Goal: Information Seeking & Learning: Learn about a topic

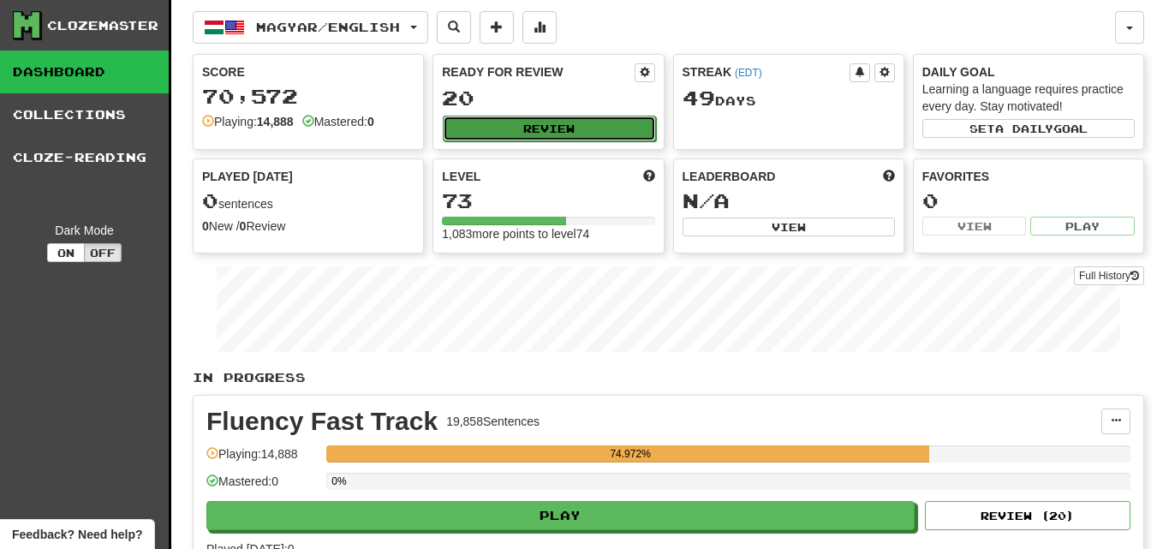
click at [517, 130] on button "Review" at bounding box center [549, 129] width 212 height 26
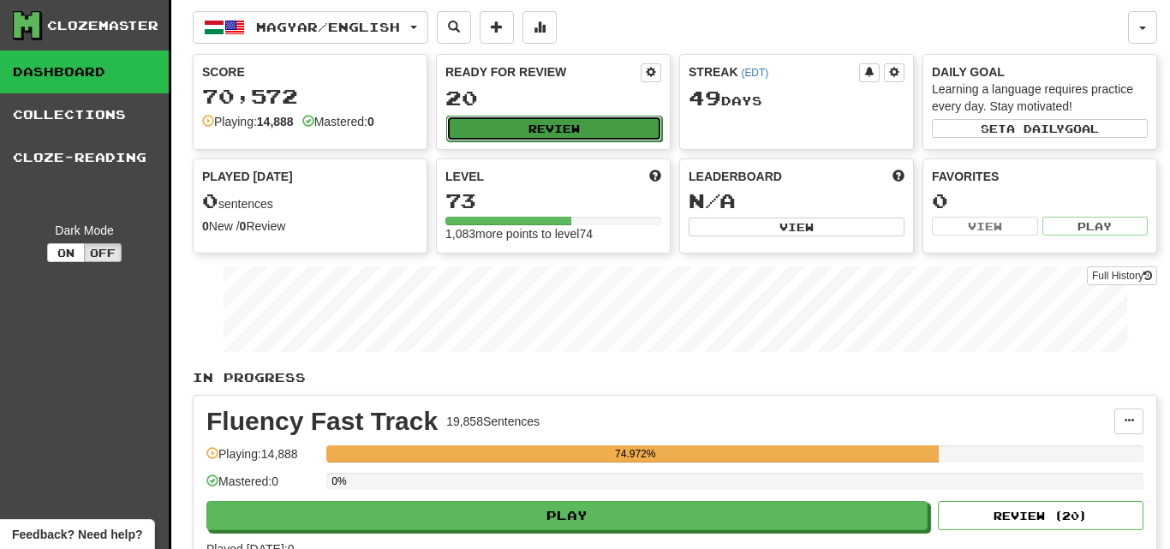
select select "********"
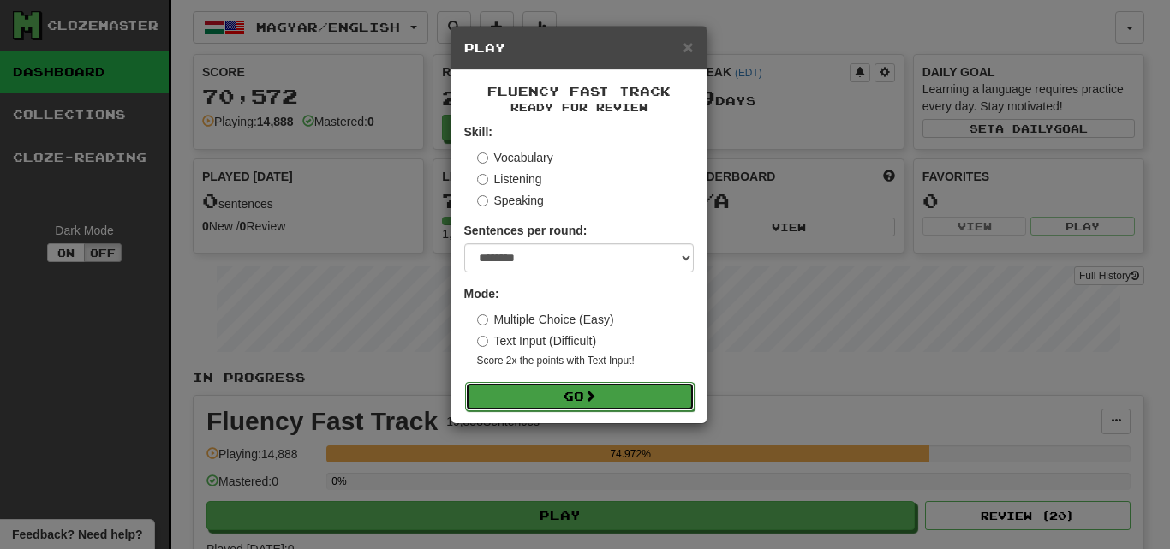
click at [627, 397] on button "Go" at bounding box center [580, 396] width 230 height 29
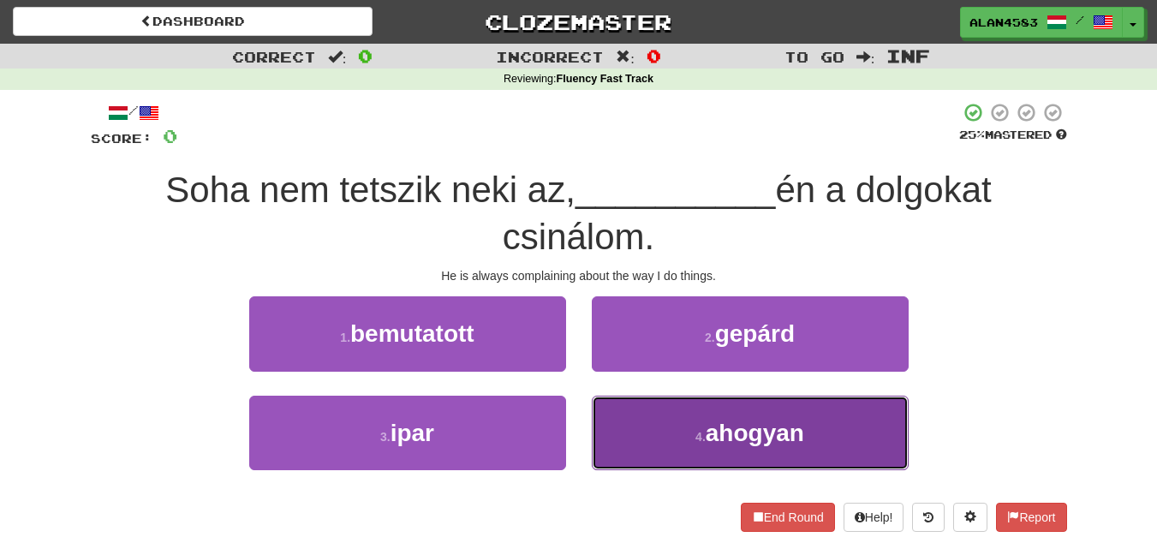
click at [781, 454] on button "4 . ahogyan" at bounding box center [750, 433] width 317 height 75
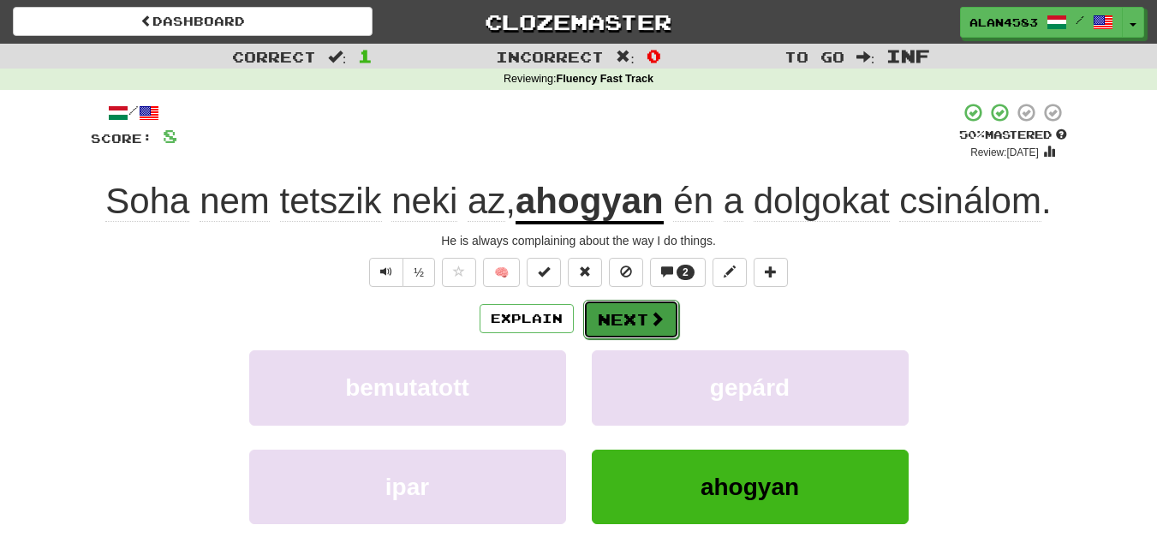
click at [632, 324] on button "Next" at bounding box center [631, 319] width 96 height 39
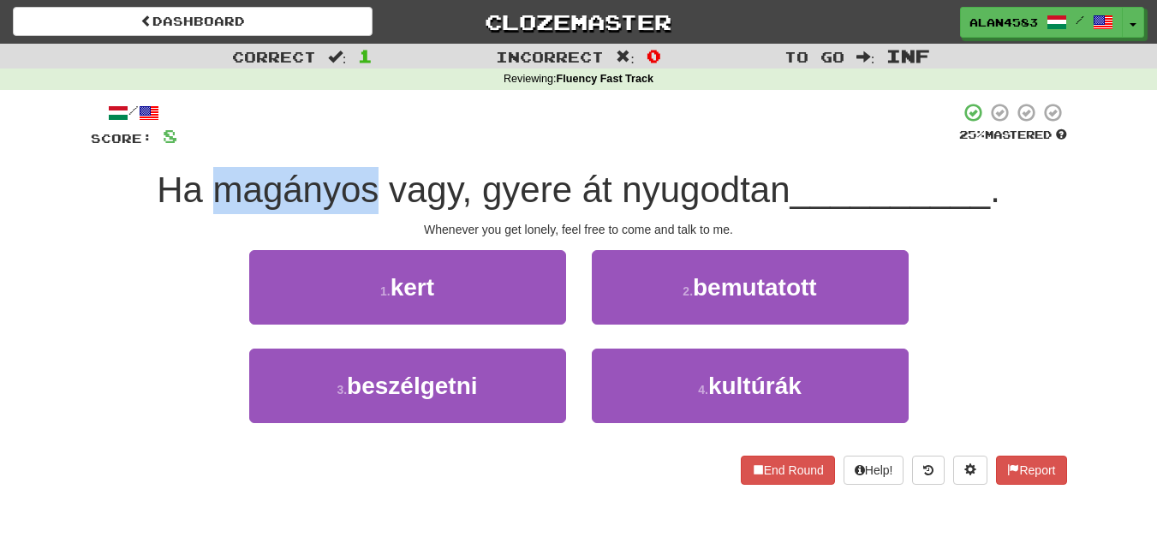
drag, startPoint x: 376, startPoint y: 186, endPoint x: 204, endPoint y: 189, distance: 172.2
click at [204, 189] on span "Ha magányos vagy, gyere át nyugodtan" at bounding box center [473, 190] width 633 height 40
click at [193, 146] on div at bounding box center [193, 146] width 0 height 0
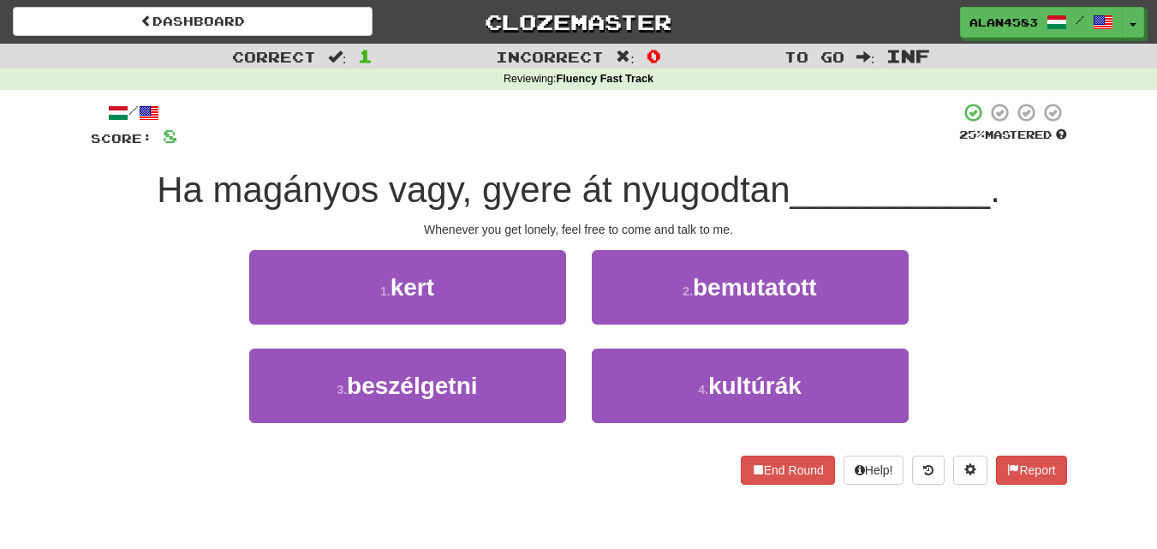
click at [255, 143] on div at bounding box center [568, 125] width 782 height 47
drag, startPoint x: 476, startPoint y: 188, endPoint x: 565, endPoint y: 181, distance: 89.4
click at [565, 181] on span "Ha magányos vagy, gyere át nyugodtan" at bounding box center [473, 190] width 633 height 40
click at [554, 146] on div at bounding box center [554, 146] width 0 height 0
click at [606, 150] on div "/ Score: 8 25 % Mastered Ha magányos vagy, gyere át nyugodtan __________ . When…" at bounding box center [579, 293] width 977 height 383
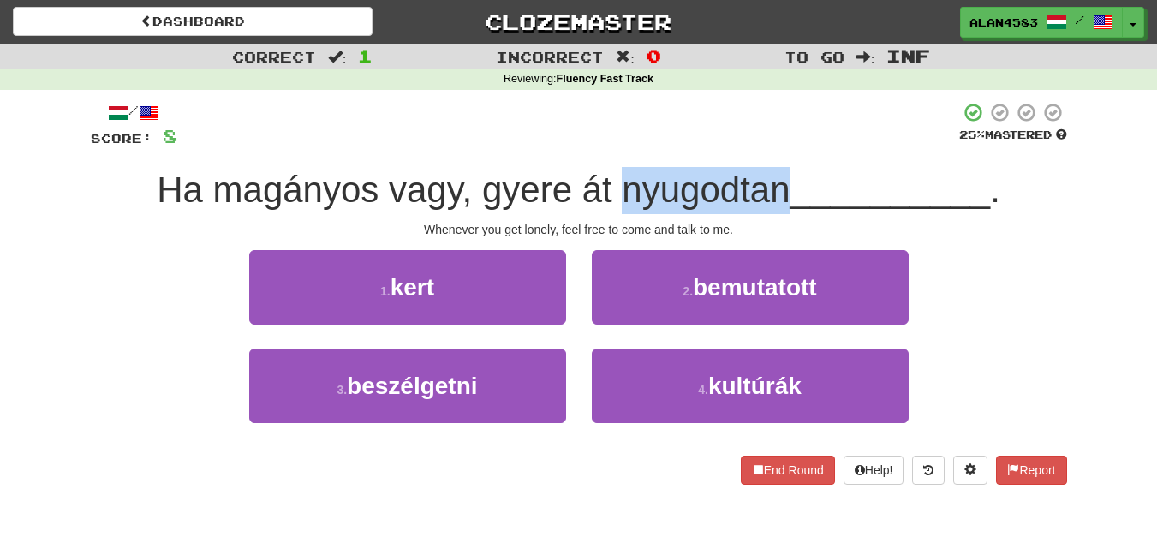
drag, startPoint x: 614, startPoint y: 178, endPoint x: 783, endPoint y: 172, distance: 168.9
click at [783, 172] on span "Ha magányos vagy, gyere át nyugodtan" at bounding box center [473, 190] width 633 height 40
click at [772, 146] on div at bounding box center [772, 146] width 0 height 0
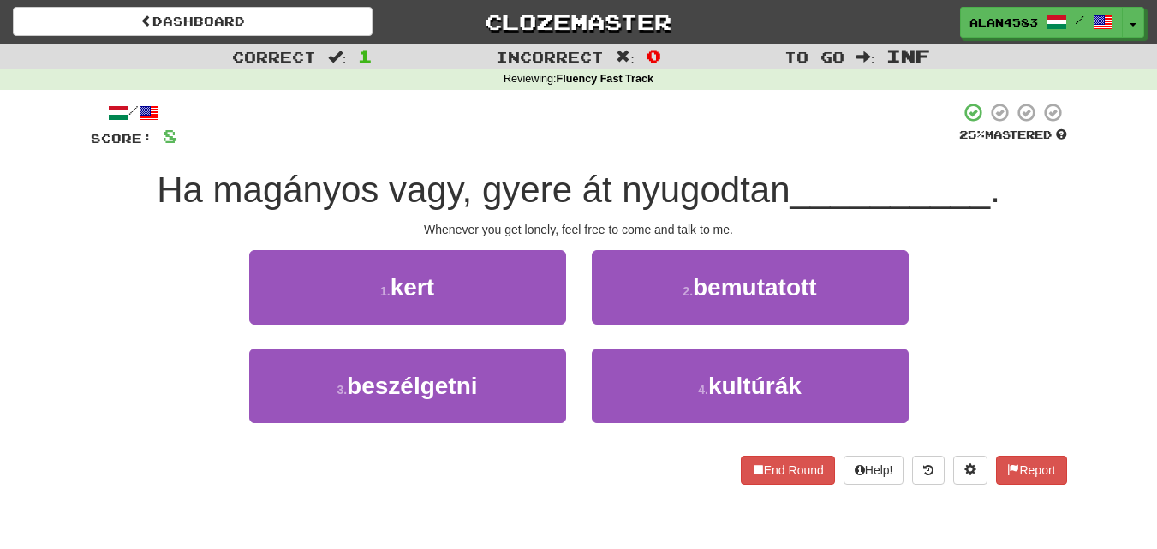
click at [814, 155] on div "/ Score: 8 25 % Mastered Ha magányos vagy, gyere át nyugodtan __________ . When…" at bounding box center [579, 293] width 977 height 383
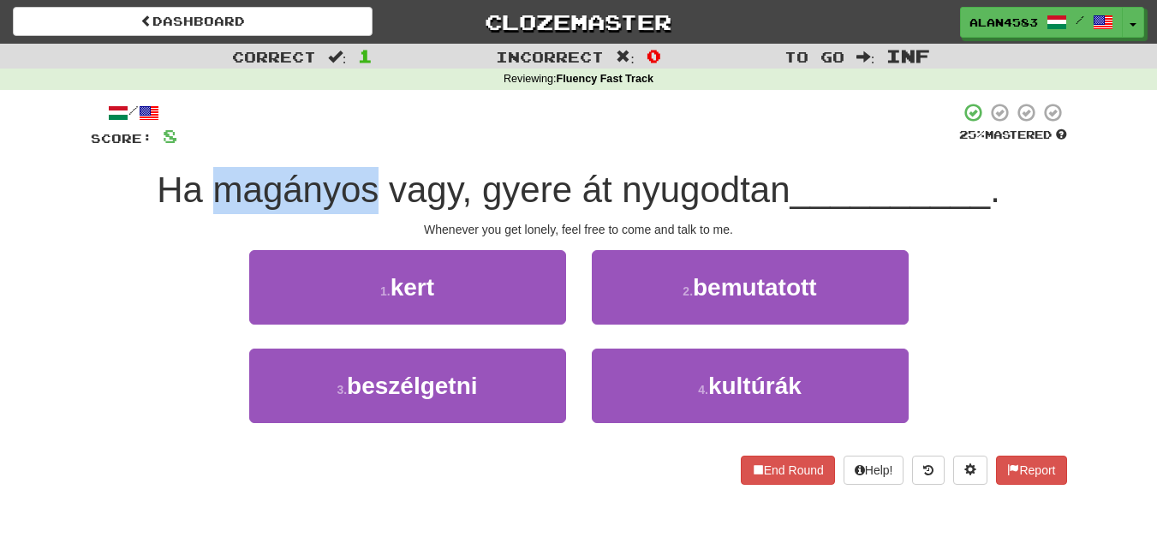
drag, startPoint x: 372, startPoint y: 181, endPoint x: 208, endPoint y: 182, distance: 163.6
click at [208, 182] on span "Ha magányos vagy, gyere át nyugodtan" at bounding box center [473, 190] width 633 height 40
click at [197, 146] on div at bounding box center [197, 146] width 0 height 0
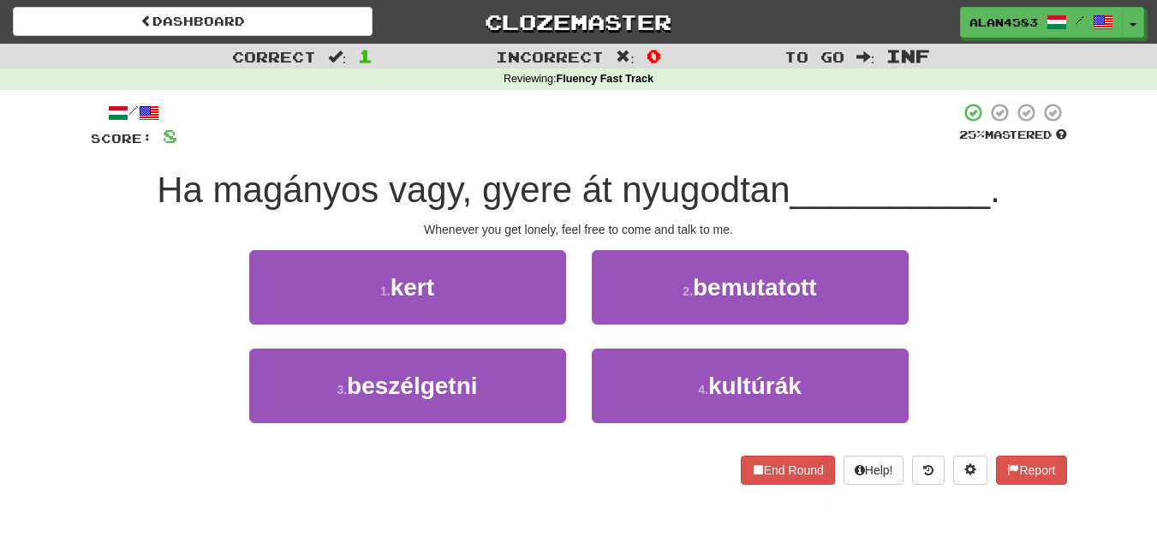
click at [254, 140] on div at bounding box center [568, 125] width 782 height 47
drag, startPoint x: 478, startPoint y: 178, endPoint x: 566, endPoint y: 173, distance: 88.4
click at [566, 173] on span "Ha magányos vagy, gyere át nyugodtan" at bounding box center [473, 190] width 633 height 40
click at [555, 146] on div at bounding box center [555, 146] width 0 height 0
click at [603, 152] on div "/ Score: 8 25 % Mastered Ha magányos vagy, gyere át nyugodtan __________ . When…" at bounding box center [579, 293] width 977 height 383
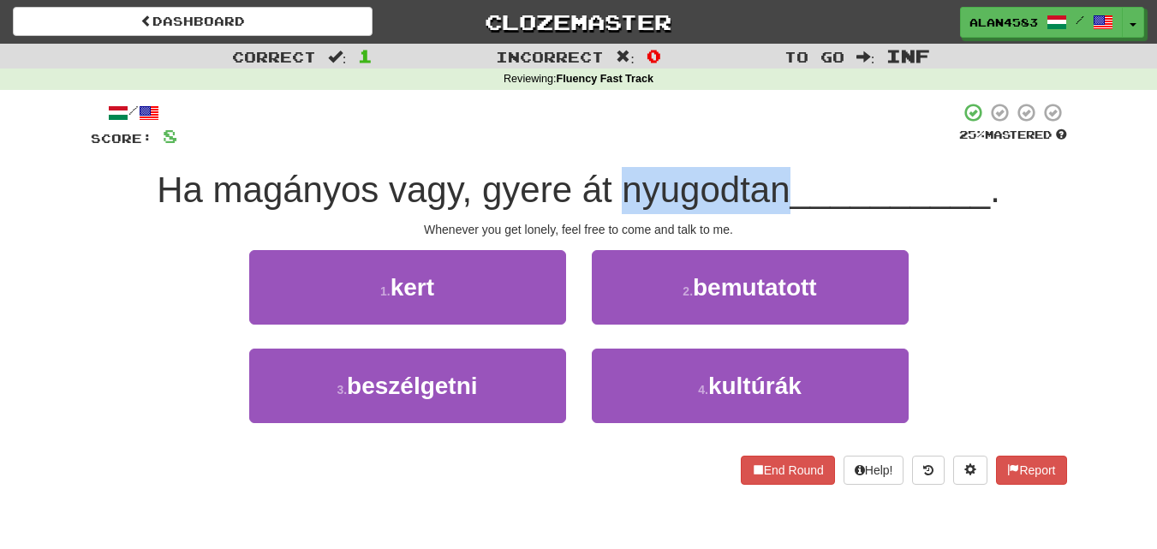
drag, startPoint x: 618, startPoint y: 182, endPoint x: 786, endPoint y: 168, distance: 169.3
click at [786, 168] on div "Ha magányos vagy, gyere át nyugodtan __________ ." at bounding box center [579, 190] width 977 height 47
click at [775, 146] on div at bounding box center [775, 146] width 0 height 0
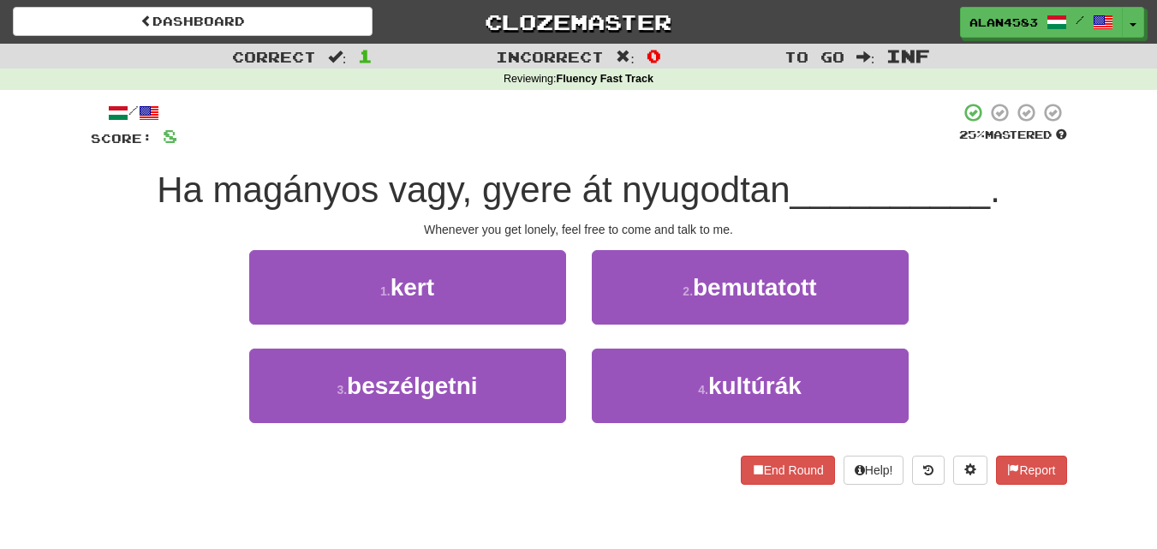
click at [807, 157] on div "/ Score: 8 25 % Mastered Ha magányos vagy, gyere át nyugodtan __________ . When…" at bounding box center [579, 293] width 977 height 383
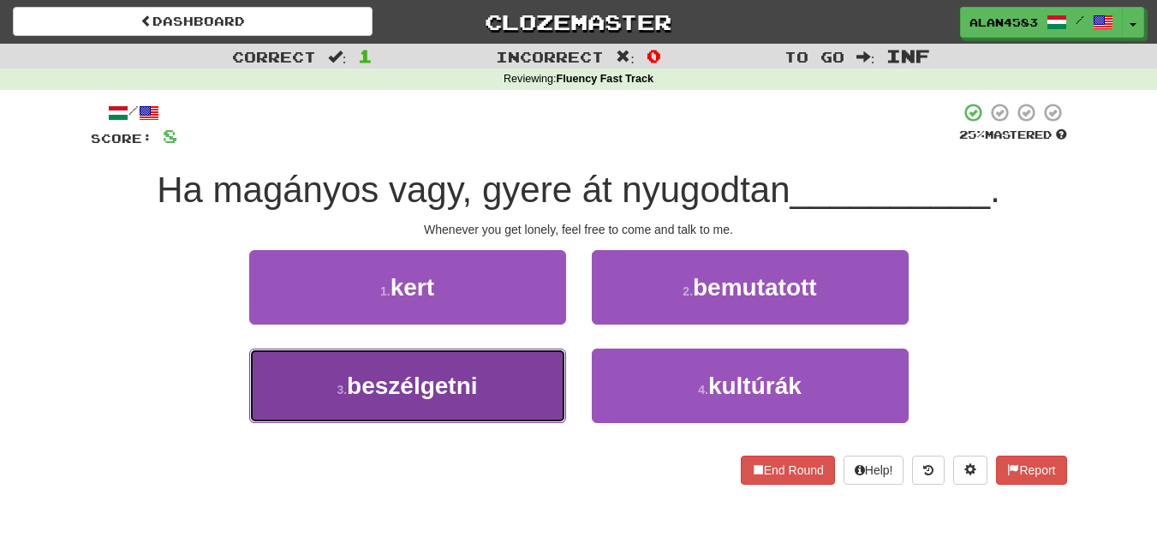
click at [463, 373] on span "beszélgetni" at bounding box center [412, 386] width 130 height 27
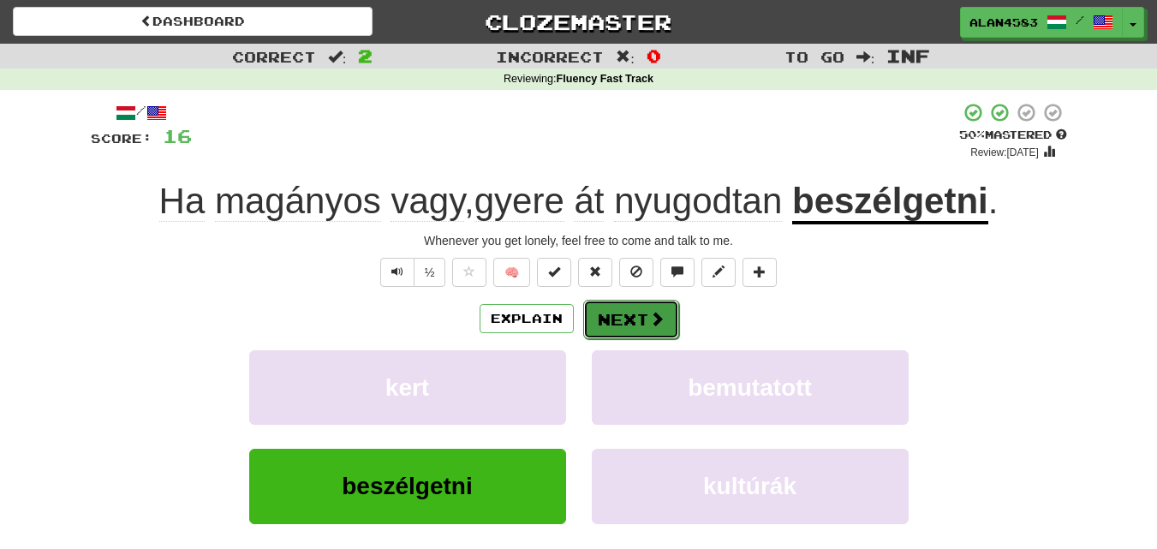
click at [626, 324] on button "Next" at bounding box center [631, 319] width 96 height 39
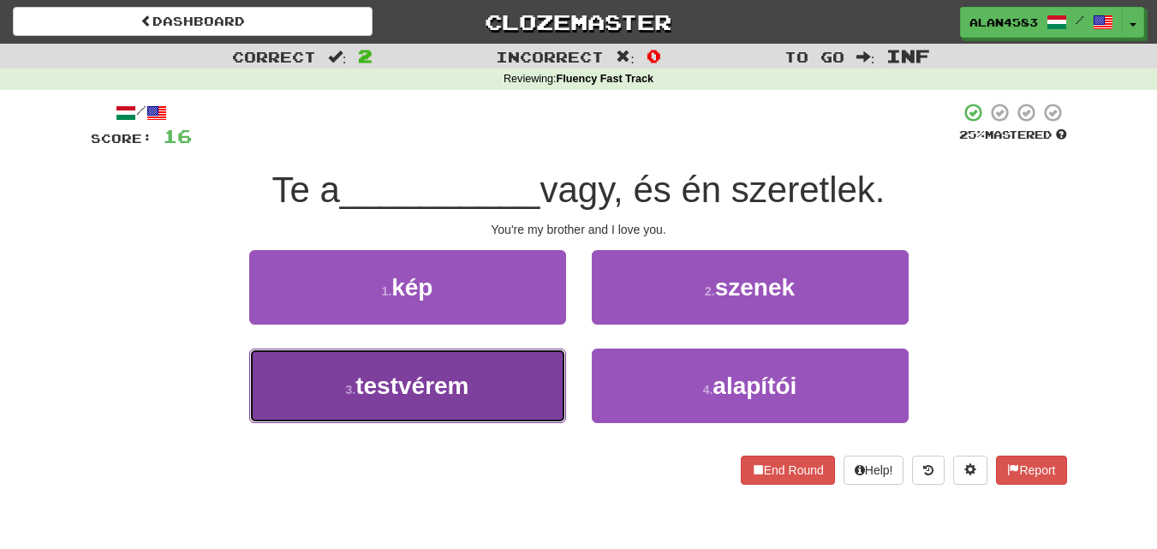
click at [428, 411] on button "3 . testvérem" at bounding box center [407, 386] width 317 height 75
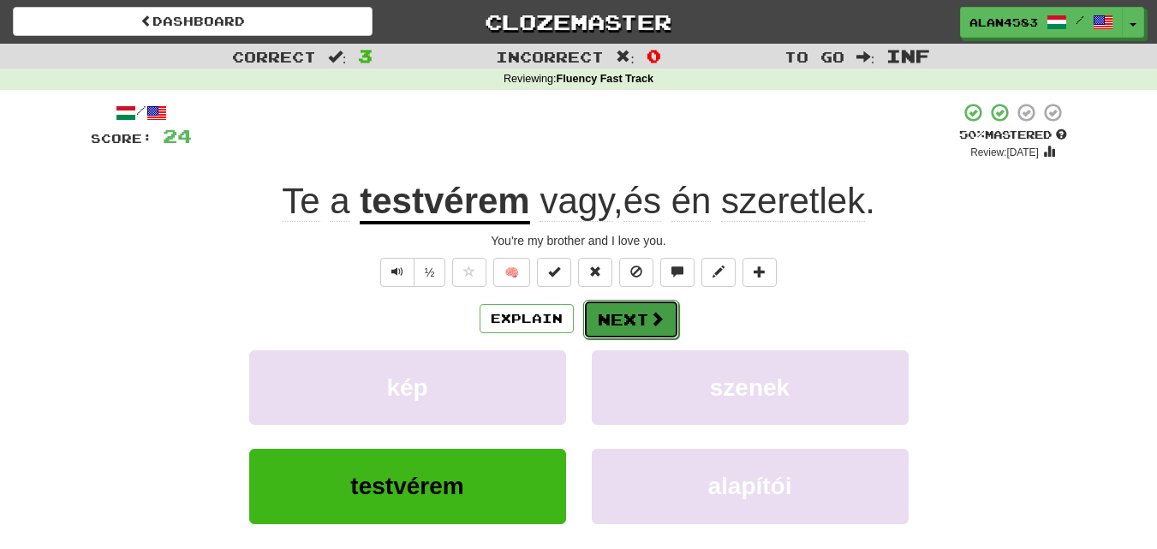
click at [627, 320] on button "Next" at bounding box center [631, 319] width 96 height 39
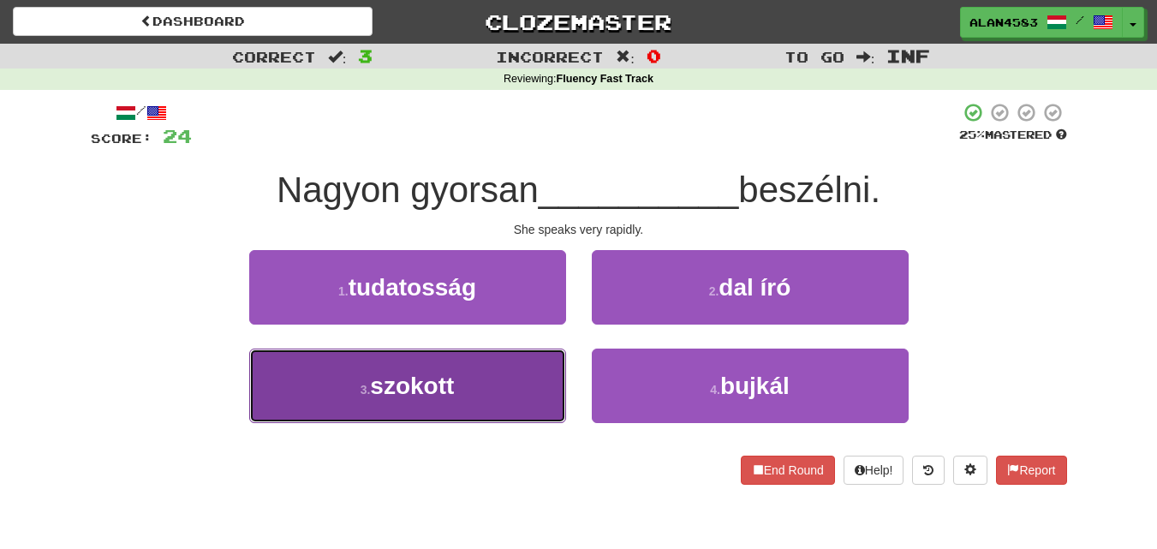
click at [523, 375] on button "3 . szokott" at bounding box center [407, 386] width 317 height 75
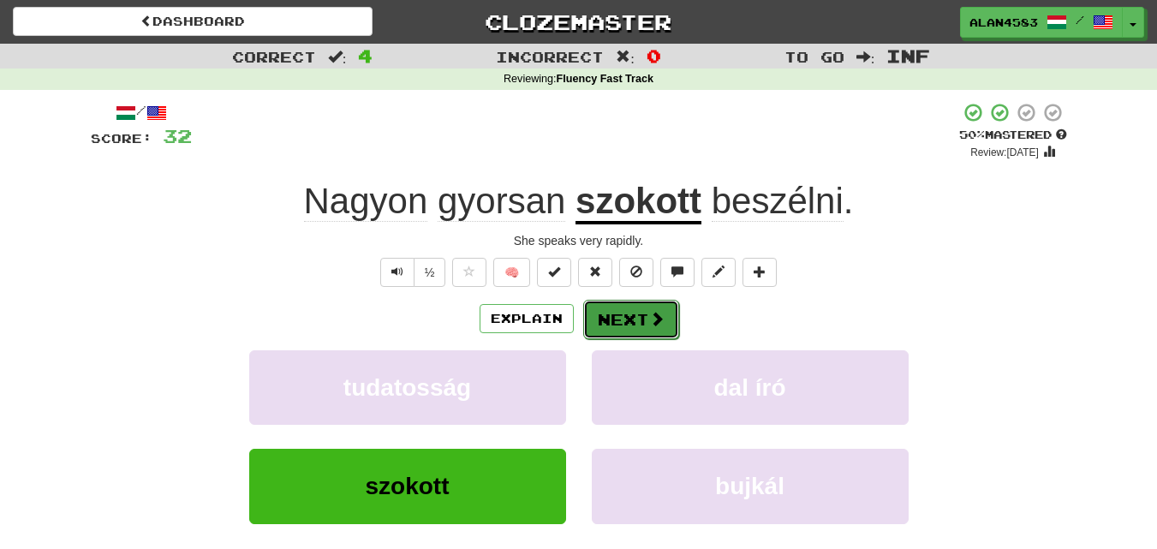
click at [650, 307] on button "Next" at bounding box center [631, 319] width 96 height 39
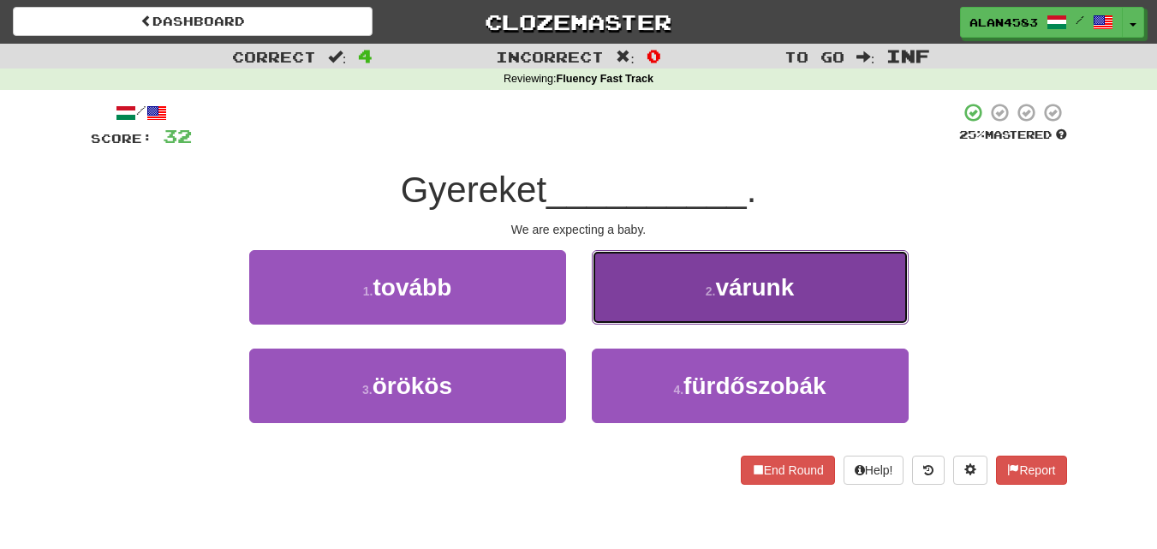
click at [680, 290] on button "2 . várunk" at bounding box center [750, 287] width 317 height 75
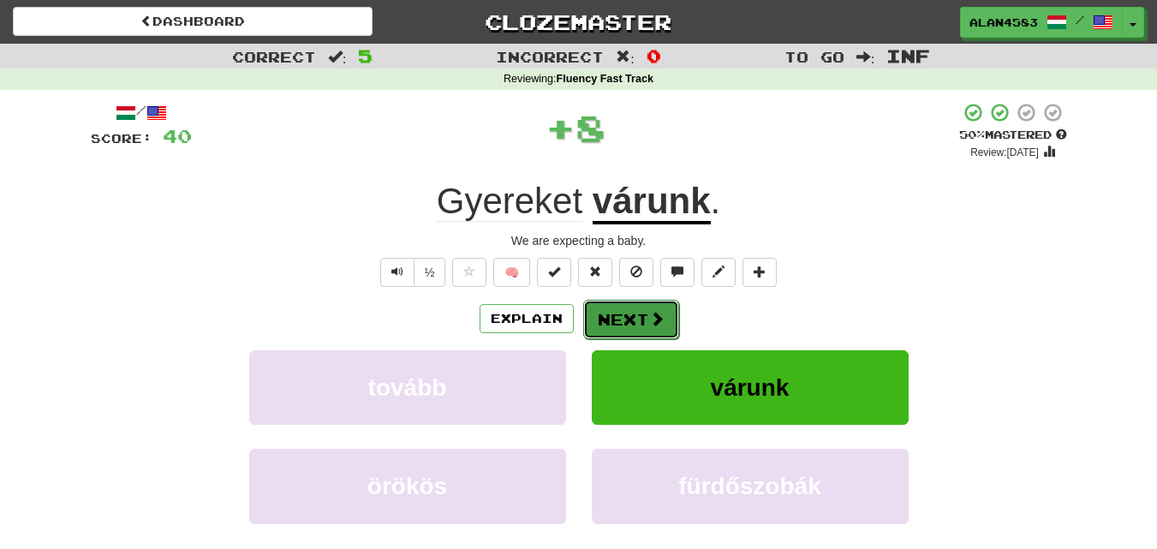
click at [616, 315] on button "Next" at bounding box center [631, 319] width 96 height 39
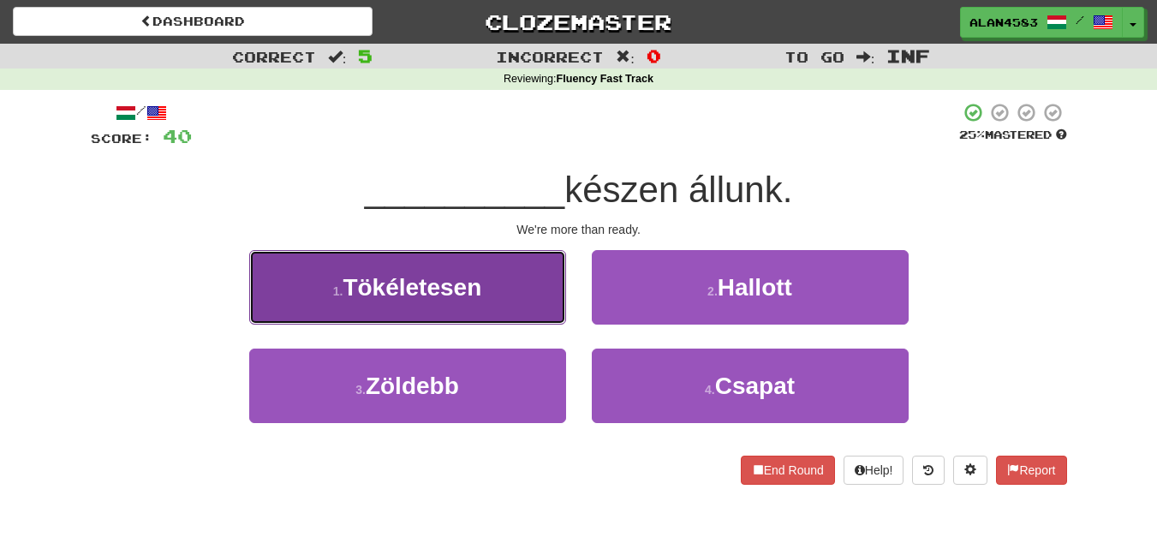
click at [531, 301] on button "1 . Tökéletesen" at bounding box center [407, 287] width 317 height 75
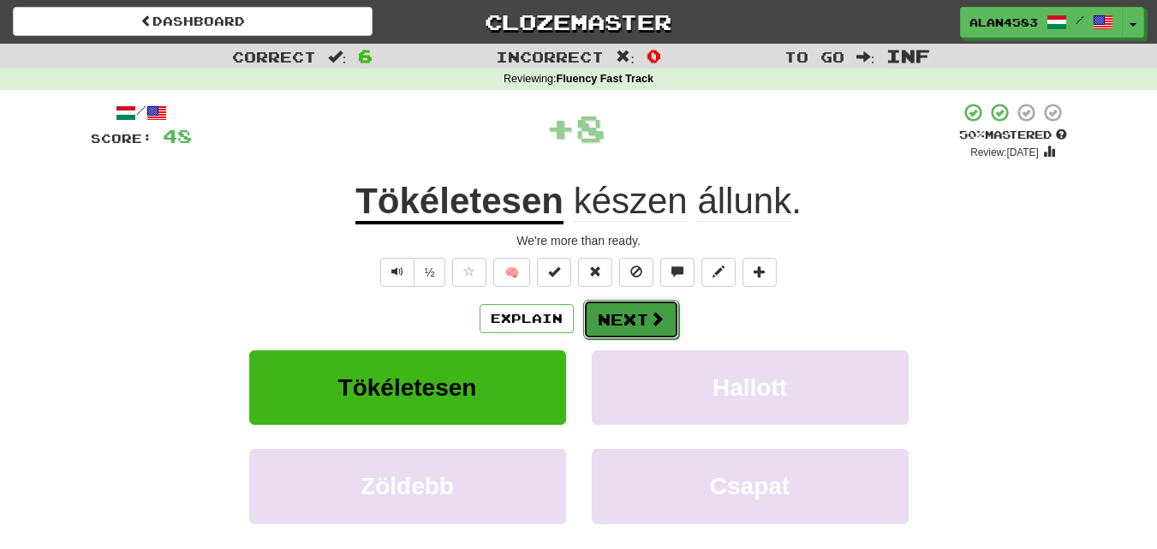
click at [622, 319] on button "Next" at bounding box center [631, 319] width 96 height 39
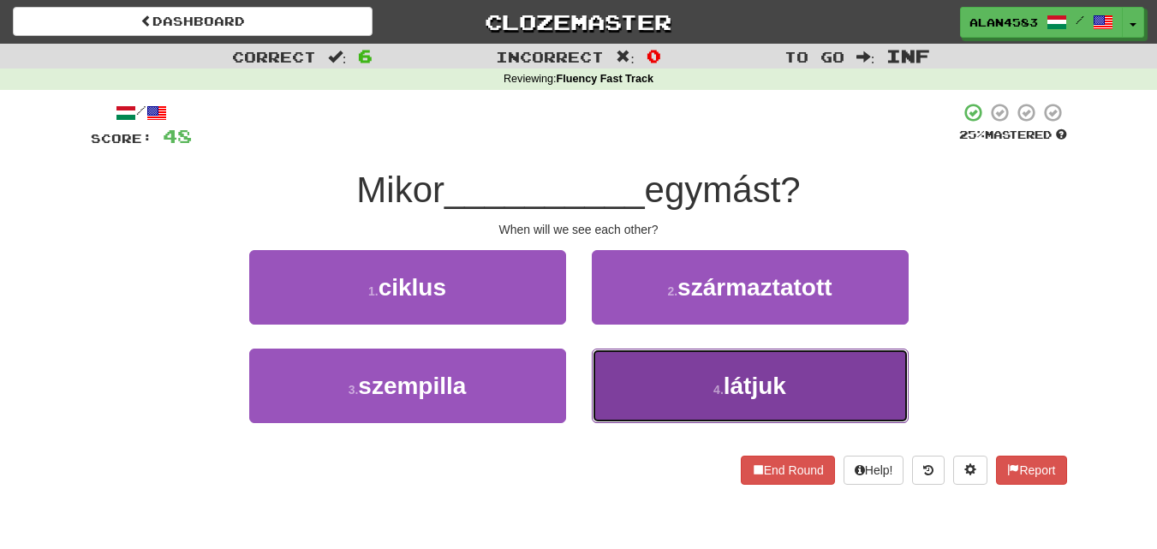
click at [770, 373] on span "látjuk" at bounding box center [755, 386] width 63 height 27
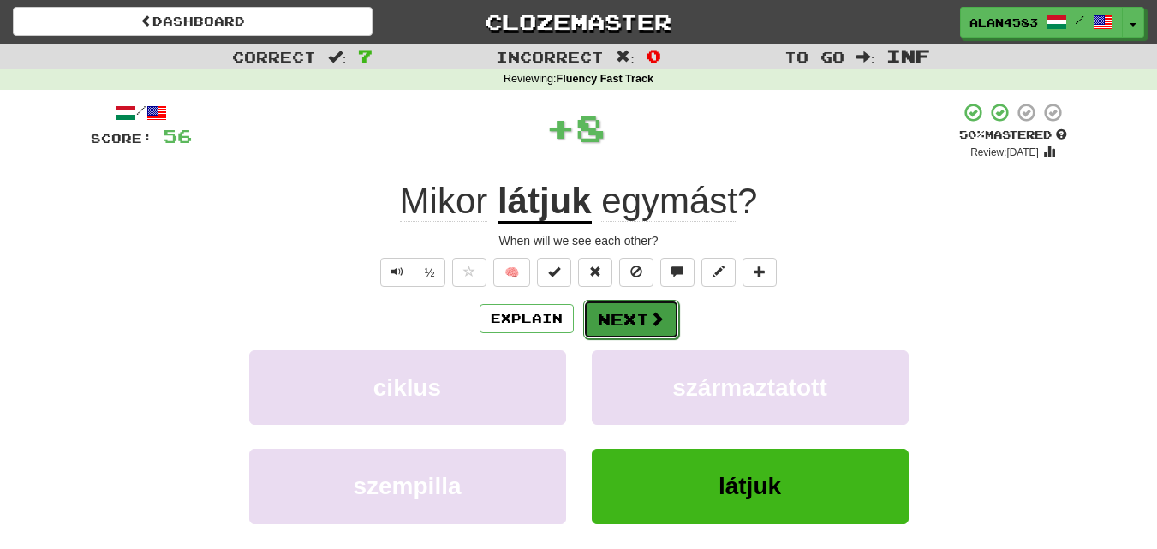
click at [624, 319] on button "Next" at bounding box center [631, 319] width 96 height 39
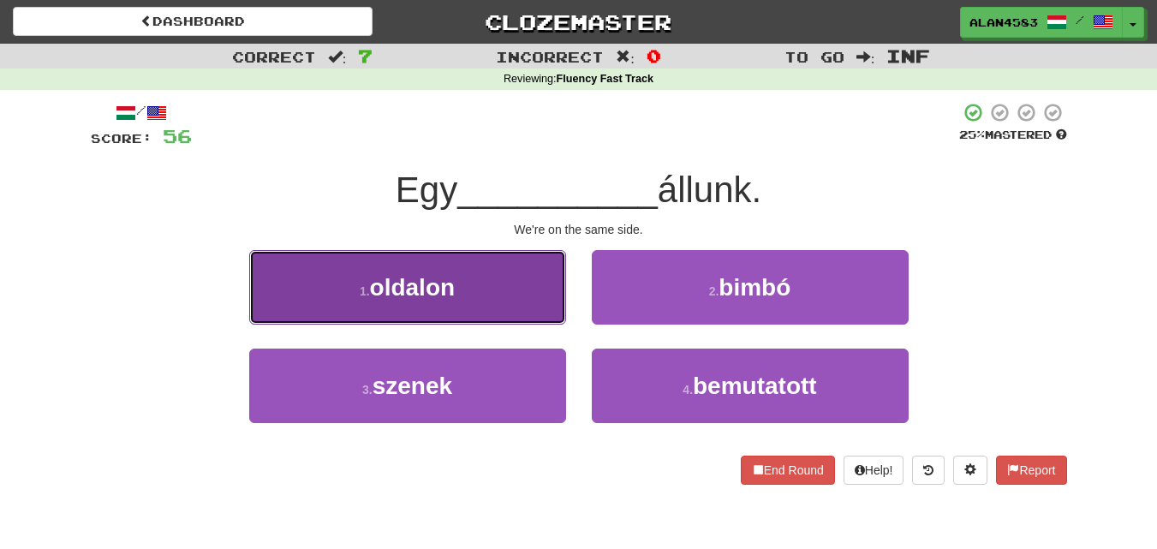
click at [530, 306] on button "1 . oldalon" at bounding box center [407, 287] width 317 height 75
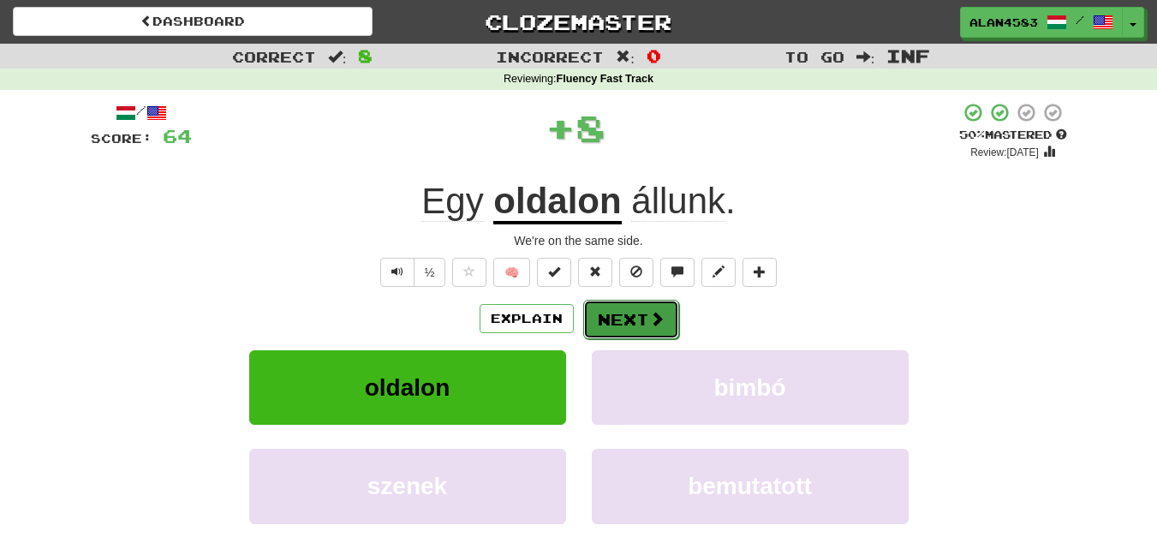
click at [616, 318] on button "Next" at bounding box center [631, 319] width 96 height 39
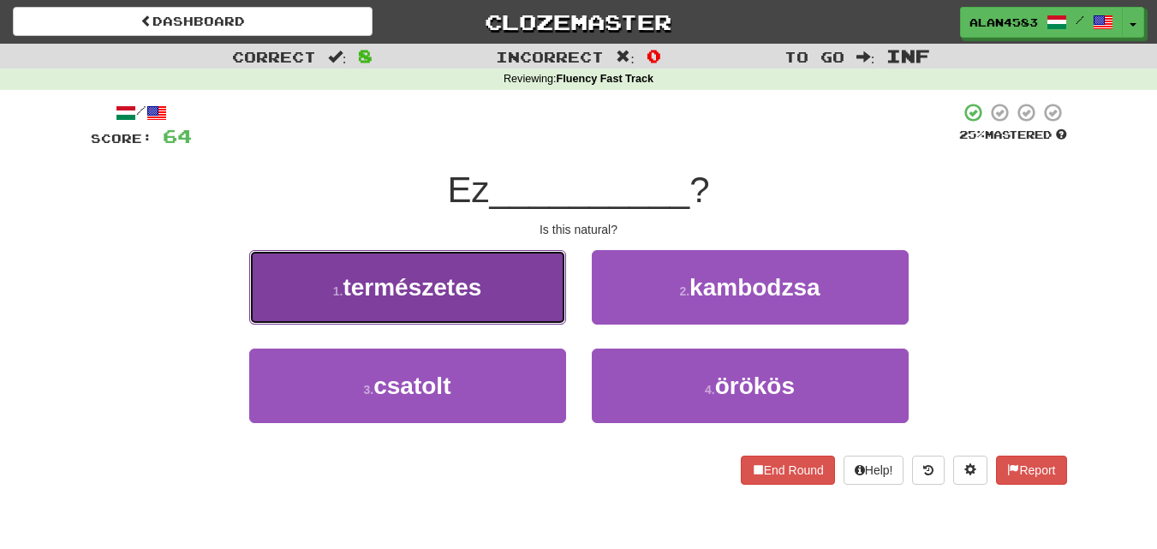
click at [535, 308] on button "1 . természetes" at bounding box center [407, 287] width 317 height 75
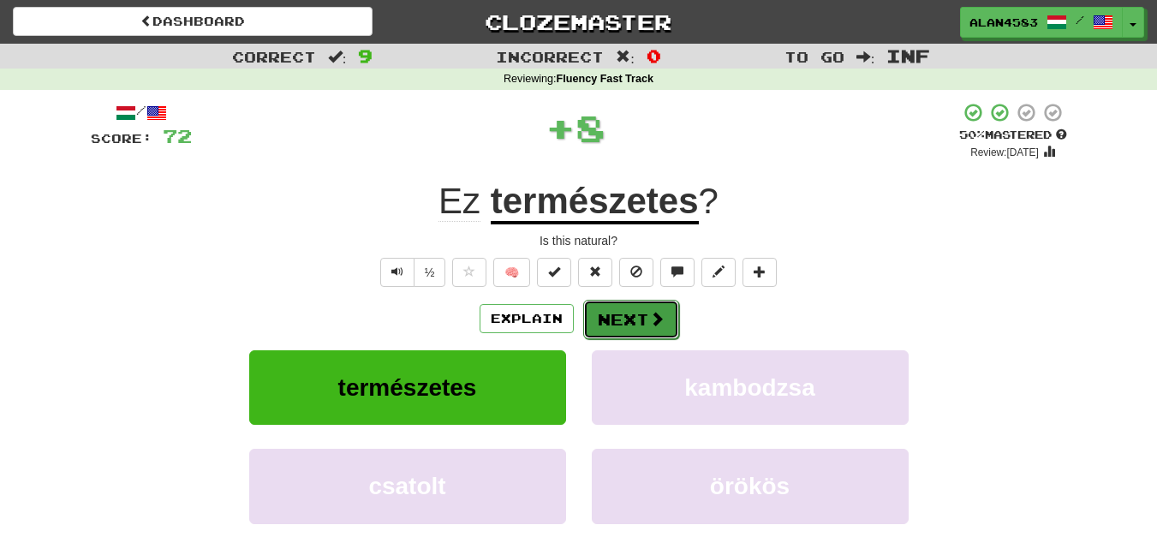
click at [616, 314] on button "Next" at bounding box center [631, 319] width 96 height 39
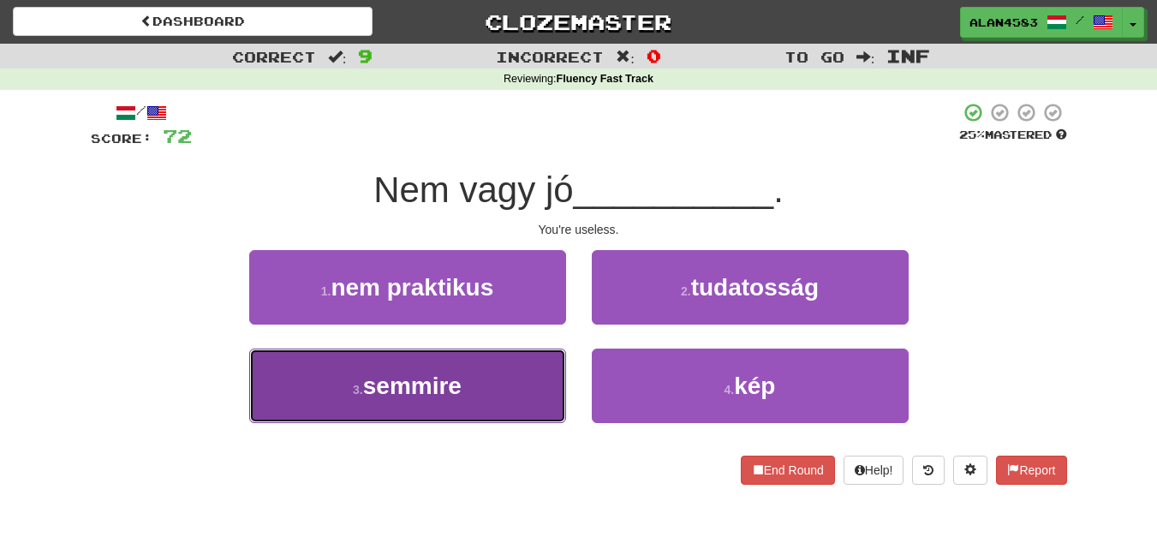
click at [495, 382] on button "3 . semmire" at bounding box center [407, 386] width 317 height 75
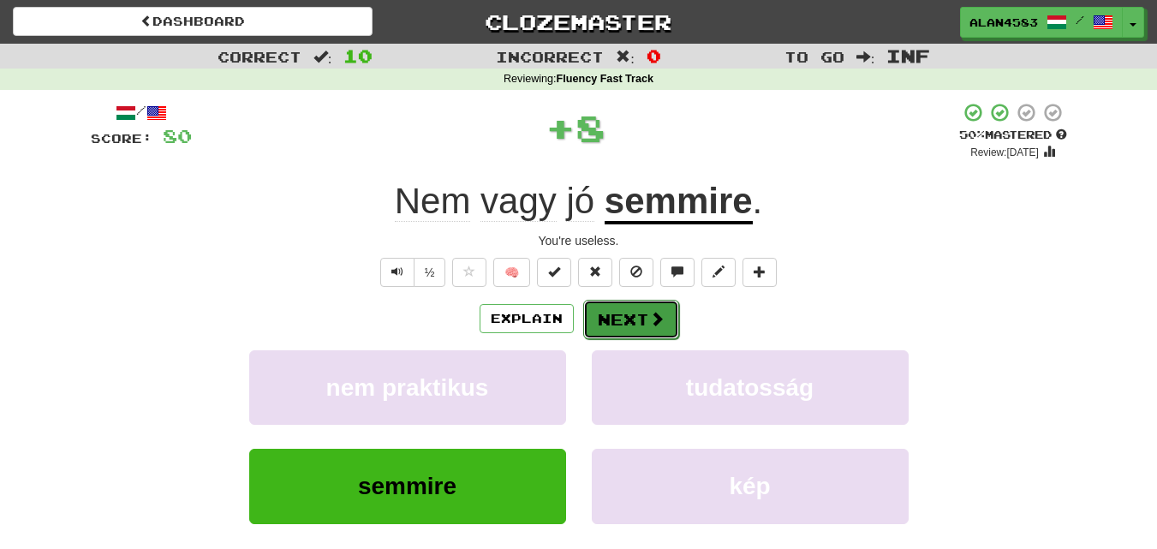
click at [624, 318] on button "Next" at bounding box center [631, 319] width 96 height 39
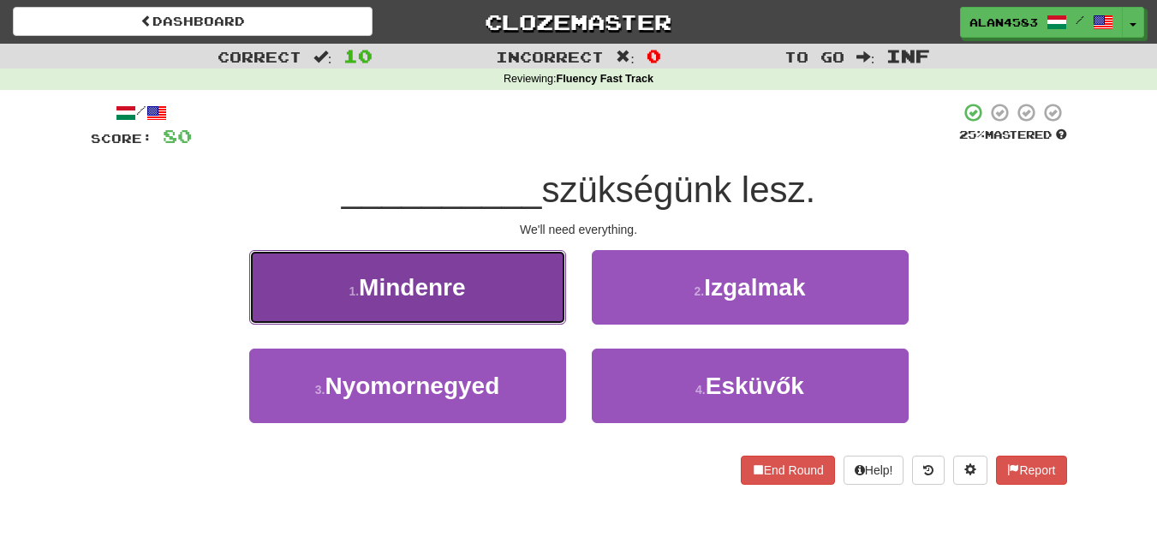
click at [515, 303] on button "1 . Mindenre" at bounding box center [407, 287] width 317 height 75
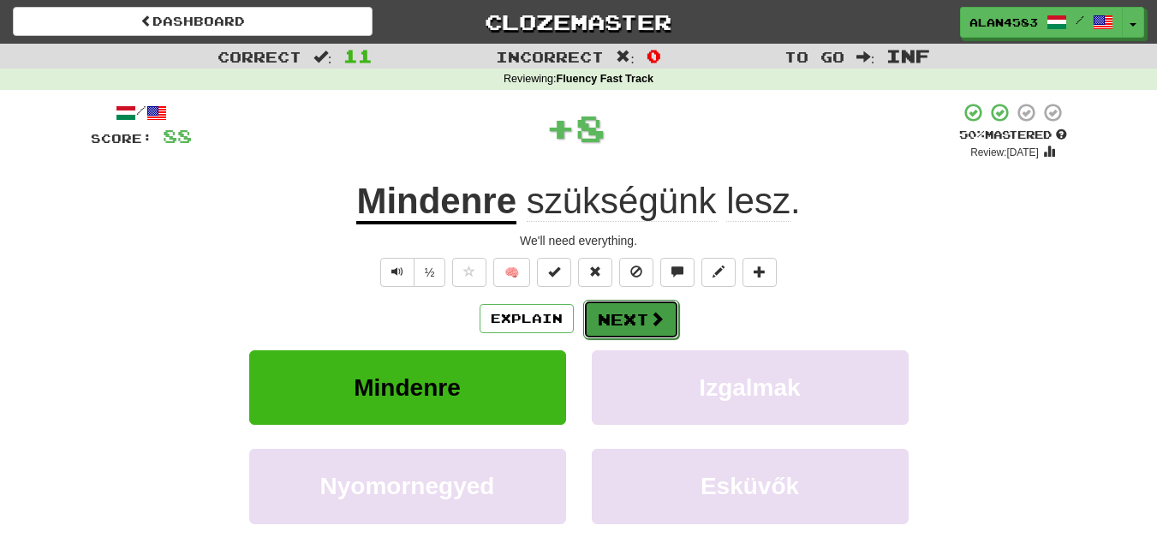
click at [611, 314] on button "Next" at bounding box center [631, 319] width 96 height 39
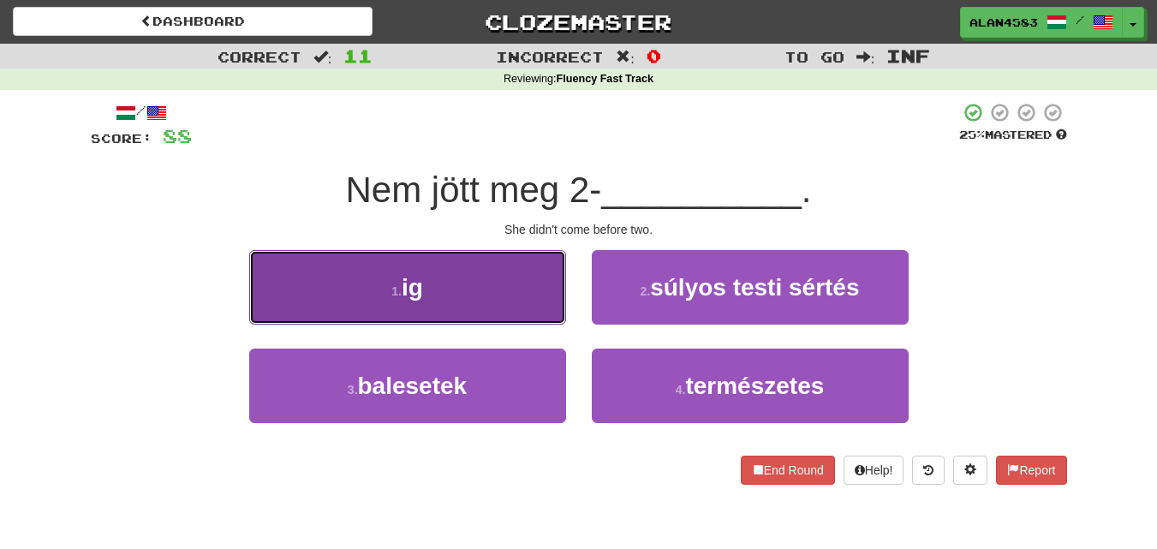
click at [509, 300] on button "1 . ig" at bounding box center [407, 287] width 317 height 75
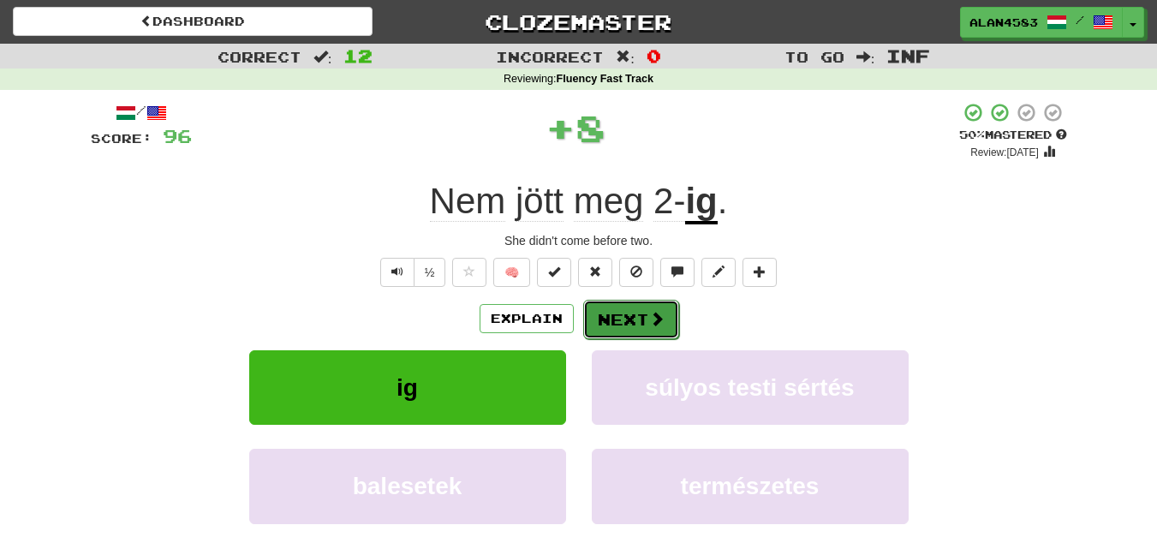
click at [619, 306] on button "Next" at bounding box center [631, 319] width 96 height 39
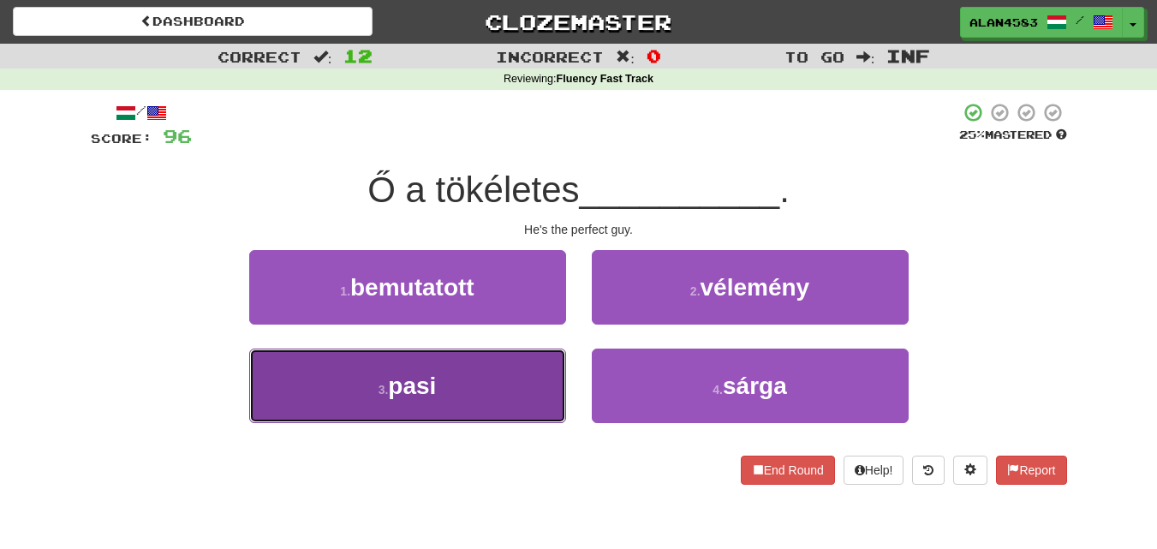
click at [504, 366] on button "3 . pasi" at bounding box center [407, 386] width 317 height 75
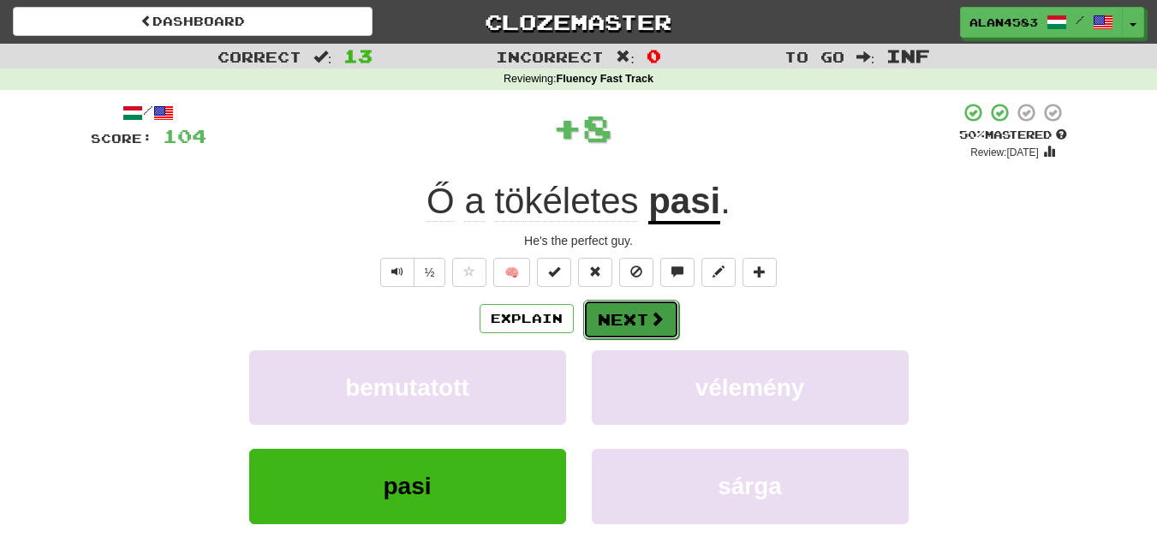
click at [622, 314] on button "Next" at bounding box center [631, 319] width 96 height 39
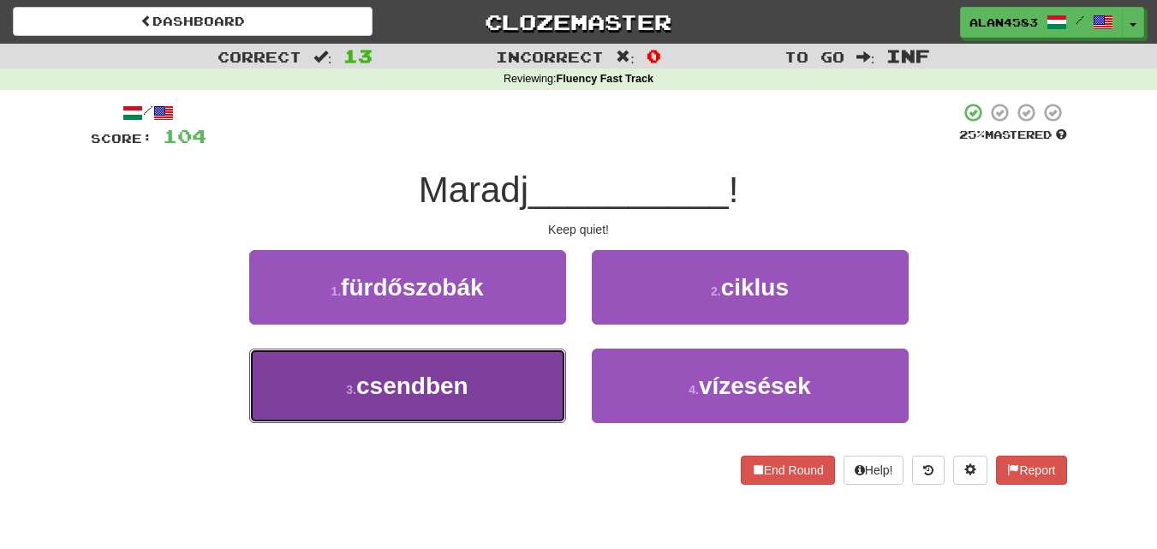
click at [512, 374] on button "3 . csendben" at bounding box center [407, 386] width 317 height 75
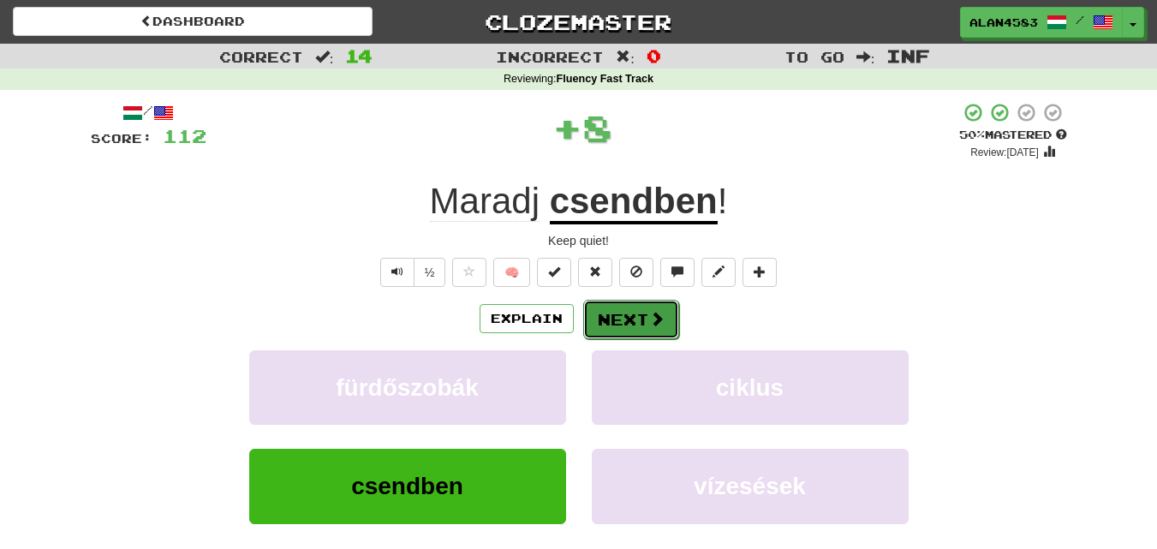
click at [622, 316] on button "Next" at bounding box center [631, 319] width 96 height 39
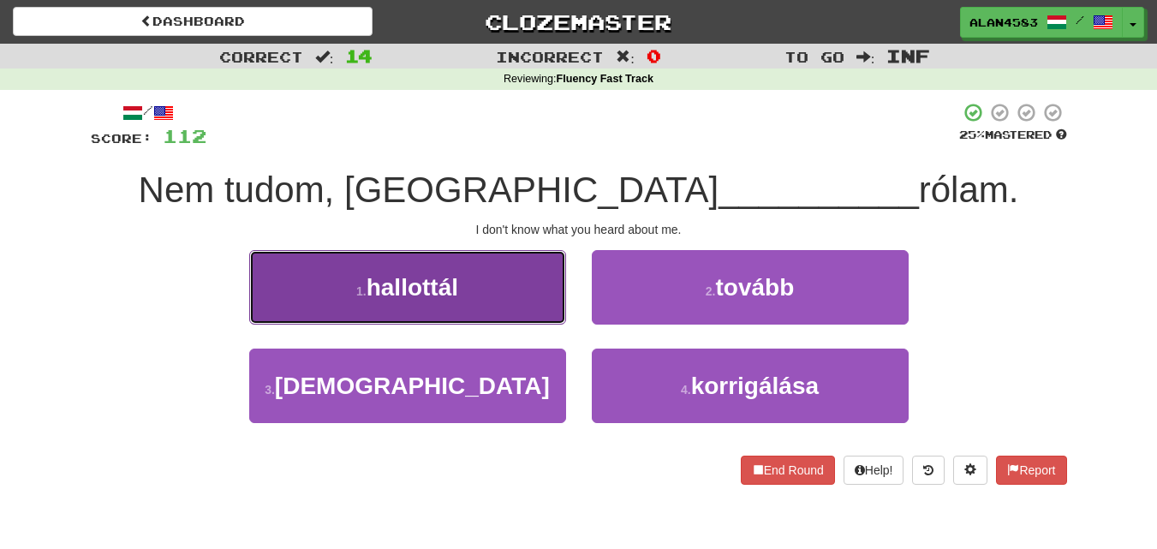
click at [495, 295] on button "1 . hallottál" at bounding box center [407, 287] width 317 height 75
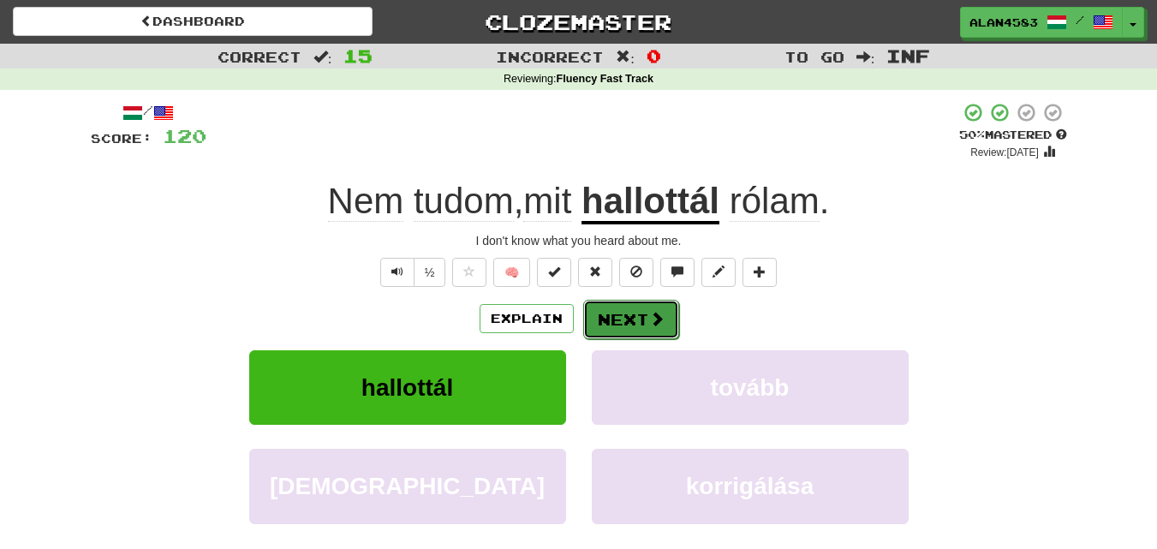
click at [620, 318] on button "Next" at bounding box center [631, 319] width 96 height 39
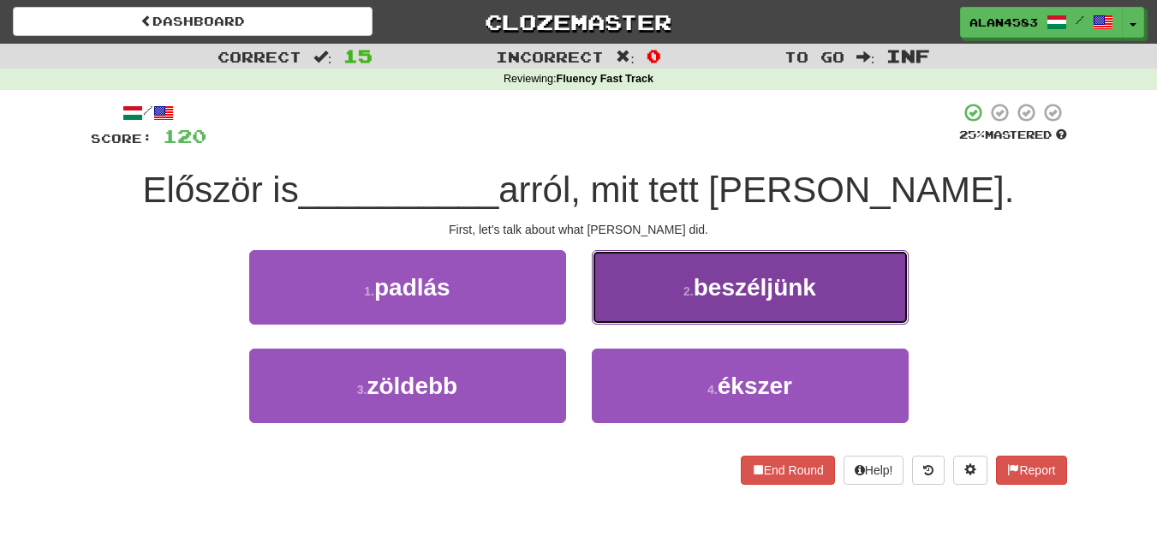
click at [677, 296] on button "2 . beszéljünk" at bounding box center [750, 287] width 317 height 75
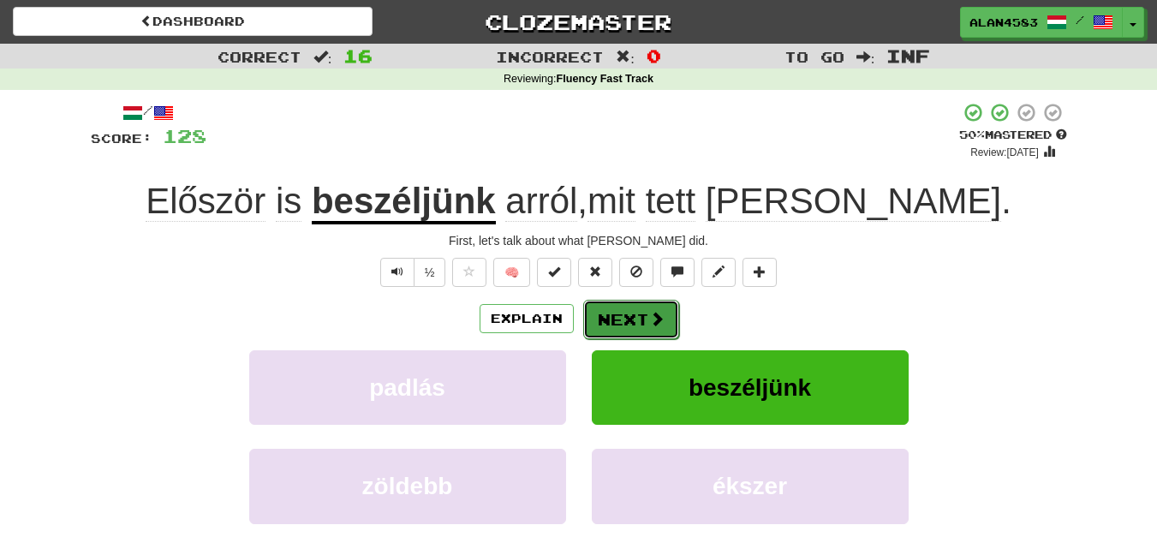
click at [605, 308] on button "Next" at bounding box center [631, 319] width 96 height 39
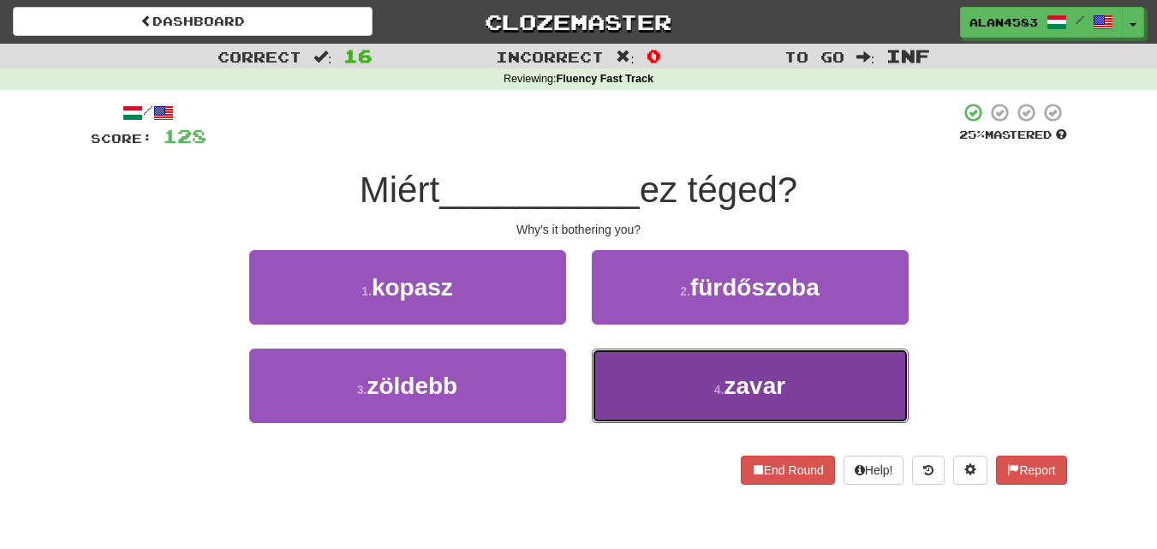
click at [676, 350] on button "4 . zavar" at bounding box center [750, 386] width 317 height 75
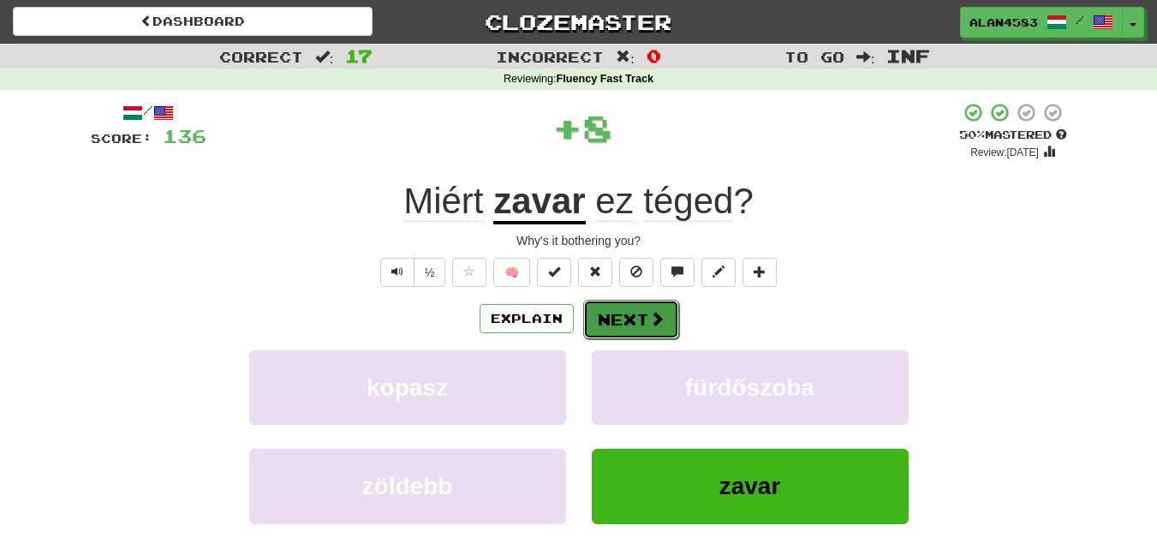
click at [614, 312] on button "Next" at bounding box center [631, 319] width 96 height 39
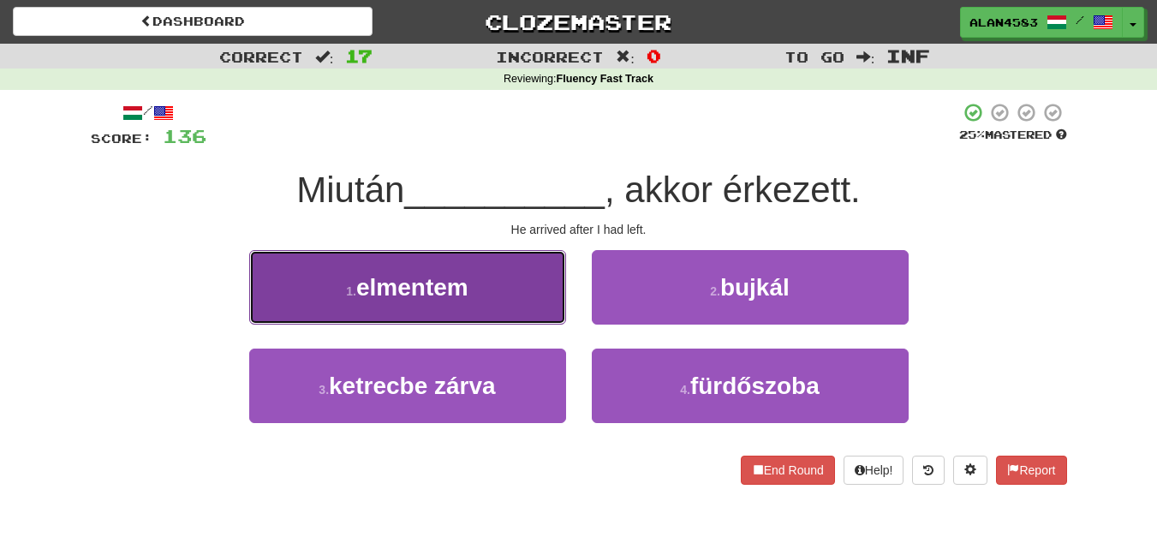
click at [480, 298] on button "1 . elmentem" at bounding box center [407, 287] width 317 height 75
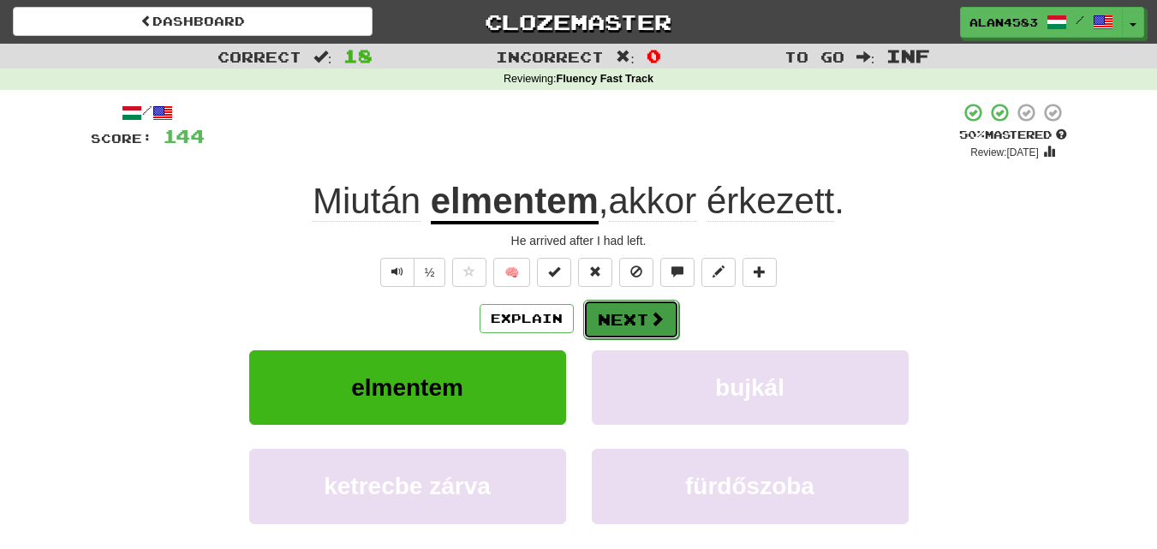
click at [612, 325] on button "Next" at bounding box center [631, 319] width 96 height 39
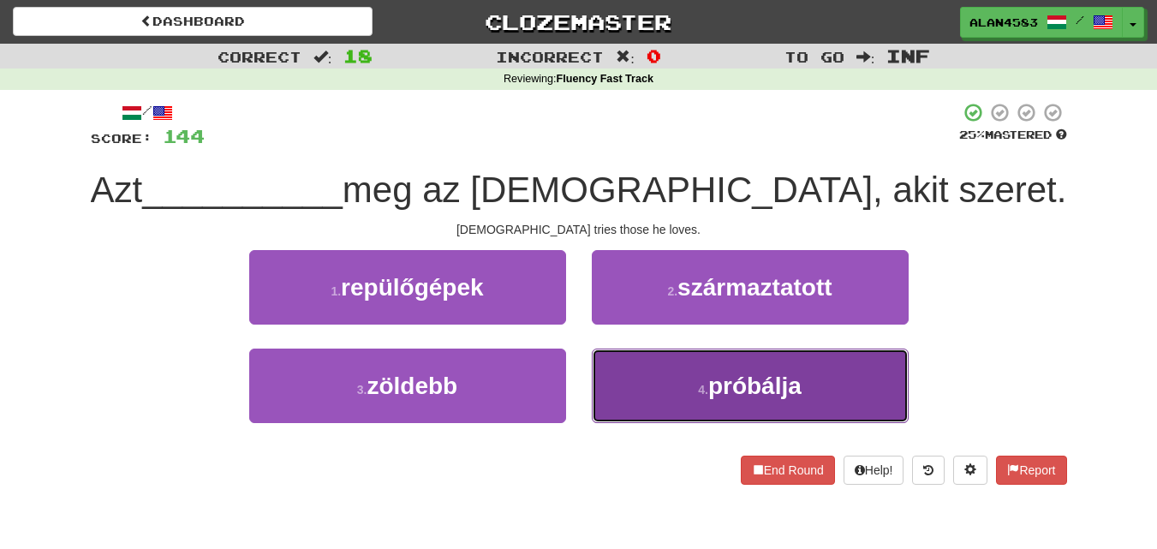
click at [778, 400] on button "4 . próbálja" at bounding box center [750, 386] width 317 height 75
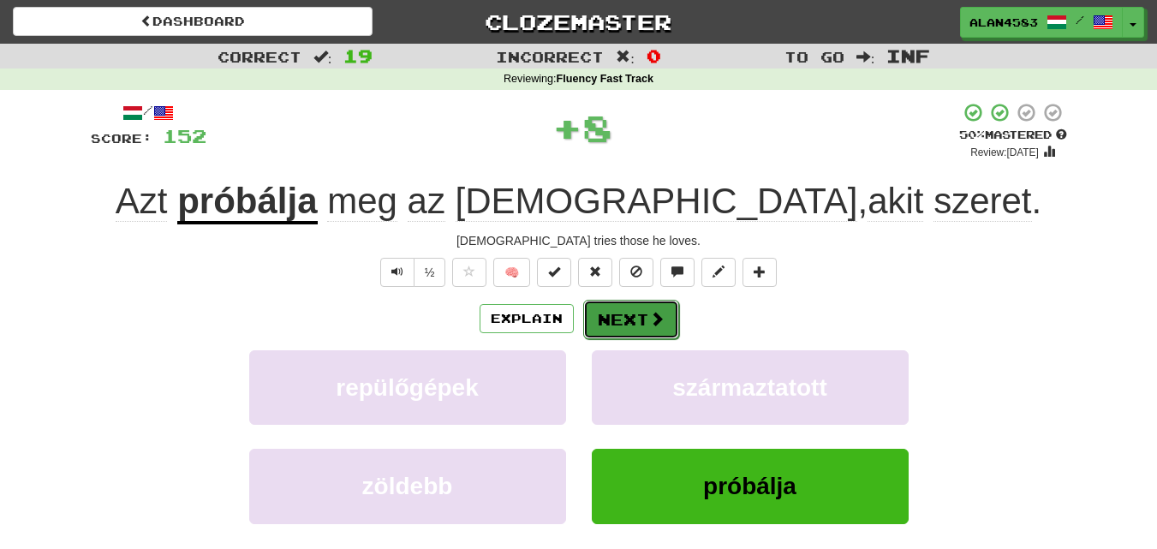
click at [613, 317] on button "Next" at bounding box center [631, 319] width 96 height 39
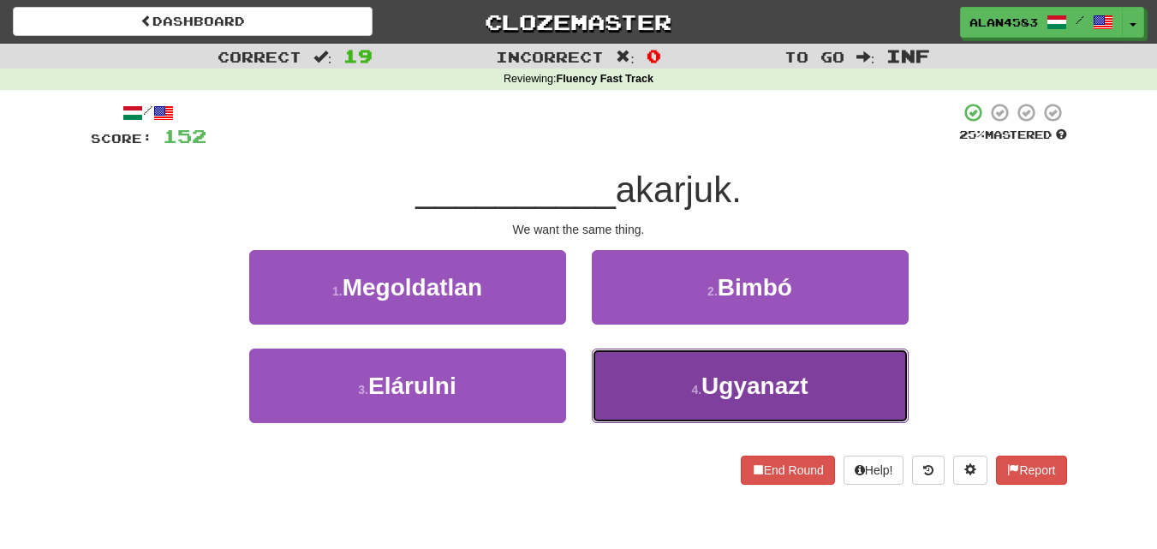
click at [769, 389] on span "Ugyanazt" at bounding box center [755, 386] width 106 height 27
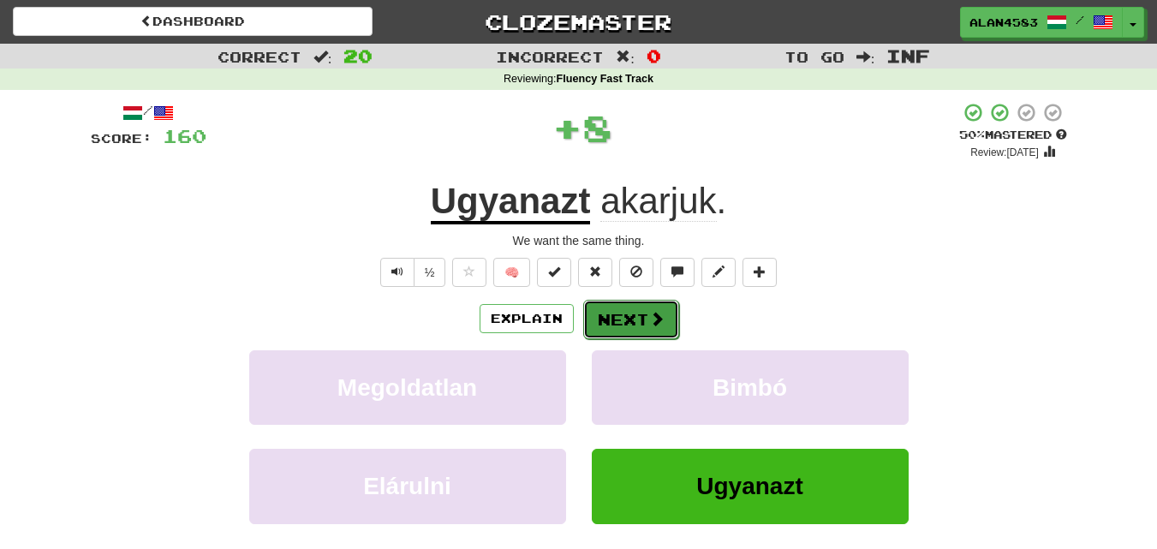
click at [633, 322] on button "Next" at bounding box center [631, 319] width 96 height 39
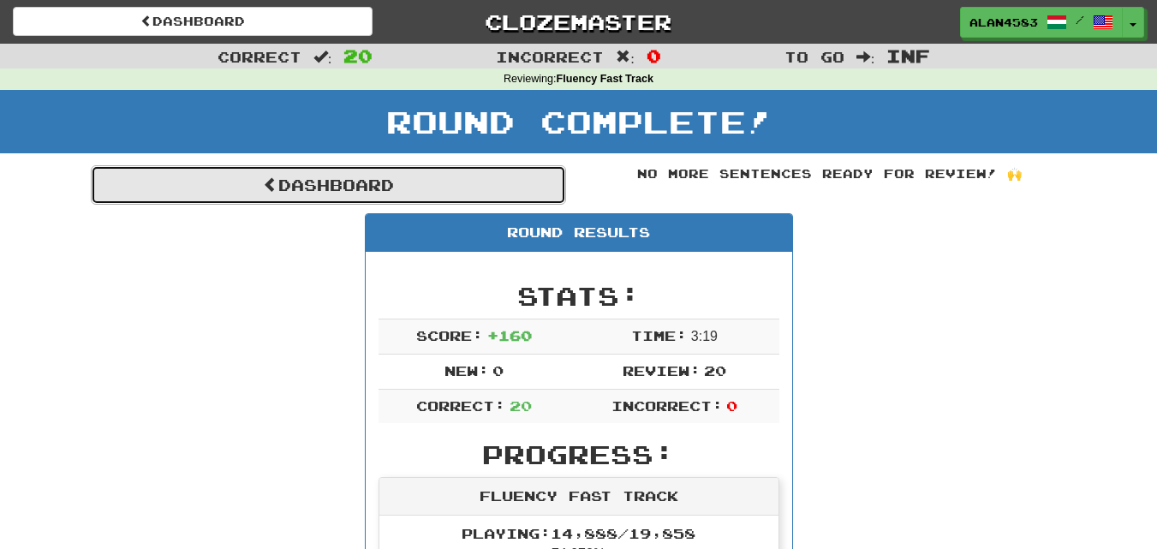
click at [390, 194] on link "Dashboard" at bounding box center [328, 184] width 475 height 39
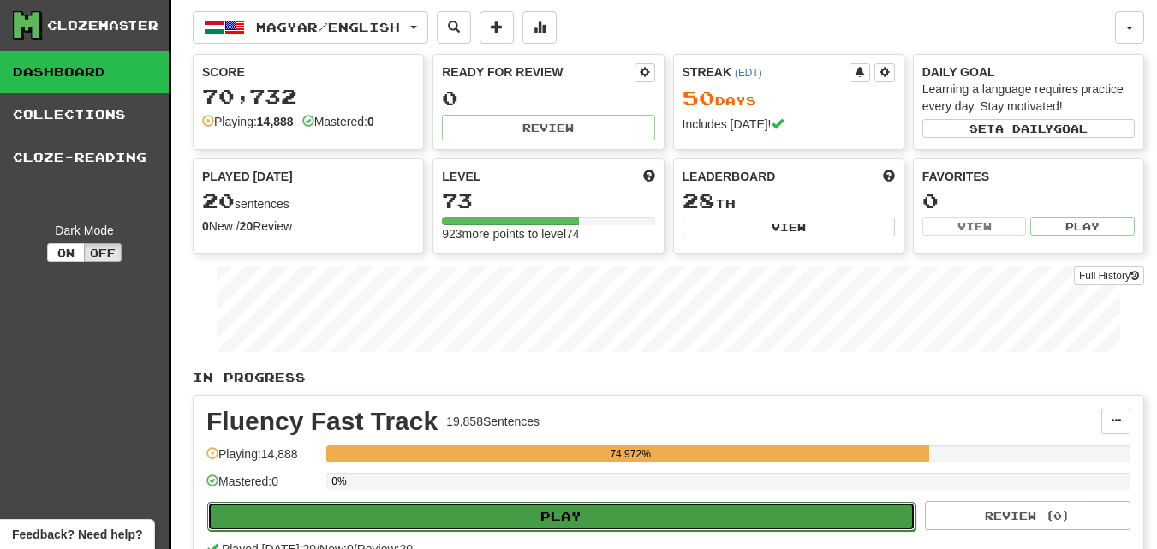
click at [478, 522] on button "Play" at bounding box center [561, 516] width 708 height 29
select select "********"
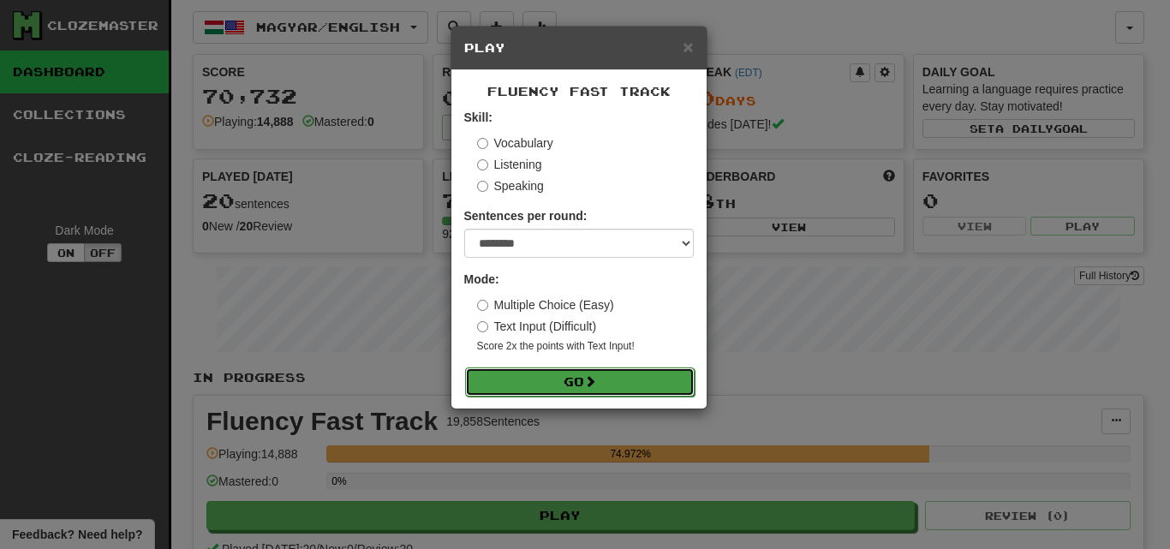
click at [547, 376] on button "Go" at bounding box center [580, 381] width 230 height 29
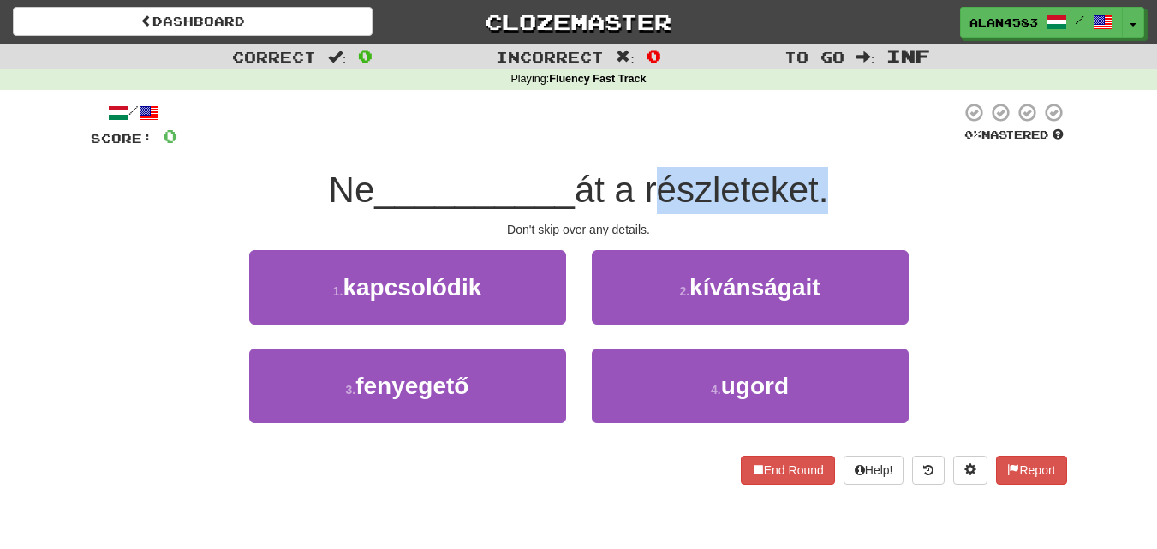
drag, startPoint x: 654, startPoint y: 195, endPoint x: 827, endPoint y: 188, distance: 174.1
click at [827, 188] on span "át a részleteket." at bounding box center [702, 190] width 254 height 40
click at [816, 146] on div at bounding box center [816, 146] width 0 height 0
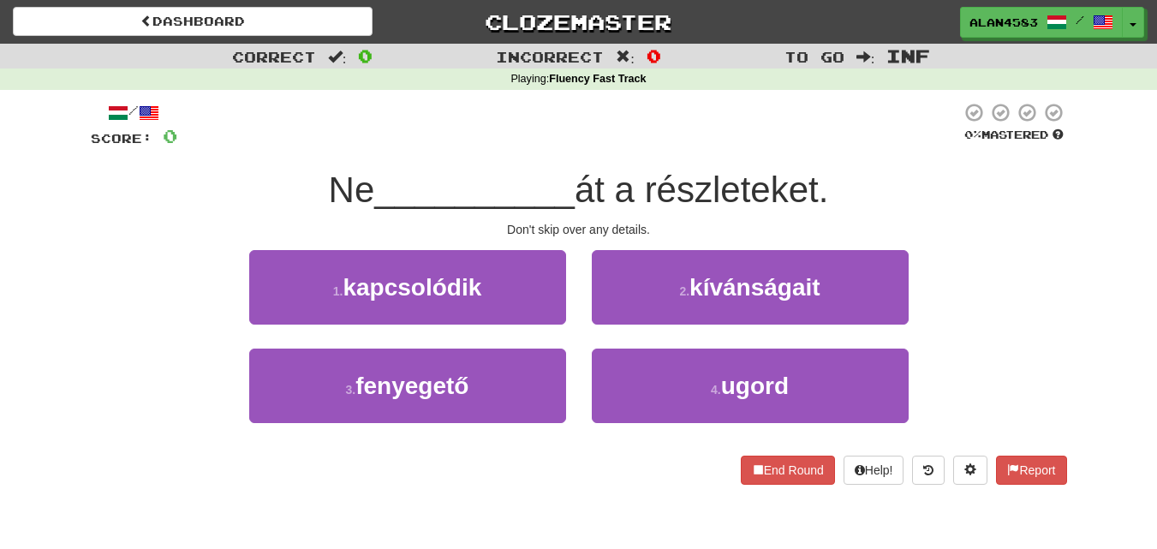
click at [849, 163] on div "/ Score: 0 0 % Mastered Ne __________ át a részleteket. Don't skip over any det…" at bounding box center [579, 293] width 977 height 383
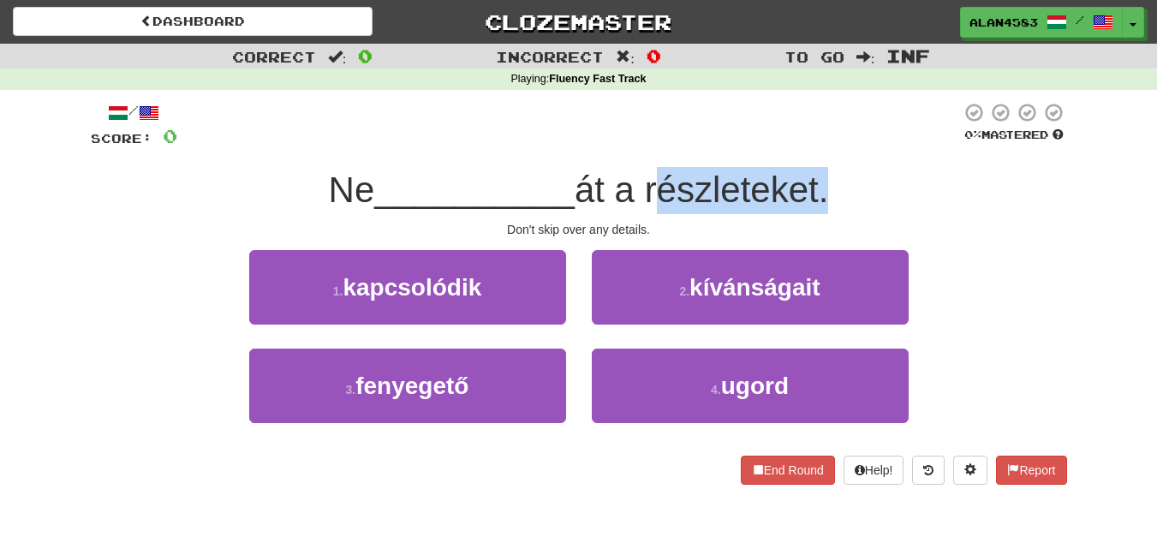
drag, startPoint x: 658, startPoint y: 192, endPoint x: 833, endPoint y: 187, distance: 174.8
click at [828, 187] on span "át a részleteket." at bounding box center [702, 190] width 254 height 40
click at [821, 146] on div at bounding box center [821, 146] width 0 height 0
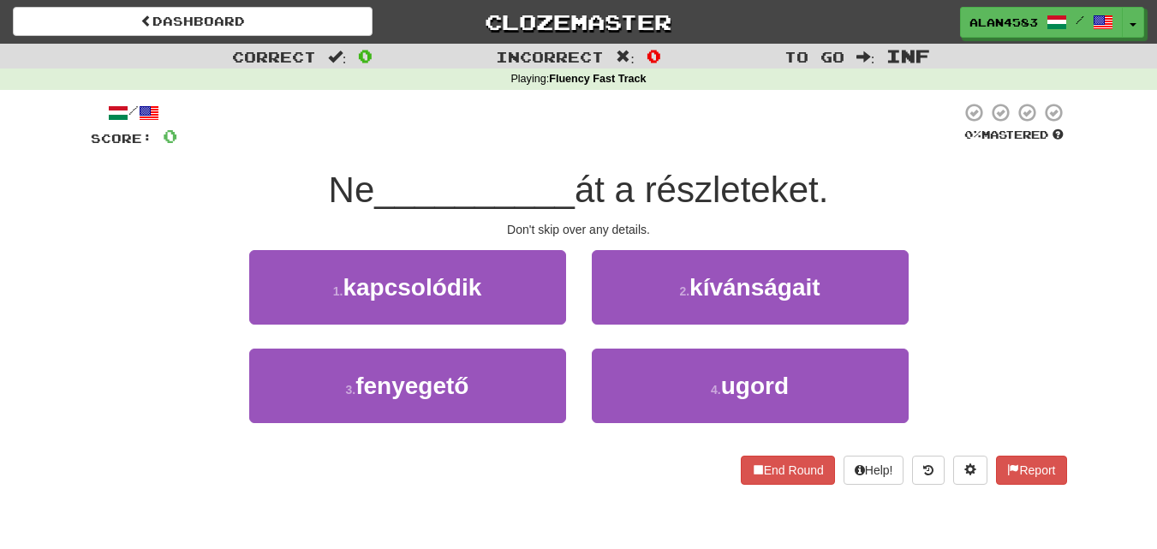
click at [857, 166] on div "/ Score: 0 0 % Mastered Ne __________ át a részleteket. Don't skip over any det…" at bounding box center [579, 293] width 977 height 383
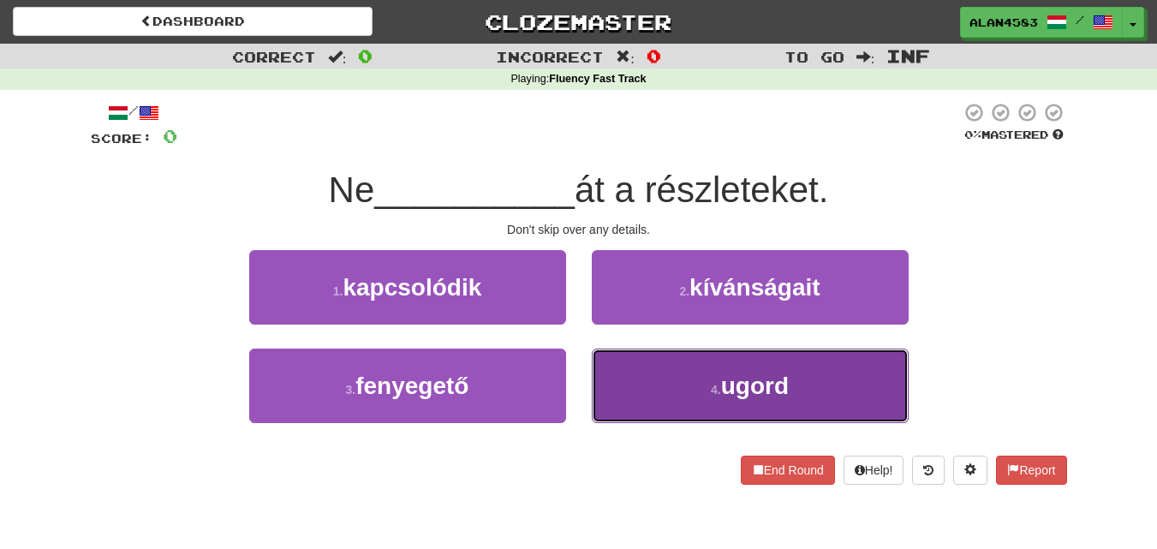
click at [809, 386] on button "4 . ugord" at bounding box center [750, 386] width 317 height 75
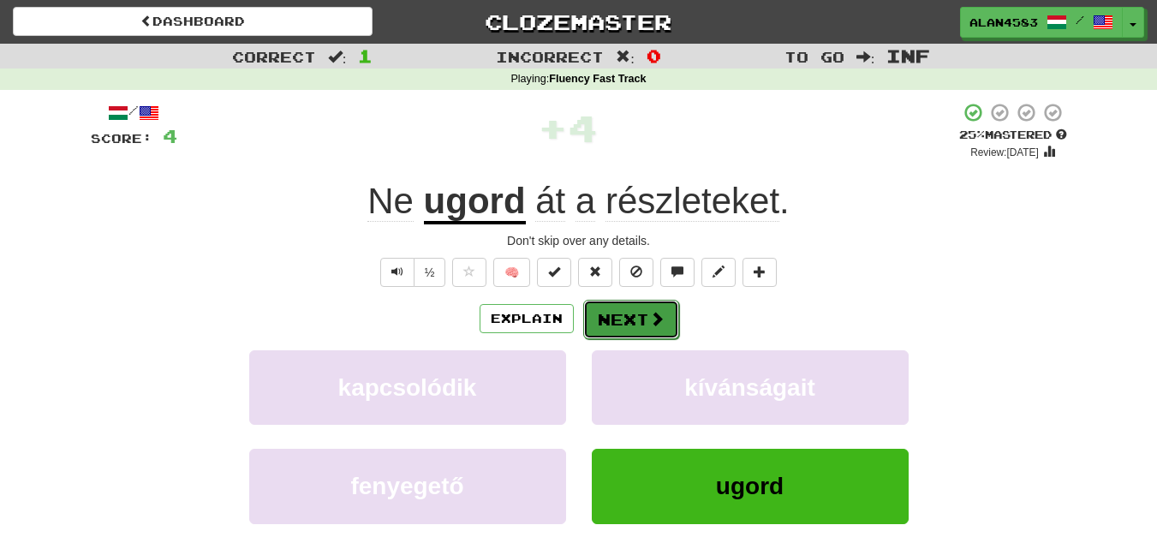
click at [635, 310] on button "Next" at bounding box center [631, 319] width 96 height 39
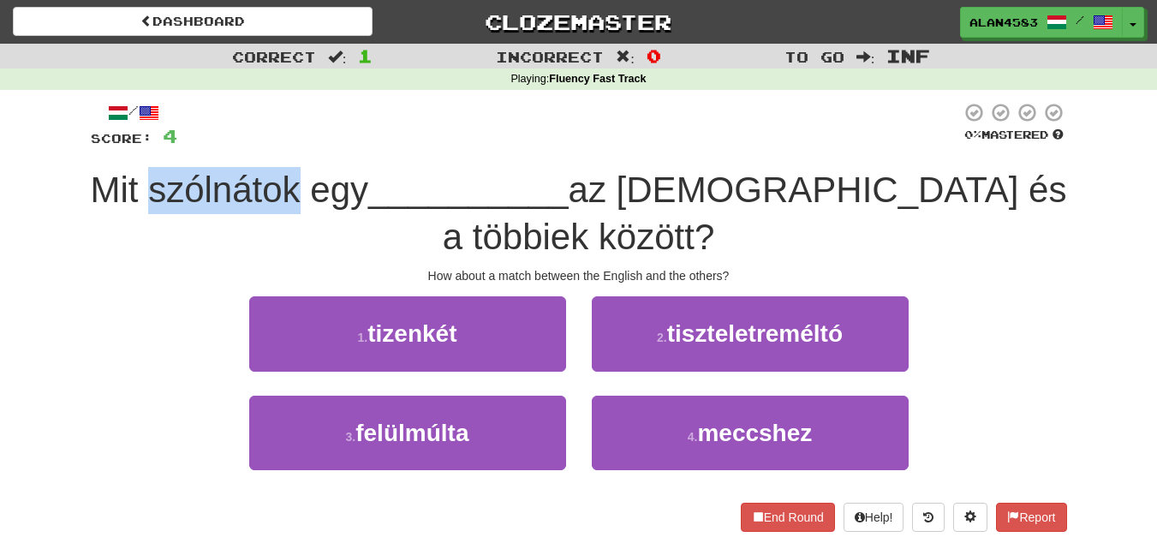
drag, startPoint x: 350, startPoint y: 175, endPoint x: 198, endPoint y: 179, distance: 152.5
click at [198, 179] on span "Mit szólnátok egy" at bounding box center [230, 190] width 278 height 40
click at [187, 146] on div at bounding box center [187, 146] width 0 height 0
click at [296, 134] on div at bounding box center [569, 125] width 784 height 47
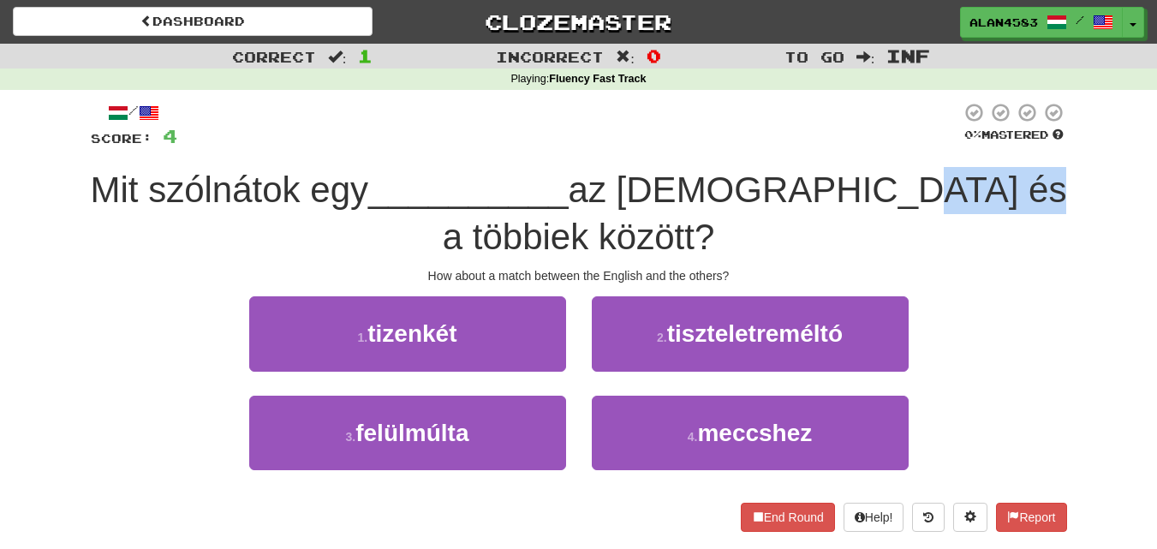
drag, startPoint x: 897, startPoint y: 188, endPoint x: 1028, endPoint y: 179, distance: 131.4
click at [1028, 179] on div "Mit szólnátok egy __________ az [DEMOGRAPHIC_DATA] és a többiek között?" at bounding box center [579, 213] width 977 height 93
click at [1017, 146] on div at bounding box center [1017, 146] width 0 height 0
click at [1039, 160] on div "/ Score: 4 0 % Mastered Mit szólnátok egy __________ az [DEMOGRAPHIC_DATA] és a…" at bounding box center [579, 316] width 977 height 429
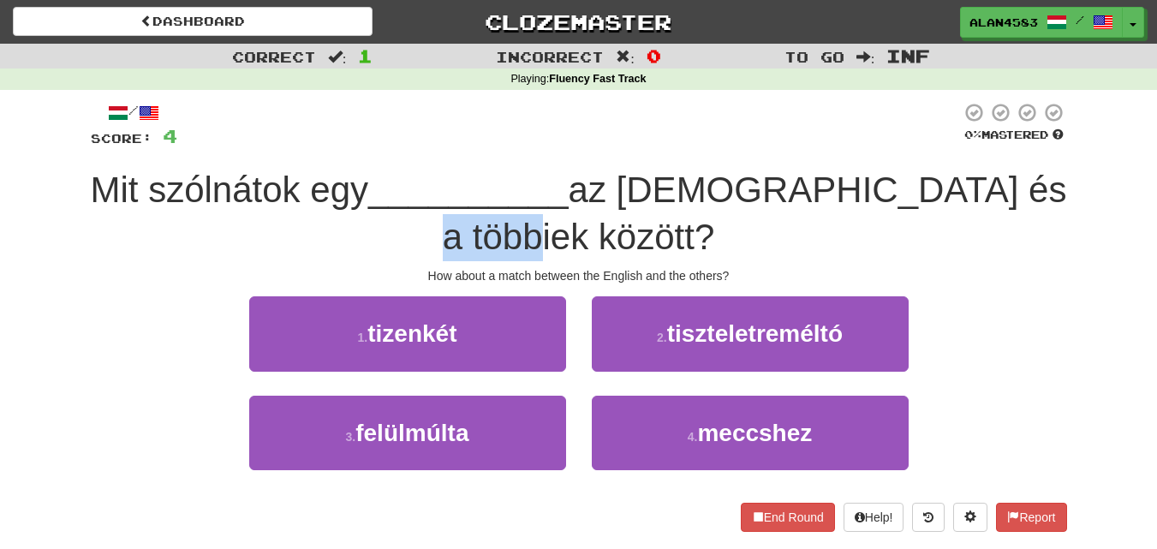
drag, startPoint x: 623, startPoint y: 224, endPoint x: 517, endPoint y: 232, distance: 105.6
click at [517, 232] on div "Mit szólnátok egy __________ az [DEMOGRAPHIC_DATA] és a többiek között?" at bounding box center [579, 213] width 977 height 93
click at [506, 193] on div at bounding box center [506, 193] width 0 height 0
click at [406, 232] on div "Mit szólnátok egy __________ az [DEMOGRAPHIC_DATA] és a többiek között?" at bounding box center [579, 213] width 977 height 93
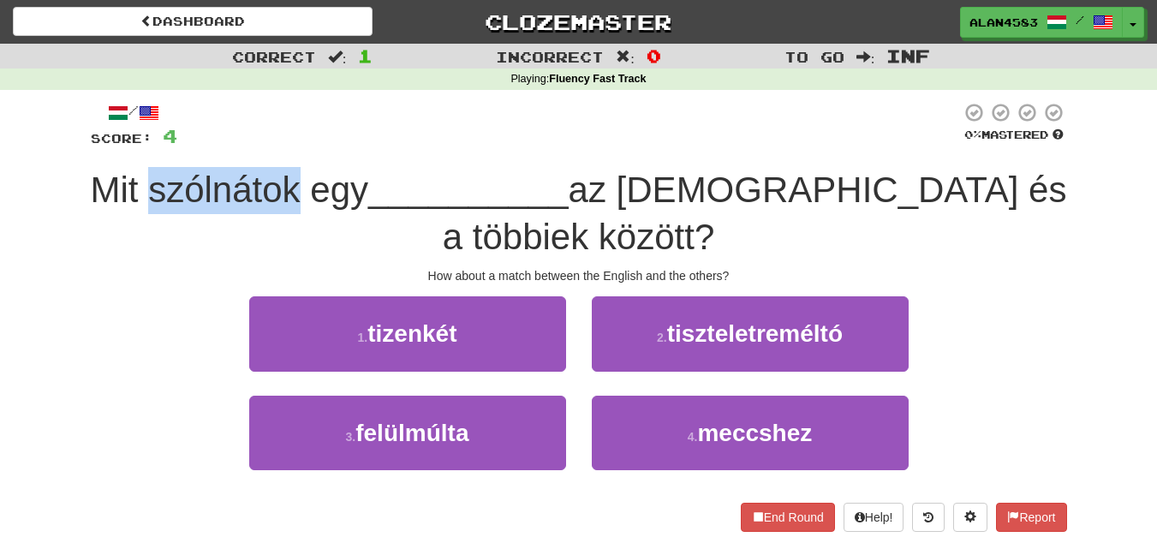
drag, startPoint x: 352, startPoint y: 184, endPoint x: 198, endPoint y: 189, distance: 154.3
click at [198, 189] on span "Mit szólnátok egy" at bounding box center [230, 190] width 278 height 40
click at [187, 146] on div at bounding box center [187, 146] width 0 height 0
click at [399, 131] on div at bounding box center [569, 125] width 784 height 47
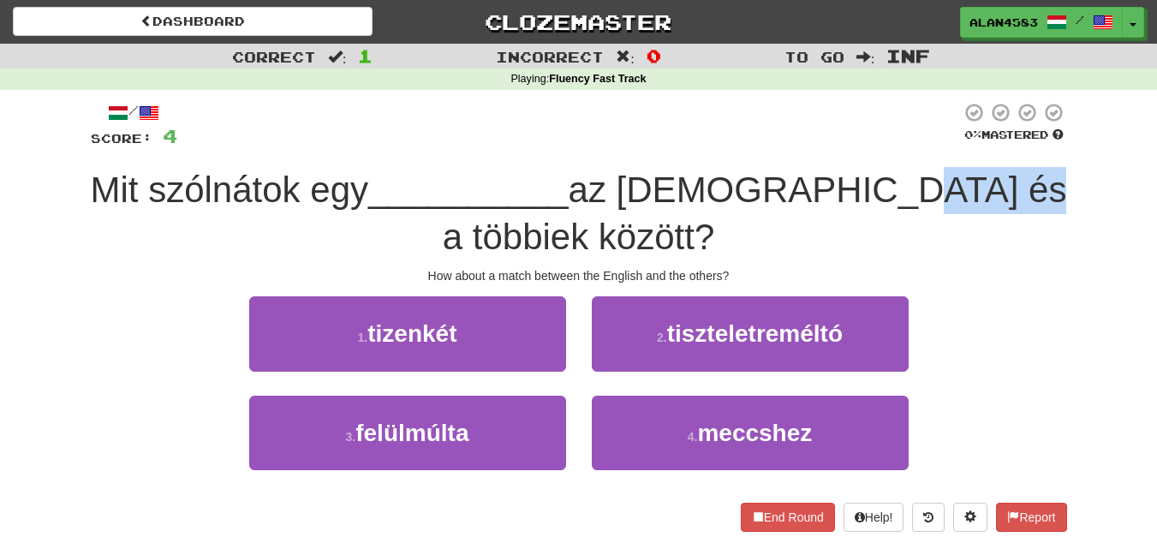
drag, startPoint x: 896, startPoint y: 177, endPoint x: 1024, endPoint y: 177, distance: 127.6
click at [1024, 177] on div "Mit szólnátok egy __________ az [DEMOGRAPHIC_DATA] és a többiek között?" at bounding box center [579, 213] width 977 height 93
click at [1013, 146] on div at bounding box center [1013, 146] width 0 height 0
click at [1048, 160] on div "/ Score: 4 0 % Mastered Mit szólnátok egy __________ az [DEMOGRAPHIC_DATA] és a…" at bounding box center [579, 316] width 977 height 429
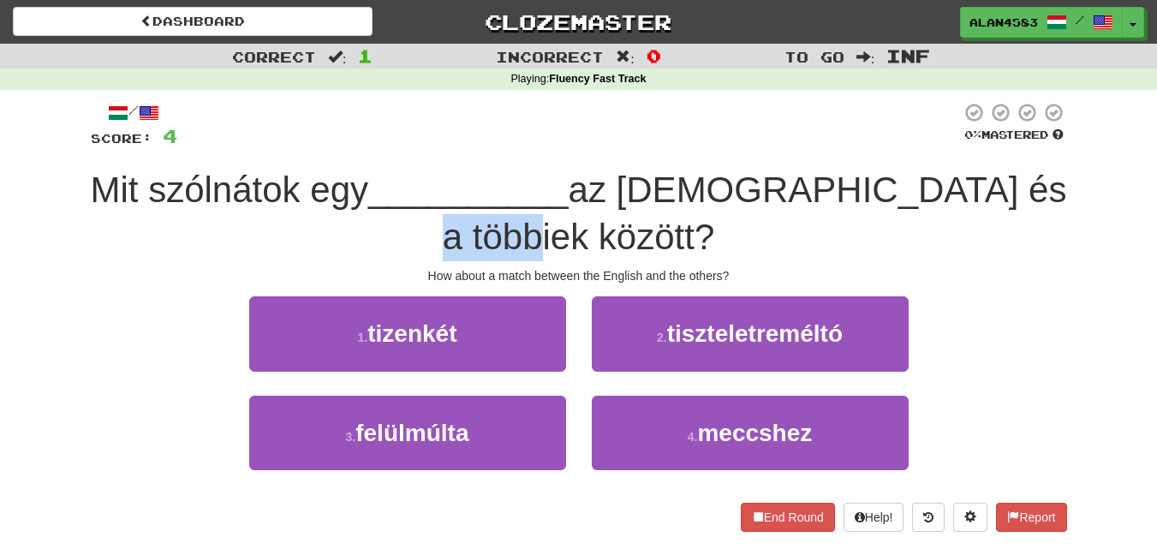
drag, startPoint x: 623, startPoint y: 223, endPoint x: 506, endPoint y: 224, distance: 116.5
click at [506, 224] on div "Mit szólnátok egy __________ az [DEMOGRAPHIC_DATA] és a többiek között?" at bounding box center [579, 213] width 977 height 93
click at [495, 193] on div at bounding box center [495, 193] width 0 height 0
click at [371, 248] on div "Mit szólnátok egy __________ az [DEMOGRAPHIC_DATA] és a többiek között?" at bounding box center [579, 213] width 977 height 93
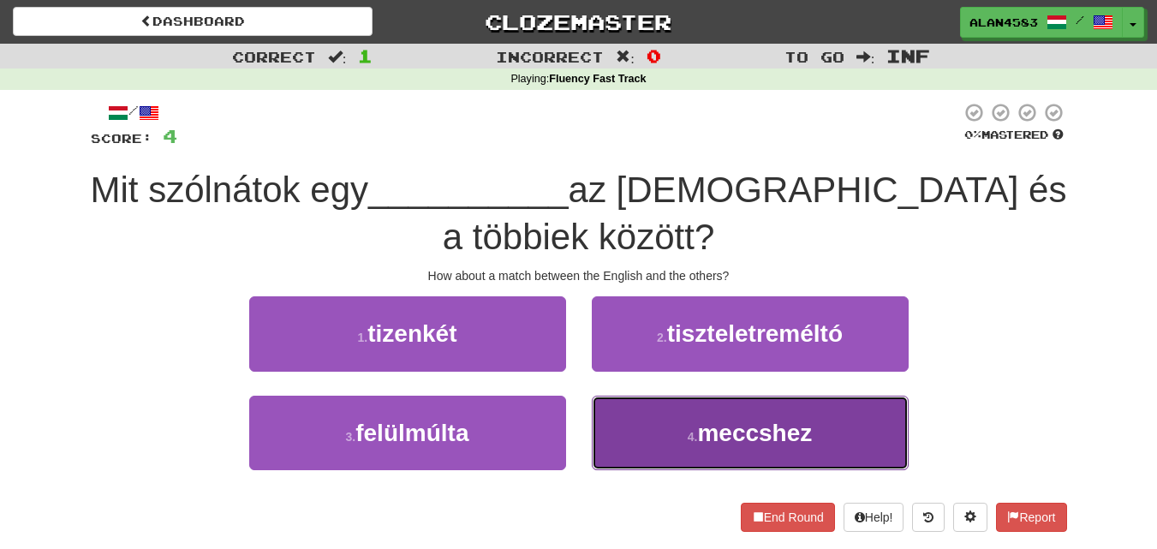
click at [824, 452] on button "4 . meccshez" at bounding box center [750, 433] width 317 height 75
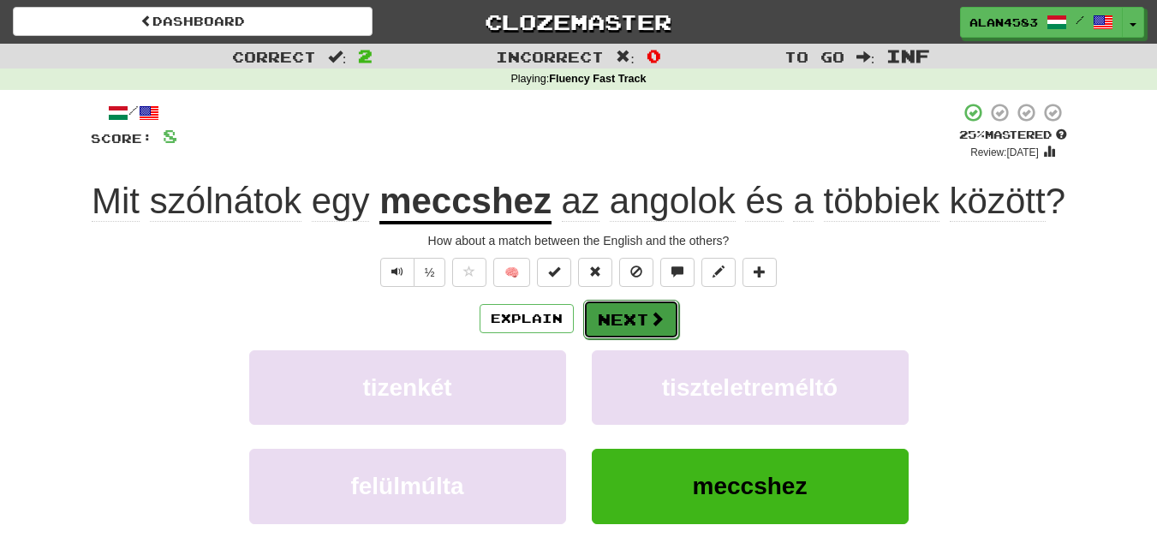
click at [626, 318] on button "Next" at bounding box center [631, 319] width 96 height 39
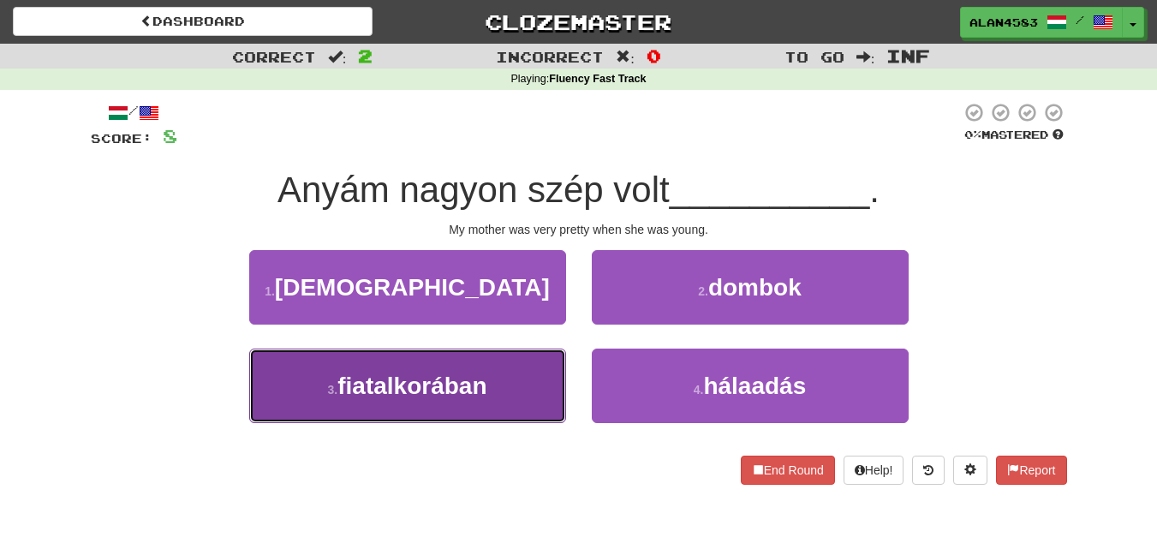
click at [319, 382] on button "3 . fiatalkorában" at bounding box center [407, 386] width 317 height 75
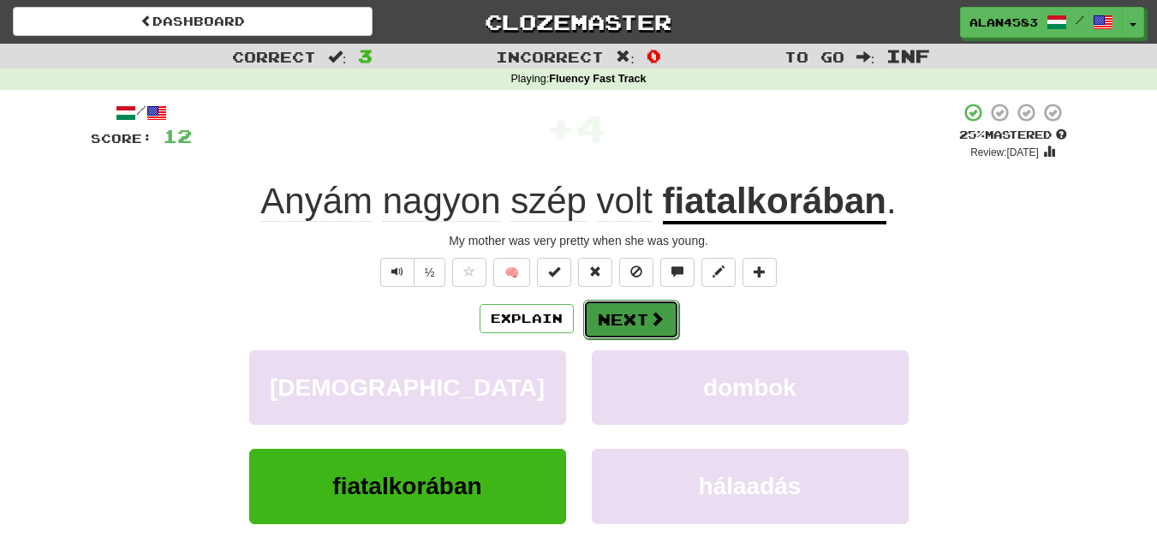
click at [612, 322] on button "Next" at bounding box center [631, 319] width 96 height 39
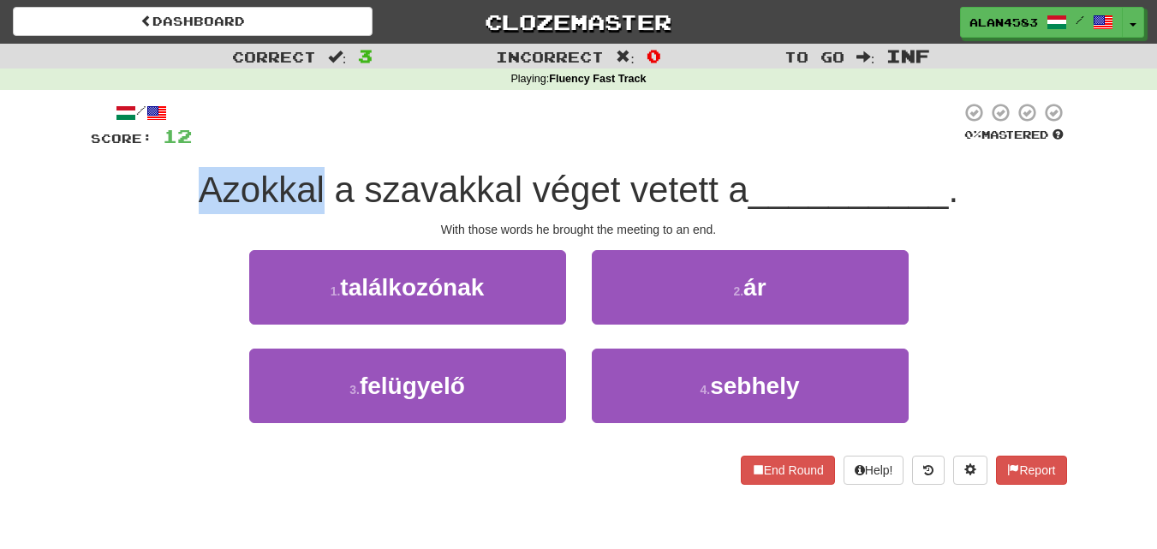
drag, startPoint x: 321, startPoint y: 188, endPoint x: 158, endPoint y: 185, distance: 163.6
click at [158, 185] on div "Azokkal a szavakkal véget vetett a __________ ." at bounding box center [579, 190] width 977 height 47
click at [146, 146] on div at bounding box center [146, 146] width 0 height 0
click at [113, 187] on div "Azokkal a szavakkal véget vetett a __________ ." at bounding box center [579, 190] width 977 height 47
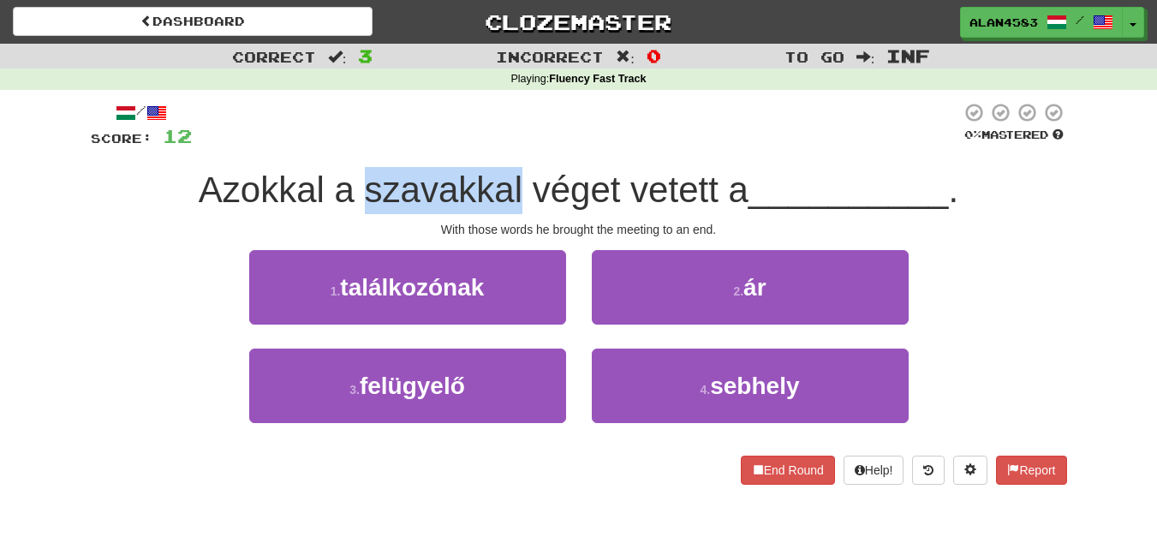
drag, startPoint x: 362, startPoint y: 181, endPoint x: 516, endPoint y: 164, distance: 154.3
click at [516, 164] on div "/ Score: 12 0 % Mastered Azokkal a szavakkal véget vetett a __________ . With t…" at bounding box center [579, 293] width 977 height 383
click at [505, 146] on div at bounding box center [505, 146] width 0 height 0
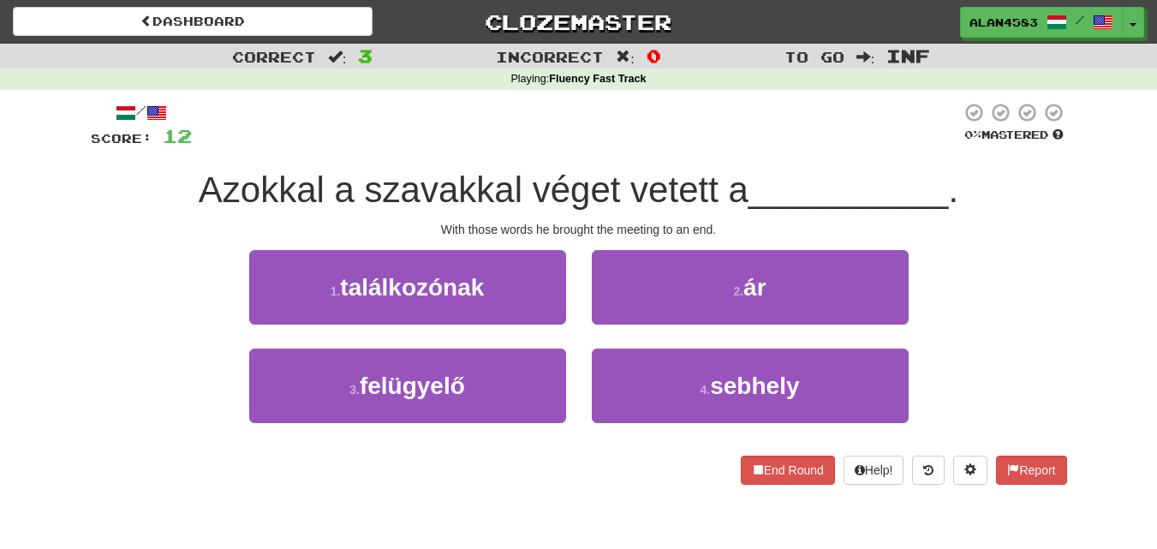
click at [535, 147] on div at bounding box center [576, 125] width 769 height 47
drag, startPoint x: 625, startPoint y: 177, endPoint x: 717, endPoint y: 169, distance: 92.1
click at [717, 169] on div "Azokkal a szavakkal véget vetett a __________ ." at bounding box center [579, 190] width 977 height 47
click at [706, 146] on div at bounding box center [706, 146] width 0 height 0
click at [736, 155] on div "/ Score: 12 0 % Mastered Azokkal a szavakkal véget vetett a __________ . With t…" at bounding box center [579, 293] width 977 height 383
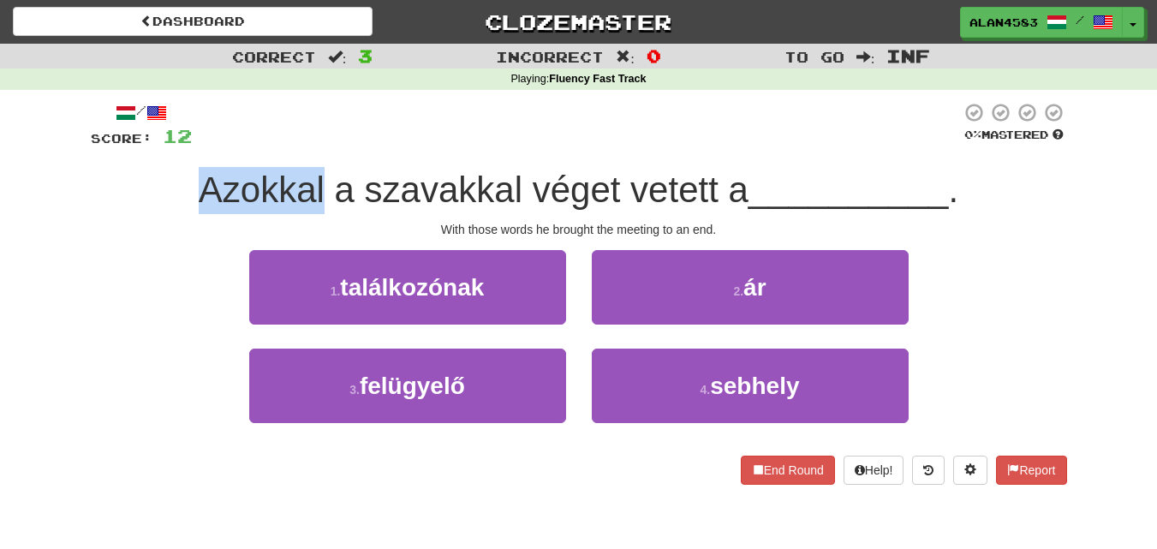
drag, startPoint x: 319, startPoint y: 184, endPoint x: 158, endPoint y: 191, distance: 160.3
click at [158, 191] on div "Azokkal a szavakkal véget vetett a __________ ." at bounding box center [579, 190] width 977 height 47
click at [147, 211] on div at bounding box center [147, 211] width 0 height 0
click at [99, 253] on div "1 . találkozónak 2 . ár" at bounding box center [579, 299] width 1028 height 99
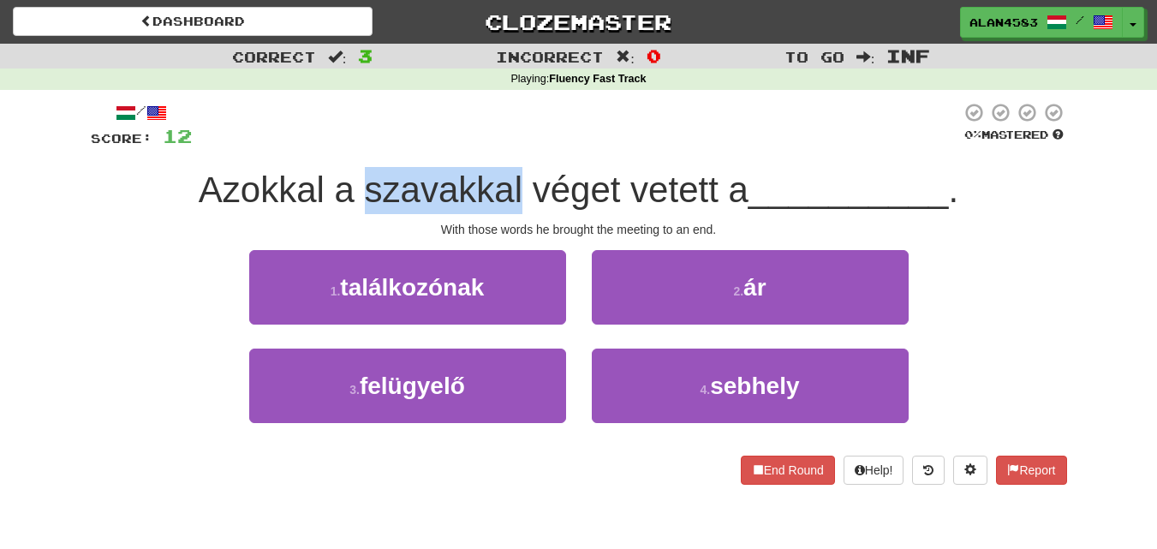
drag, startPoint x: 358, startPoint y: 183, endPoint x: 516, endPoint y: 173, distance: 157.9
click at [516, 173] on span "Azokkal a szavakkal véget vetett a" at bounding box center [474, 190] width 550 height 40
click at [505, 146] on div at bounding box center [505, 146] width 0 height 0
click at [519, 152] on div "/ Score: 12 0 % Mastered Azokkal a szavakkal véget vetett a __________ . With t…" at bounding box center [579, 293] width 977 height 383
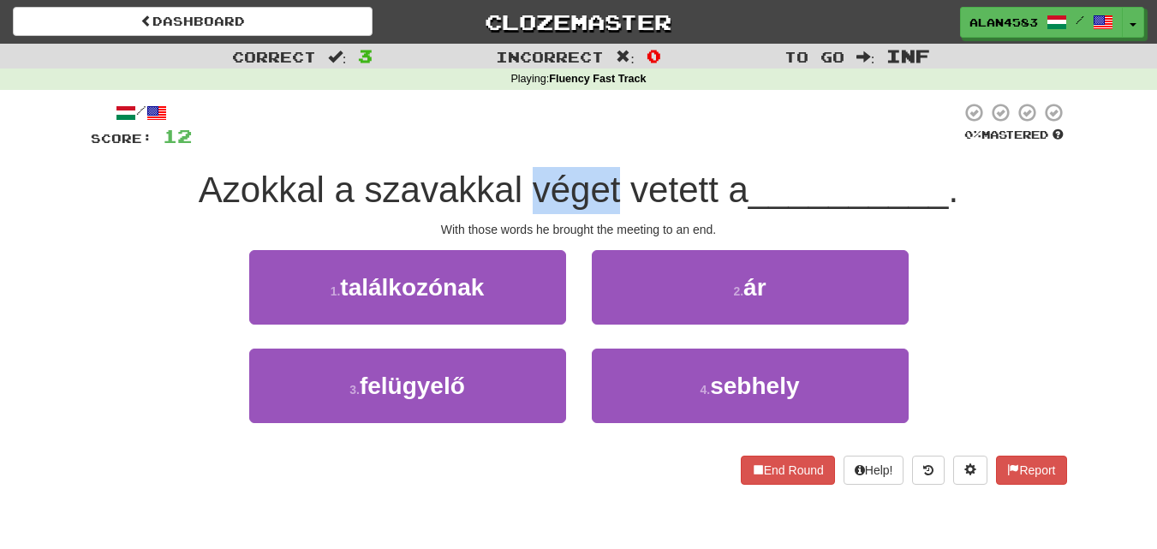
drag, startPoint x: 523, startPoint y: 176, endPoint x: 615, endPoint y: 172, distance: 91.8
click at [615, 172] on span "Azokkal a szavakkal véget vetett a" at bounding box center [474, 190] width 550 height 40
click at [604, 146] on div at bounding box center [604, 146] width 0 height 0
click at [631, 154] on div "/ Score: 12 0 % Mastered Azokkal a szavakkal véget vetett a __________ . With t…" at bounding box center [579, 293] width 977 height 383
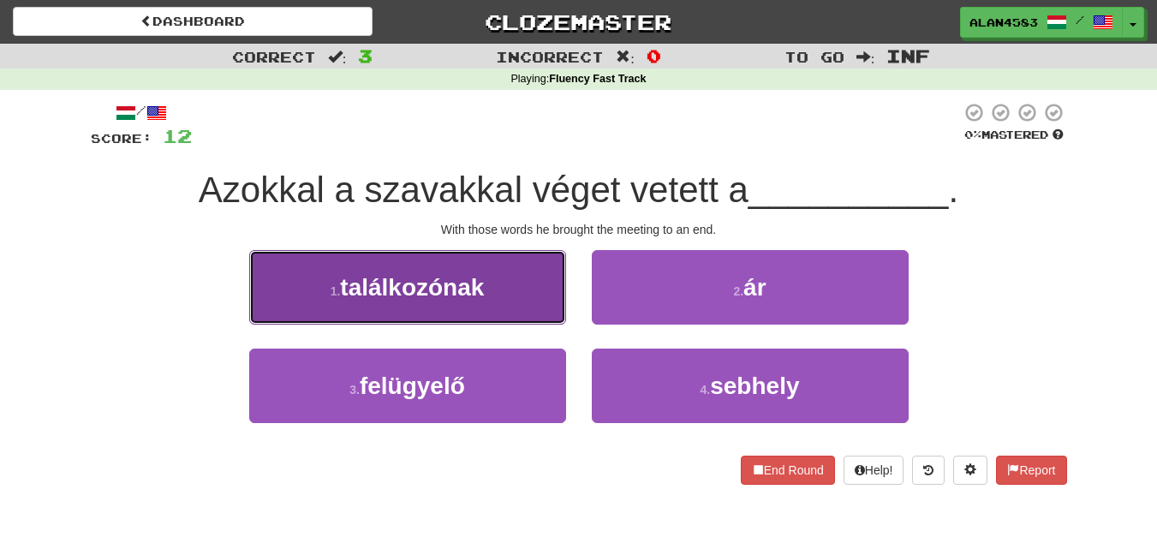
click at [481, 274] on span "találkozónak" at bounding box center [412, 287] width 144 height 27
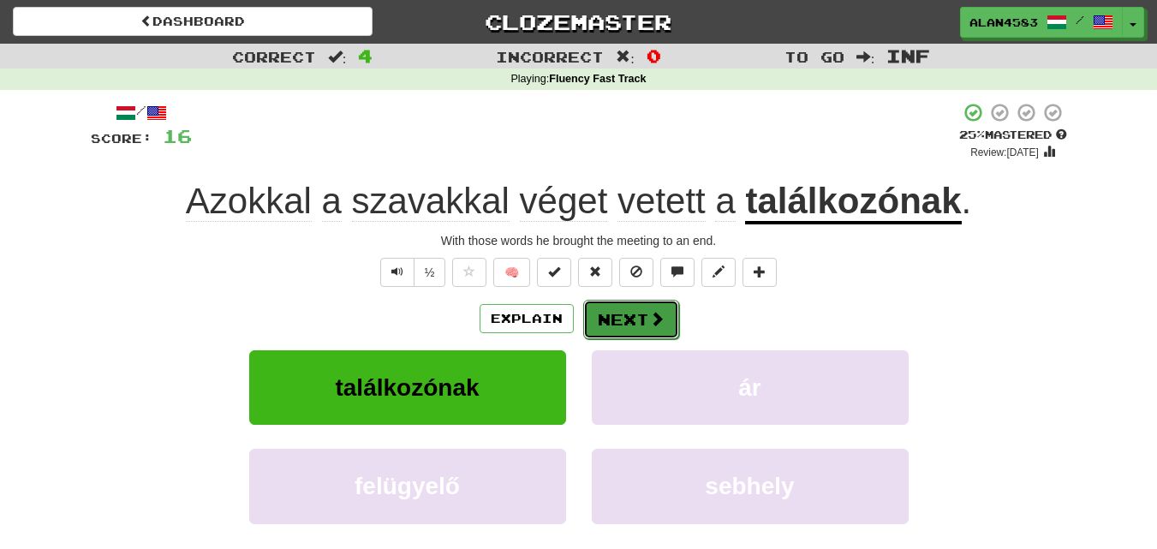
click at [612, 313] on button "Next" at bounding box center [631, 319] width 96 height 39
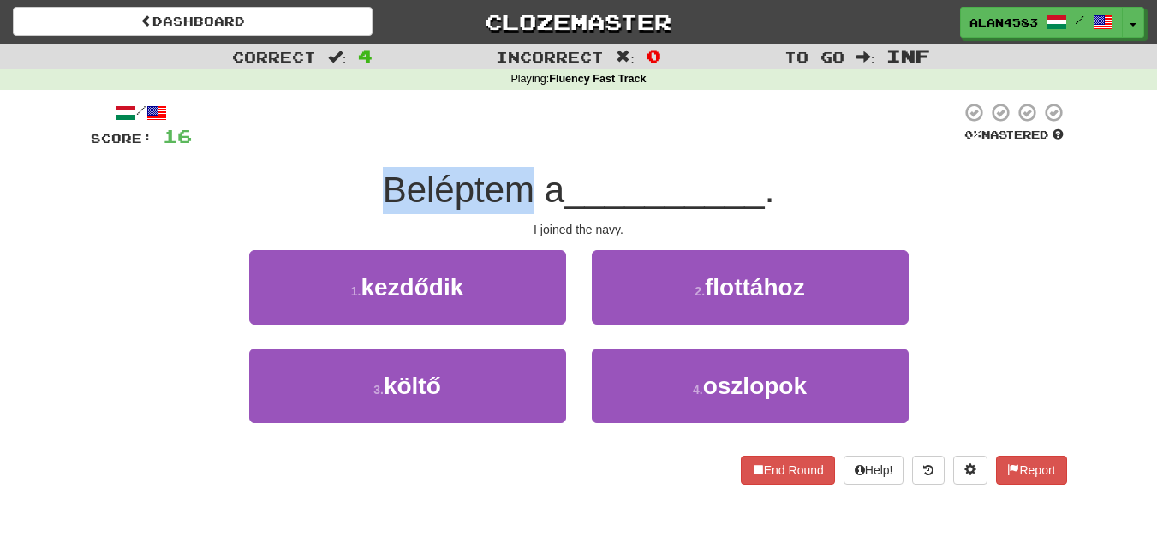
drag, startPoint x: 526, startPoint y: 184, endPoint x: 377, endPoint y: 187, distance: 149.1
click at [383, 187] on span "Beléptem a" at bounding box center [474, 190] width 182 height 40
click at [366, 146] on div at bounding box center [366, 146] width 0 height 0
click at [324, 190] on div "Beléptem a __________ ." at bounding box center [579, 190] width 977 height 47
drag, startPoint x: 379, startPoint y: 184, endPoint x: 530, endPoint y: 179, distance: 150.8
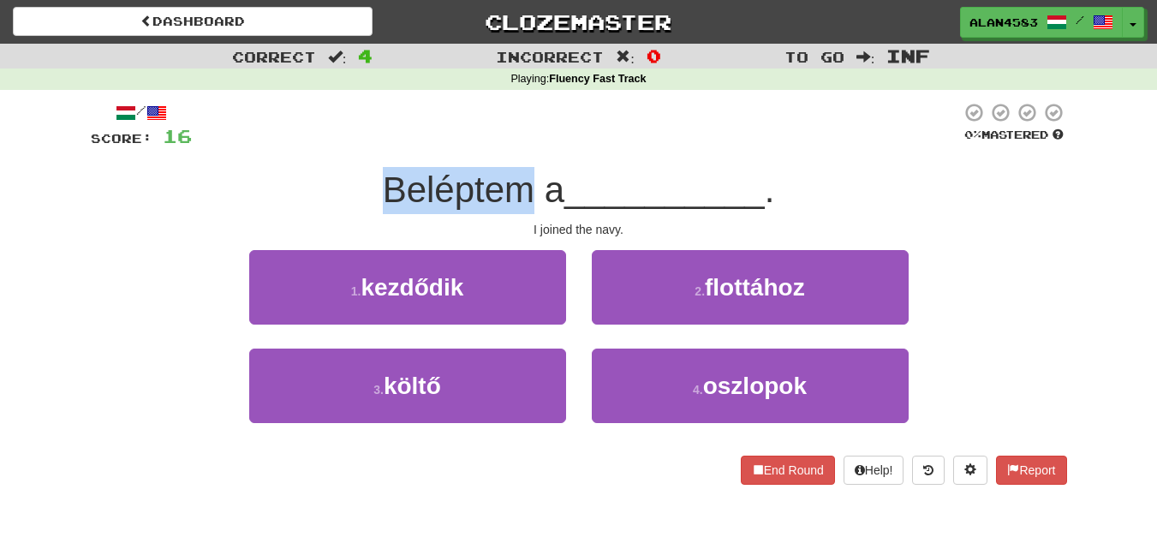
click at [530, 179] on span "Beléptem a" at bounding box center [474, 190] width 182 height 40
click at [519, 146] on div at bounding box center [519, 146] width 0 height 0
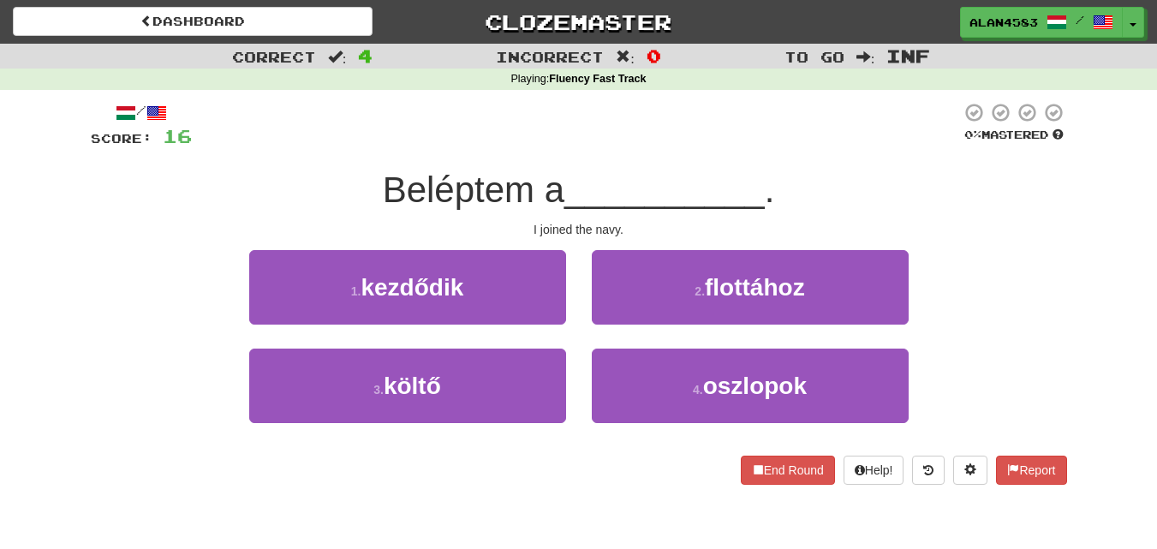
click at [563, 164] on div "/ Score: 16 0 % Mastered Beléptem a __________ . I joined the navy. 1 . kezdődi…" at bounding box center [579, 293] width 977 height 383
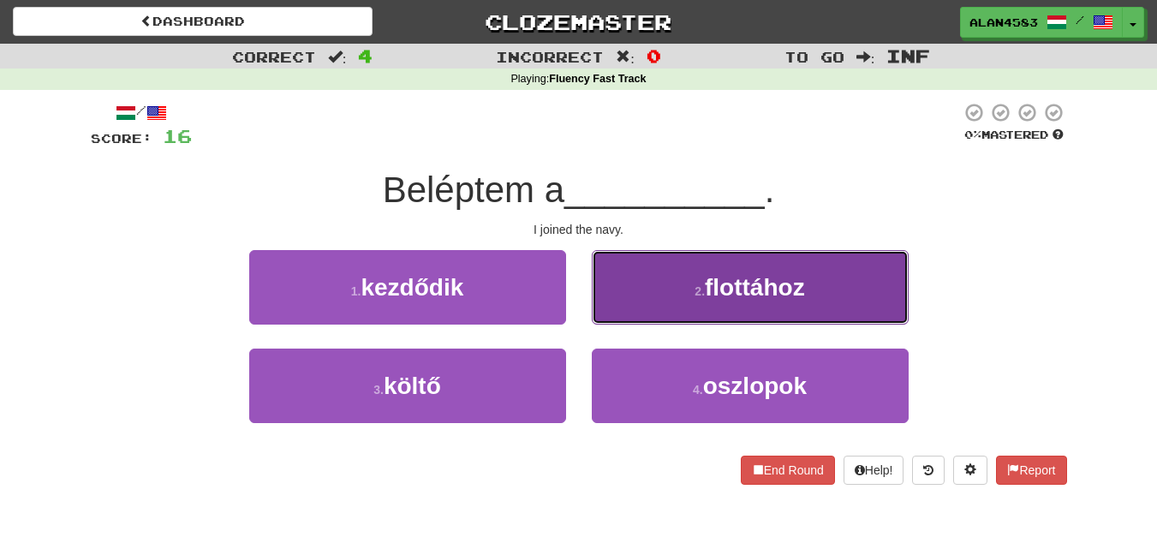
click at [743, 272] on button "2 . flottához" at bounding box center [750, 287] width 317 height 75
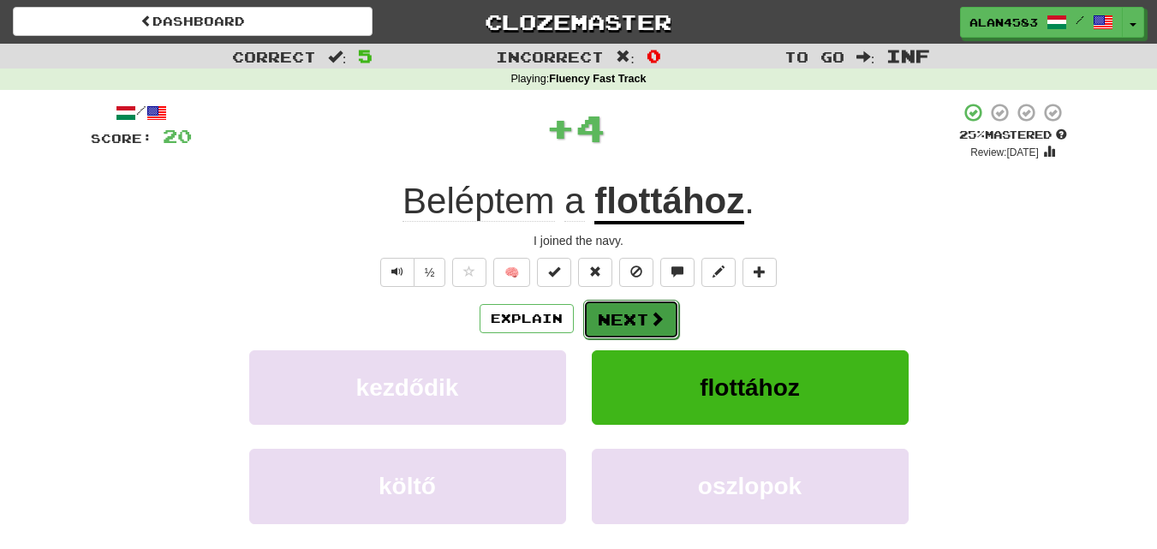
click at [624, 309] on button "Next" at bounding box center [631, 319] width 96 height 39
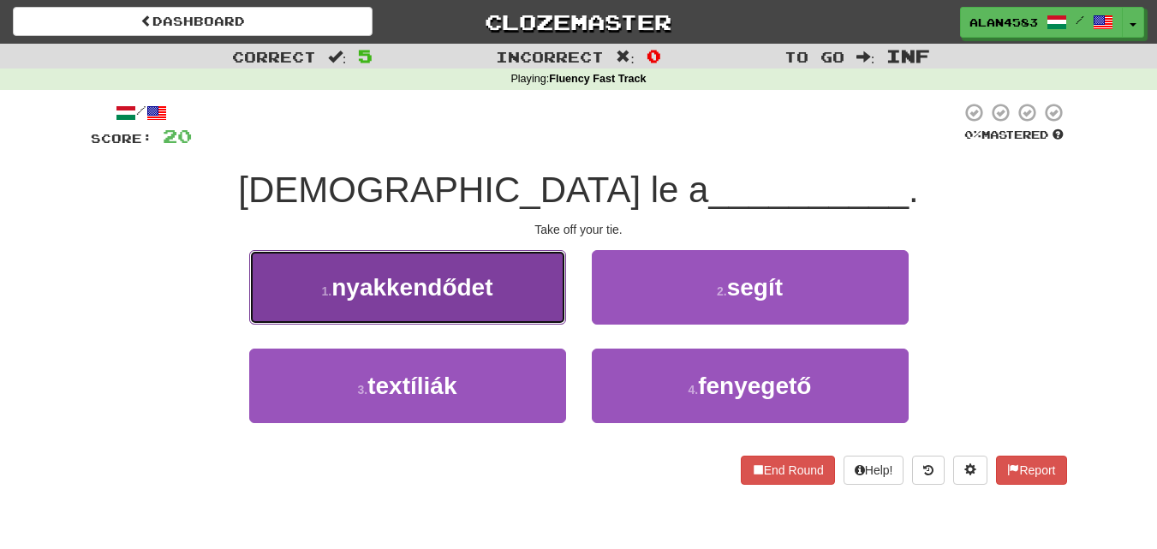
click at [427, 278] on span "nyakkendődet" at bounding box center [412, 287] width 161 height 27
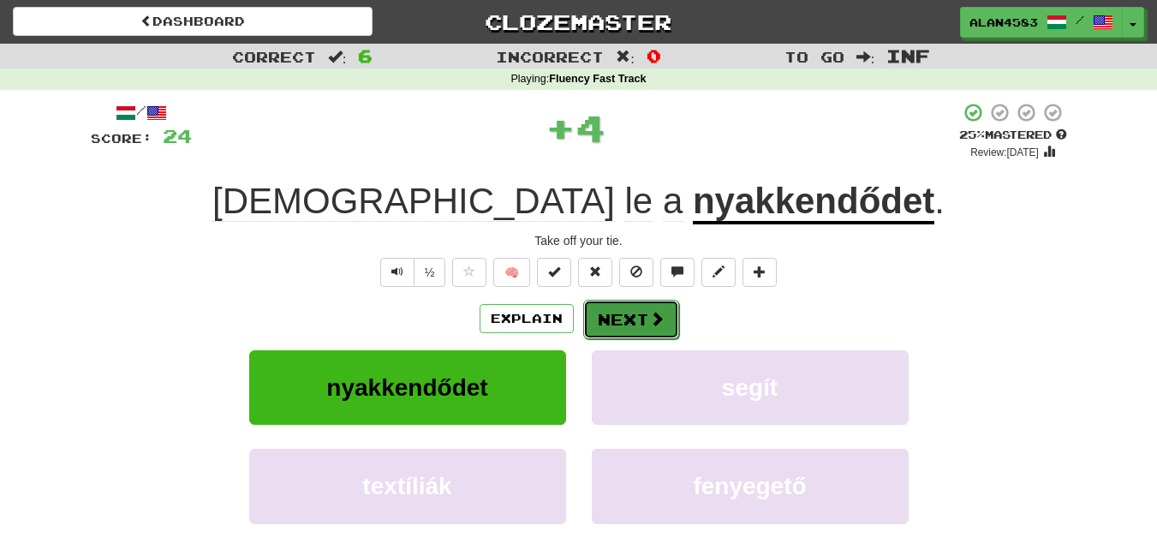
click at [615, 314] on button "Next" at bounding box center [631, 319] width 96 height 39
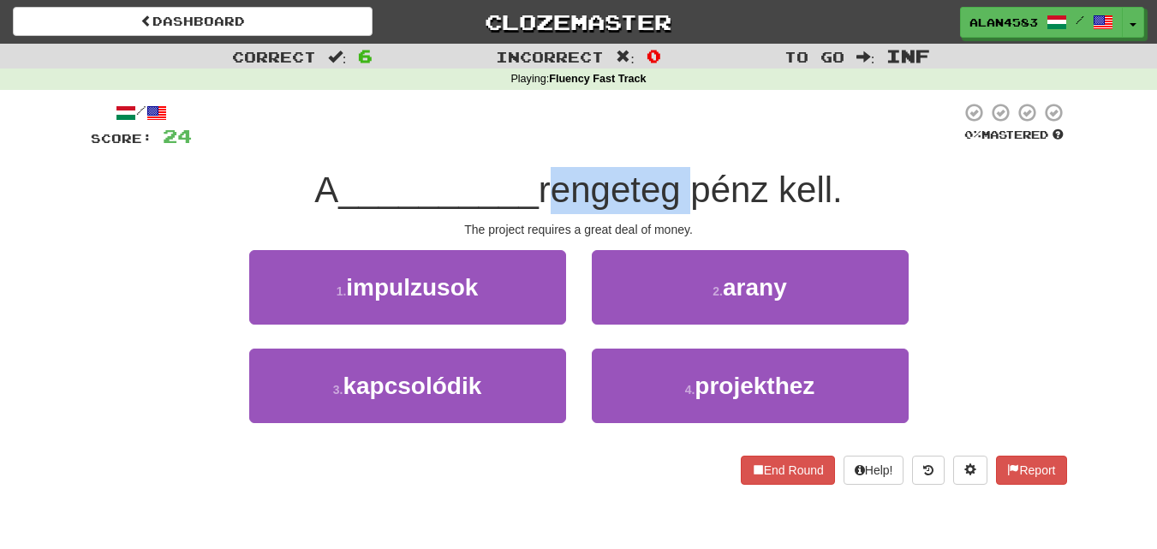
drag, startPoint x: 547, startPoint y: 192, endPoint x: 694, endPoint y: 184, distance: 147.5
click at [694, 184] on span "rengeteg pénz kell." at bounding box center [691, 190] width 304 height 40
click at [683, 146] on div at bounding box center [683, 146] width 0 height 0
click at [707, 159] on div "/ Score: 24 0 % Mastered A __________ rengeteg pénz kell. The project requires …" at bounding box center [579, 293] width 977 height 383
drag, startPoint x: 689, startPoint y: 181, endPoint x: 543, endPoint y: 182, distance: 145.6
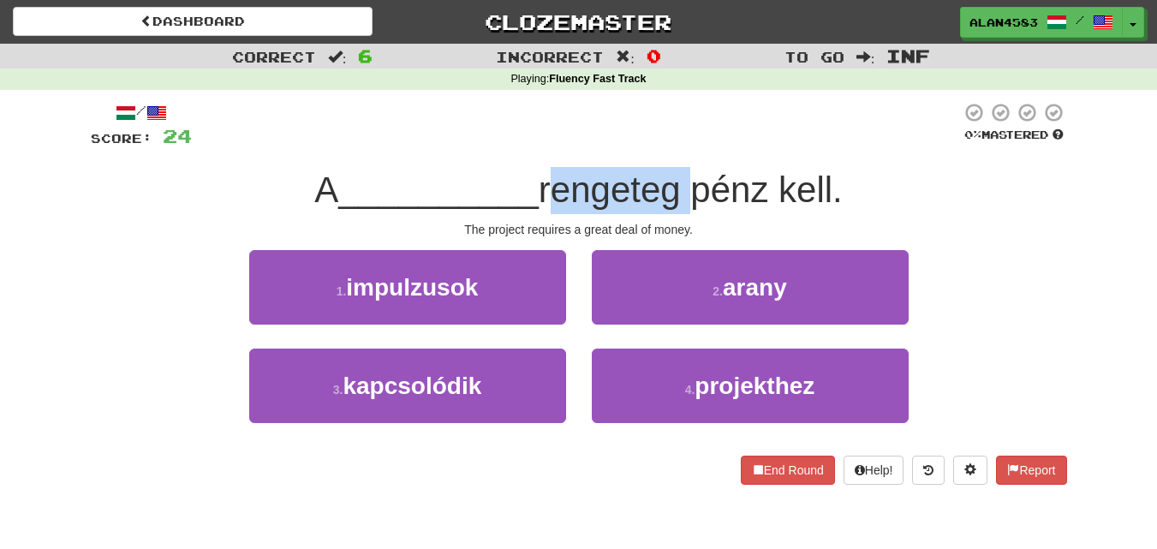
click at [543, 182] on span "rengeteg pénz kell." at bounding box center [691, 190] width 304 height 40
click at [532, 146] on div at bounding box center [532, 146] width 0 height 0
click at [355, 224] on div "The project requires a great deal of money." at bounding box center [579, 229] width 977 height 17
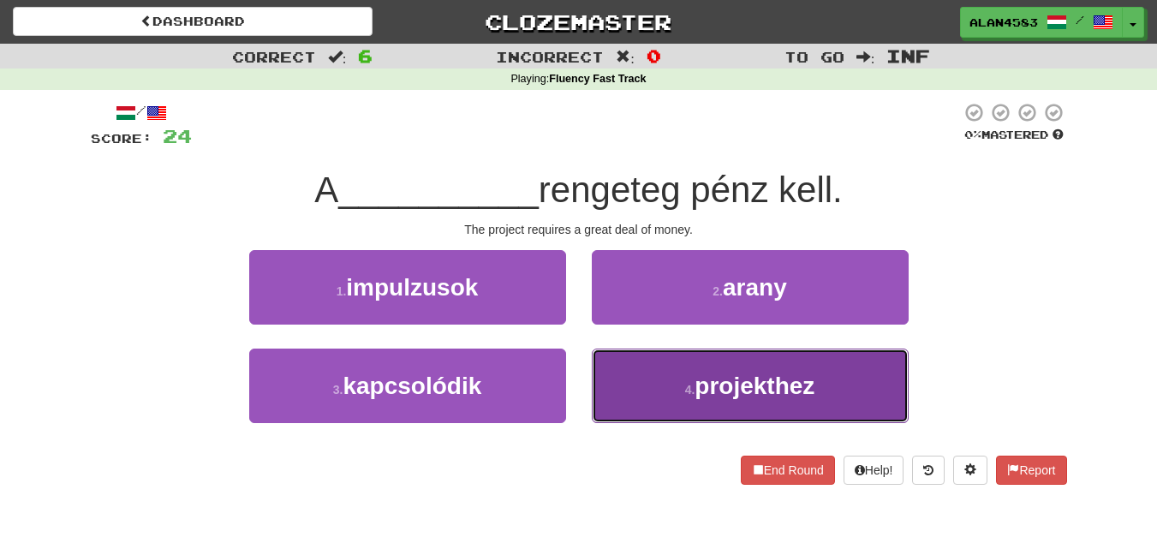
click at [754, 373] on span "projekthez" at bounding box center [755, 386] width 120 height 27
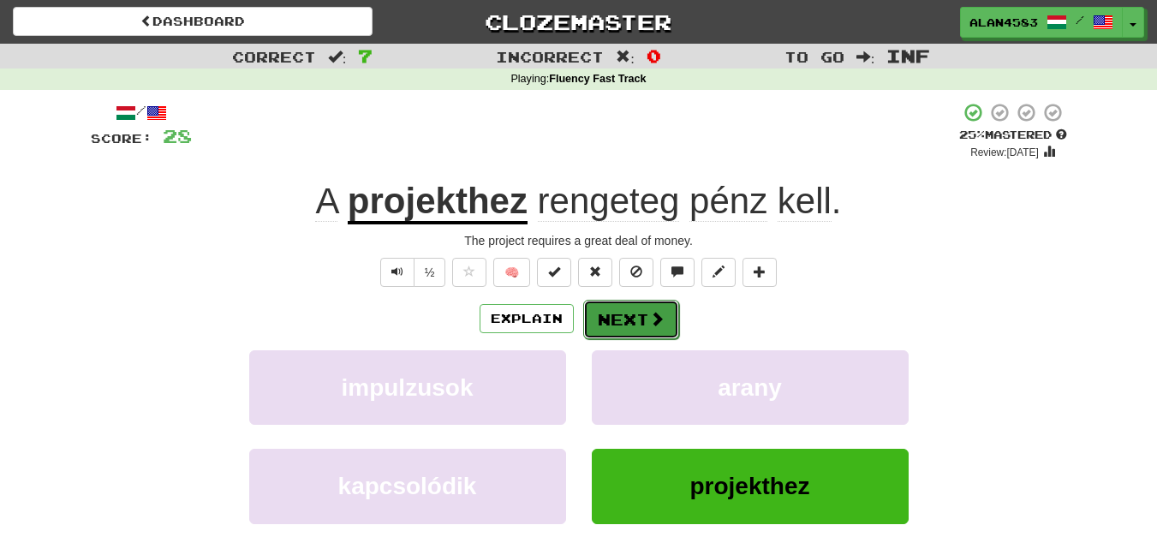
click at [627, 322] on button "Next" at bounding box center [631, 319] width 96 height 39
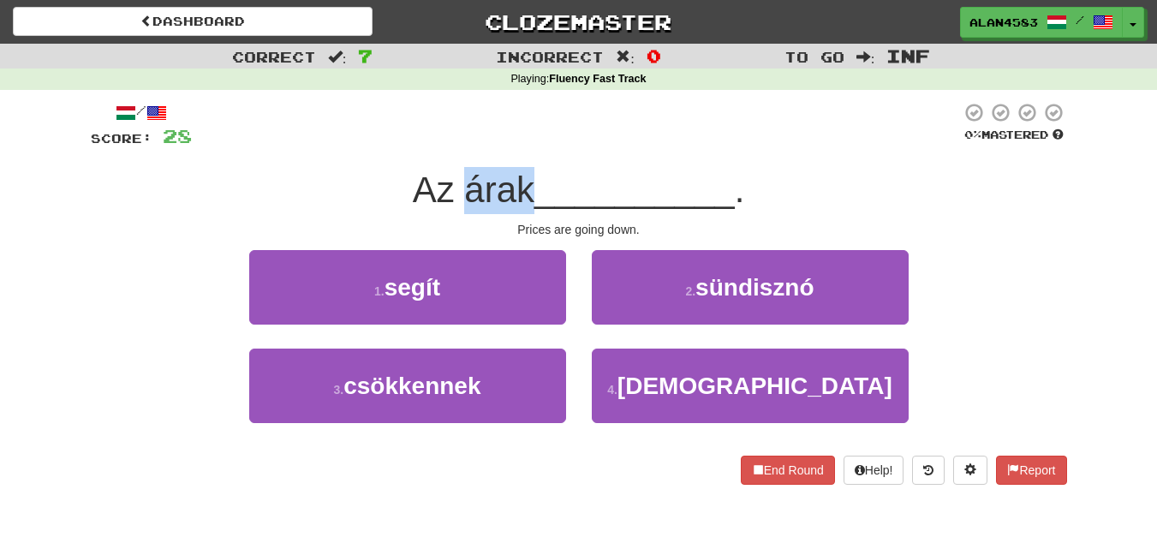
drag, startPoint x: 530, startPoint y: 196, endPoint x: 466, endPoint y: 196, distance: 64.2
click at [466, 196] on span "Az árak" at bounding box center [474, 190] width 122 height 40
click at [455, 211] on div at bounding box center [455, 211] width 0 height 0
click at [588, 176] on span "__________" at bounding box center [635, 190] width 200 height 40
drag, startPoint x: 528, startPoint y: 182, endPoint x: 459, endPoint y: 182, distance: 68.5
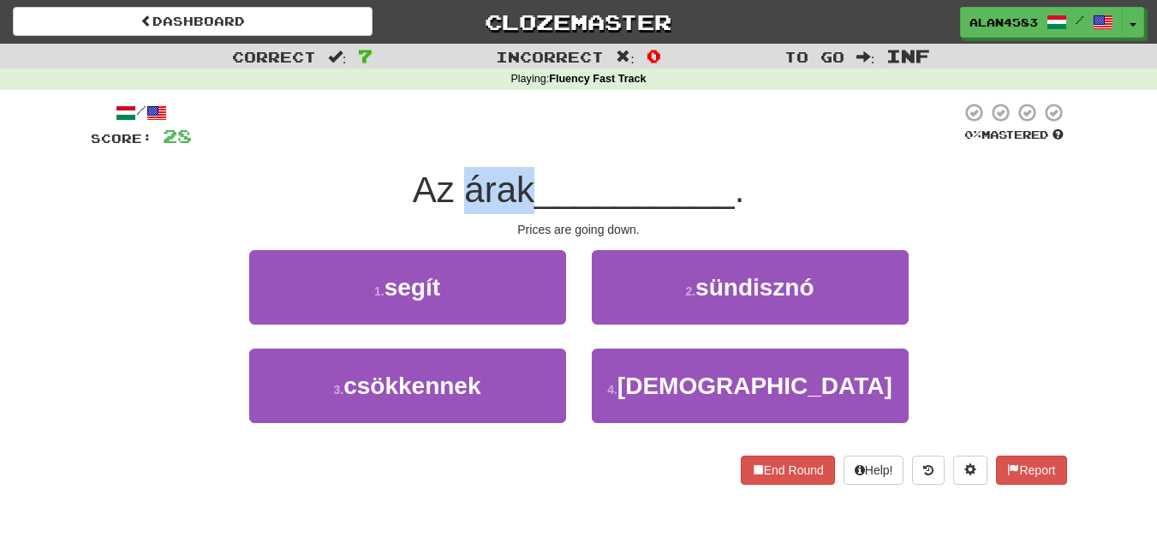
click at [459, 182] on span "Az árak" at bounding box center [474, 190] width 122 height 40
click at [448, 146] on div at bounding box center [448, 146] width 0 height 0
click at [597, 175] on span "__________" at bounding box center [635, 190] width 200 height 40
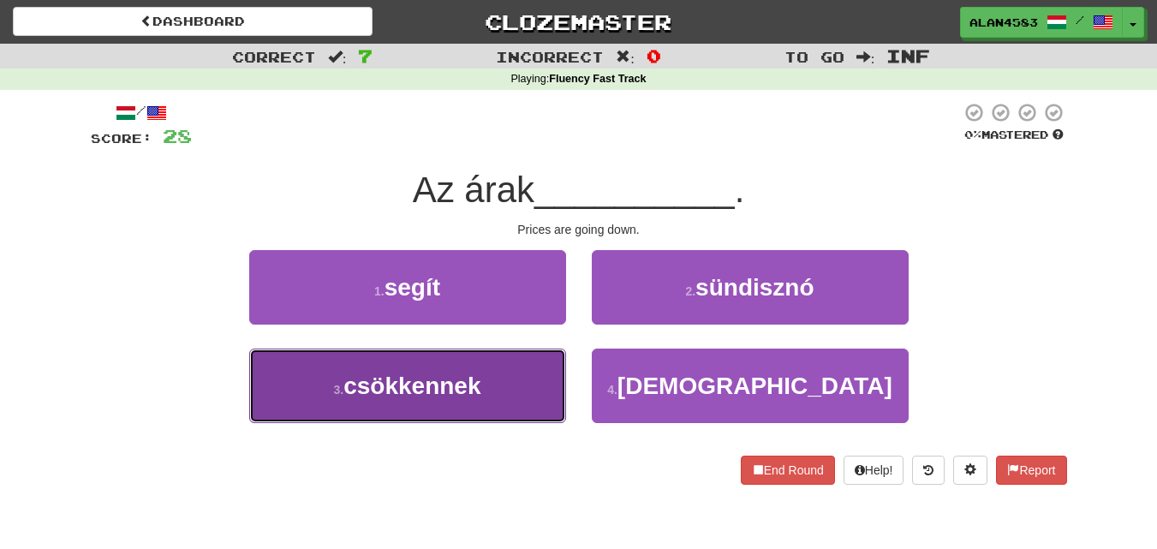
click at [522, 355] on button "3 . csökkennek" at bounding box center [407, 386] width 317 height 75
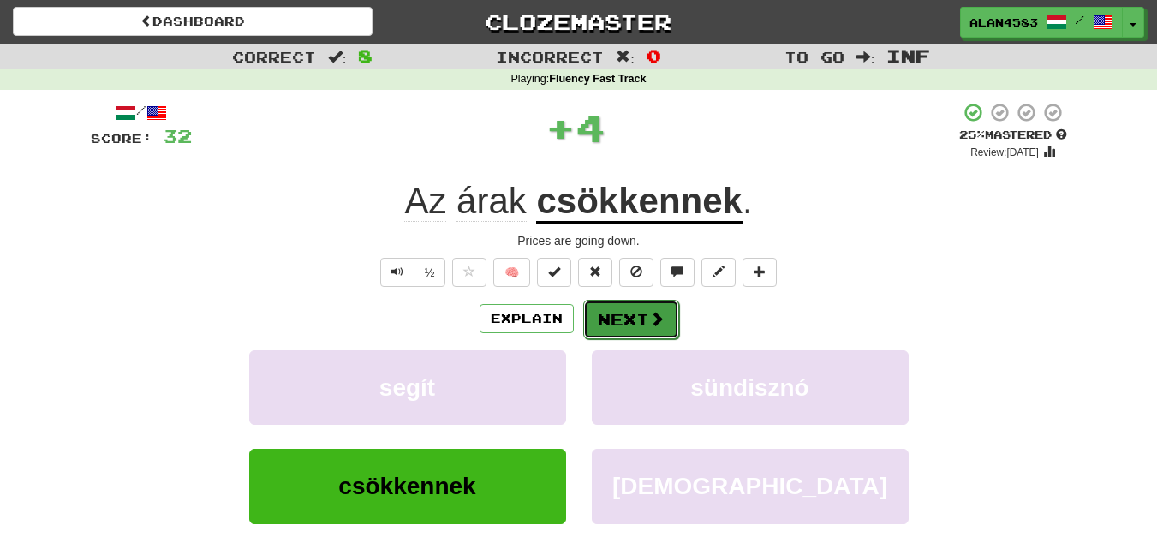
click at [611, 316] on button "Next" at bounding box center [631, 319] width 96 height 39
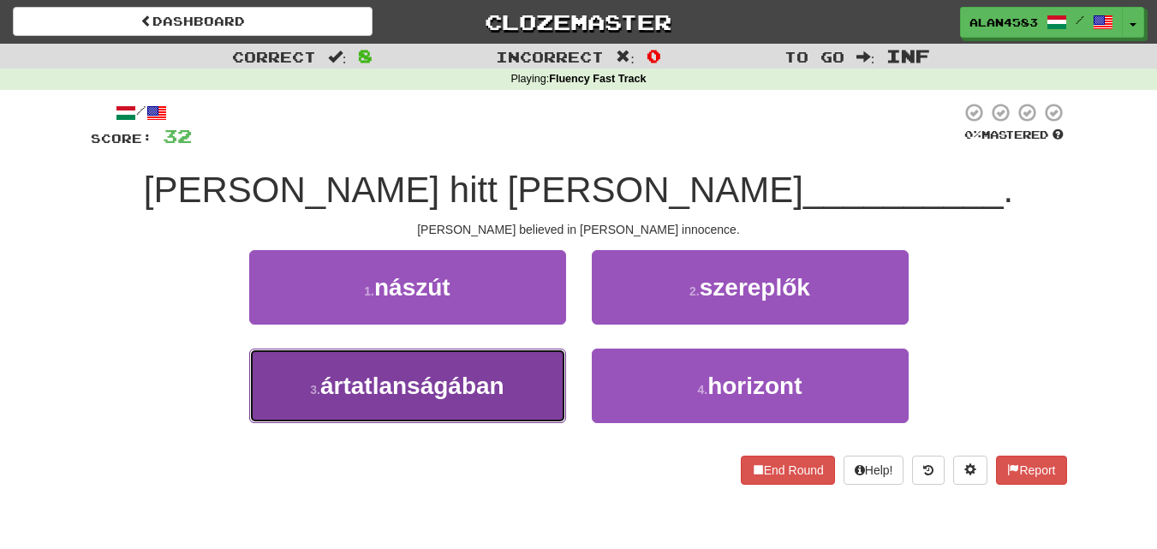
click at [413, 414] on button "3 . ártatlanságában" at bounding box center [407, 386] width 317 height 75
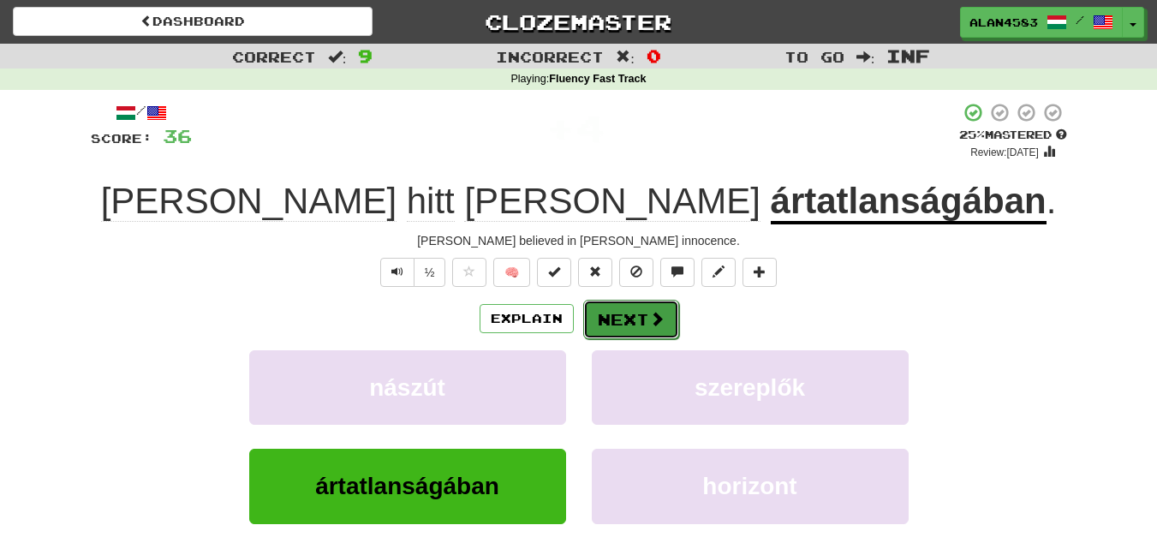
click at [612, 319] on button "Next" at bounding box center [631, 319] width 96 height 39
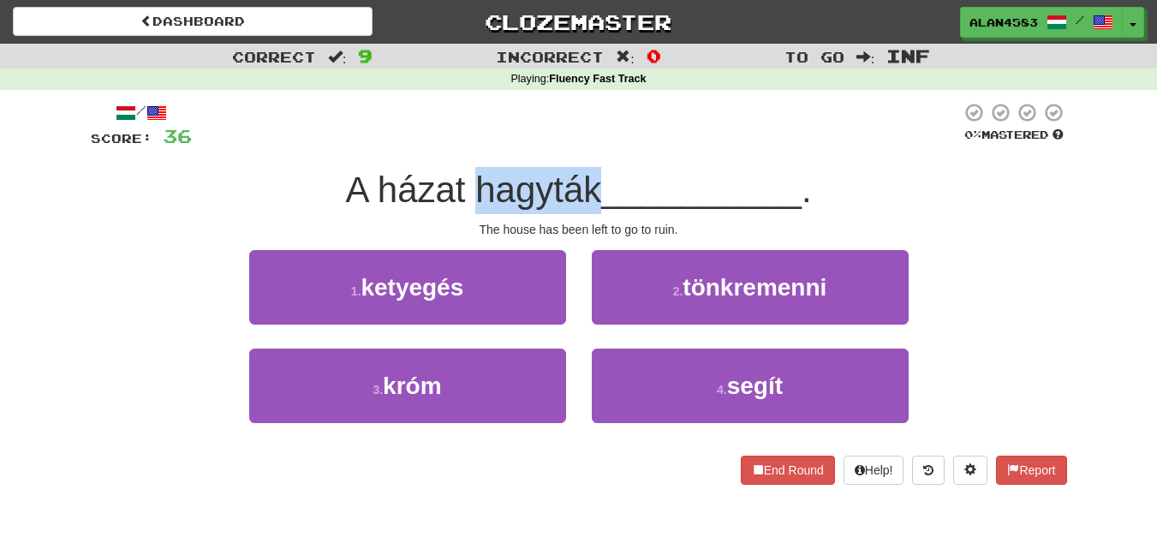
drag, startPoint x: 475, startPoint y: 186, endPoint x: 595, endPoint y: 177, distance: 120.2
click at [595, 177] on span "A házat hagyták" at bounding box center [473, 190] width 256 height 40
click at [584, 146] on div at bounding box center [584, 146] width 0 height 0
click at [616, 158] on div "/ Score: 36 0 % Mastered A házat hagyták __________ . The house has been left t…" at bounding box center [579, 293] width 977 height 383
drag, startPoint x: 600, startPoint y: 178, endPoint x: 468, endPoint y: 183, distance: 132.0
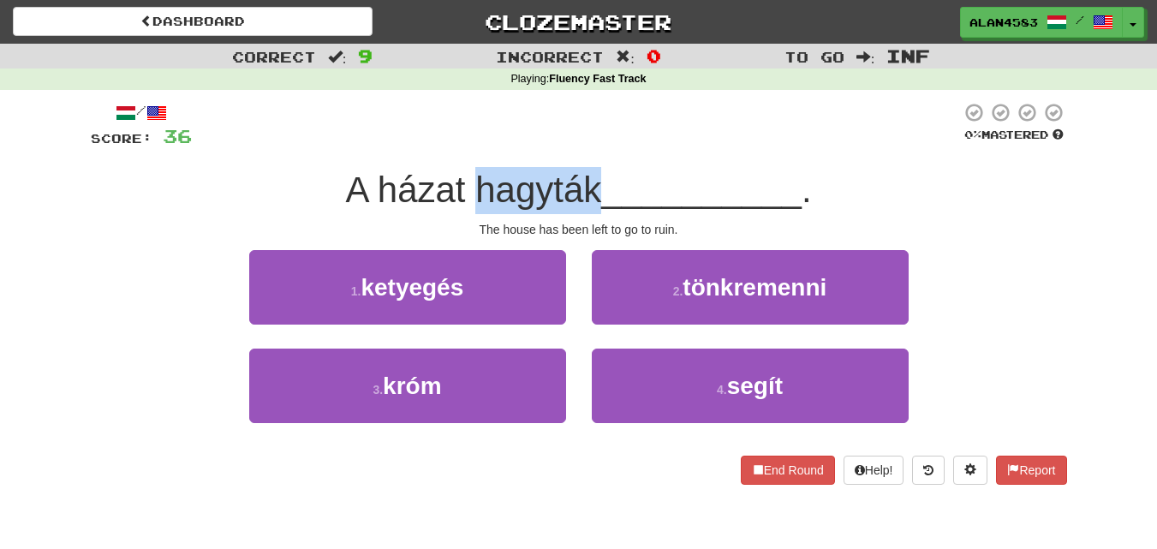
click at [468, 183] on span "A házat hagyták" at bounding box center [473, 190] width 256 height 40
click at [457, 146] on div at bounding box center [457, 146] width 0 height 0
click at [621, 175] on span "__________" at bounding box center [701, 190] width 200 height 40
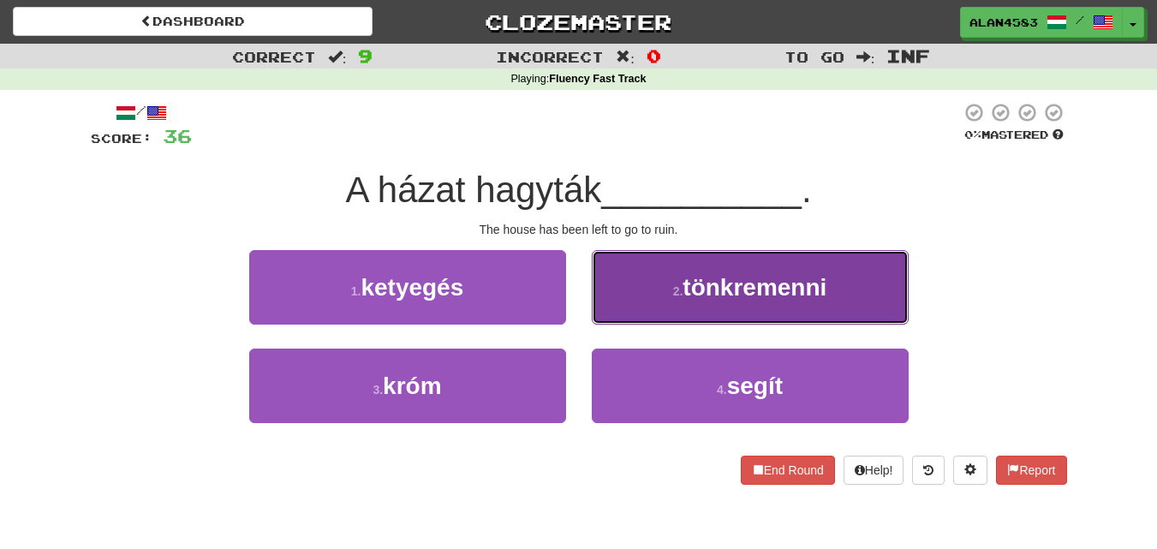
click at [702, 298] on span "tönkremenni" at bounding box center [755, 287] width 144 height 27
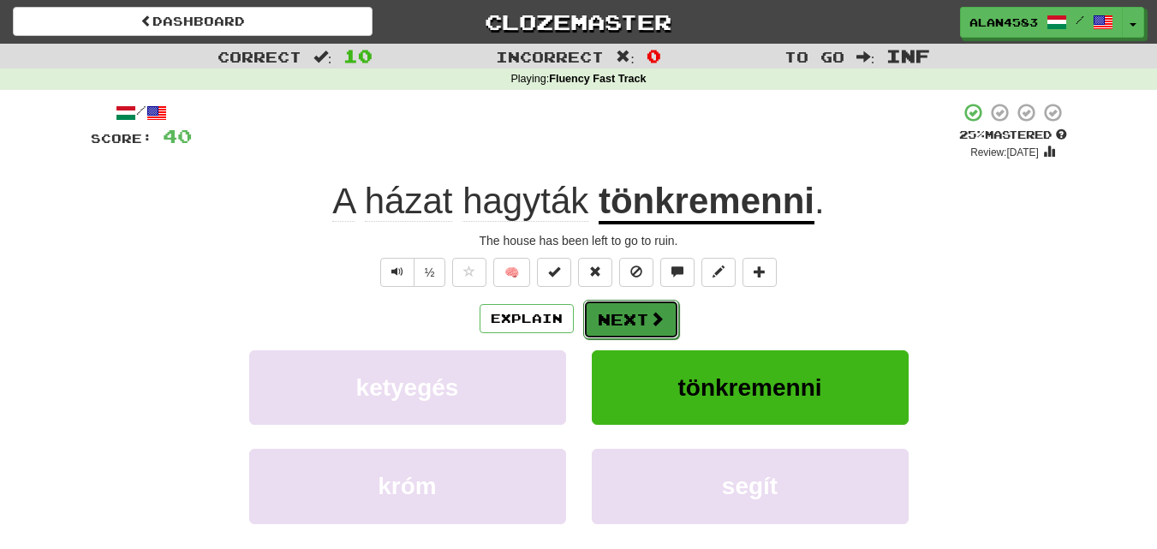
click at [618, 320] on button "Next" at bounding box center [631, 319] width 96 height 39
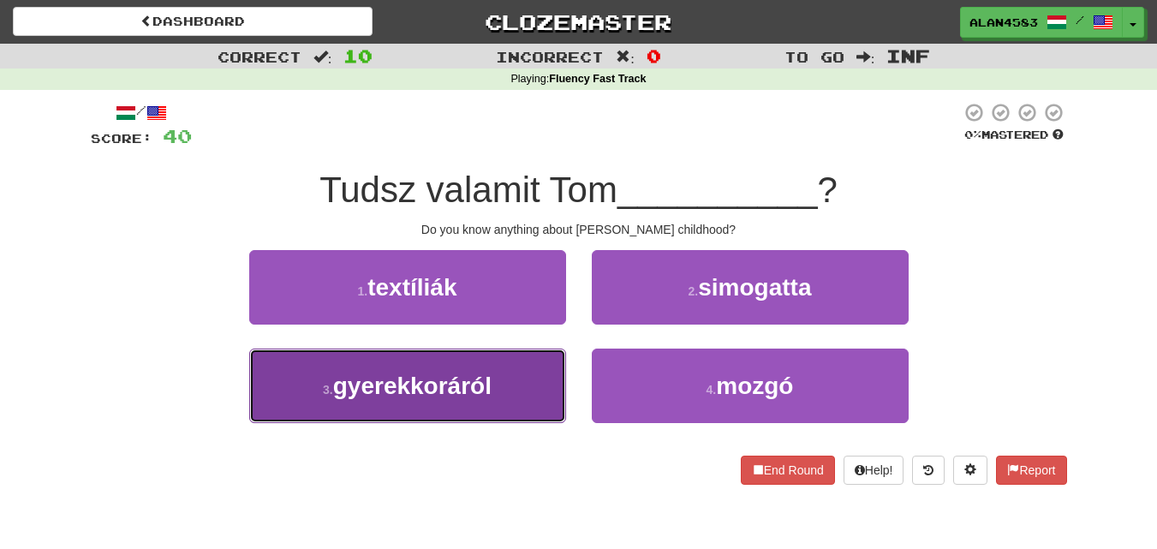
click at [381, 373] on span "gyerekkoráról" at bounding box center [412, 386] width 158 height 27
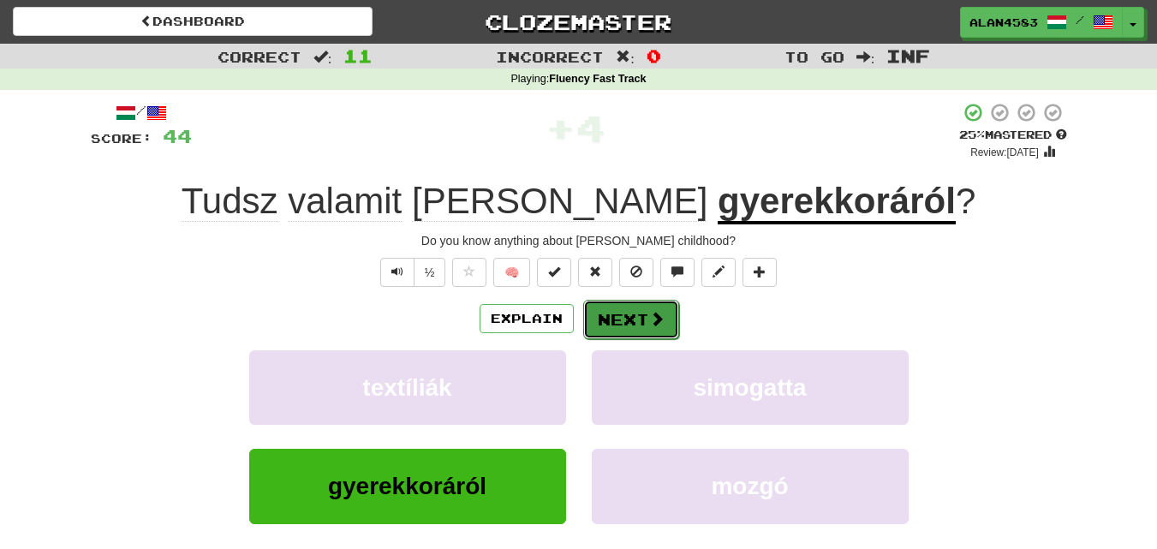
click at [609, 316] on button "Next" at bounding box center [631, 319] width 96 height 39
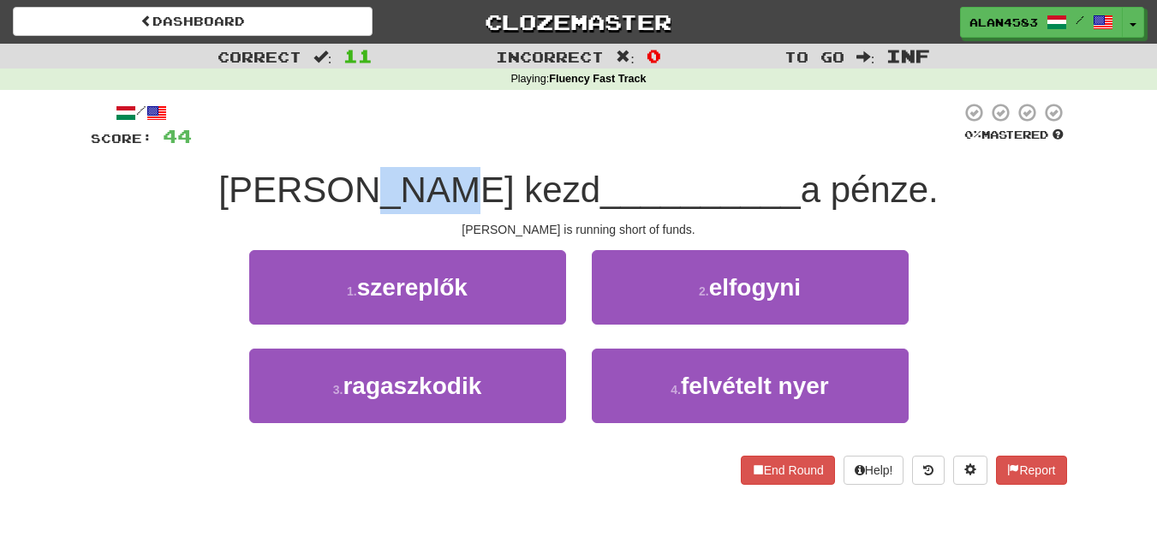
drag, startPoint x: 430, startPoint y: 191, endPoint x: 498, endPoint y: 185, distance: 67.9
click at [498, 185] on span "[PERSON_NAME] kezd" at bounding box center [409, 190] width 382 height 40
click at [487, 146] on div at bounding box center [487, 146] width 0 height 0
click at [518, 160] on div "/ Score: 44 0 % Mastered [PERSON_NAME] kezd __________ a pénze. [PERSON_NAME] i…" at bounding box center [579, 293] width 977 height 383
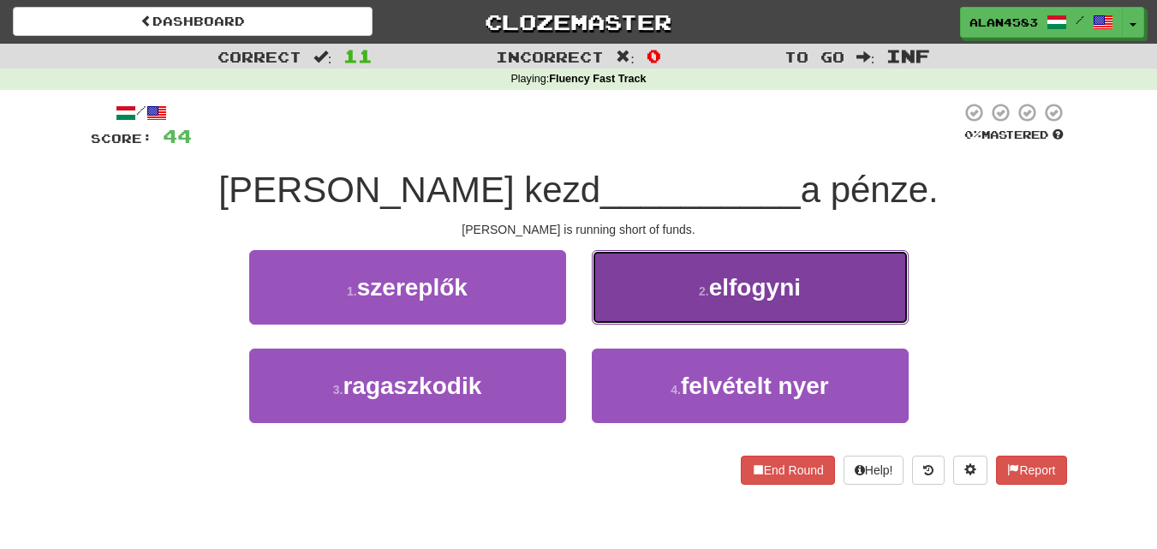
click at [762, 261] on button "2 . elfogyni" at bounding box center [750, 287] width 317 height 75
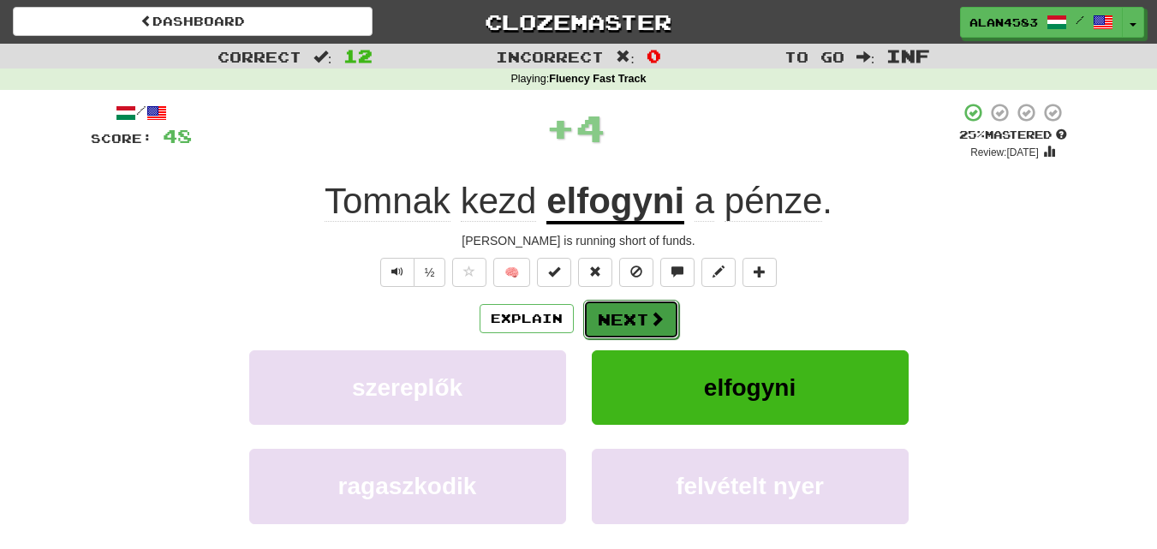
click at [619, 329] on button "Next" at bounding box center [631, 319] width 96 height 39
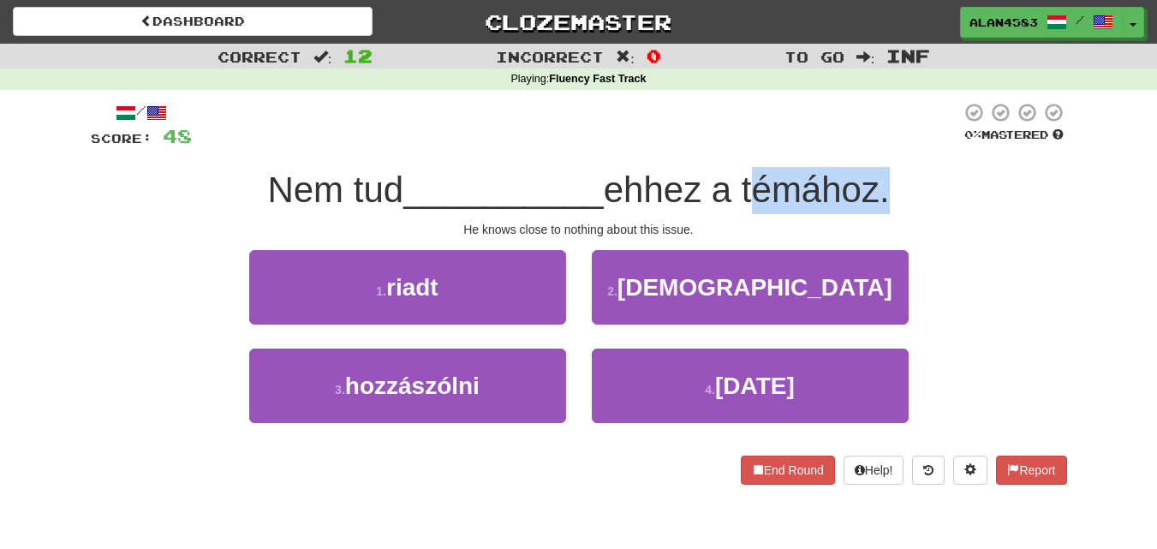
drag, startPoint x: 754, startPoint y: 180, endPoint x: 891, endPoint y: 176, distance: 137.1
click at [890, 176] on span "ehhez a témához." at bounding box center [747, 190] width 286 height 40
click at [880, 146] on div at bounding box center [880, 146] width 0 height 0
click at [901, 155] on div "/ Score: 48 0 % Mastered Nem tud __________ ehhez a témához. He knows close to …" at bounding box center [579, 293] width 977 height 383
drag, startPoint x: 892, startPoint y: 178, endPoint x: 750, endPoint y: 176, distance: 142.2
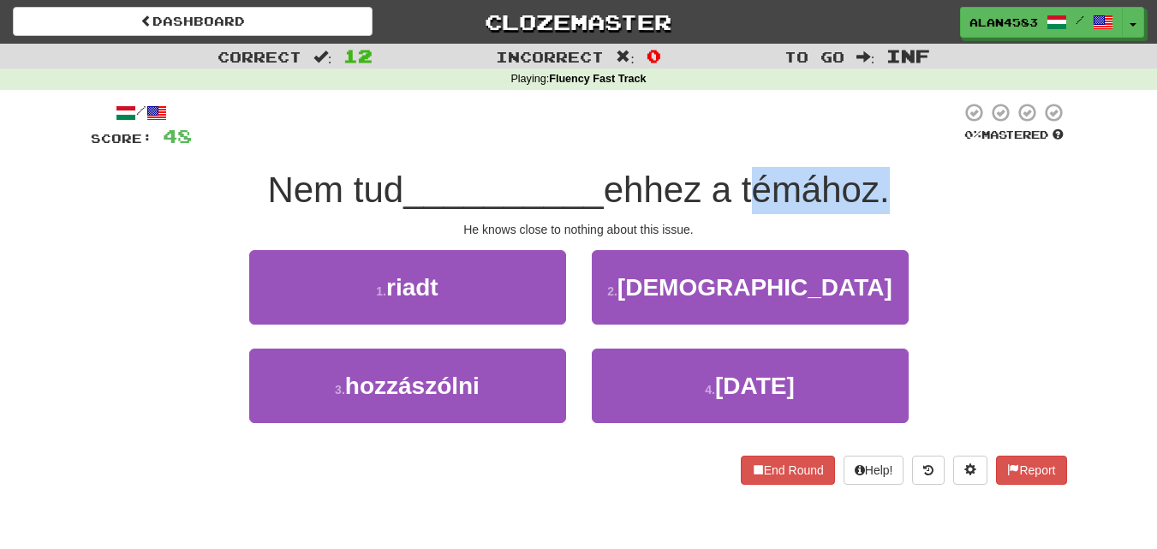
click at [750, 176] on span "ehhez a témához." at bounding box center [747, 190] width 286 height 40
click at [738, 146] on div at bounding box center [738, 146] width 0 height 0
click at [894, 168] on div "Nem tud __________ ehhez a témához." at bounding box center [579, 190] width 977 height 47
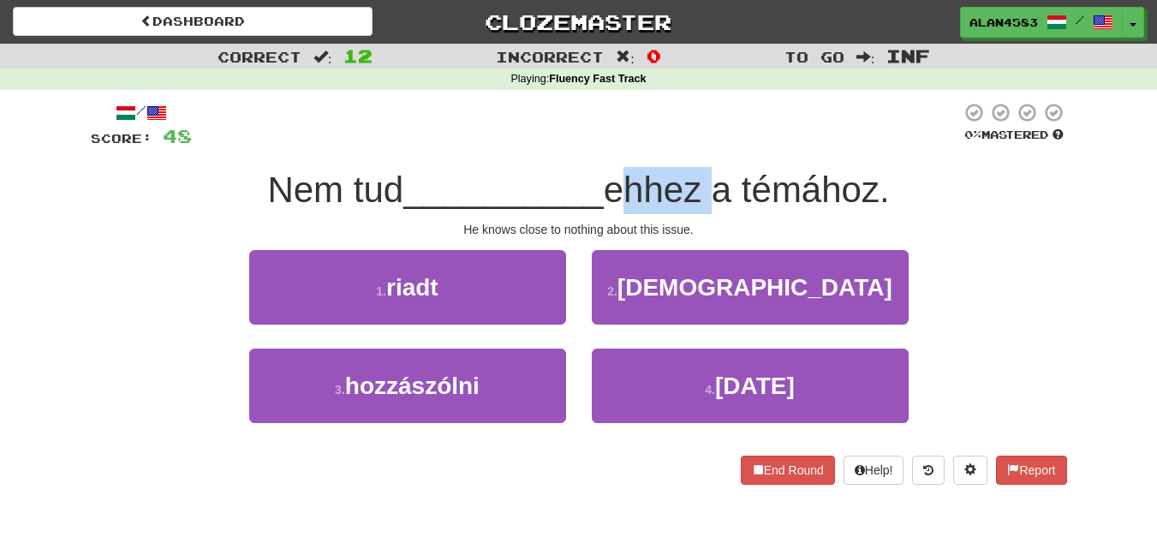
drag, startPoint x: 716, startPoint y: 184, endPoint x: 618, endPoint y: 185, distance: 98.5
click at [618, 185] on span "ehhez a témához." at bounding box center [747, 190] width 286 height 40
click at [606, 146] on div at bounding box center [606, 146] width 0 height 0
click at [643, 151] on div "/ Score: 48 0 % Mastered Nem tud __________ ehhez a témához. He knows close to …" at bounding box center [579, 293] width 977 height 383
drag, startPoint x: 615, startPoint y: 183, endPoint x: 707, endPoint y: 178, distance: 91.8
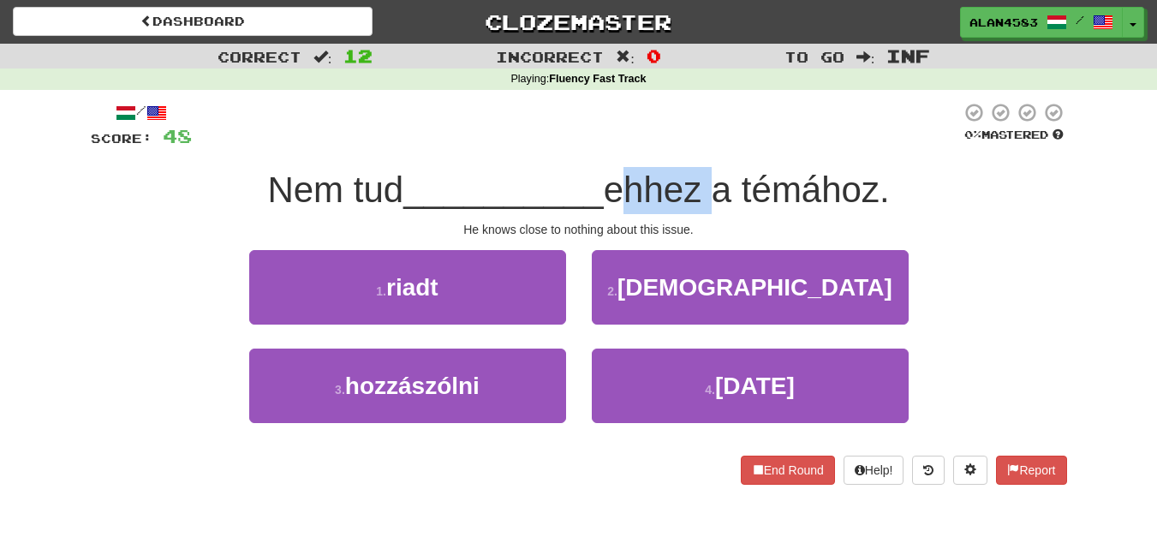
click at [707, 178] on span "ehhez a témához." at bounding box center [747, 190] width 286 height 40
click at [696, 146] on div at bounding box center [696, 146] width 0 height 0
click at [720, 160] on div "/ Score: 48 0 % Mastered Nem tud __________ ehhez a témához. He knows close to …" at bounding box center [579, 293] width 977 height 383
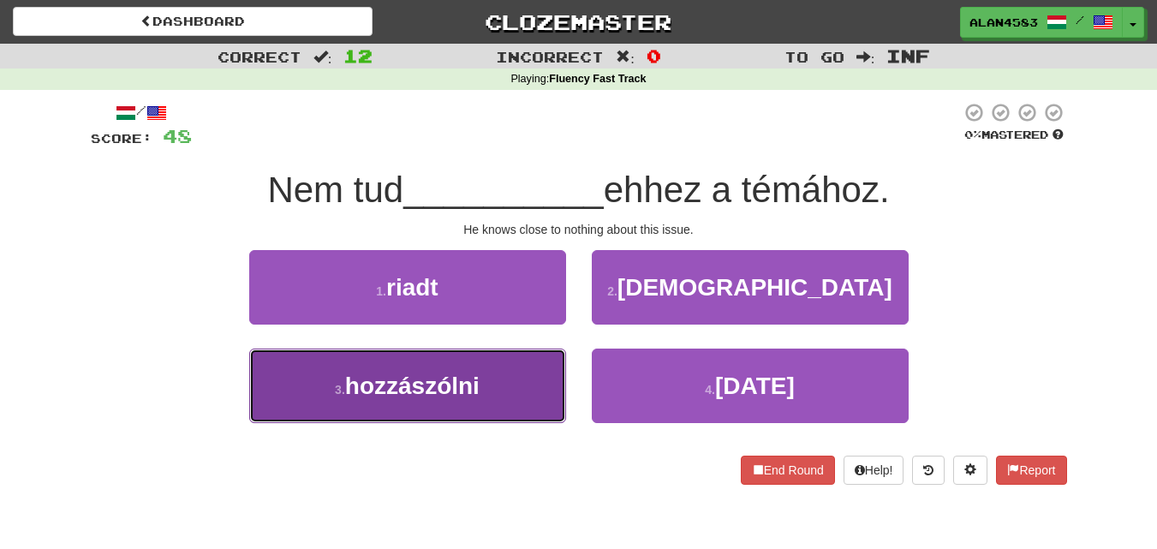
click at [397, 405] on button "3 . hozzászólni" at bounding box center [407, 386] width 317 height 75
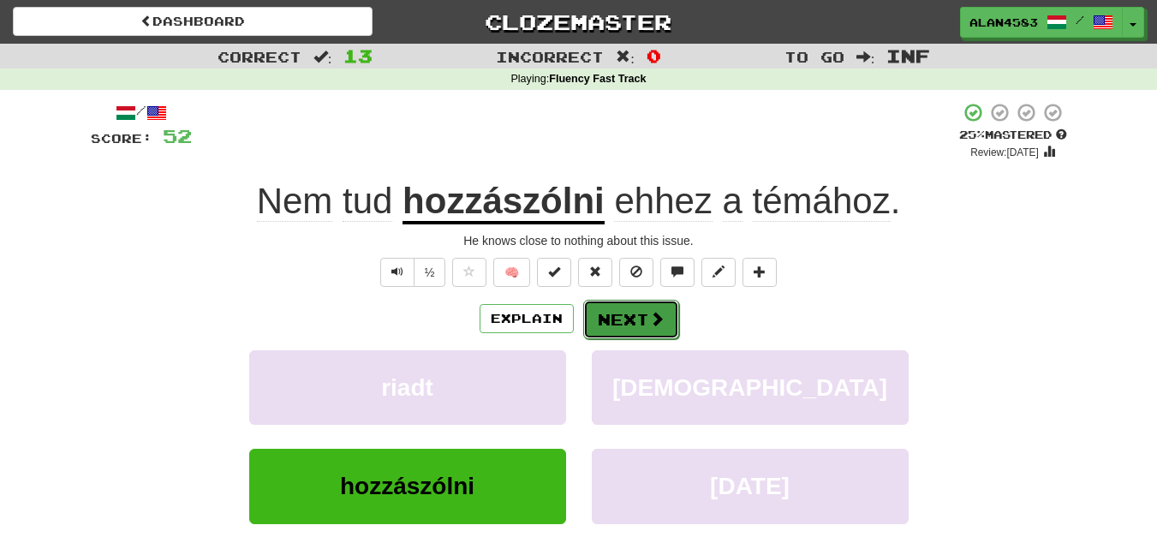
click at [641, 321] on button "Next" at bounding box center [631, 319] width 96 height 39
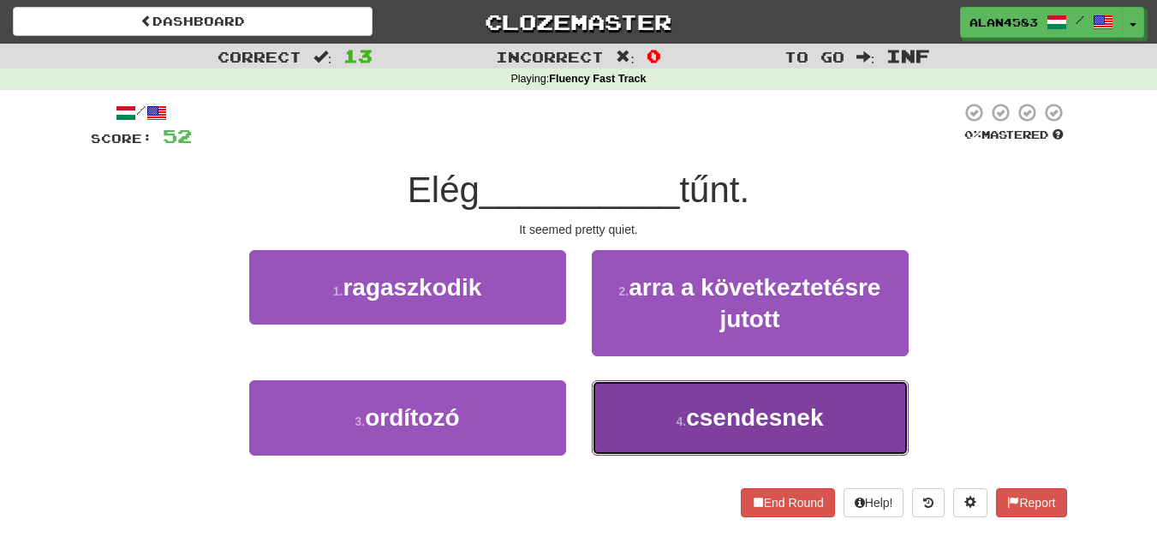
click at [726, 428] on span "csendesnek" at bounding box center [754, 417] width 137 height 27
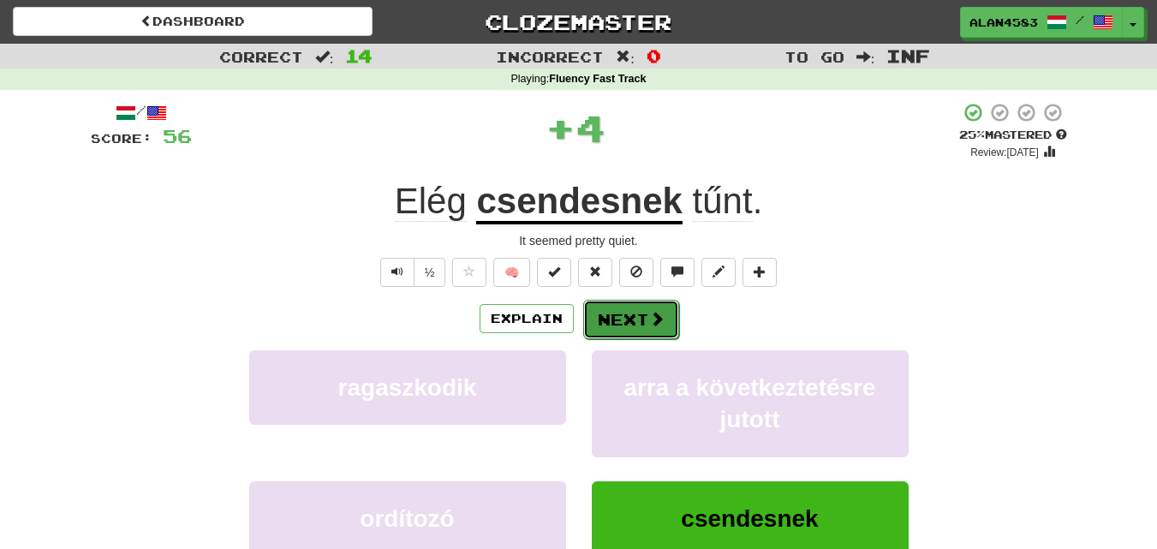
click at [630, 320] on button "Next" at bounding box center [631, 319] width 96 height 39
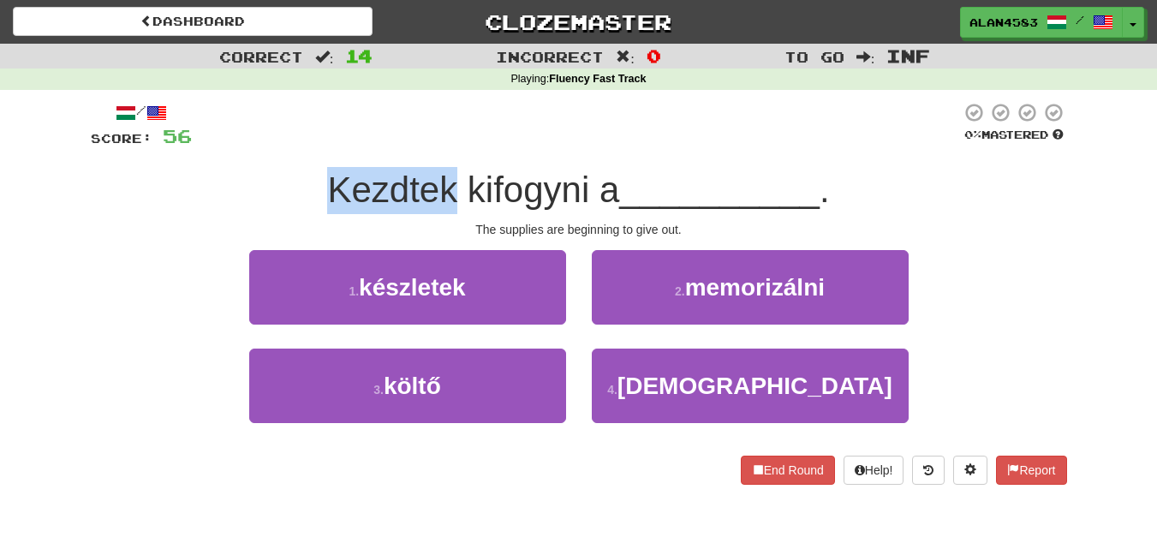
drag, startPoint x: 457, startPoint y: 184, endPoint x: 255, endPoint y: 187, distance: 201.3
click at [255, 187] on div "Kezdtek kifogyni a __________ ." at bounding box center [579, 190] width 977 height 47
click at [244, 146] on div at bounding box center [244, 146] width 0 height 0
click at [223, 185] on div "Kezdtek kifogyni a __________ ." at bounding box center [579, 190] width 977 height 47
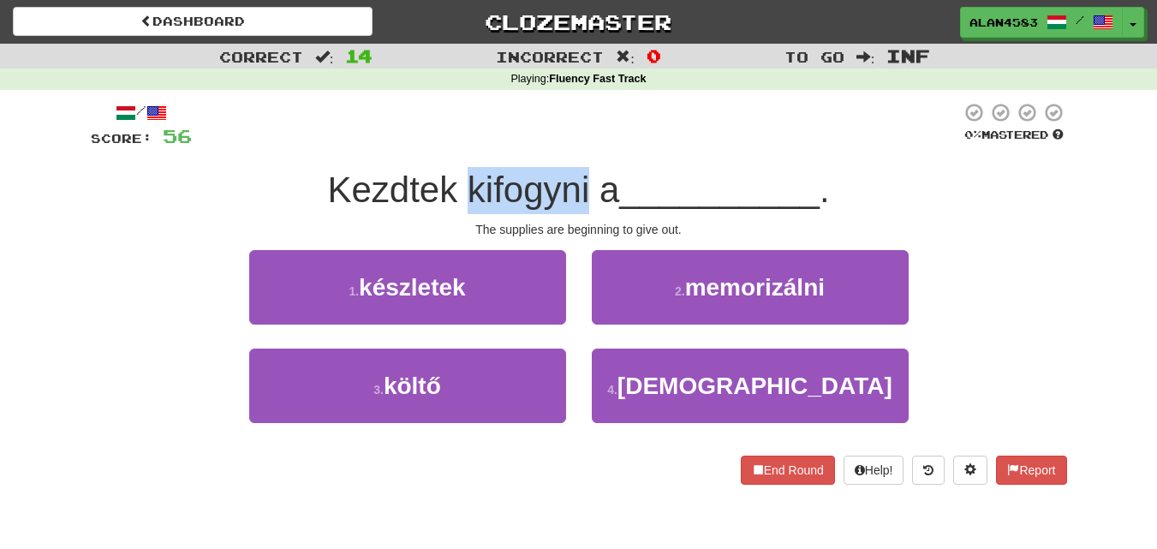
drag, startPoint x: 465, startPoint y: 182, endPoint x: 589, endPoint y: 170, distance: 124.8
click at [589, 170] on span "Kezdtek kifogyni a" at bounding box center [473, 190] width 292 height 40
click at [578, 146] on div at bounding box center [578, 146] width 0 height 0
click at [605, 157] on div "/ Score: 56 0 % Mastered Kezdtek kifogyni a __________ . The supplies are begin…" at bounding box center [579, 293] width 977 height 383
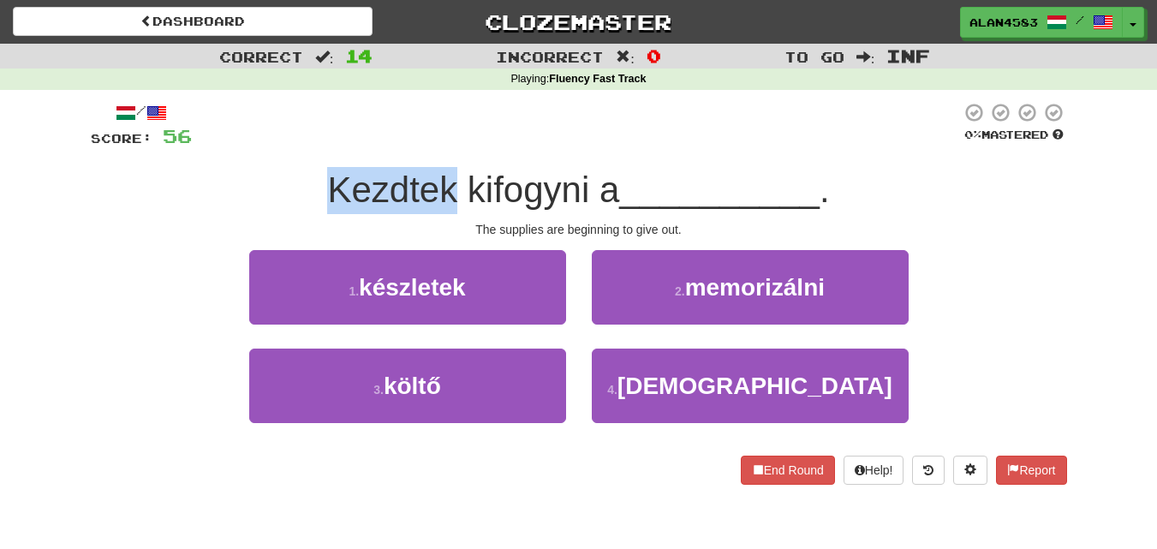
drag, startPoint x: 454, startPoint y: 173, endPoint x: 314, endPoint y: 164, distance: 140.7
click at [314, 164] on div "/ Score: 56 0 % Mastered Kezdtek kifogyni a __________ . The supplies are begin…" at bounding box center [579, 293] width 977 height 383
click at [302, 146] on div at bounding box center [302, 146] width 0 height 0
click at [449, 139] on div at bounding box center [576, 125] width 769 height 47
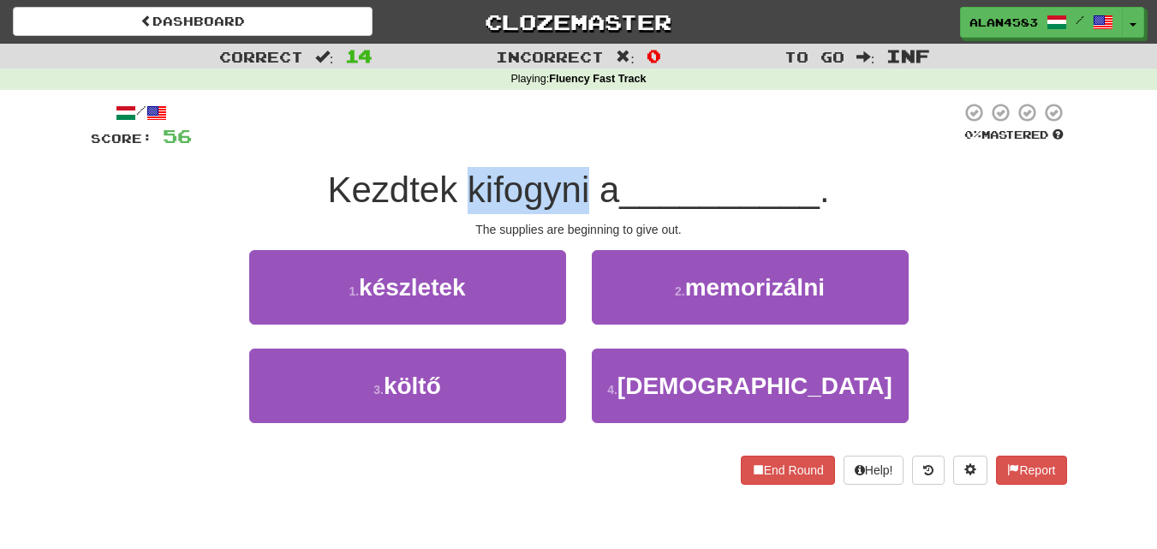
drag, startPoint x: 461, startPoint y: 175, endPoint x: 585, endPoint y: 171, distance: 124.3
click at [585, 171] on span "Kezdtek kifogyni a" at bounding box center [473, 190] width 292 height 40
click at [574, 146] on div at bounding box center [574, 146] width 0 height 0
click at [613, 159] on div "/ Score: 56 0 % Mastered Kezdtek kifogyni a __________ . The supplies are begin…" at bounding box center [579, 293] width 977 height 383
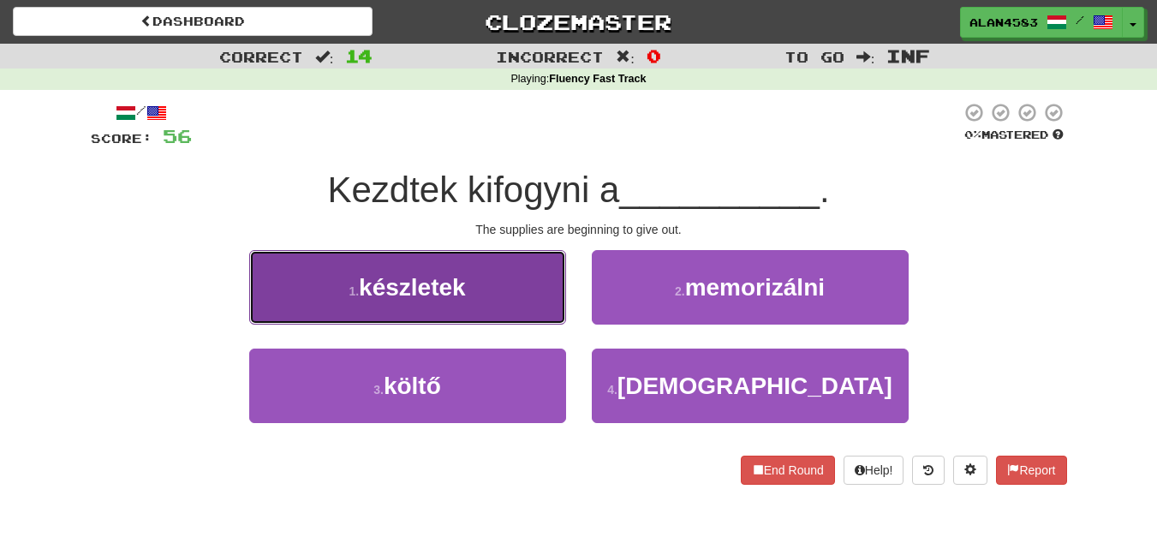
click at [420, 282] on span "készletek" at bounding box center [412, 287] width 107 height 27
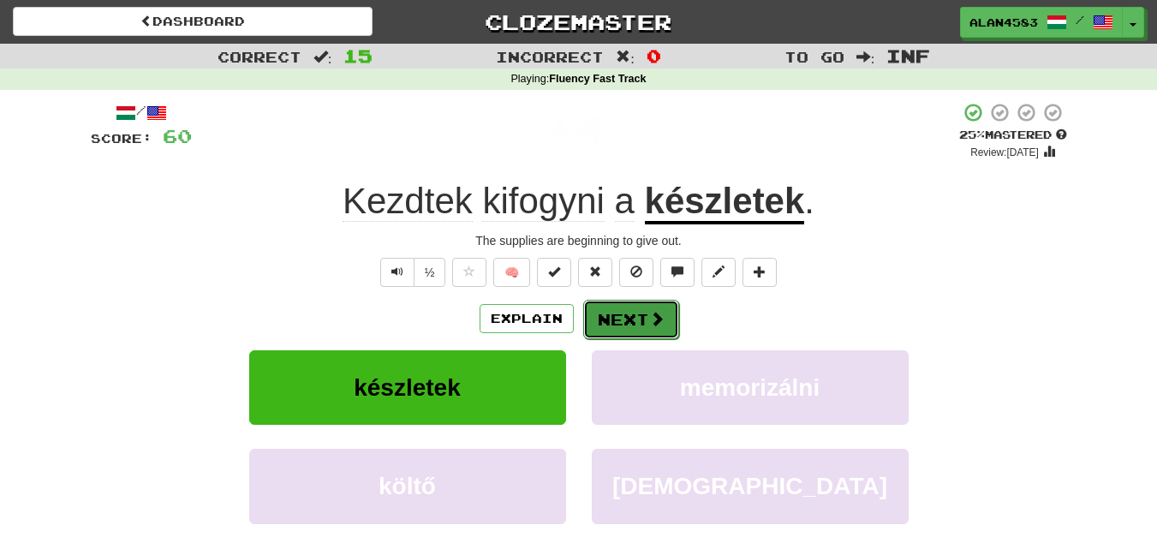
click at [603, 318] on button "Next" at bounding box center [631, 319] width 96 height 39
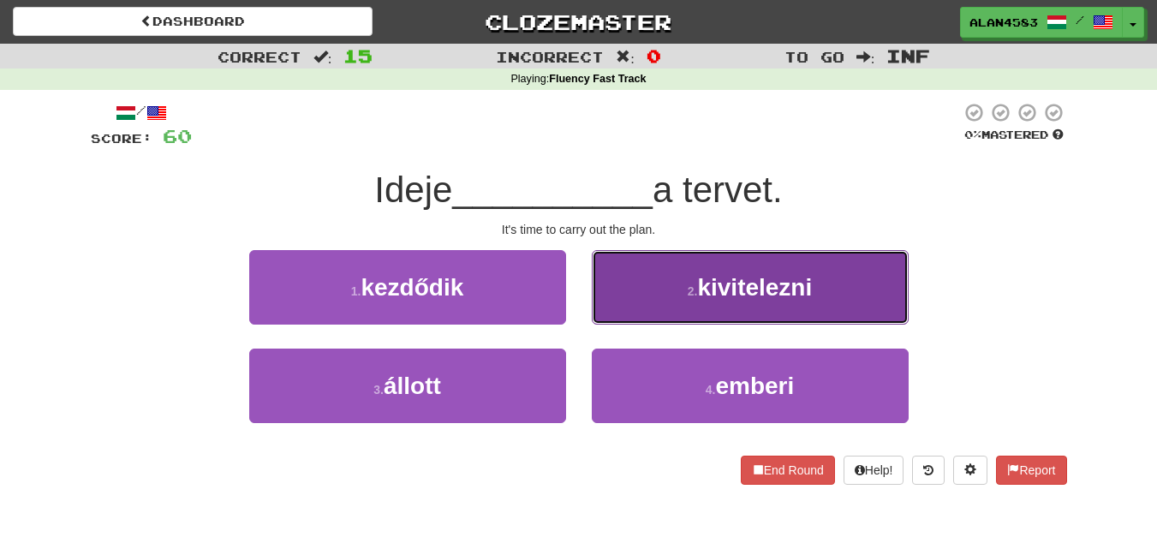
click at [775, 287] on span "kivitelezni" at bounding box center [754, 287] width 115 height 27
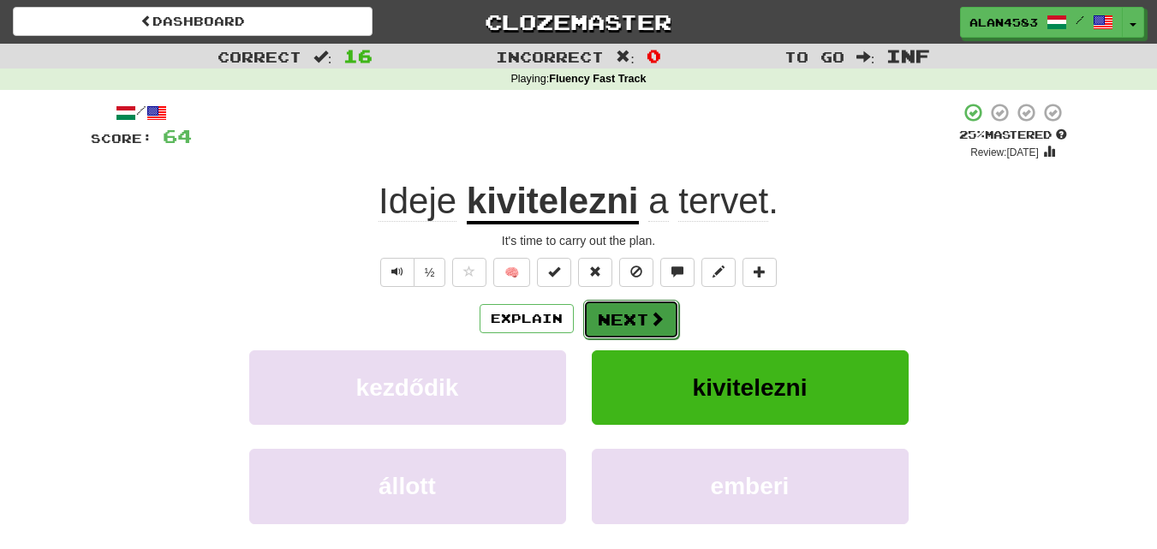
click at [624, 321] on button "Next" at bounding box center [631, 319] width 96 height 39
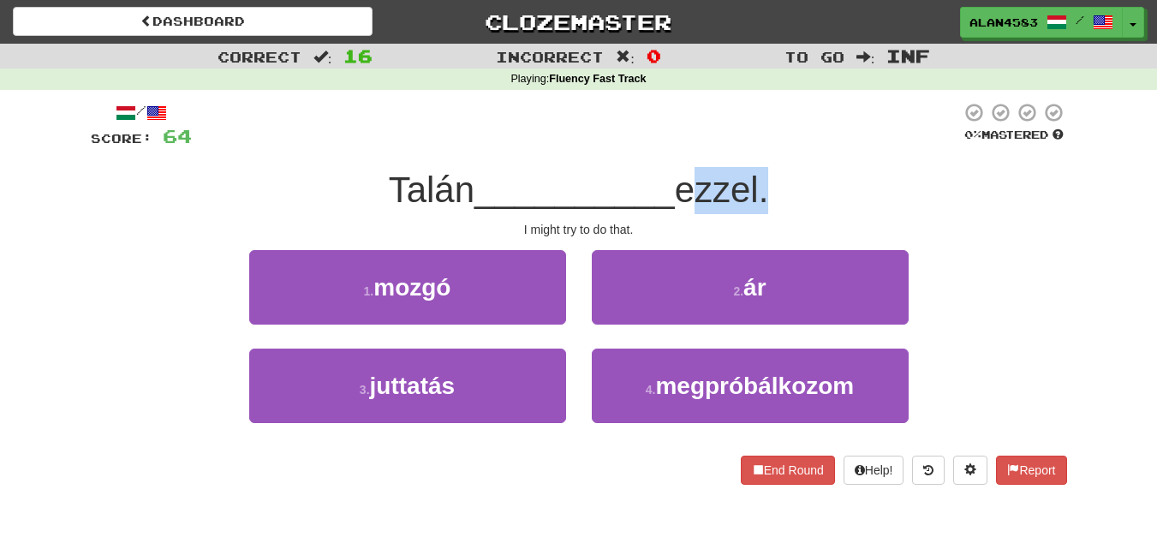
drag, startPoint x: 686, startPoint y: 190, endPoint x: 767, endPoint y: 182, distance: 80.9
click at [767, 182] on span "ezzel." at bounding box center [722, 190] width 94 height 40
click at [756, 146] on div at bounding box center [756, 146] width 0 height 0
click at [797, 155] on div "/ Score: 64 0 % Mastered Talán __________ ezzel. I might try to do that. 1 . mo…" at bounding box center [579, 293] width 977 height 383
drag, startPoint x: 774, startPoint y: 172, endPoint x: 690, endPoint y: 176, distance: 83.2
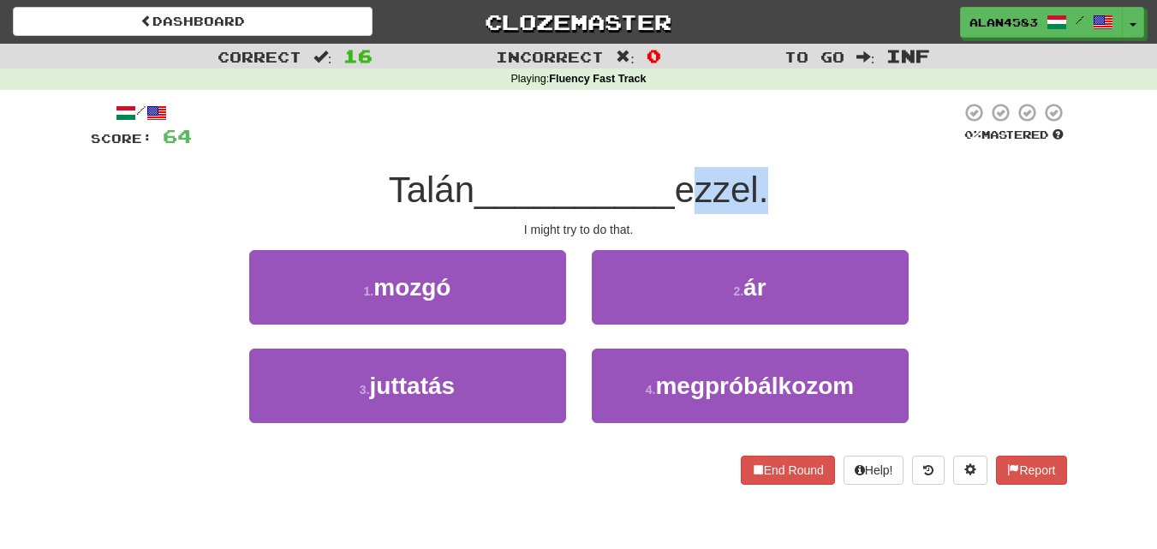
click at [690, 176] on span "ezzel." at bounding box center [722, 190] width 94 height 40
click at [679, 146] on div at bounding box center [679, 146] width 0 height 0
click at [827, 197] on div "Talán __________ ezzel." at bounding box center [579, 190] width 977 height 47
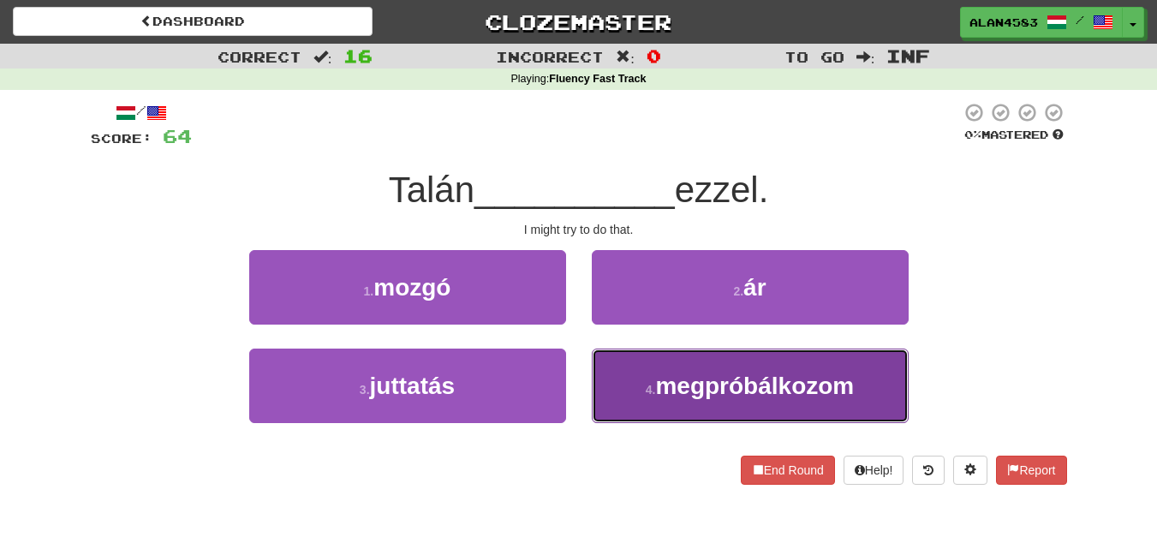
click at [801, 393] on span "megpróbálkozom" at bounding box center [754, 386] width 199 height 27
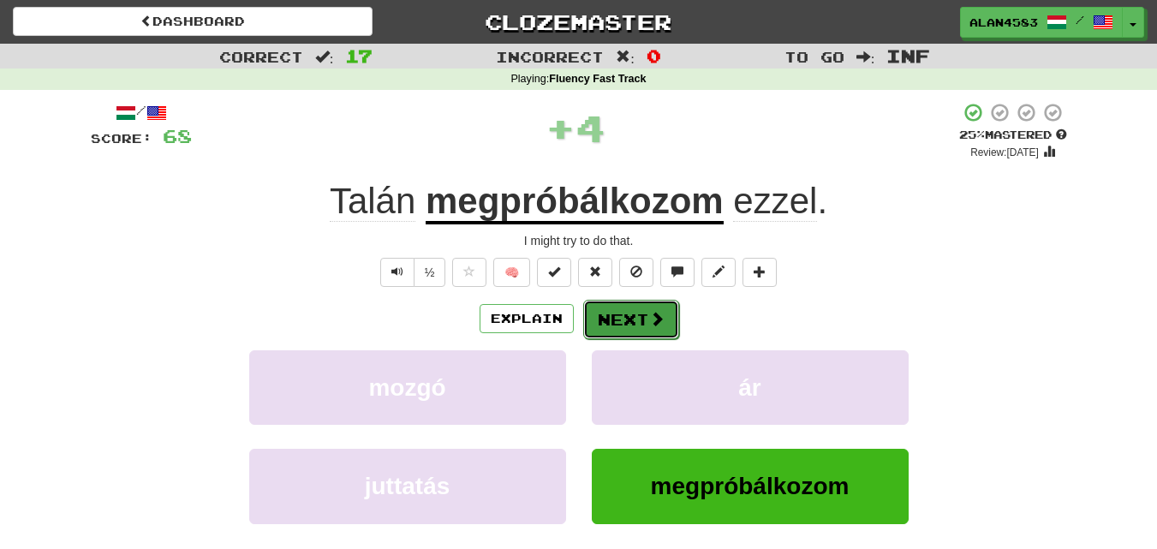
click at [622, 320] on button "Next" at bounding box center [631, 319] width 96 height 39
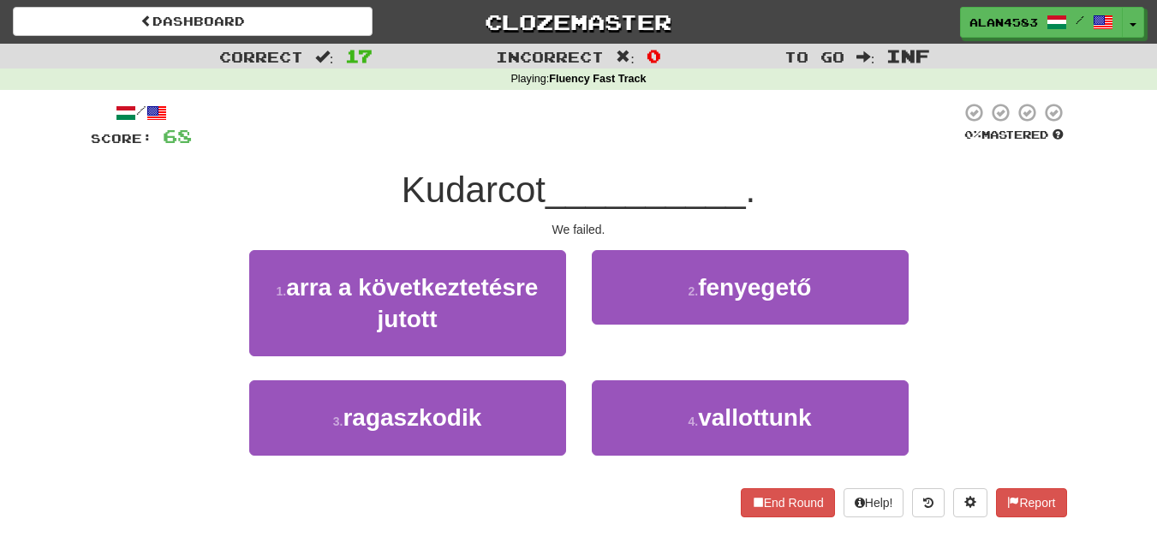
drag, startPoint x: 547, startPoint y: 194, endPoint x: 355, endPoint y: 200, distance: 192.0
click at [355, 200] on div "Kudarcot __________ ." at bounding box center [579, 190] width 977 height 47
click at [343, 211] on div at bounding box center [343, 211] width 0 height 0
click at [577, 160] on div "/ Score: 68 0 % Mastered Kudarcot __________ . We failed. 1 . arra a következte…" at bounding box center [579, 309] width 977 height 415
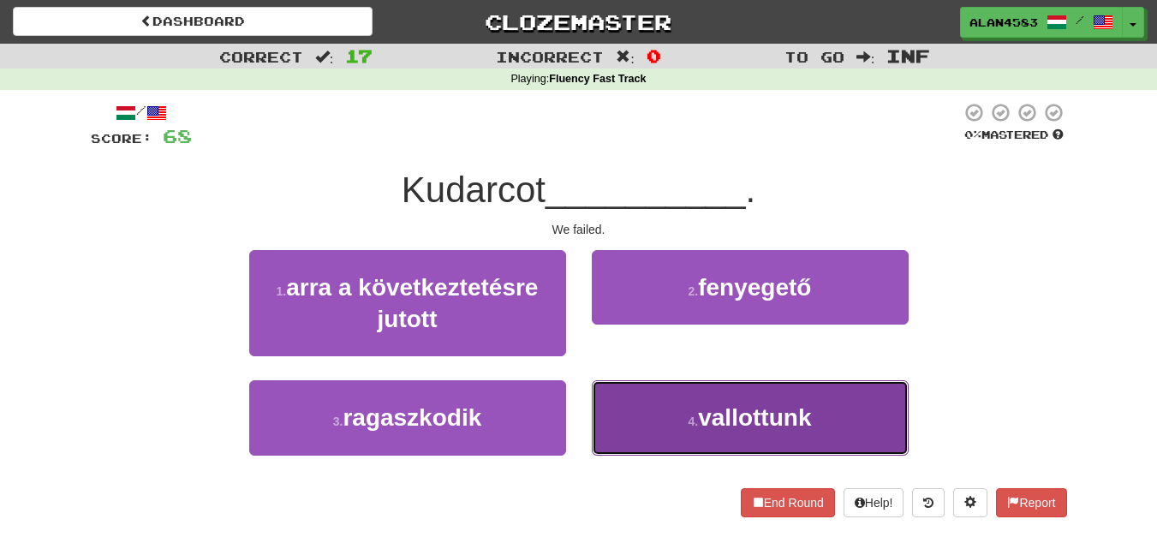
click at [764, 408] on span "vallottunk" at bounding box center [754, 417] width 113 height 27
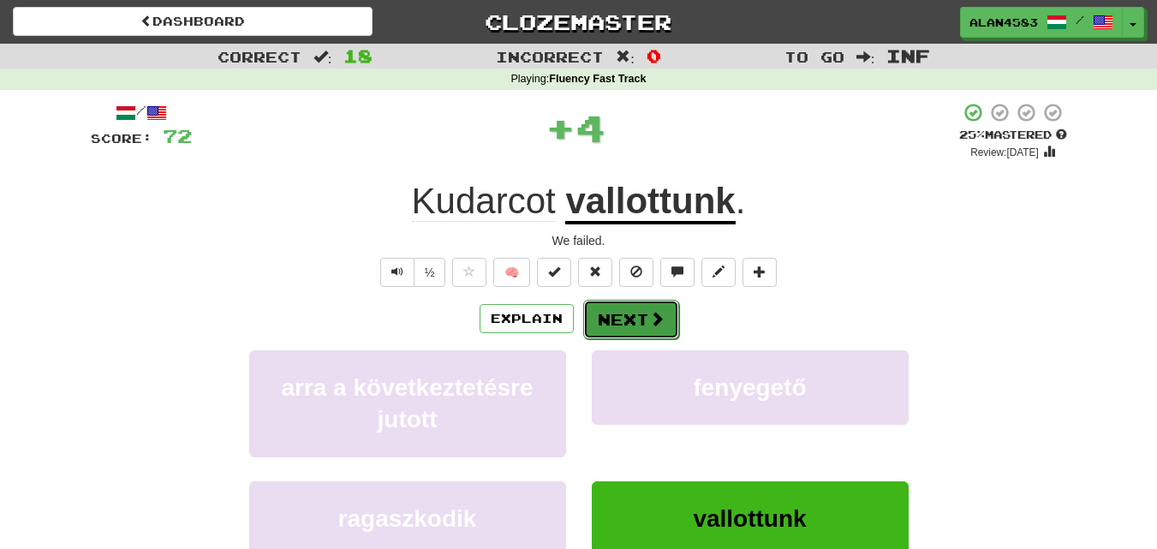
click at [620, 324] on button "Next" at bounding box center [631, 319] width 96 height 39
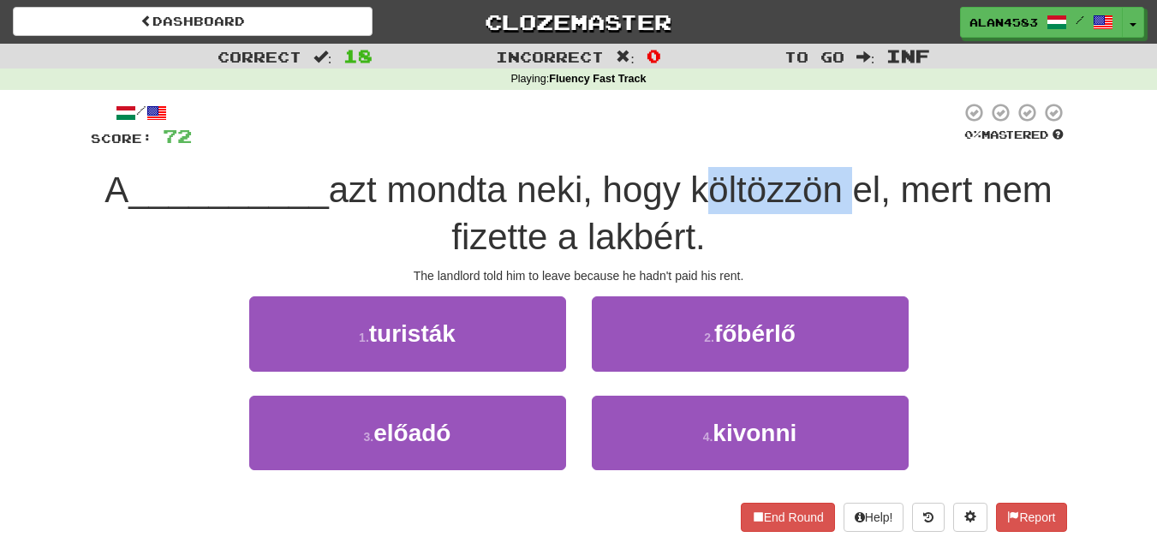
drag, startPoint x: 701, startPoint y: 178, endPoint x: 845, endPoint y: 163, distance: 145.6
click at [845, 163] on div "/ Score: 72 0 % Mastered A __________ azt mondta neki, hogy költözzön el, mert …" at bounding box center [579, 316] width 977 height 429
click at [834, 146] on div at bounding box center [834, 146] width 0 height 0
click at [859, 146] on div at bounding box center [576, 125] width 769 height 47
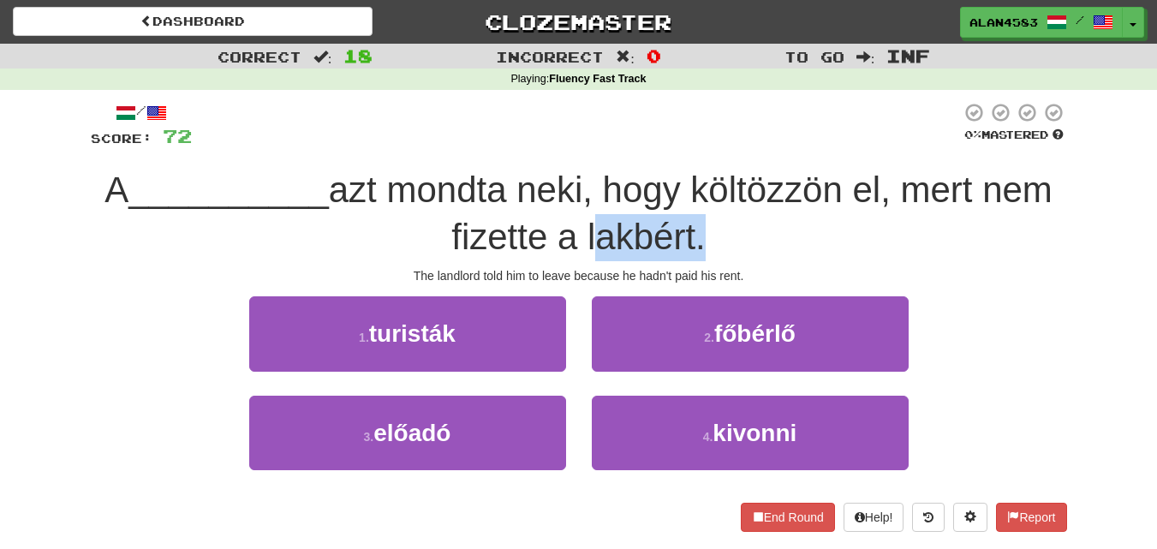
drag, startPoint x: 700, startPoint y: 232, endPoint x: 587, endPoint y: 237, distance: 113.2
click at [587, 237] on span "azt mondta neki, hogy költözzön el, mert nem fizette a lakbért." at bounding box center [691, 213] width 724 height 87
click at [576, 258] on div at bounding box center [576, 258] width 0 height 0
click at [832, 213] on div "A __________ azt mondta neki, hogy költözzön el, mert nem fizette a lakbért." at bounding box center [579, 213] width 977 height 93
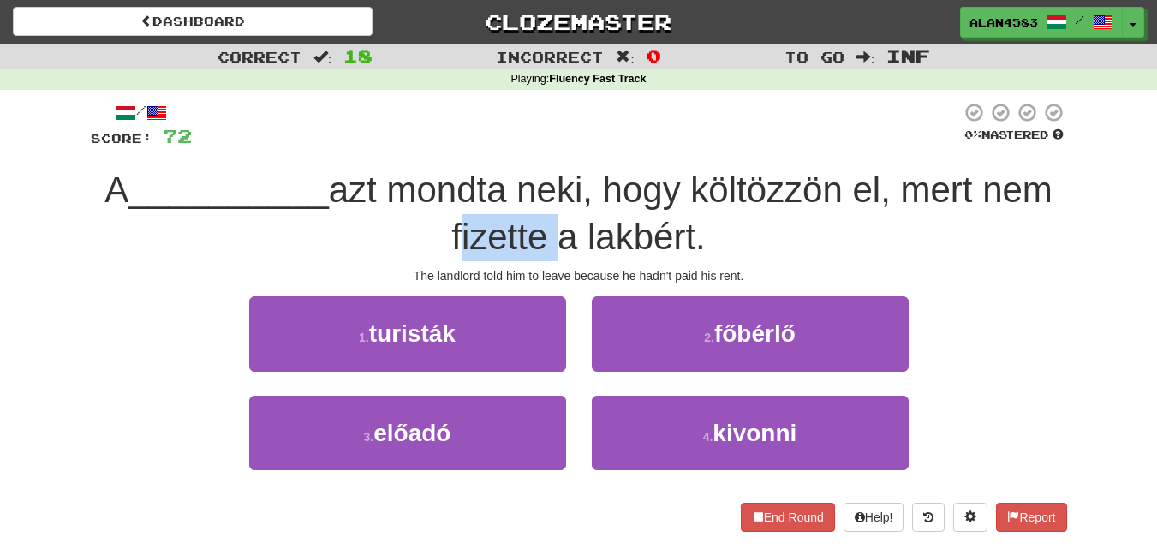
drag, startPoint x: 546, startPoint y: 229, endPoint x: 418, endPoint y: 233, distance: 127.7
click at [418, 233] on div "A __________ azt mondta neki, hogy költözzön el, mert nem fizette a lakbért." at bounding box center [579, 213] width 977 height 93
click at [407, 193] on div at bounding box center [407, 193] width 0 height 0
click at [337, 238] on div "A __________ azt mondta neki, hogy költözzön el, mert nem fizette a lakbért." at bounding box center [579, 213] width 977 height 93
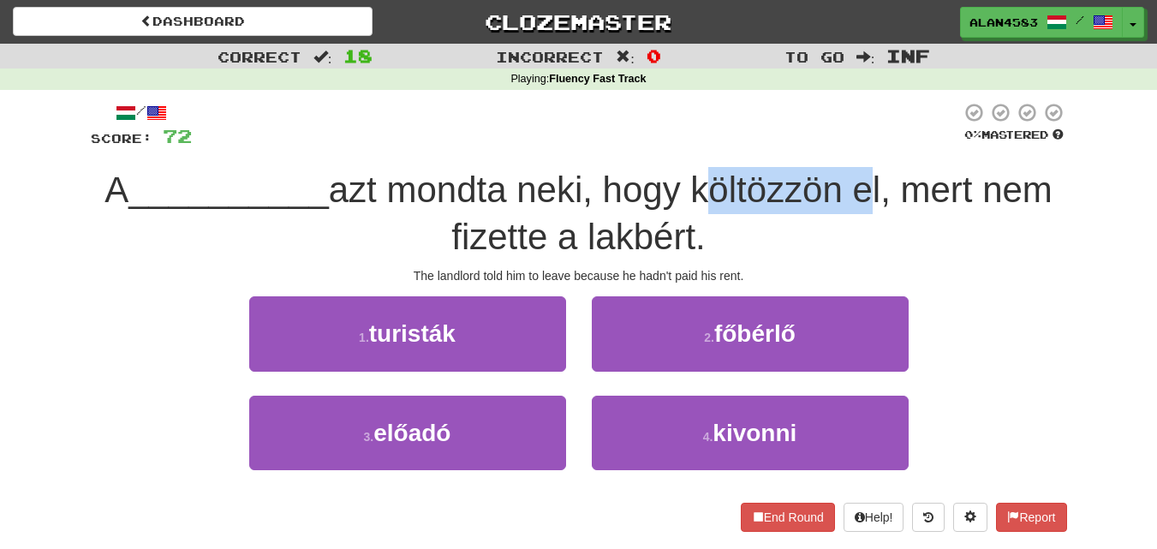
drag, startPoint x: 698, startPoint y: 176, endPoint x: 859, endPoint y: 167, distance: 161.3
click at [859, 167] on div "A __________ azt mondta neki, hogy költözzön el, mert nem fizette a lakbért." at bounding box center [579, 213] width 977 height 93
click at [848, 146] on div at bounding box center [848, 146] width 0 height 0
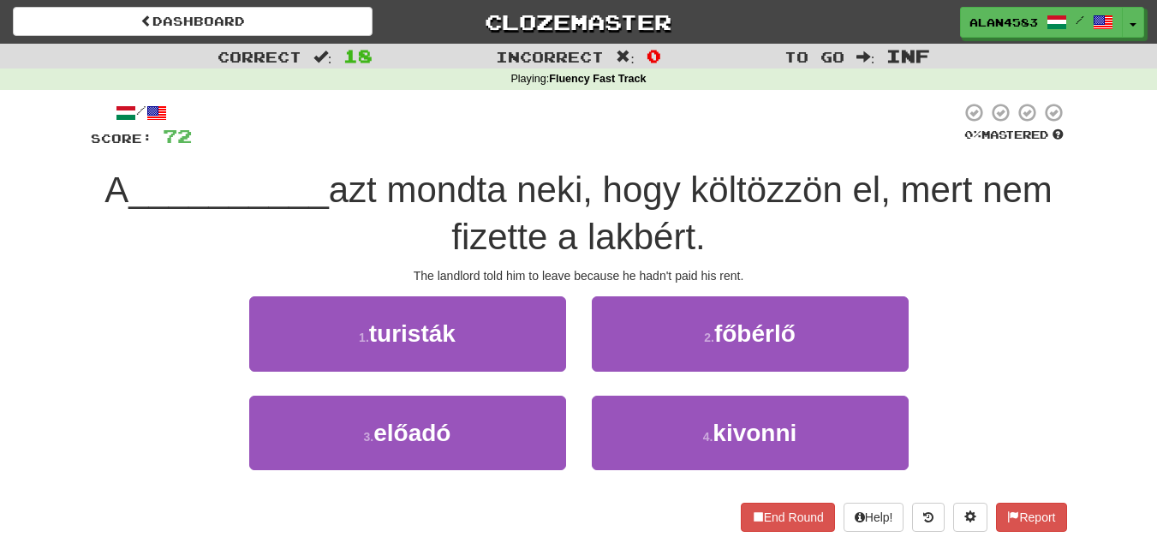
click at [880, 151] on div "/ Score: 72 0 % Mastered A __________ azt mondta neki, hogy költözzön el, mert …" at bounding box center [579, 316] width 977 height 429
drag, startPoint x: 548, startPoint y: 225, endPoint x: 421, endPoint y: 236, distance: 127.2
click at [421, 236] on div "A __________ azt mondta neki, hogy költözzön el, mert nem fizette a lakbért." at bounding box center [579, 213] width 977 height 93
click at [410, 193] on div at bounding box center [410, 193] width 0 height 0
click at [362, 250] on div "A __________ azt mondta neki, hogy költözzön el, mert nem fizette a lakbért." at bounding box center [579, 213] width 977 height 93
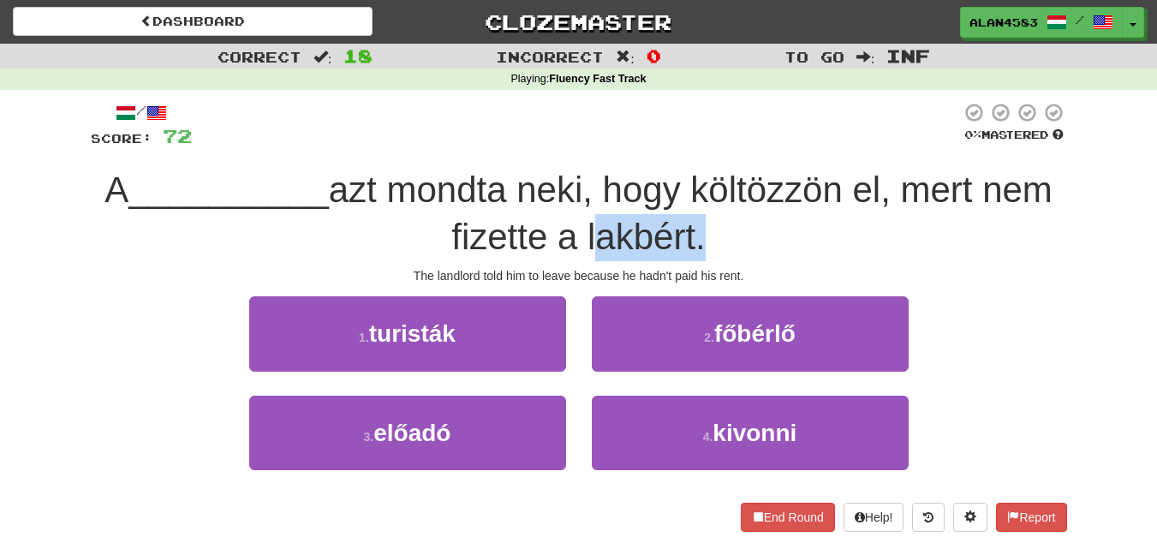
drag, startPoint x: 587, startPoint y: 224, endPoint x: 691, endPoint y: 221, distance: 104.6
click at [691, 221] on span "azt mondta neki, hogy költözzön el, mert nem fizette a lakbért." at bounding box center [691, 213] width 724 height 87
click at [680, 193] on div at bounding box center [680, 193] width 0 height 0
click at [753, 211] on div "A __________ azt mondta neki, hogy költözzön el, mert nem fizette a lakbért." at bounding box center [579, 213] width 977 height 93
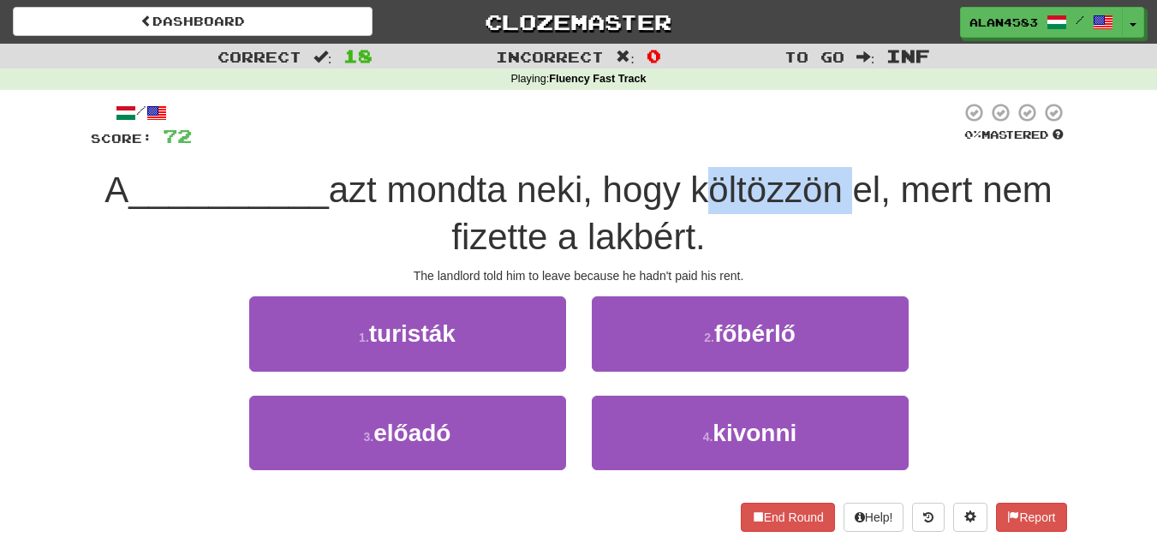
drag, startPoint x: 696, startPoint y: 189, endPoint x: 849, endPoint y: 184, distance: 153.4
click at [849, 184] on span "azt mondta neki, hogy költözzön el, mert nem fizette a lakbért." at bounding box center [691, 213] width 724 height 87
click at [838, 146] on div at bounding box center [838, 146] width 0 height 0
click at [868, 149] on div at bounding box center [576, 125] width 769 height 47
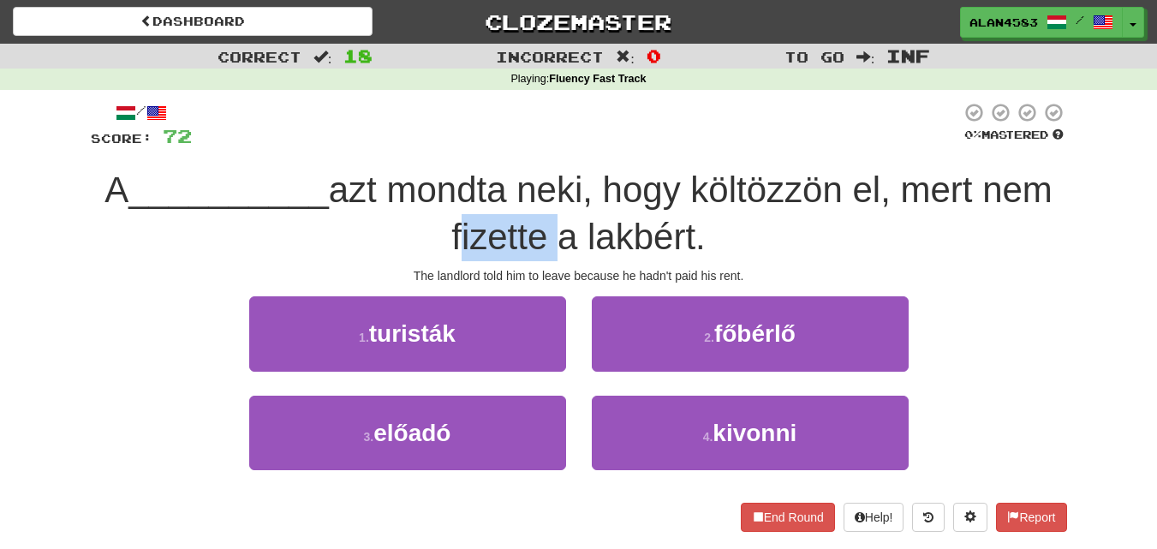
drag, startPoint x: 541, startPoint y: 236, endPoint x: 421, endPoint y: 243, distance: 120.2
click at [421, 243] on div "A __________ azt mondta neki, hogy költözzön el, mert nem fizette a lakbért." at bounding box center [579, 213] width 977 height 93
click at [409, 272] on div "The landlord told him to leave because he hadn't paid his rent." at bounding box center [579, 275] width 977 height 17
drag, startPoint x: 455, startPoint y: 236, endPoint x: 545, endPoint y: 227, distance: 90.4
click at [545, 227] on span "azt mondta neki, hogy költözzön el, mert nem fizette a lakbért." at bounding box center [691, 213] width 724 height 87
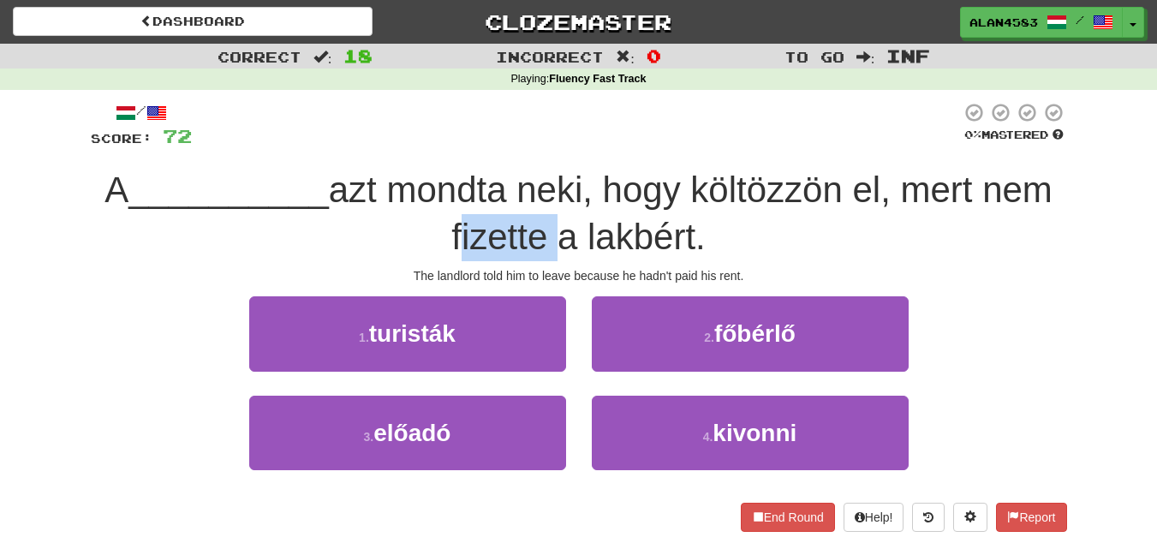
click at [534, 193] on div at bounding box center [534, 193] width 0 height 0
click at [572, 205] on span "azt mondta neki, hogy költözzön el, mert nem fizette a lakbért." at bounding box center [691, 213] width 724 height 87
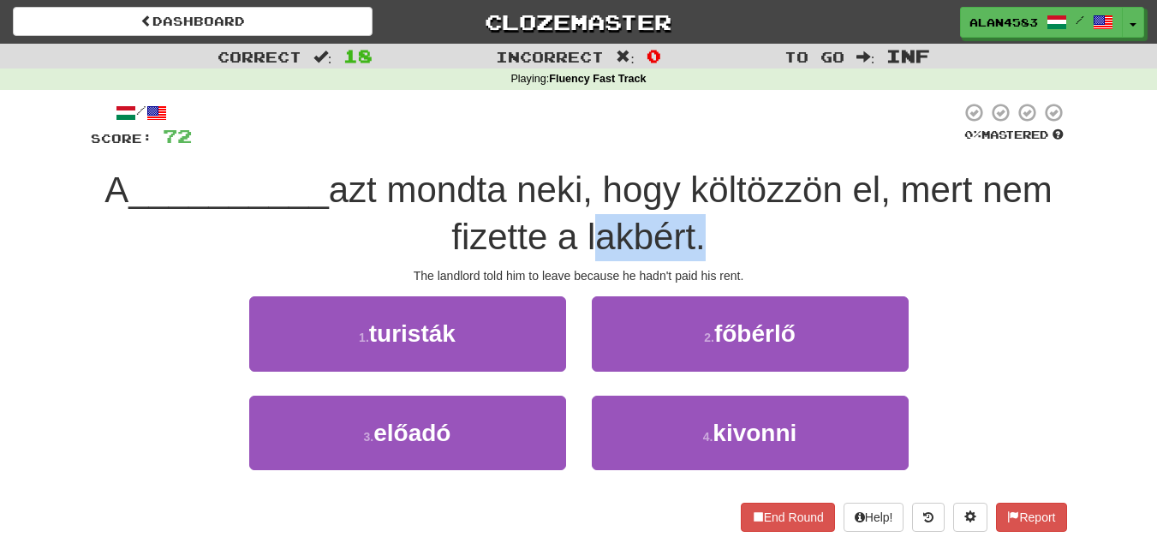
drag, startPoint x: 588, startPoint y: 227, endPoint x: 695, endPoint y: 226, distance: 106.2
click at [695, 226] on span "azt mondta neki, hogy költözzön el, mert nem fizette a lakbért." at bounding box center [691, 213] width 724 height 87
click at [684, 193] on div at bounding box center [684, 193] width 0 height 0
click at [738, 221] on div "A __________ azt mondta neki, hogy költözzön el, mert nem fizette a lakbért." at bounding box center [579, 213] width 977 height 93
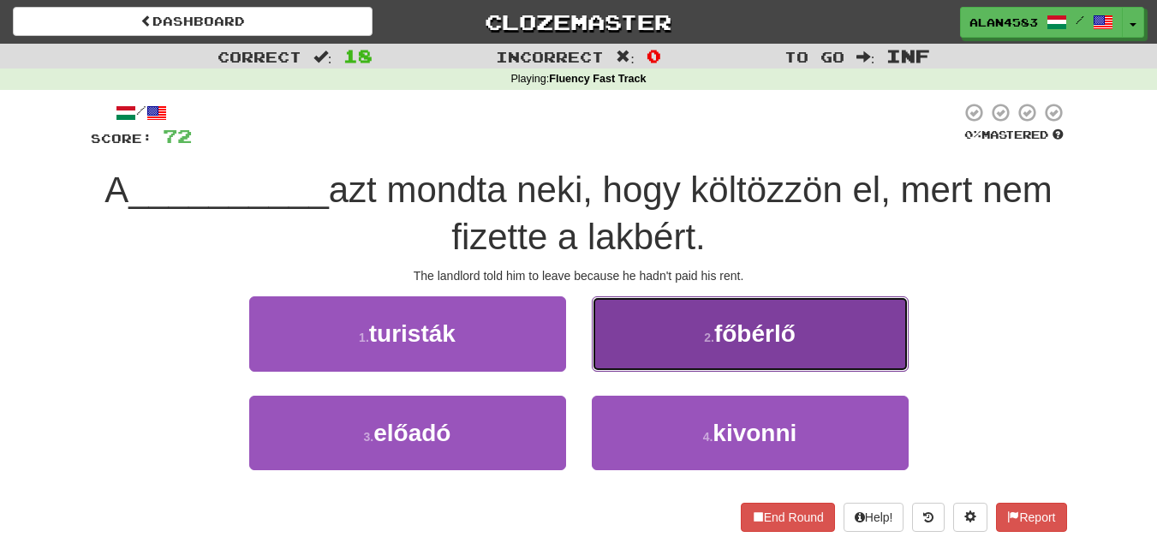
click at [845, 321] on button "2 . főbérlő" at bounding box center [750, 333] width 317 height 75
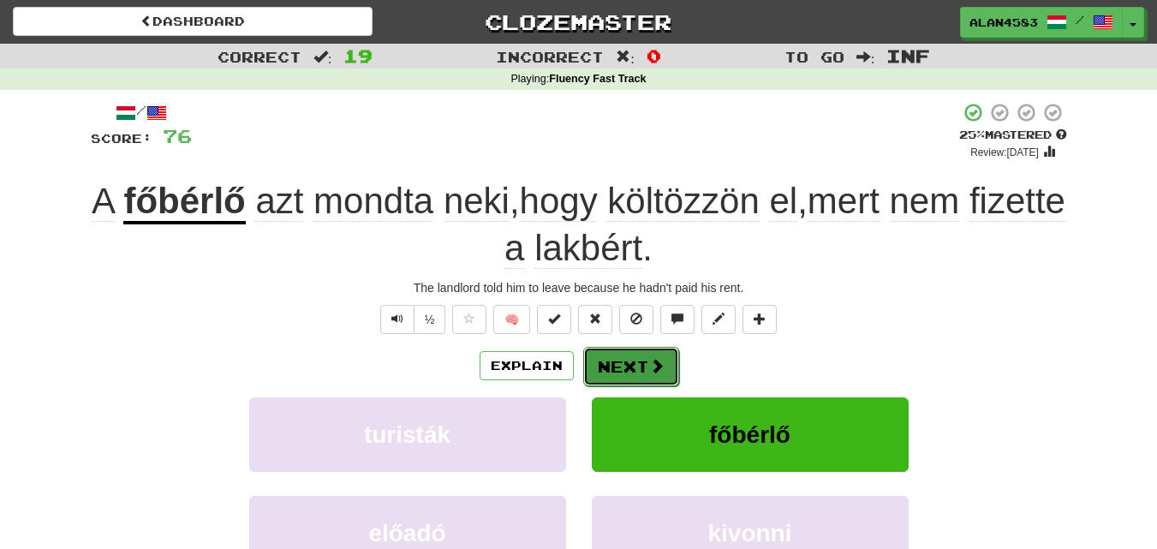
click at [611, 365] on button "Next" at bounding box center [631, 366] width 96 height 39
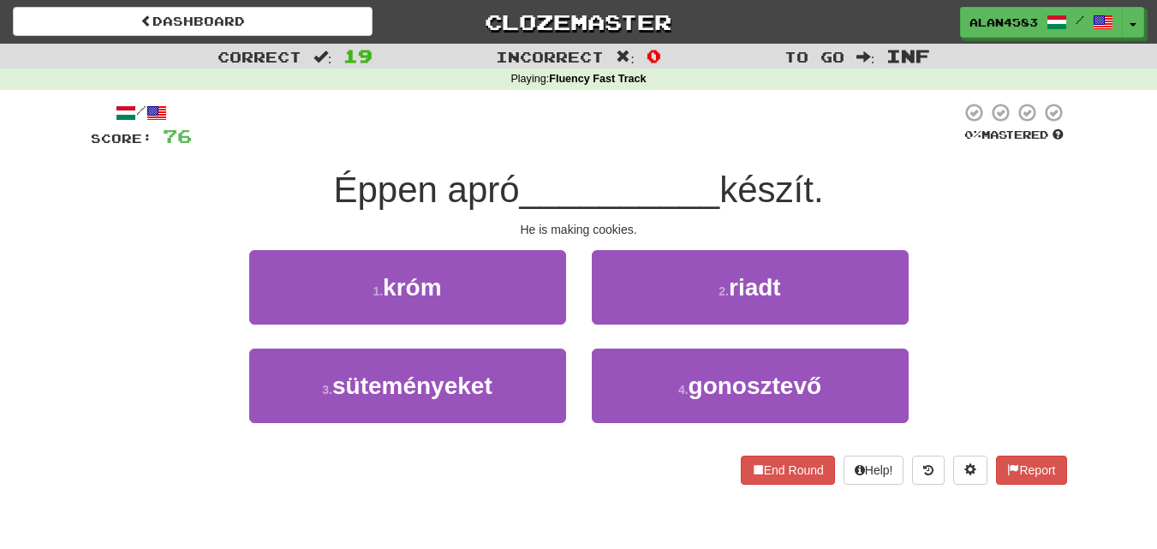
drag, startPoint x: 439, startPoint y: 189, endPoint x: 516, endPoint y: 180, distance: 76.8
click at [516, 180] on span "Éppen apró" at bounding box center [426, 190] width 186 height 40
click at [505, 146] on div at bounding box center [505, 146] width 0 height 0
click at [536, 152] on div "/ Score: 76 0 % Mastered Éppen apró __________ készít. He is making cookies. 1 …" at bounding box center [579, 293] width 977 height 383
drag, startPoint x: 730, startPoint y: 174, endPoint x: 827, endPoint y: 173, distance: 96.8
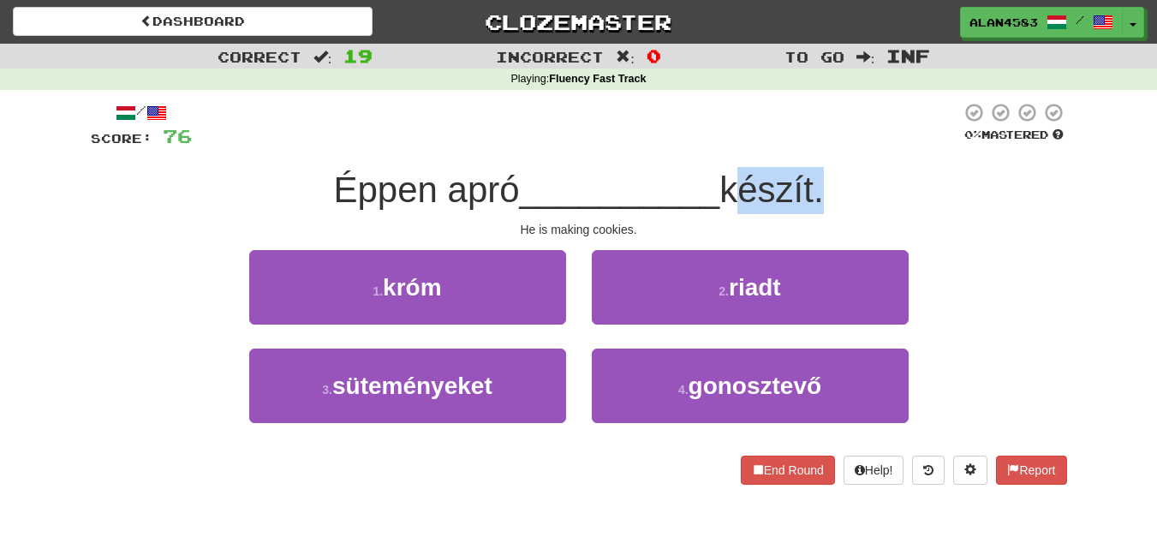
click at [823, 173] on span "készít." at bounding box center [772, 190] width 104 height 40
drag, startPoint x: 827, startPoint y: 173, endPoint x: 735, endPoint y: 169, distance: 91.8
click at [735, 169] on div "Éppen apró __________ készít." at bounding box center [579, 190] width 977 height 47
click at [724, 146] on div at bounding box center [724, 146] width 0 height 0
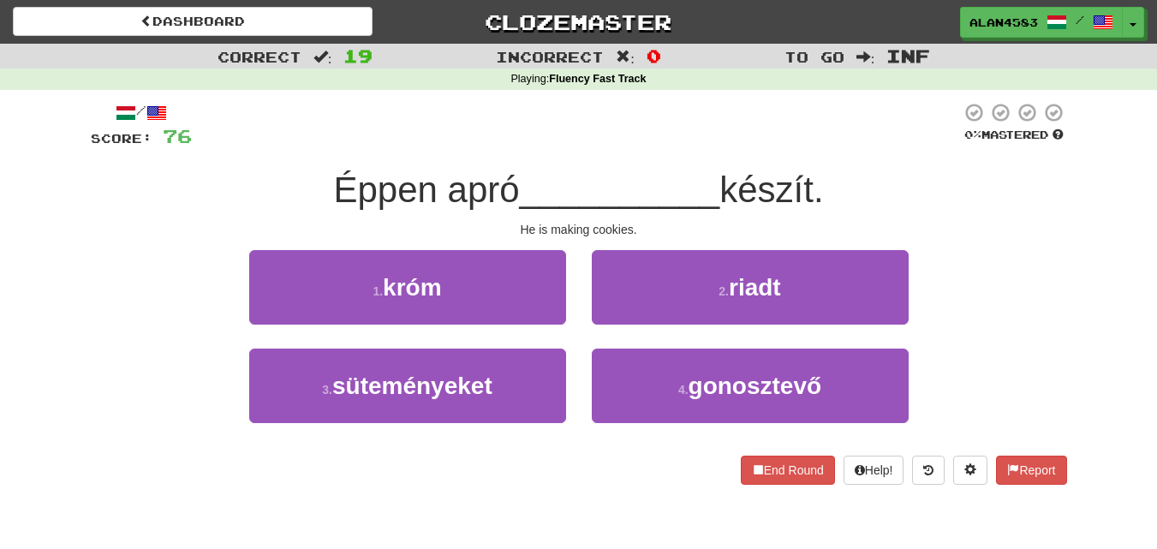
click at [756, 147] on div at bounding box center [576, 125] width 769 height 47
drag, startPoint x: 508, startPoint y: 178, endPoint x: 441, endPoint y: 179, distance: 66.8
click at [441, 179] on span "Éppen apró" at bounding box center [426, 190] width 186 height 40
click at [430, 146] on div at bounding box center [430, 146] width 0 height 0
click at [540, 180] on span "__________" at bounding box center [620, 190] width 200 height 40
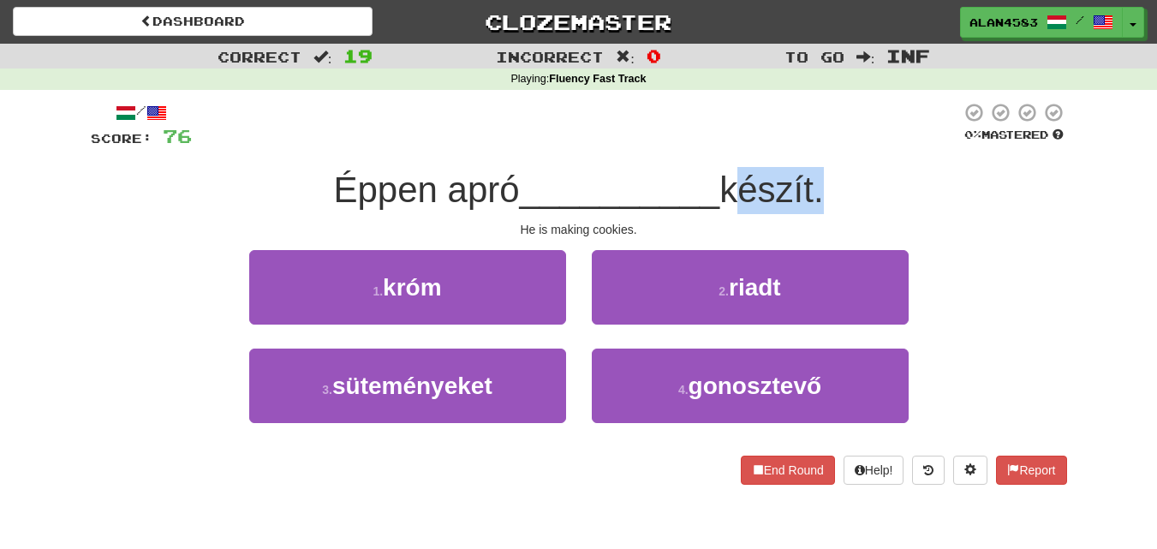
drag, startPoint x: 726, startPoint y: 179, endPoint x: 821, endPoint y: 175, distance: 94.3
click at [821, 175] on span "készít." at bounding box center [772, 190] width 104 height 40
click at [809, 146] on div at bounding box center [809, 146] width 0 height 0
click at [856, 156] on div "/ Score: 76 0 % Mastered Éppen apró __________ készít. He is making cookies. 1 …" at bounding box center [579, 293] width 977 height 383
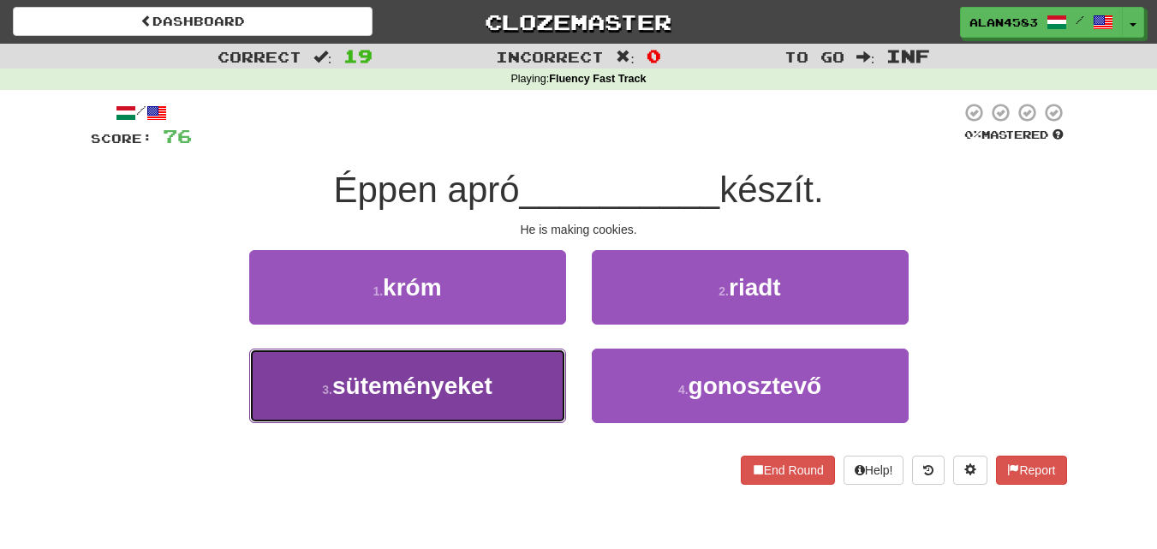
click at [485, 370] on button "3 . süteményeket" at bounding box center [407, 386] width 317 height 75
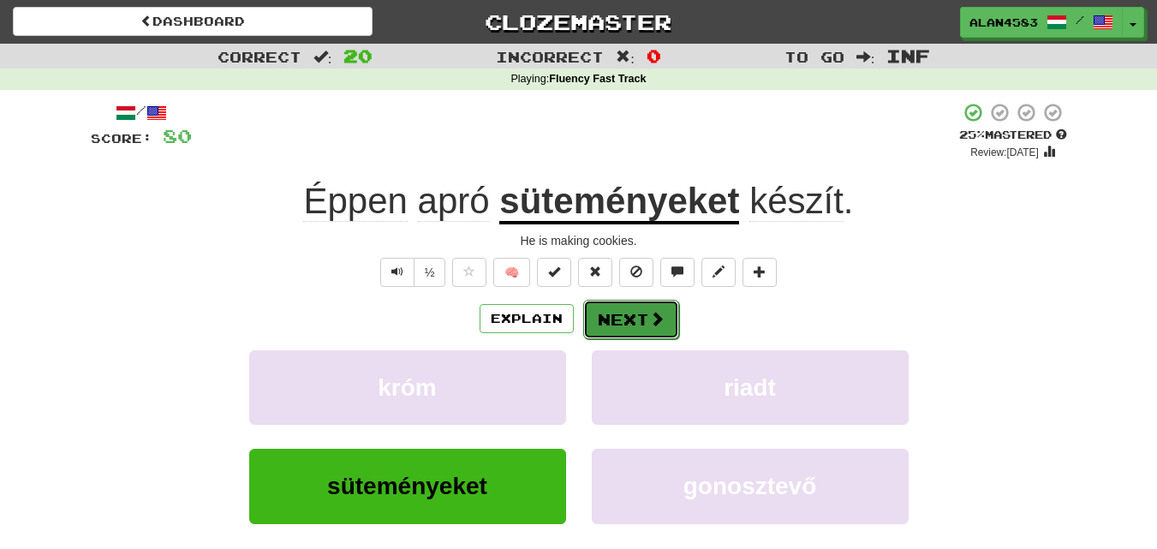
click at [654, 325] on span at bounding box center [656, 318] width 15 height 15
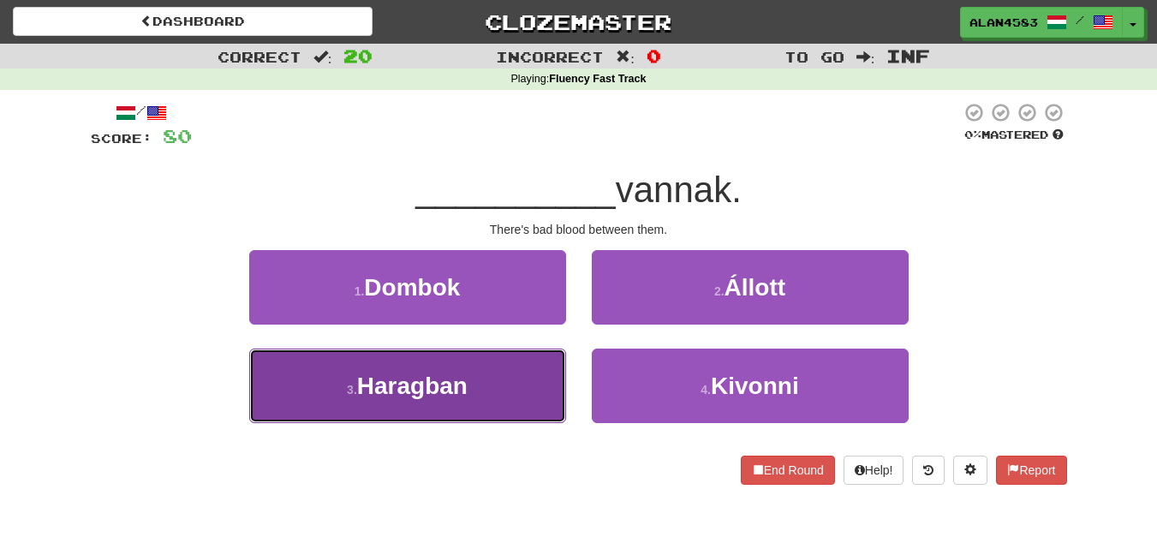
click at [462, 410] on button "3 . [GEOGRAPHIC_DATA]" at bounding box center [407, 386] width 317 height 75
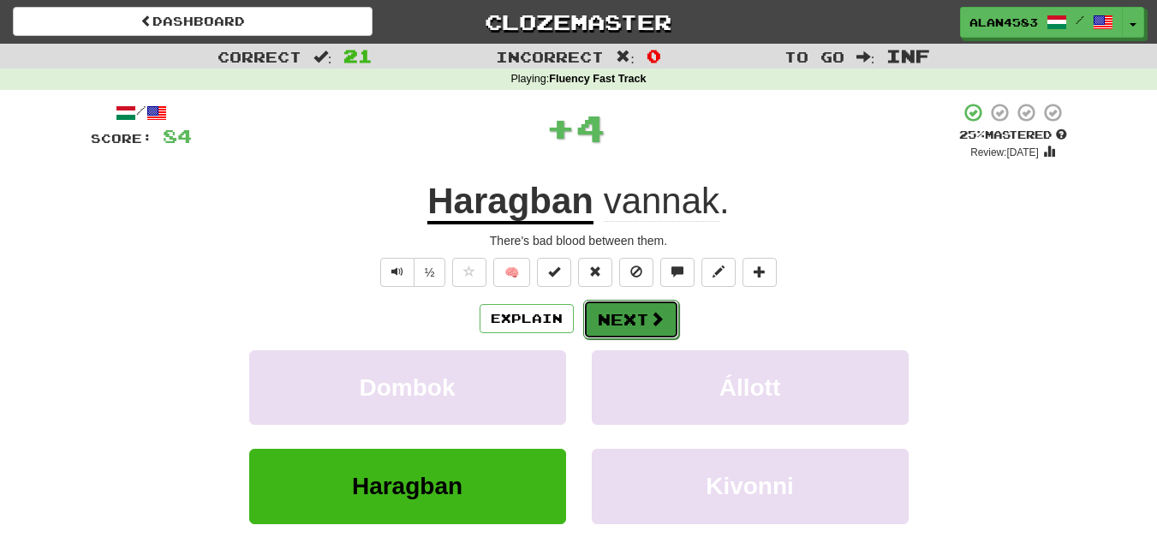
click at [639, 314] on button "Next" at bounding box center [631, 319] width 96 height 39
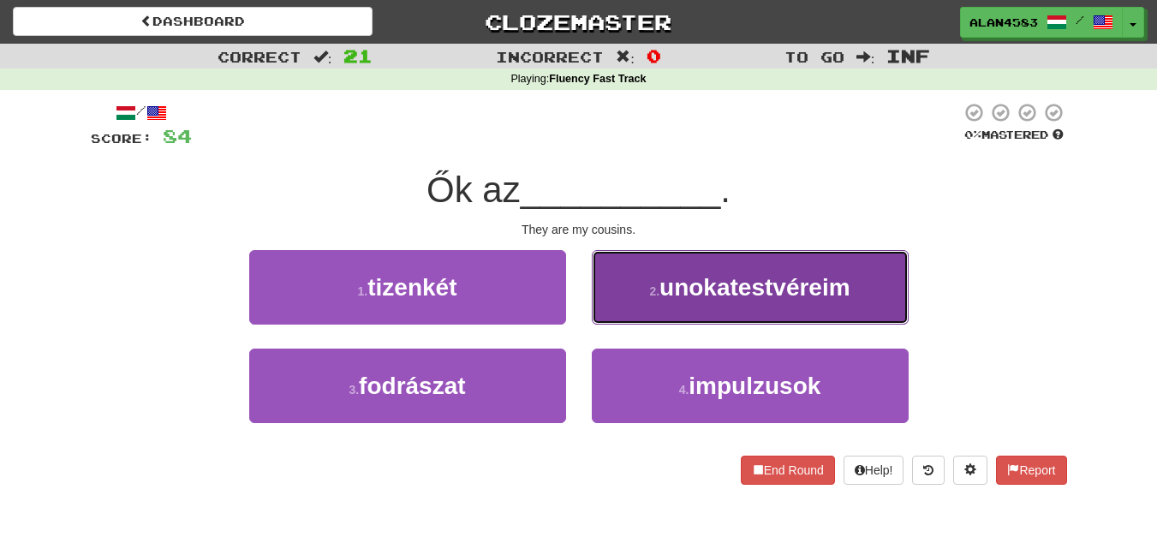
click at [746, 292] on span "unokatestvéreim" at bounding box center [755, 287] width 191 height 27
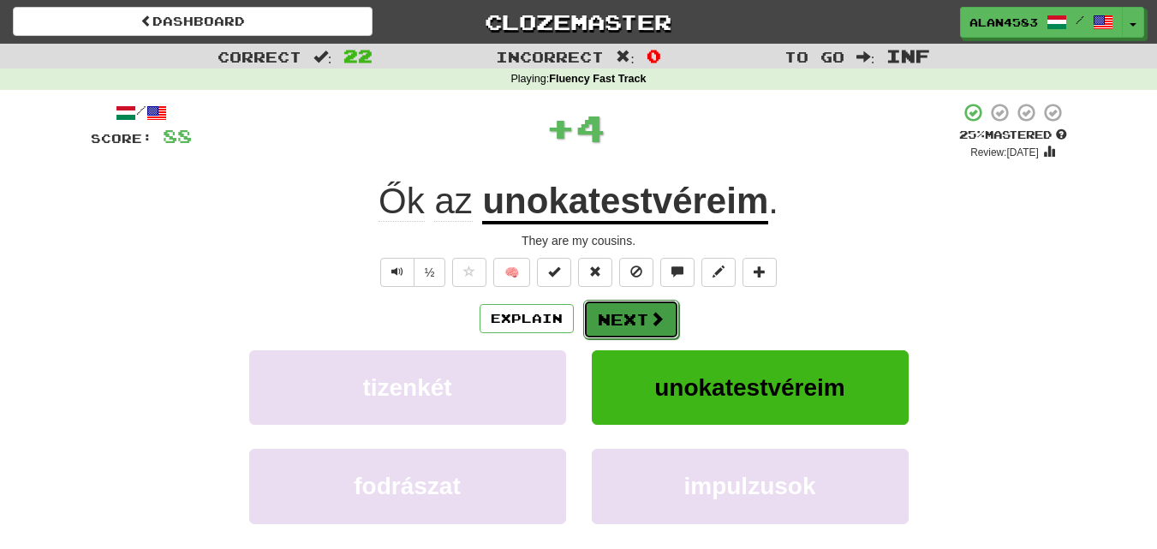
click at [624, 314] on button "Next" at bounding box center [631, 319] width 96 height 39
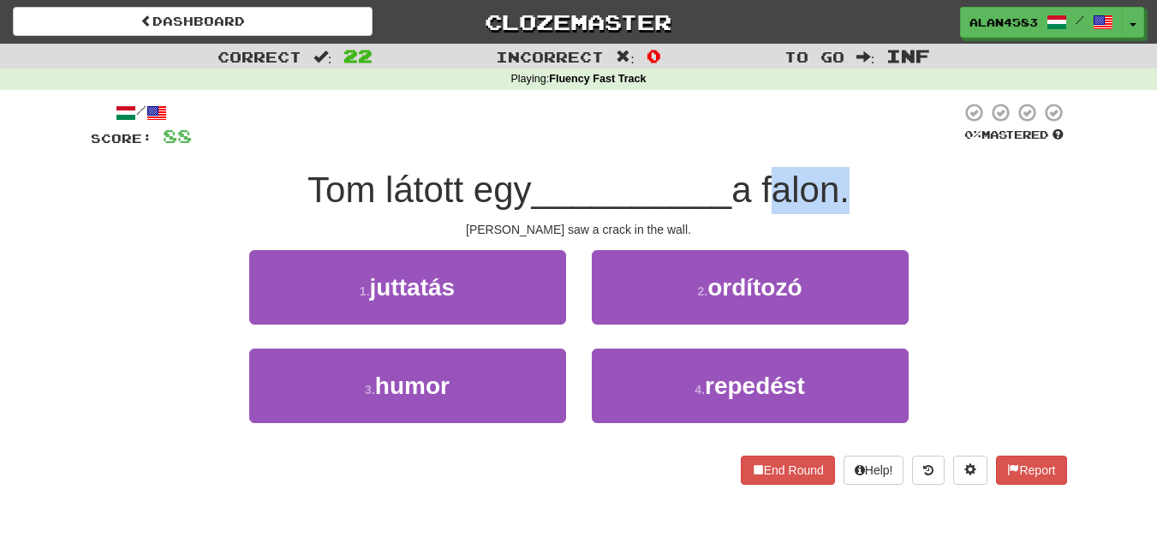
drag, startPoint x: 850, startPoint y: 194, endPoint x: 771, endPoint y: 197, distance: 78.9
click at [771, 197] on span "a falon." at bounding box center [791, 190] width 118 height 40
click at [760, 211] on div at bounding box center [760, 211] width 0 height 0
click at [921, 176] on div "Tom látott egy __________ a falon." at bounding box center [579, 190] width 977 height 47
drag, startPoint x: 457, startPoint y: 188, endPoint x: 375, endPoint y: 188, distance: 81.4
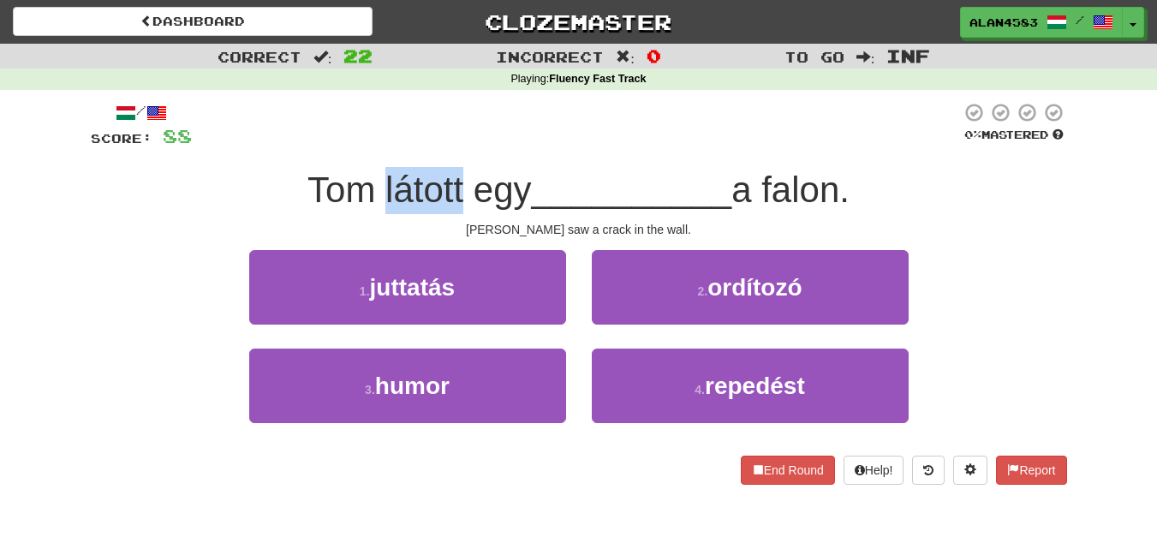
click at [375, 188] on span "Tom látott egy" at bounding box center [420, 190] width 224 height 40
click at [364, 146] on div at bounding box center [364, 146] width 0 height 0
click at [453, 144] on div at bounding box center [576, 125] width 769 height 47
drag, startPoint x: 772, startPoint y: 177, endPoint x: 844, endPoint y: 170, distance: 72.4
click at [844, 170] on span "a falon." at bounding box center [791, 190] width 118 height 40
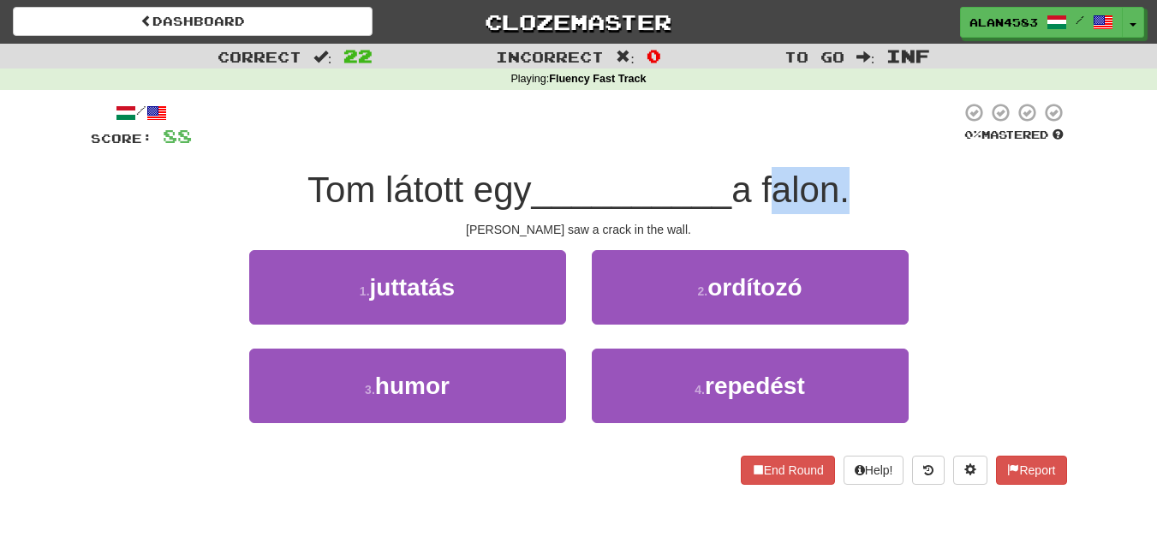
click at [833, 146] on div at bounding box center [833, 146] width 0 height 0
click at [878, 160] on div "/ Score: 88 0 % Mastered [PERSON_NAME] látott egy __________ a falon. [PERSON_N…" at bounding box center [579, 293] width 977 height 383
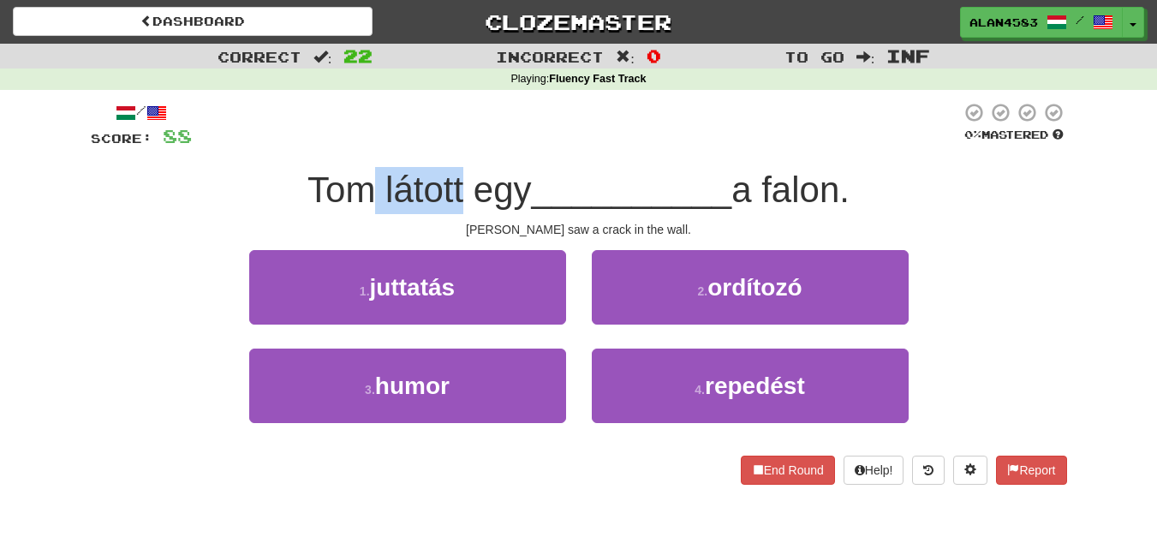
drag, startPoint x: 455, startPoint y: 174, endPoint x: 369, endPoint y: 166, distance: 86.0
click at [369, 166] on div "/ Score: 88 0 % Mastered [PERSON_NAME] látott egy __________ a falon. [PERSON_N…" at bounding box center [579, 293] width 977 height 383
click at [358, 146] on div at bounding box center [358, 146] width 0 height 0
click at [415, 140] on div at bounding box center [576, 125] width 769 height 47
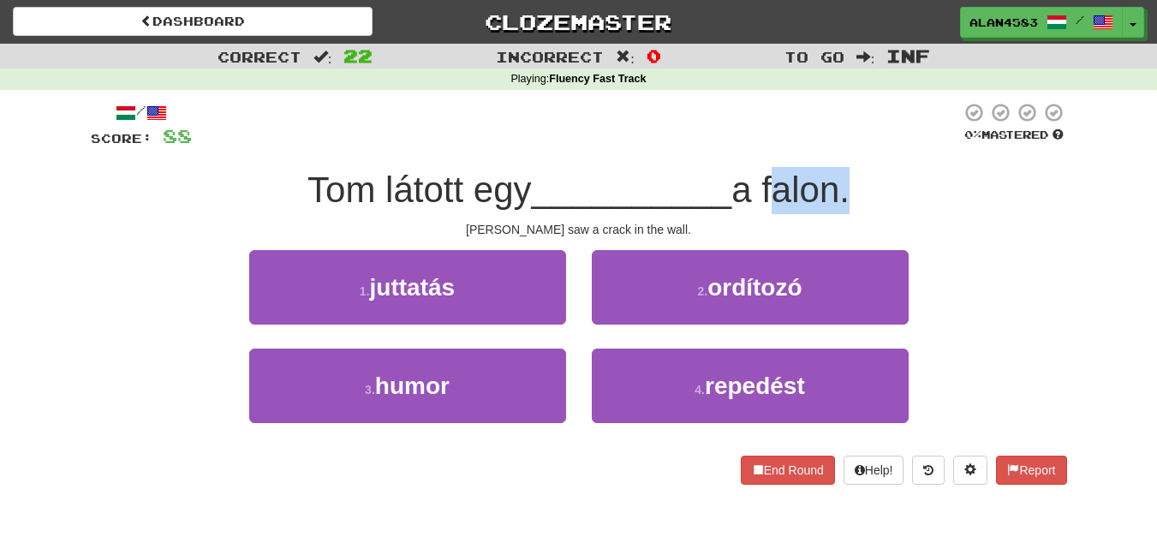
drag, startPoint x: 768, startPoint y: 188, endPoint x: 845, endPoint y: 182, distance: 76.5
click at [845, 182] on span "a falon." at bounding box center [791, 190] width 118 height 40
click at [833, 146] on div at bounding box center [833, 146] width 0 height 0
click at [878, 159] on div "/ Score: 88 0 % Mastered [PERSON_NAME] látott egy __________ a falon. [PERSON_N…" at bounding box center [579, 293] width 977 height 383
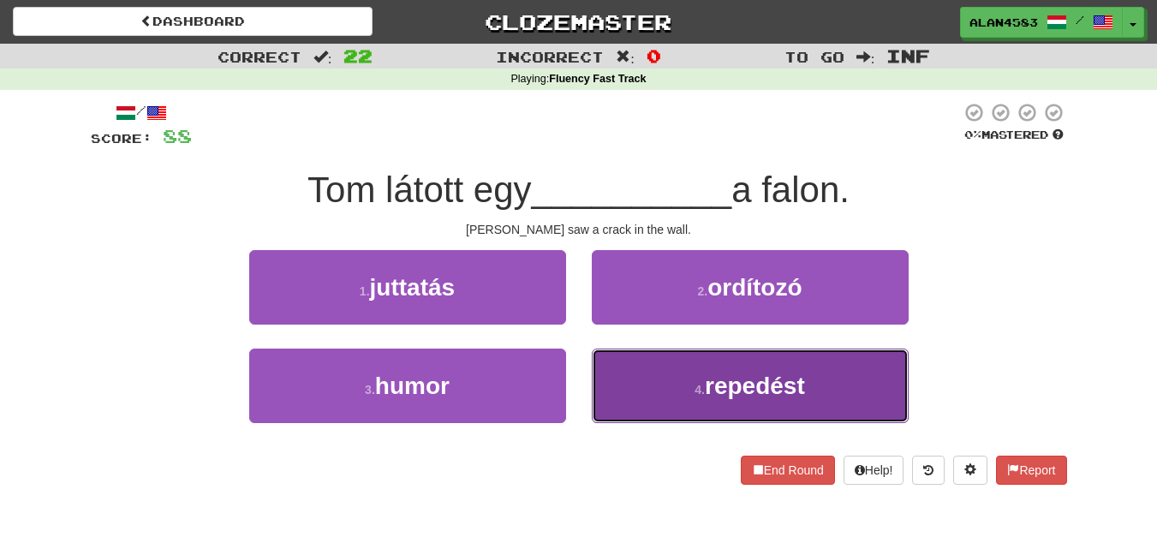
click at [778, 363] on button "4 . repedést" at bounding box center [750, 386] width 317 height 75
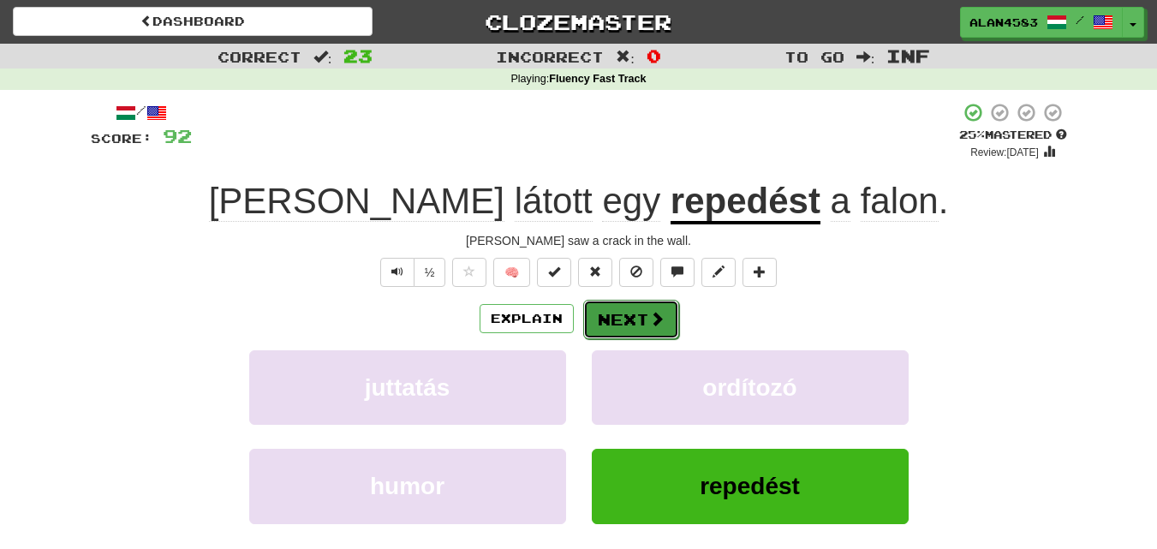
click at [636, 318] on button "Next" at bounding box center [631, 319] width 96 height 39
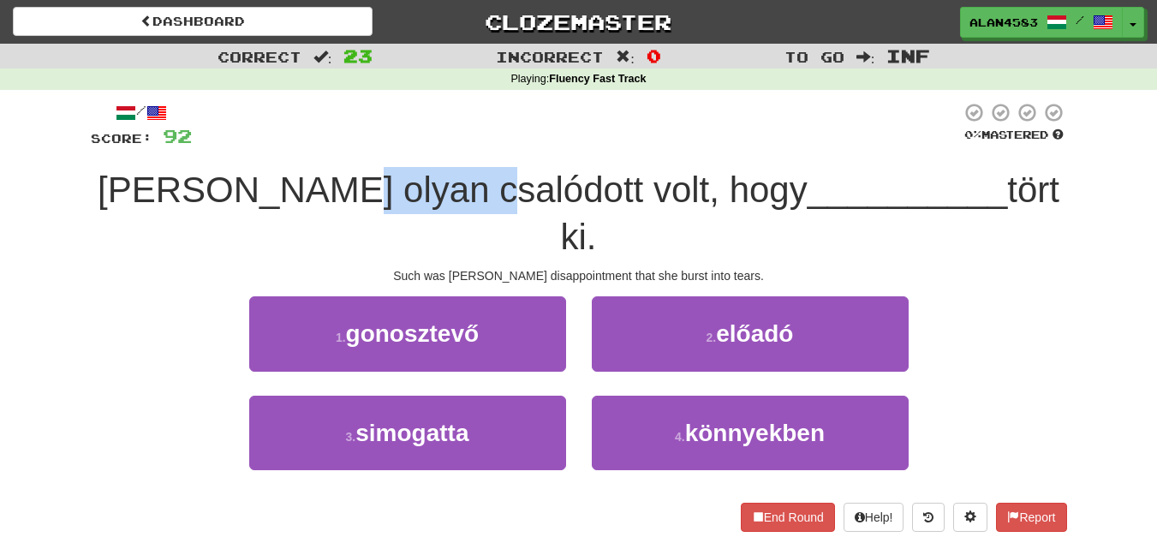
drag, startPoint x: 364, startPoint y: 185, endPoint x: 504, endPoint y: 176, distance: 139.9
click at [504, 176] on span "[PERSON_NAME] olyan csalódott volt, hogy" at bounding box center [453, 190] width 710 height 40
click at [493, 146] on div at bounding box center [493, 146] width 0 height 0
click at [525, 152] on div "/ Score: 92 0 % Mastered [PERSON_NAME] olyan csalódott volt, hogy __________ tö…" at bounding box center [579, 316] width 977 height 429
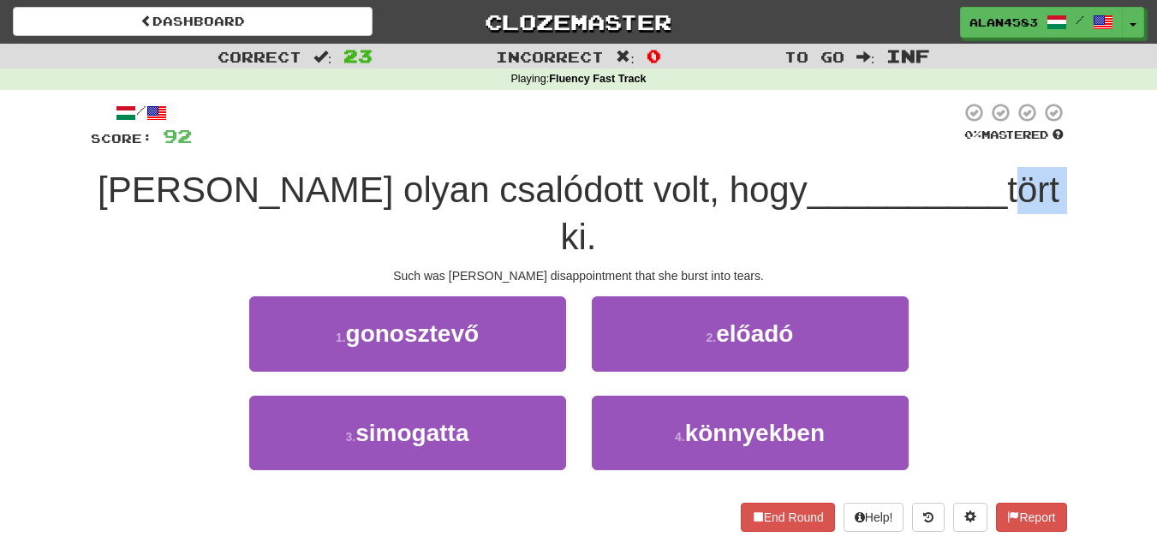
drag, startPoint x: 892, startPoint y: 176, endPoint x: 944, endPoint y: 176, distance: 52.3
click at [944, 176] on span "tört ki." at bounding box center [810, 213] width 499 height 87
click at [933, 146] on div at bounding box center [933, 146] width 0 height 0
click at [961, 160] on div "/ Score: 92 0 % Mastered [PERSON_NAME] olyan csalódott volt, hogy __________ tö…" at bounding box center [579, 316] width 977 height 429
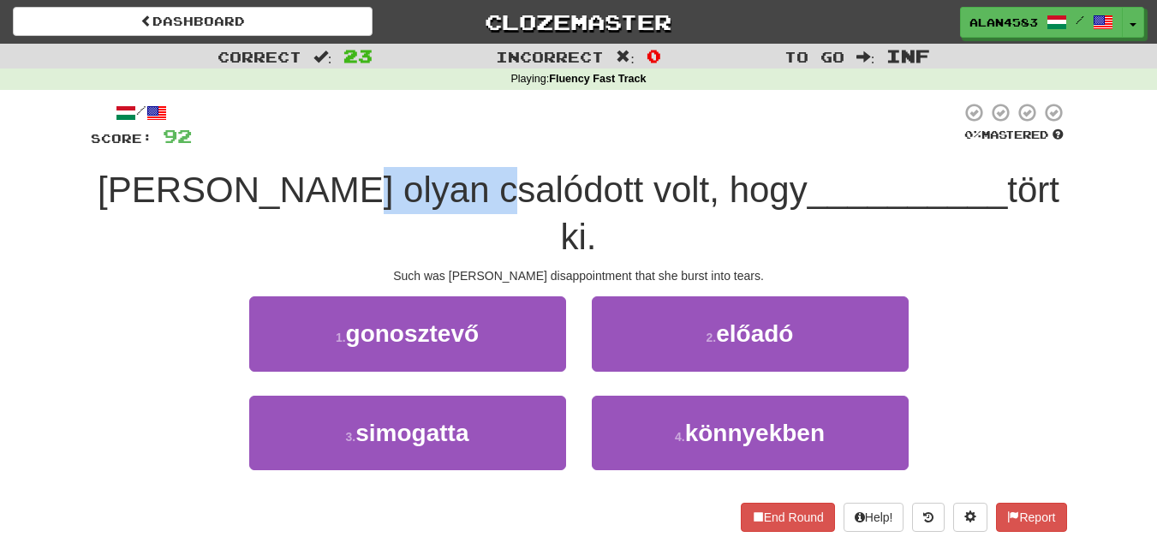
drag, startPoint x: 507, startPoint y: 180, endPoint x: 360, endPoint y: 176, distance: 147.4
click at [360, 176] on span "[PERSON_NAME] olyan csalódott volt, hogy" at bounding box center [453, 190] width 710 height 40
click at [349, 146] on div at bounding box center [349, 146] width 0 height 0
click at [415, 143] on div at bounding box center [576, 125] width 769 height 47
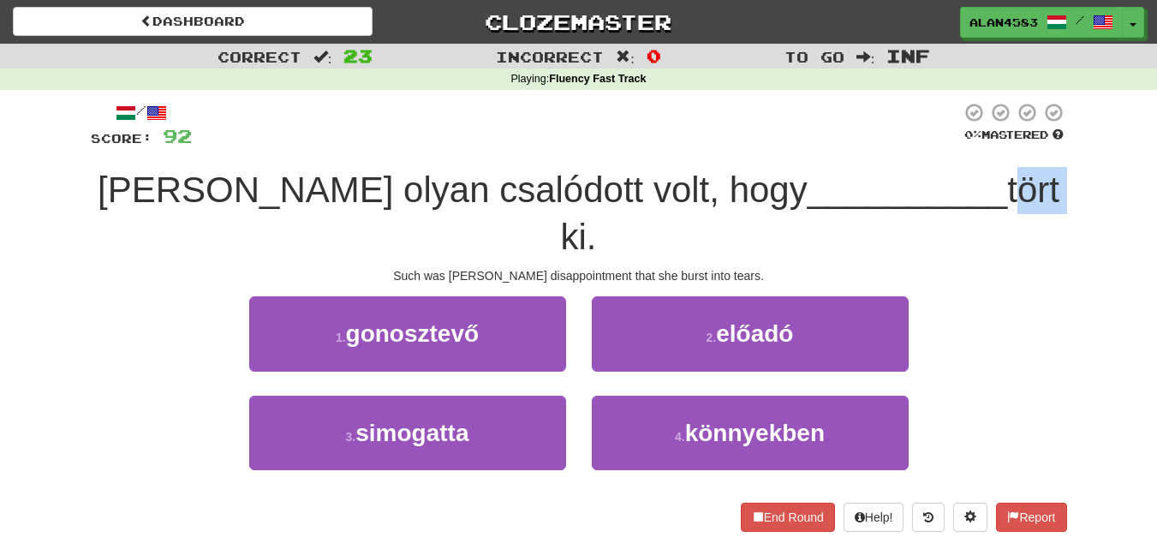
drag, startPoint x: 887, startPoint y: 174, endPoint x: 943, endPoint y: 170, distance: 55.8
click at [943, 170] on span "tört ki." at bounding box center [810, 213] width 499 height 87
click at [932, 146] on div at bounding box center [932, 146] width 0 height 0
click at [966, 157] on div "/ Score: 92 0 % Mastered [PERSON_NAME] olyan csalódott volt, hogy __________ tö…" at bounding box center [579, 316] width 977 height 429
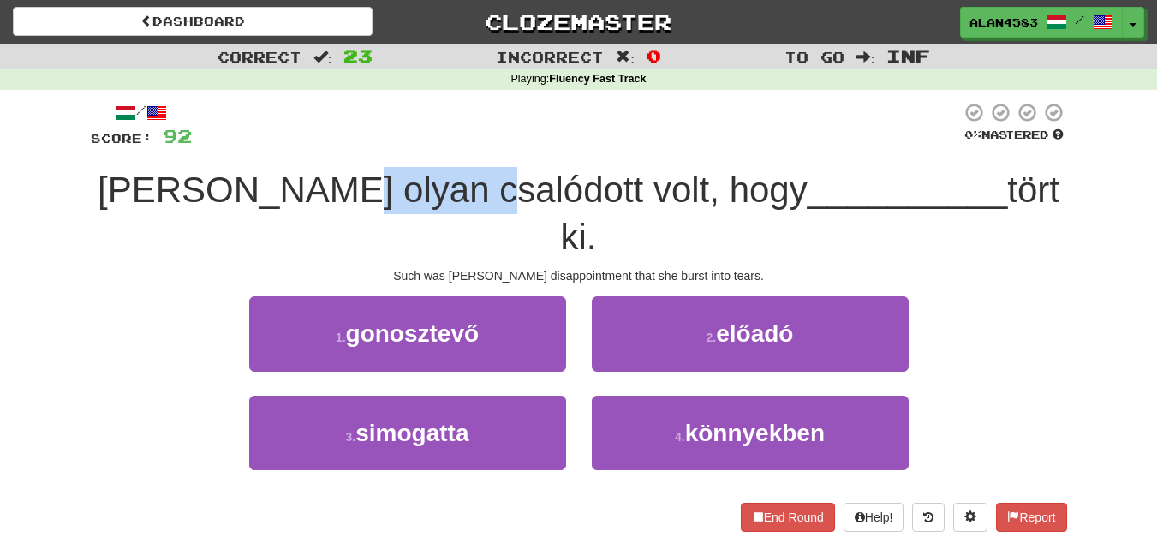
drag, startPoint x: 508, startPoint y: 176, endPoint x: 367, endPoint y: 171, distance: 141.4
click at [367, 171] on span "[PERSON_NAME] olyan csalódott volt, hogy" at bounding box center [453, 190] width 710 height 40
click at [355, 146] on div at bounding box center [355, 146] width 0 height 0
click at [426, 143] on div at bounding box center [576, 125] width 769 height 47
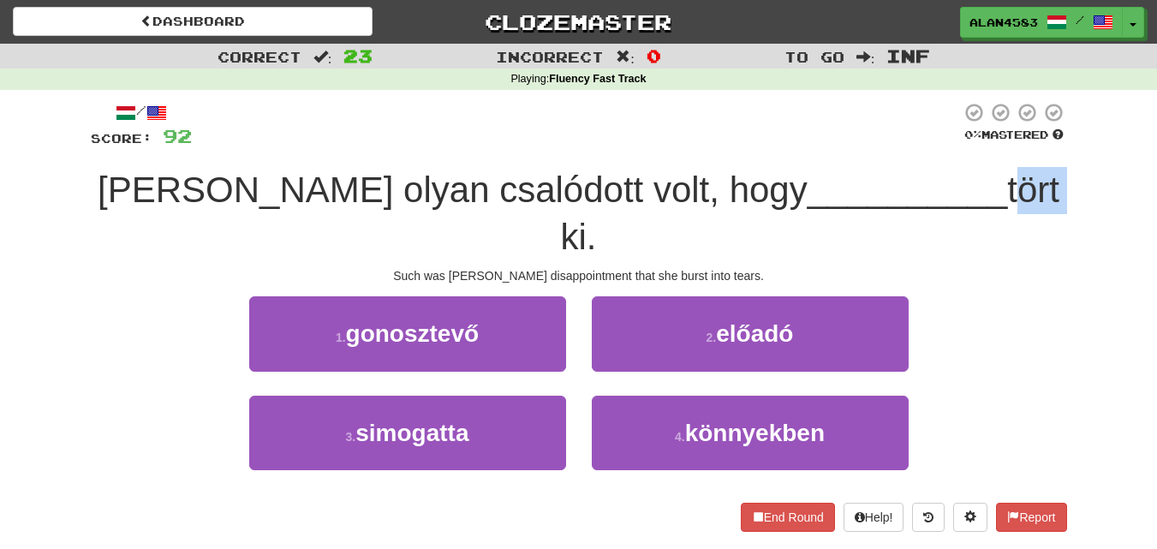
drag, startPoint x: 892, startPoint y: 182, endPoint x: 947, endPoint y: 176, distance: 56.0
click at [947, 176] on span "tört ki." at bounding box center [810, 213] width 499 height 87
click at [936, 146] on div at bounding box center [936, 146] width 0 height 0
click at [977, 169] on div "[PERSON_NAME] olyan csalódott volt, hogy __________ tört ki." at bounding box center [579, 213] width 977 height 93
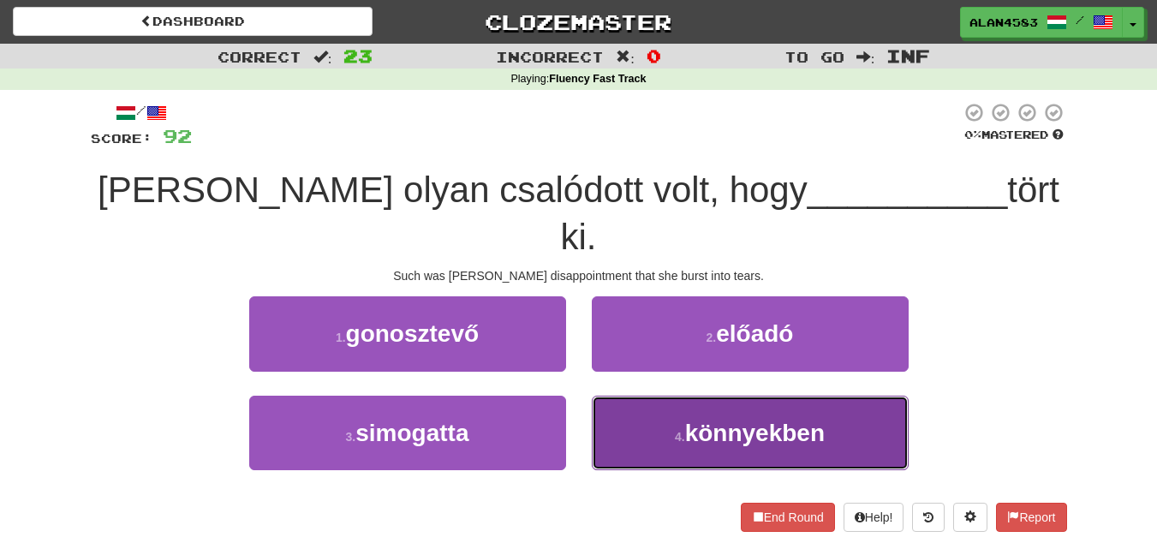
click at [708, 420] on span "könnyekben" at bounding box center [755, 433] width 140 height 27
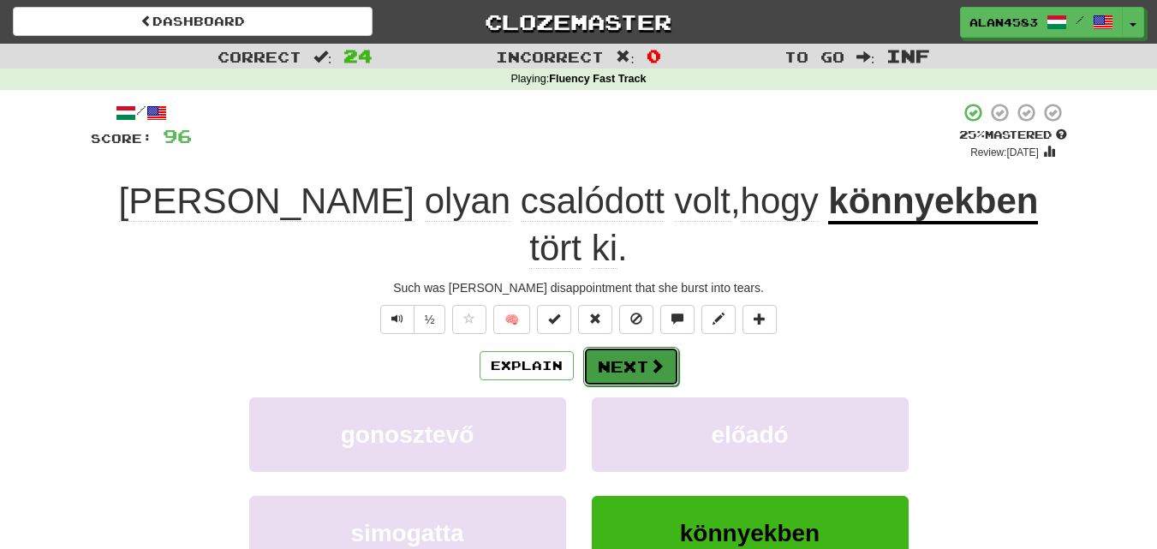
click at [631, 347] on button "Next" at bounding box center [631, 366] width 96 height 39
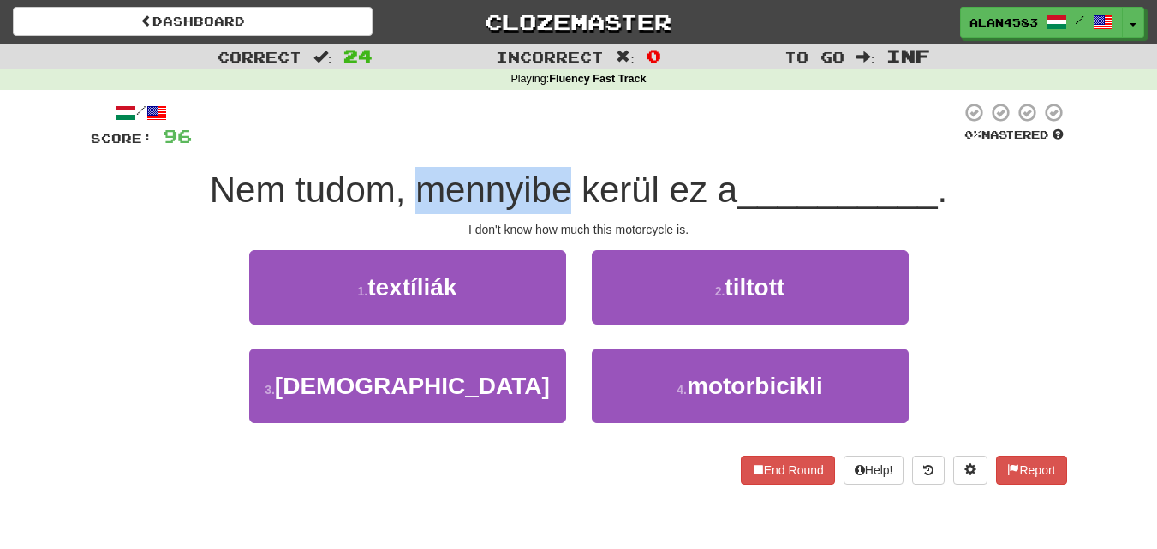
drag, startPoint x: 415, startPoint y: 194, endPoint x: 568, endPoint y: 187, distance: 152.6
click at [568, 187] on span "Nem tudom, mennyibe kerül ez a" at bounding box center [474, 190] width 528 height 40
click at [557, 146] on div at bounding box center [557, 146] width 0 height 0
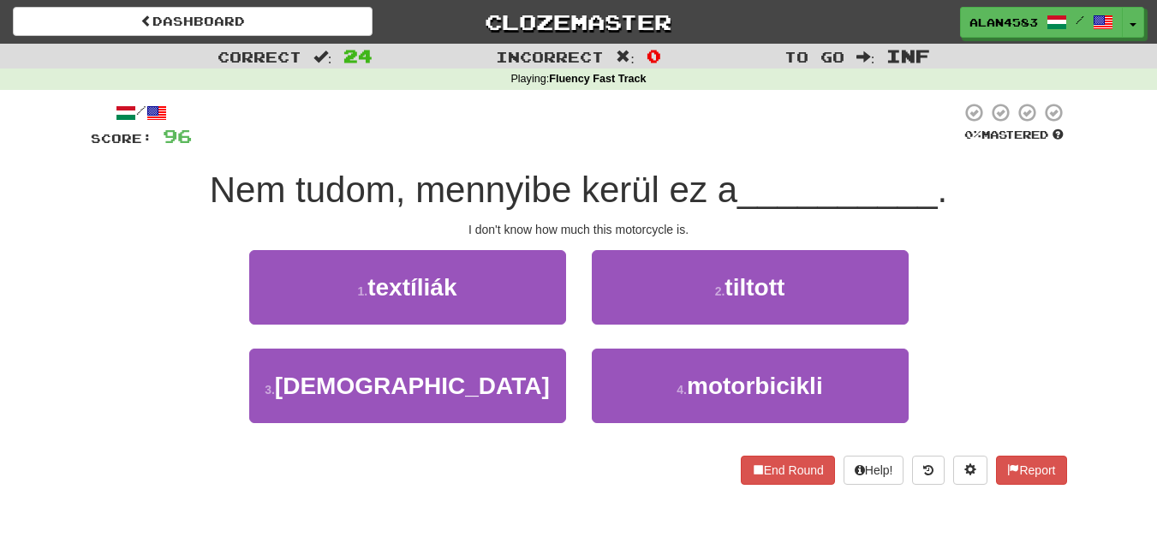
click at [598, 151] on div "/ Score: 96 0 % Mastered Nem tudom, mennyibe kerül ez a __________ . I don't kn…" at bounding box center [579, 293] width 977 height 383
drag, startPoint x: 579, startPoint y: 182, endPoint x: 658, endPoint y: 172, distance: 79.4
click at [658, 172] on span "Nem tudom, mennyibe kerül ez a" at bounding box center [474, 190] width 528 height 40
click at [647, 146] on div at bounding box center [647, 146] width 0 height 0
click at [671, 149] on div at bounding box center [576, 125] width 769 height 47
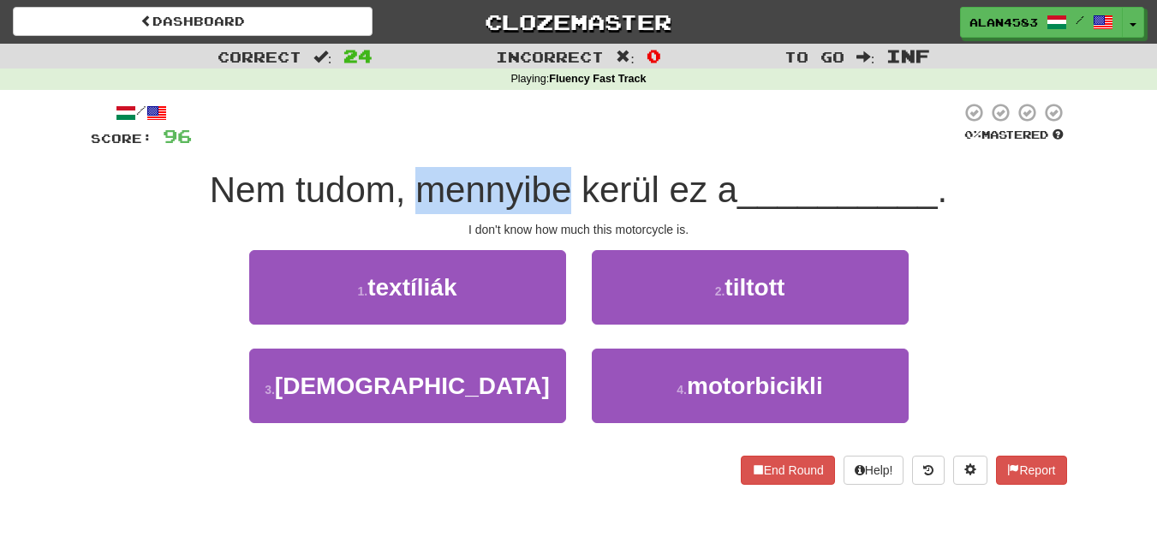
drag, startPoint x: 564, startPoint y: 184, endPoint x: 414, endPoint y: 176, distance: 150.2
click at [414, 176] on span "Nem tudom, mennyibe kerül ez a" at bounding box center [474, 190] width 528 height 40
click at [403, 146] on div at bounding box center [403, 146] width 0 height 0
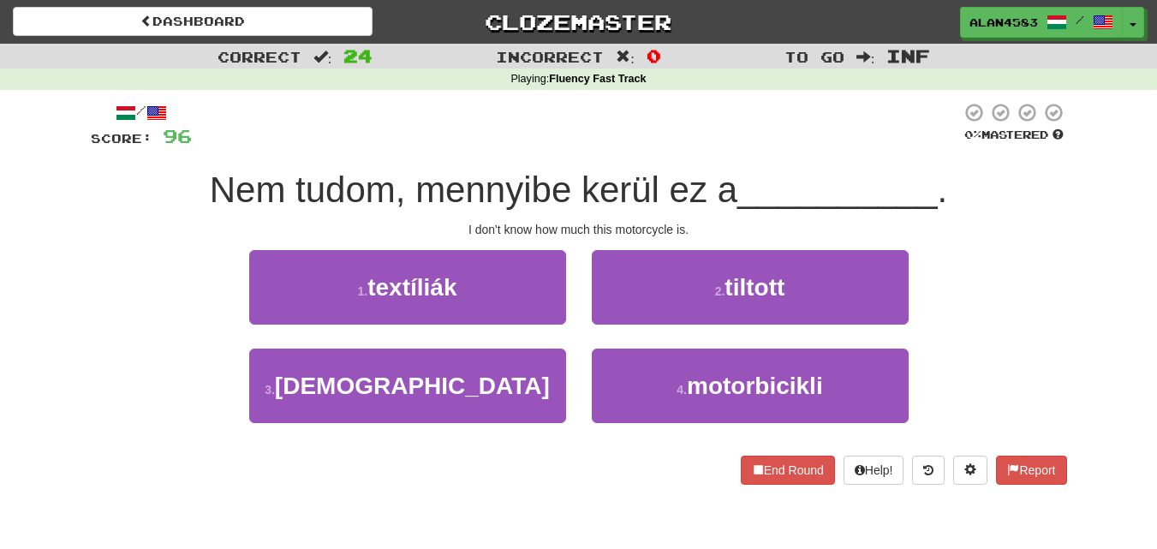
click at [451, 140] on div at bounding box center [576, 125] width 769 height 47
drag, startPoint x: 576, startPoint y: 188, endPoint x: 653, endPoint y: 176, distance: 77.3
click at [653, 176] on span "Nem tudom, mennyibe kerül ez a" at bounding box center [474, 190] width 528 height 40
click at [642, 146] on div at bounding box center [642, 146] width 0 height 0
click at [697, 152] on div "/ Score: 96 0 % Mastered Nem tudom, mennyibe kerül ez a __________ . I don't kn…" at bounding box center [579, 293] width 977 height 383
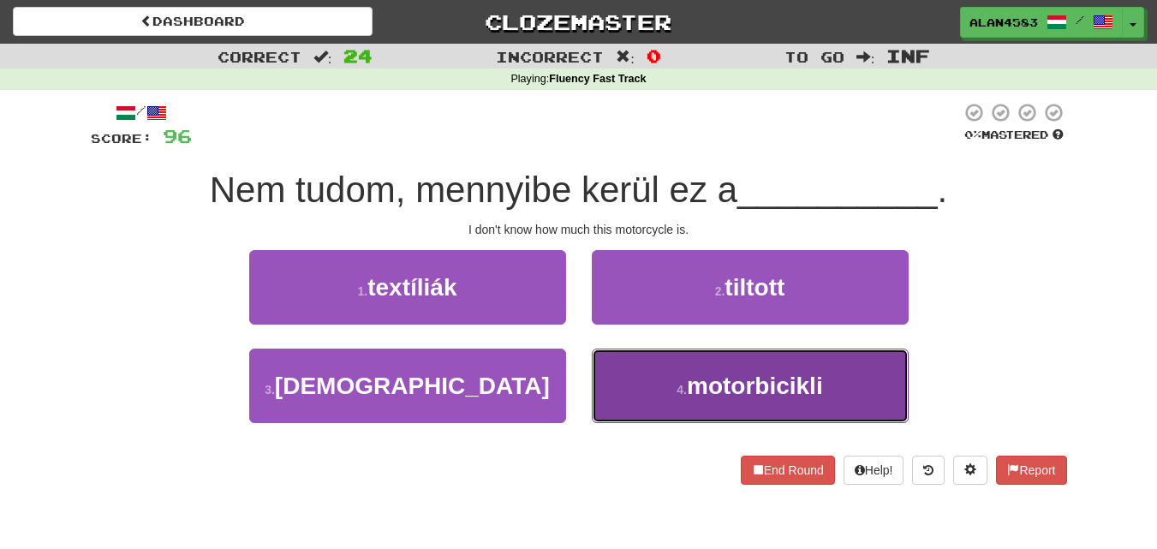
click at [875, 380] on button "4 . motorbicikli" at bounding box center [750, 386] width 317 height 75
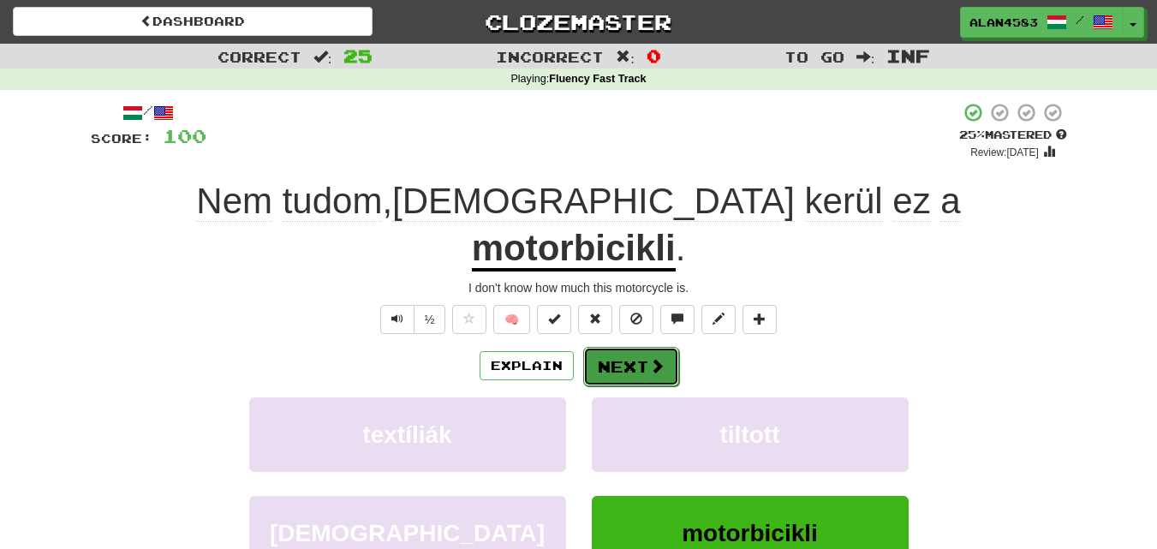
click at [598, 347] on button "Next" at bounding box center [631, 366] width 96 height 39
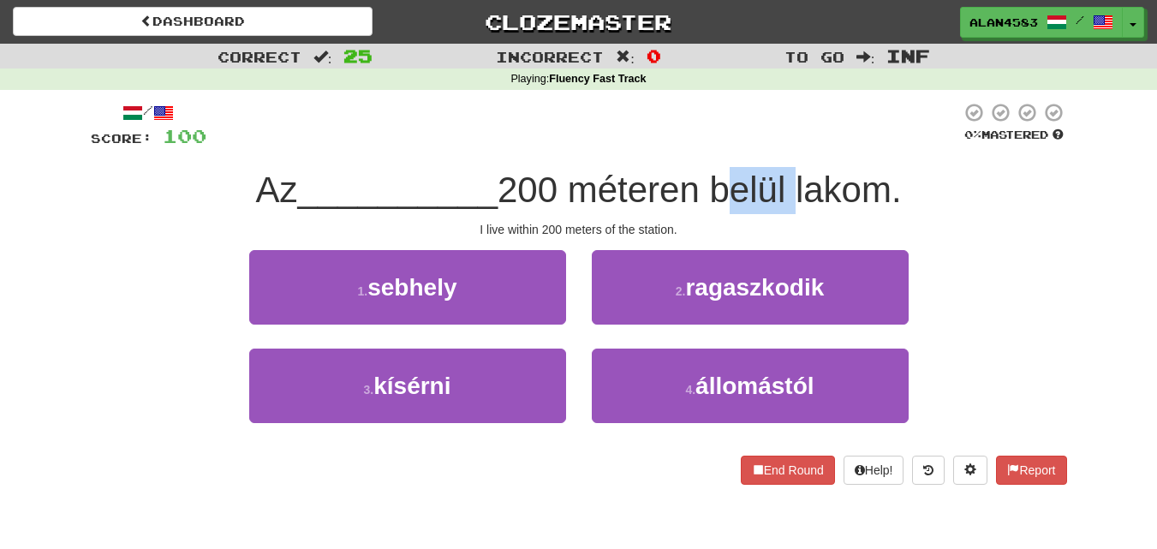
drag, startPoint x: 723, startPoint y: 186, endPoint x: 795, endPoint y: 176, distance: 72.7
click at [795, 176] on span "200 méteren belül lakom." at bounding box center [700, 190] width 404 height 40
click at [784, 146] on div at bounding box center [784, 146] width 0 height 0
click at [812, 150] on div "/ Score: 100 0 % Mastered Az __________ 200 méteren belül lakom. I live within …" at bounding box center [579, 293] width 977 height 383
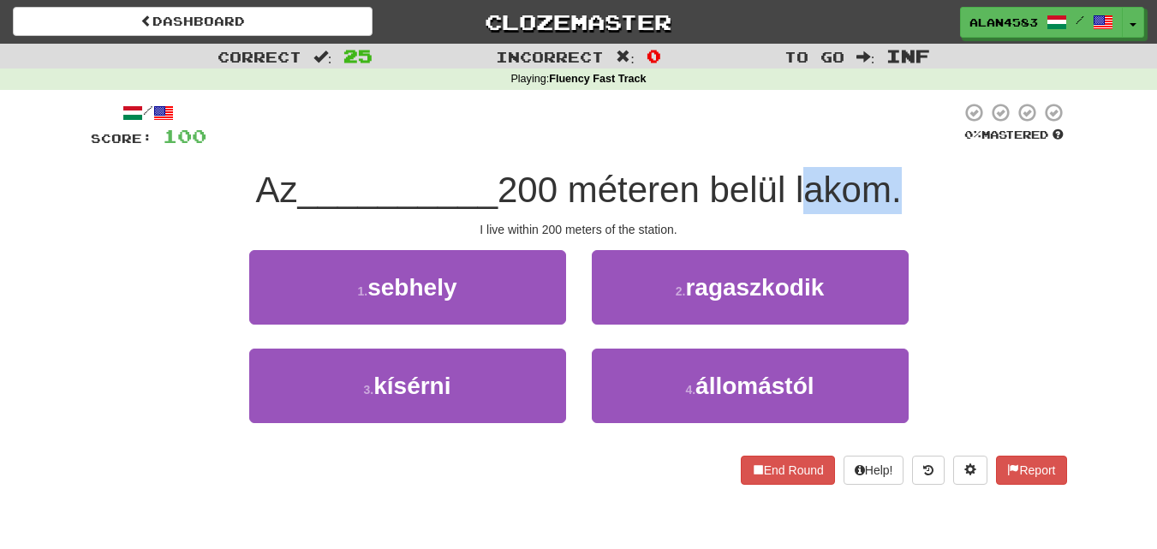
drag, startPoint x: 805, startPoint y: 178, endPoint x: 899, endPoint y: 174, distance: 93.5
click at [899, 174] on span "200 méteren belül lakom." at bounding box center [700, 190] width 404 height 40
click at [887, 146] on div at bounding box center [887, 146] width 0 height 0
click at [922, 159] on div "/ Score: 100 0 % Mastered Az __________ 200 méteren belül lakom. I live within …" at bounding box center [579, 293] width 977 height 383
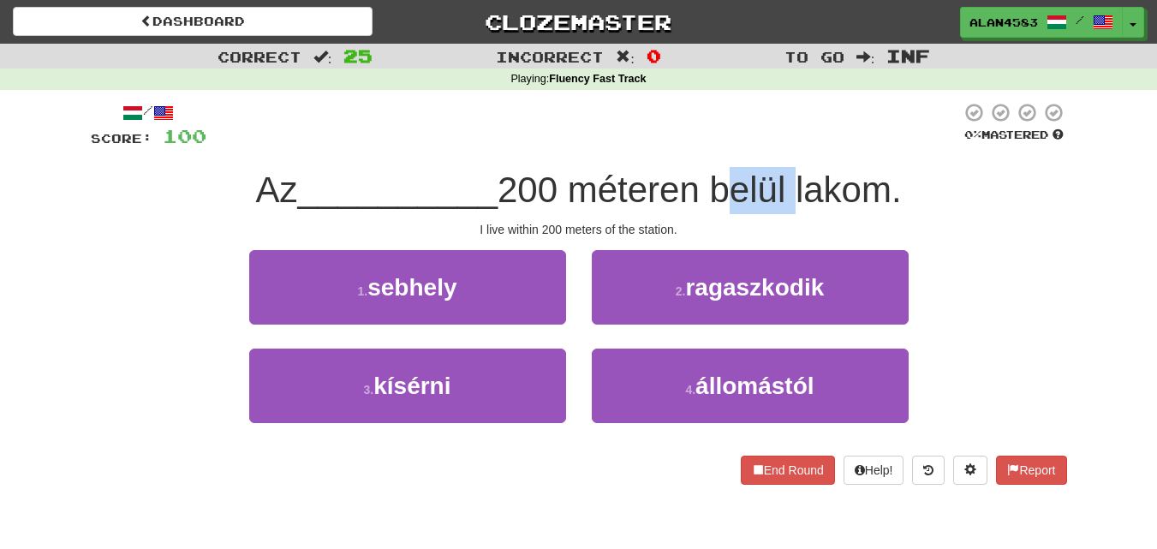
drag, startPoint x: 795, startPoint y: 178, endPoint x: 720, endPoint y: 179, distance: 75.4
click at [720, 179] on span "200 méteren belül lakom." at bounding box center [700, 190] width 404 height 40
click at [708, 146] on div at bounding box center [708, 146] width 0 height 0
click at [641, 161] on div "/ Score: 100 0 % Mastered Az __________ 200 méteren belül lakom. I live within …" at bounding box center [579, 293] width 977 height 383
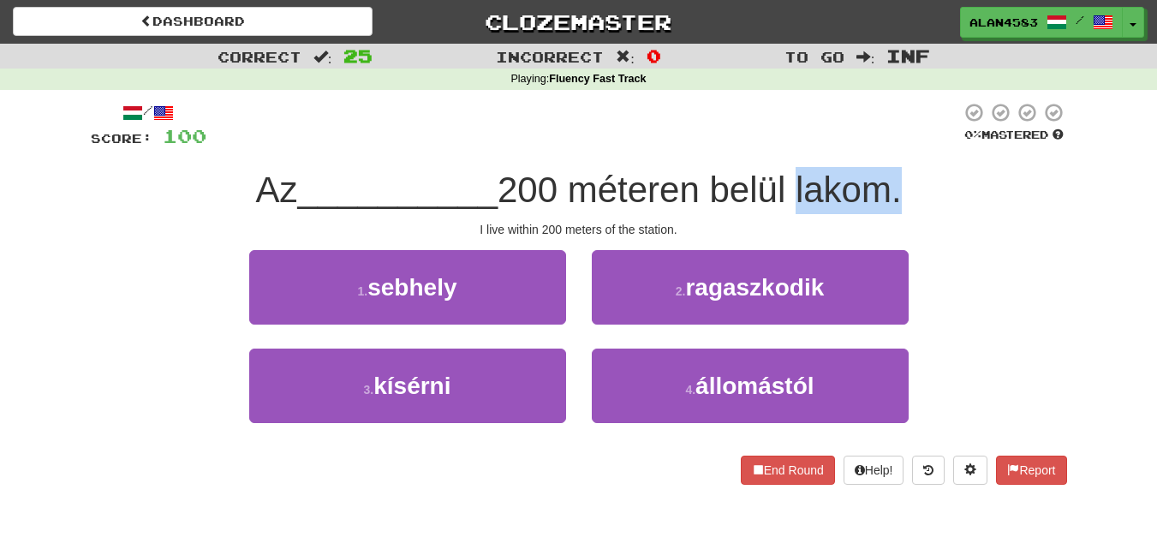
drag, startPoint x: 800, startPoint y: 185, endPoint x: 893, endPoint y: 176, distance: 93.0
click at [893, 176] on span "200 méteren belül lakom." at bounding box center [700, 190] width 404 height 40
click at [881, 146] on div at bounding box center [881, 146] width 0 height 0
click at [925, 158] on div "/ Score: 100 0 % Mastered Az __________ 200 méteren belül lakom. I live within …" at bounding box center [579, 293] width 977 height 383
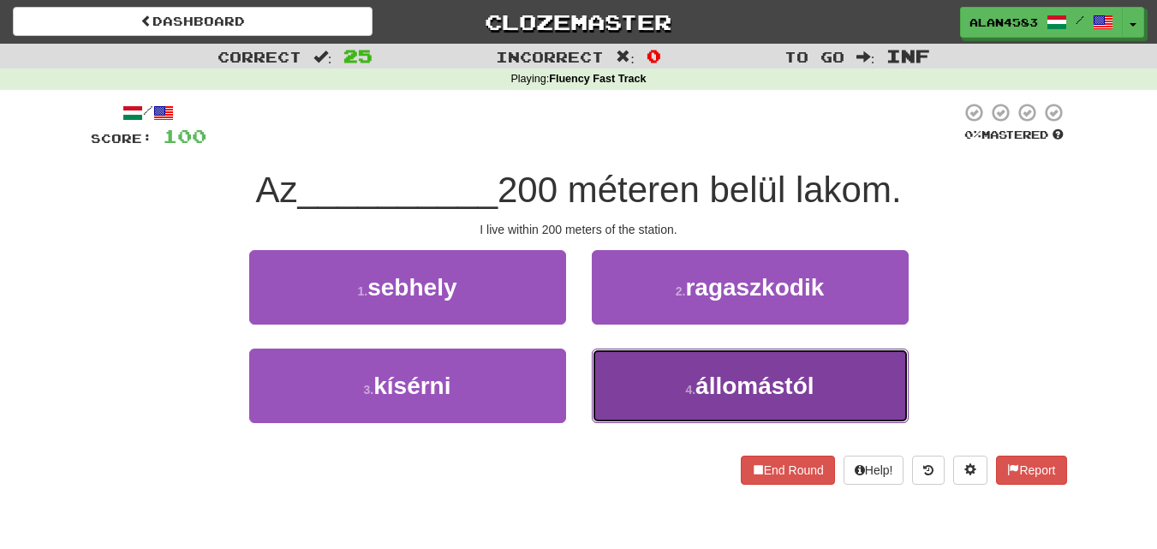
click at [865, 375] on button "4 . állomástól" at bounding box center [750, 386] width 317 height 75
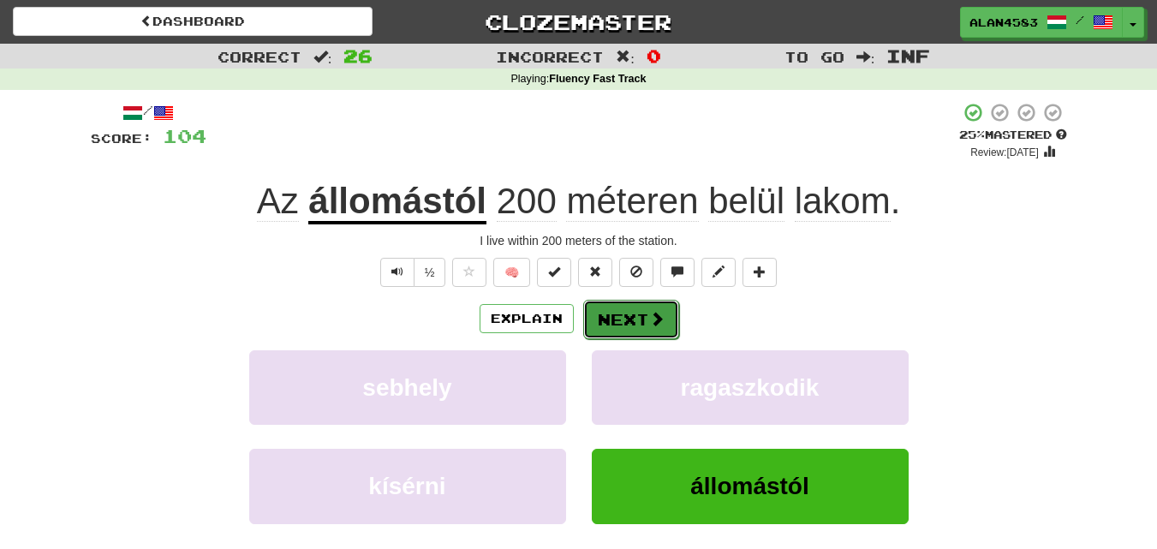
click at [632, 315] on button "Next" at bounding box center [631, 319] width 96 height 39
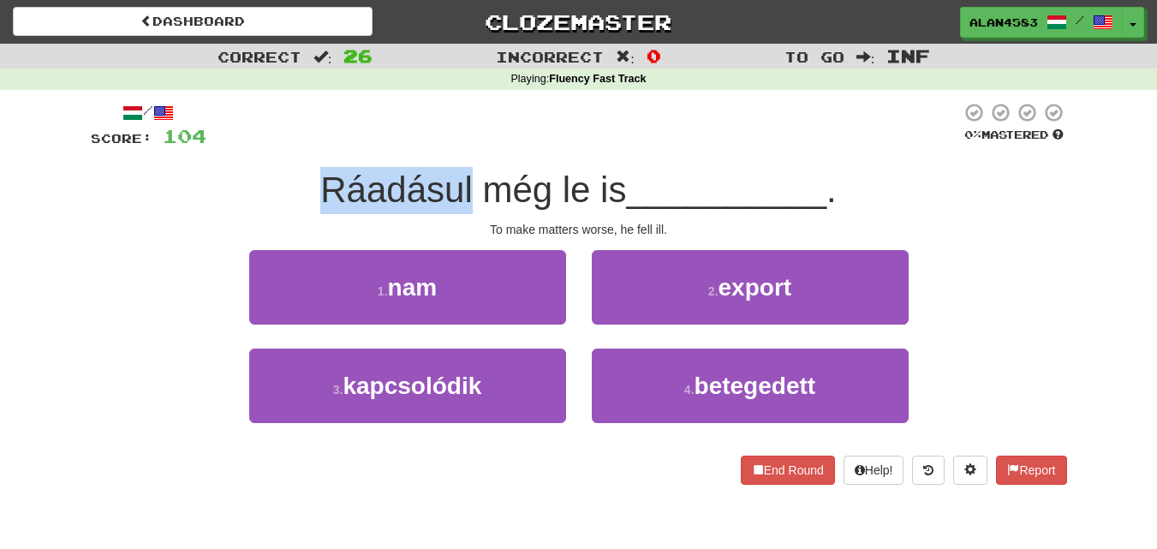
drag, startPoint x: 467, startPoint y: 176, endPoint x: 267, endPoint y: 174, distance: 199.6
click at [267, 174] on div "Ráadásul még le is __________ ." at bounding box center [579, 190] width 977 height 47
click at [256, 146] on div at bounding box center [256, 146] width 0 height 0
click at [178, 180] on div "Ráadásul még le is __________ ." at bounding box center [579, 190] width 977 height 47
drag, startPoint x: 468, startPoint y: 181, endPoint x: 254, endPoint y: 178, distance: 213.3
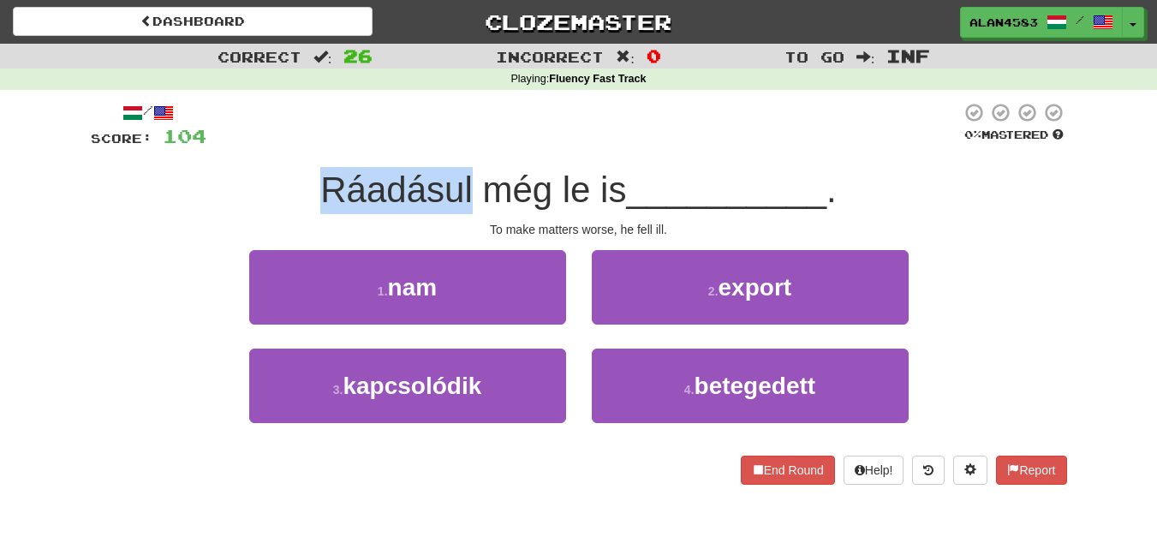
click at [254, 178] on div "Ráadásul még le is __________ ." at bounding box center [579, 190] width 977 height 47
click at [243, 146] on div at bounding box center [243, 146] width 0 height 0
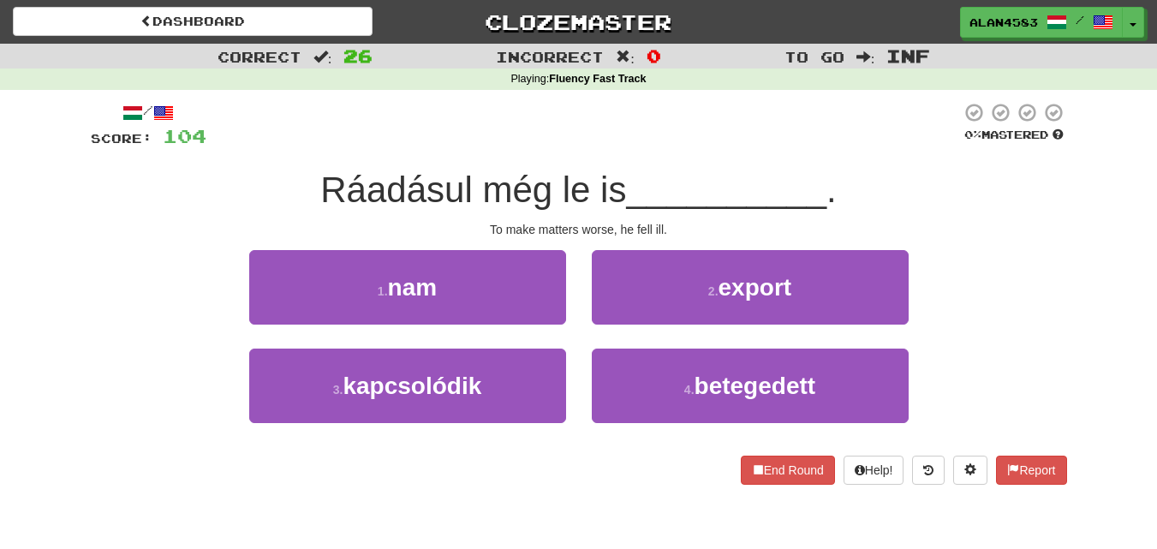
click at [122, 254] on div "1 . nam 2 . export" at bounding box center [579, 299] width 1028 height 99
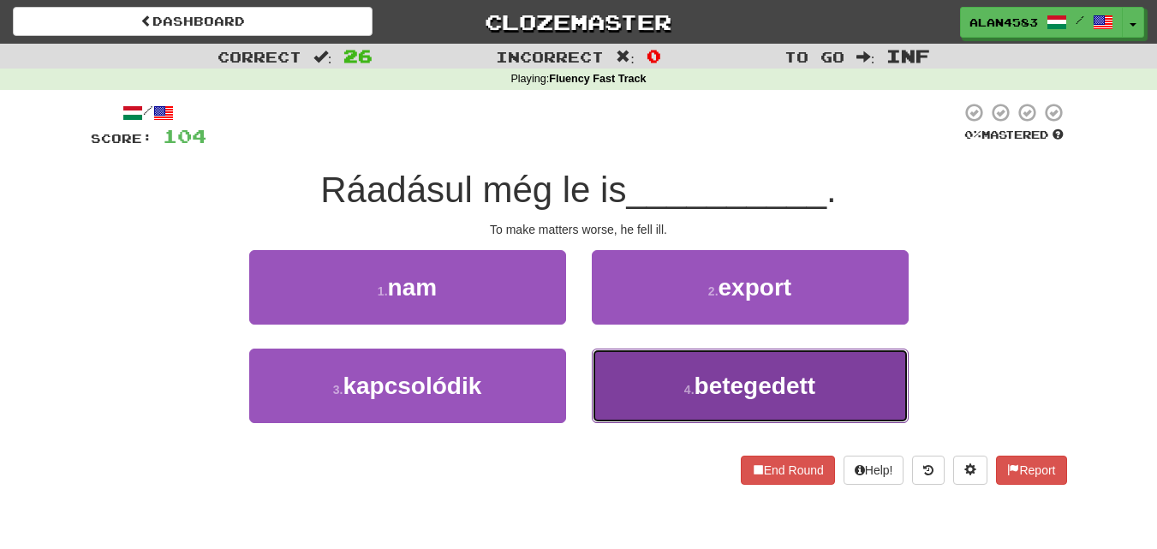
click at [812, 406] on button "4 . betegedett" at bounding box center [750, 386] width 317 height 75
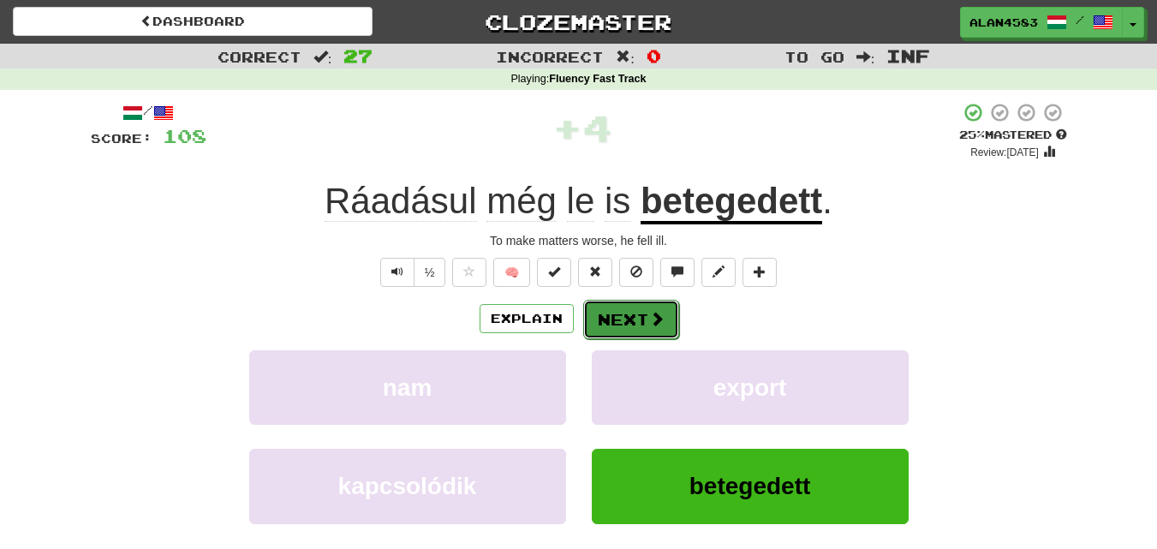
click at [644, 328] on button "Next" at bounding box center [631, 319] width 96 height 39
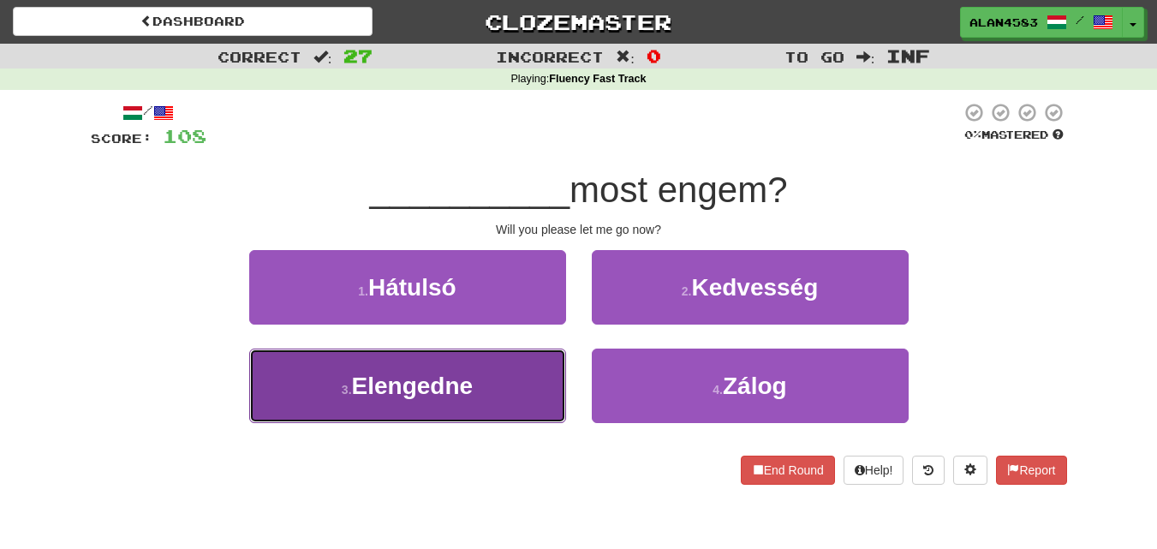
click at [436, 361] on button "3 . Elengedne" at bounding box center [407, 386] width 317 height 75
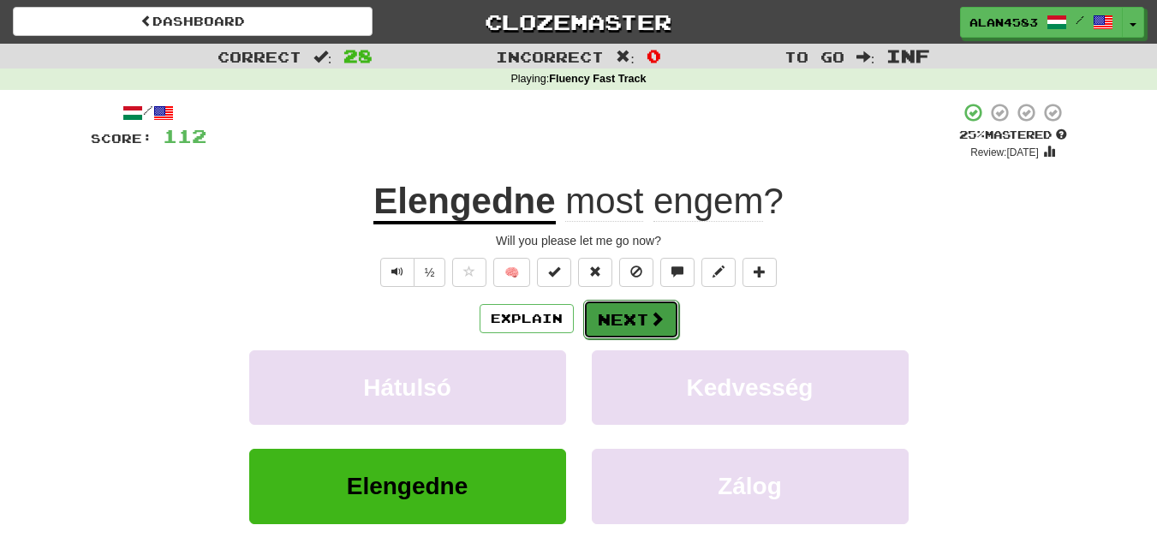
click at [627, 315] on button "Next" at bounding box center [631, 319] width 96 height 39
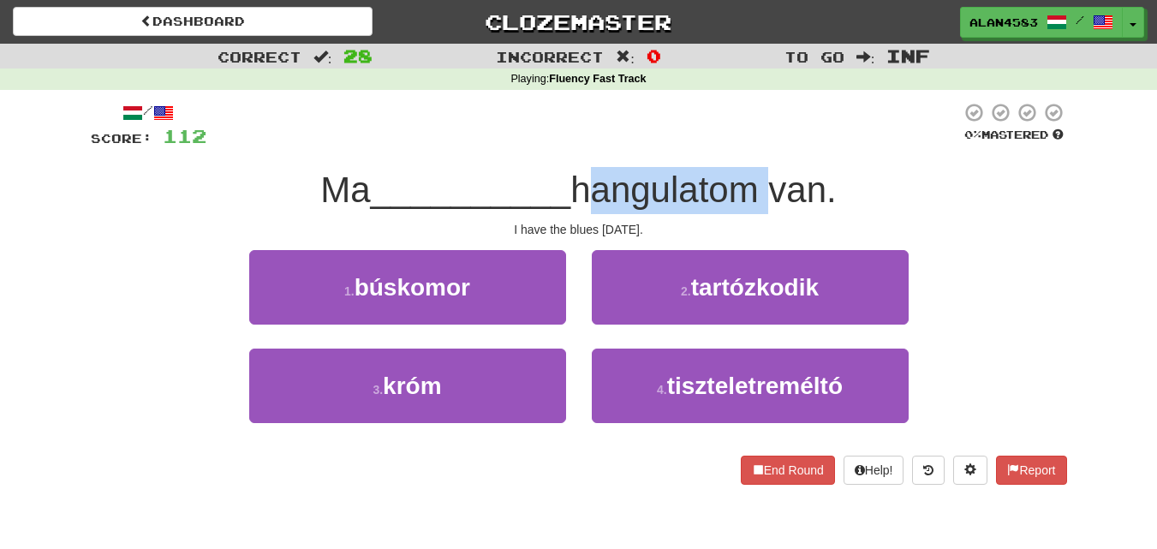
drag, startPoint x: 580, startPoint y: 178, endPoint x: 766, endPoint y: 177, distance: 185.9
click at [766, 177] on span "hangulatom van." at bounding box center [703, 190] width 266 height 40
click at [755, 146] on div at bounding box center [755, 146] width 0 height 0
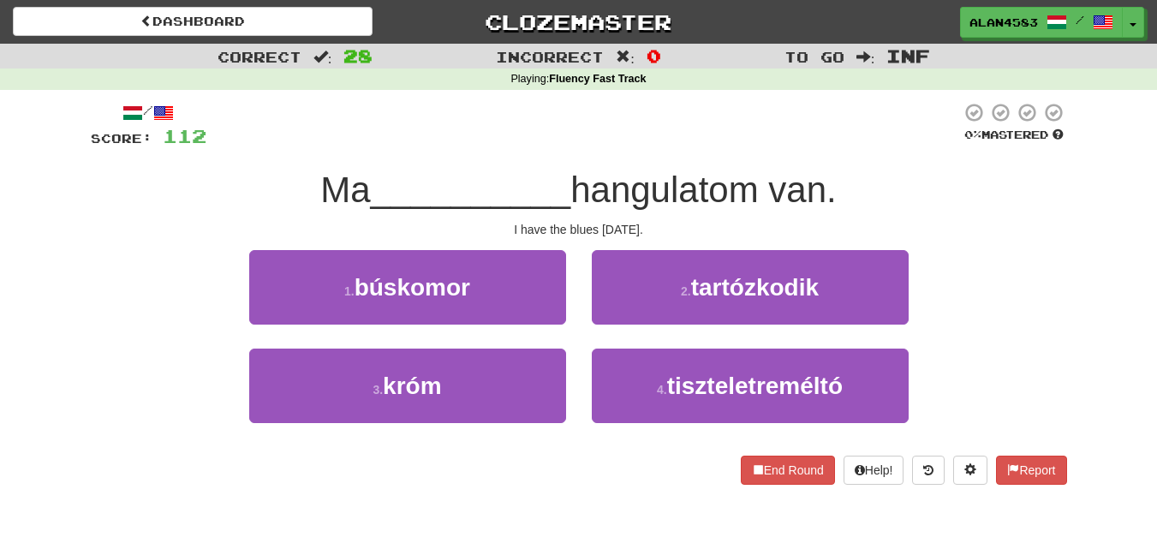
click at [786, 157] on div "/ Score: 112 0 % Mastered [DATE] __________ hangulatom van. I have the blues [D…" at bounding box center [579, 293] width 977 height 383
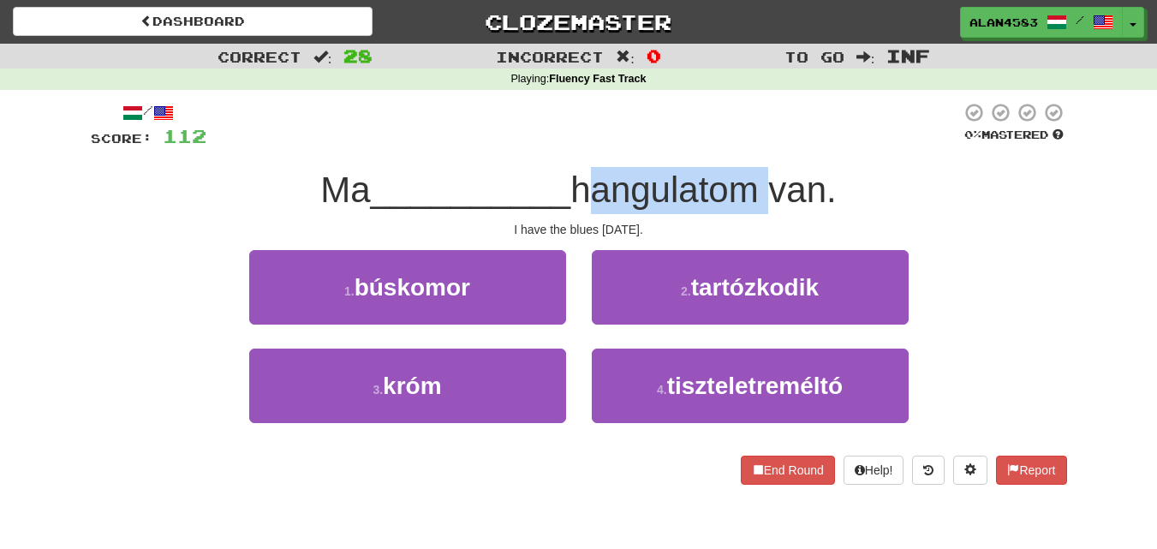
drag, startPoint x: 769, startPoint y: 172, endPoint x: 586, endPoint y: 180, distance: 183.5
click at [586, 180] on span "hangulatom van." at bounding box center [703, 190] width 266 height 40
click at [575, 146] on div at bounding box center [575, 146] width 0 height 0
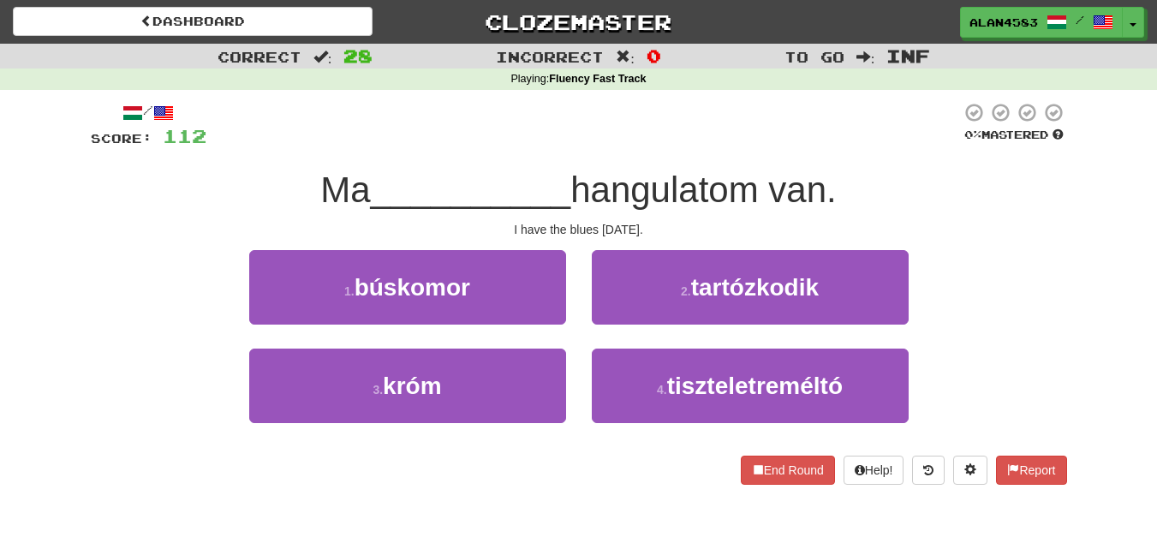
click at [537, 164] on div "/ Score: 112 0 % Mastered [DATE] __________ hangulatom van. I have the blues [D…" at bounding box center [579, 293] width 977 height 383
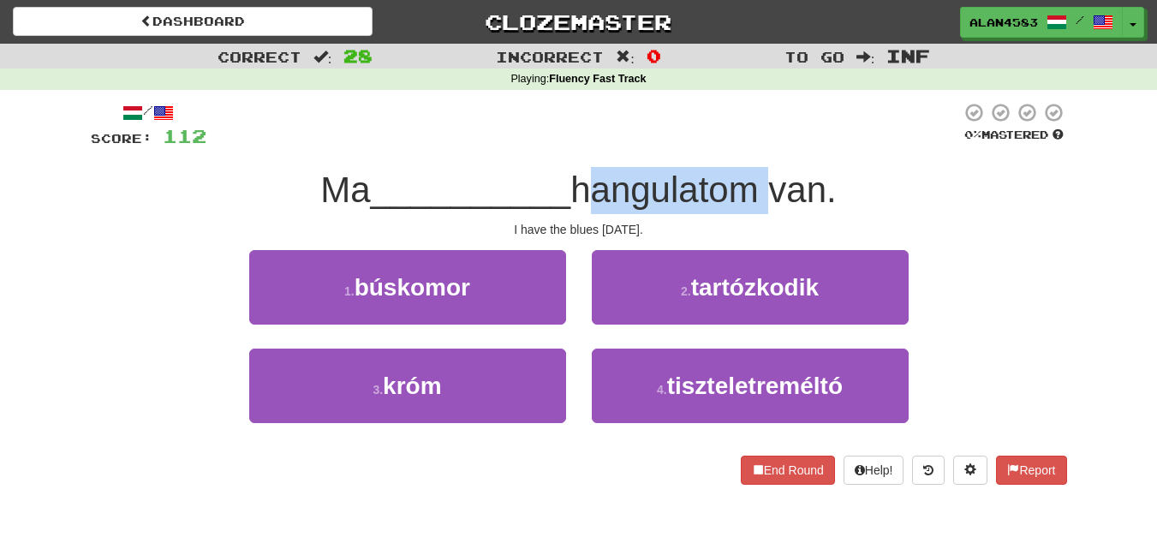
drag, startPoint x: 581, startPoint y: 175, endPoint x: 762, endPoint y: 175, distance: 181.6
click at [762, 175] on span "hangulatom van." at bounding box center [703, 190] width 266 height 40
click at [751, 146] on div at bounding box center [751, 146] width 0 height 0
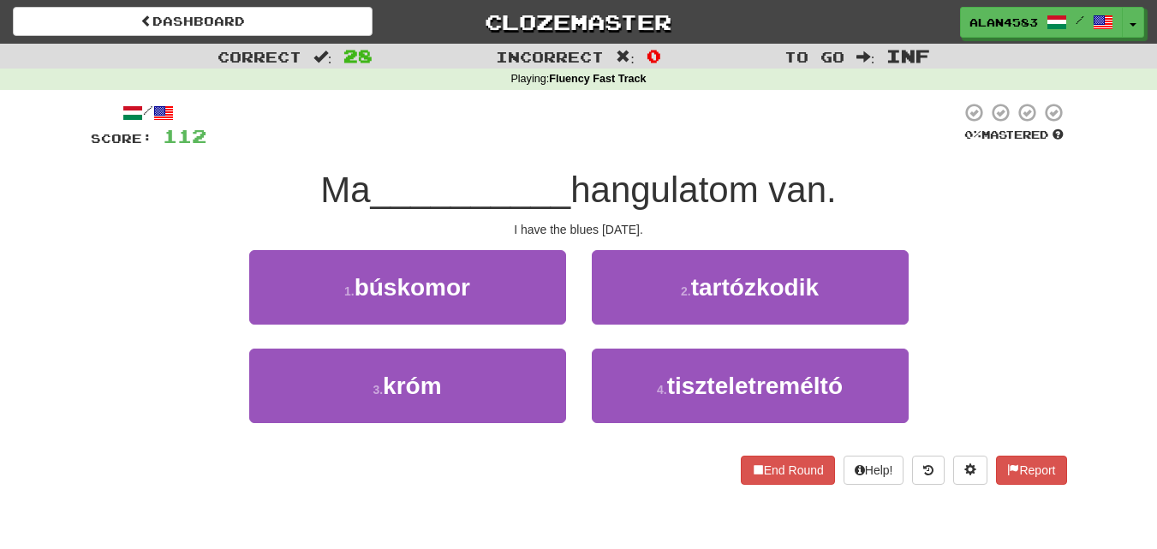
click at [788, 154] on div "/ Score: 112 0 % Mastered [DATE] __________ hangulatom van. I have the blues [D…" at bounding box center [579, 293] width 977 height 383
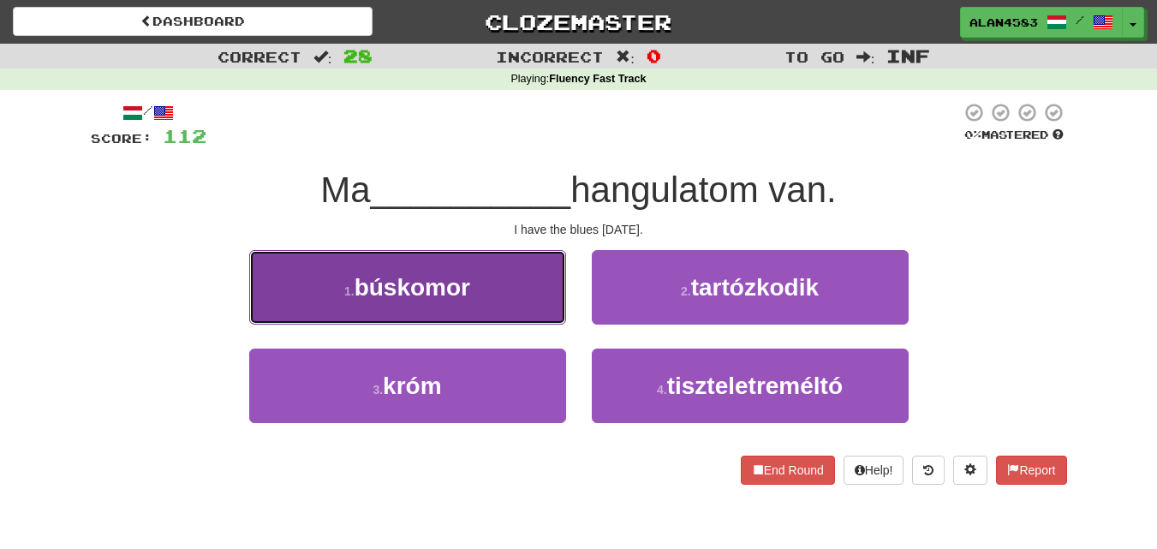
click at [434, 295] on span "búskomor" at bounding box center [413, 287] width 116 height 27
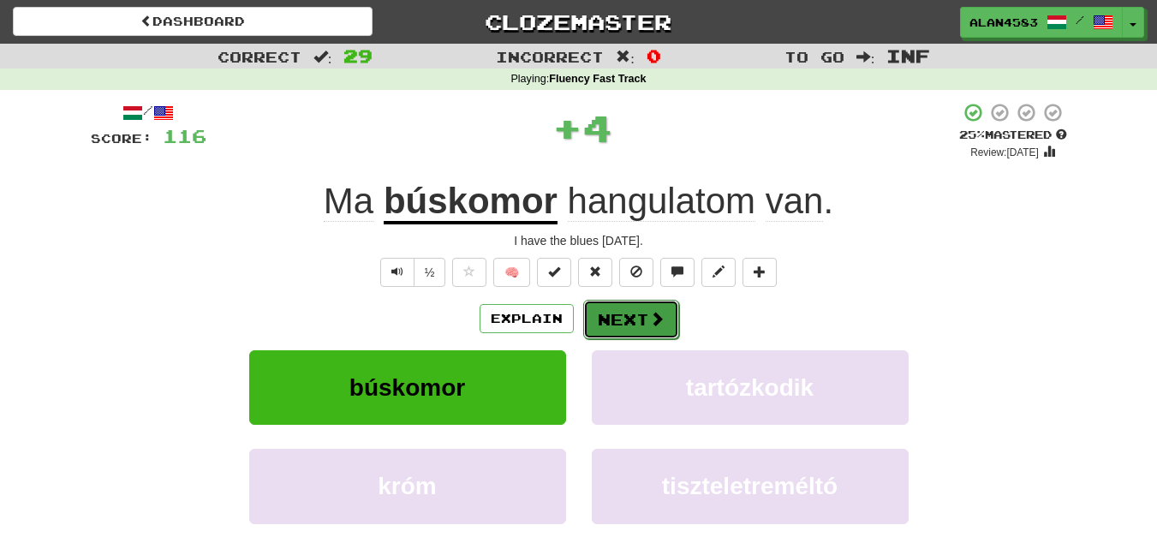
click at [630, 313] on button "Next" at bounding box center [631, 319] width 96 height 39
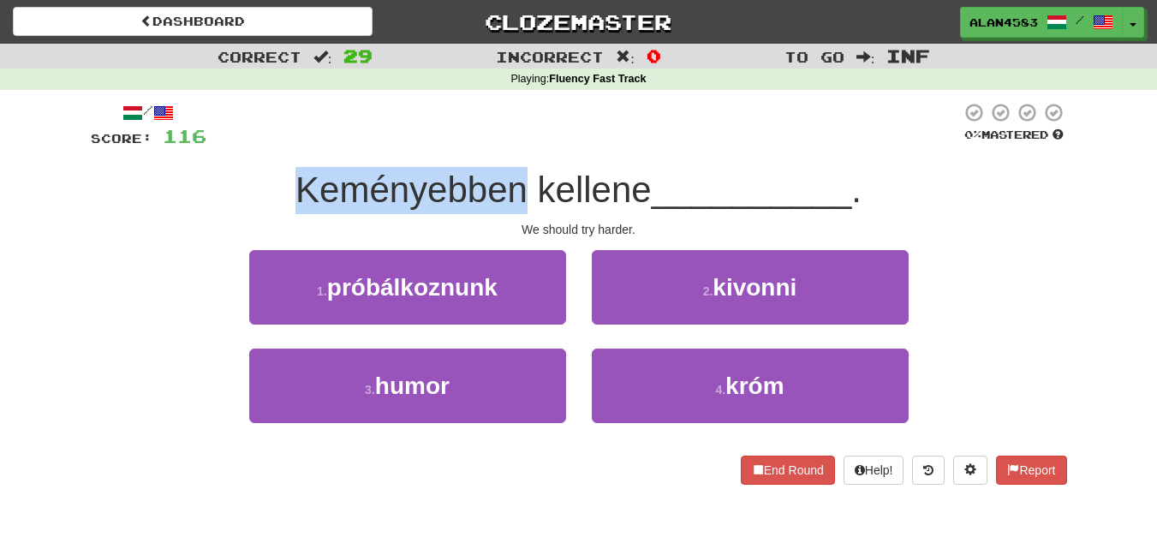
drag, startPoint x: 516, startPoint y: 188, endPoint x: 262, endPoint y: 182, distance: 253.6
click at [262, 182] on div "Keményebben kellene __________ ." at bounding box center [579, 190] width 977 height 47
click at [251, 146] on div at bounding box center [251, 146] width 0 height 0
click at [230, 164] on div "/ Score: 116 0 % Mastered Keményebben kellene __________ . We should try harder…" at bounding box center [579, 293] width 977 height 383
drag, startPoint x: 523, startPoint y: 178, endPoint x: 260, endPoint y: 176, distance: 263.8
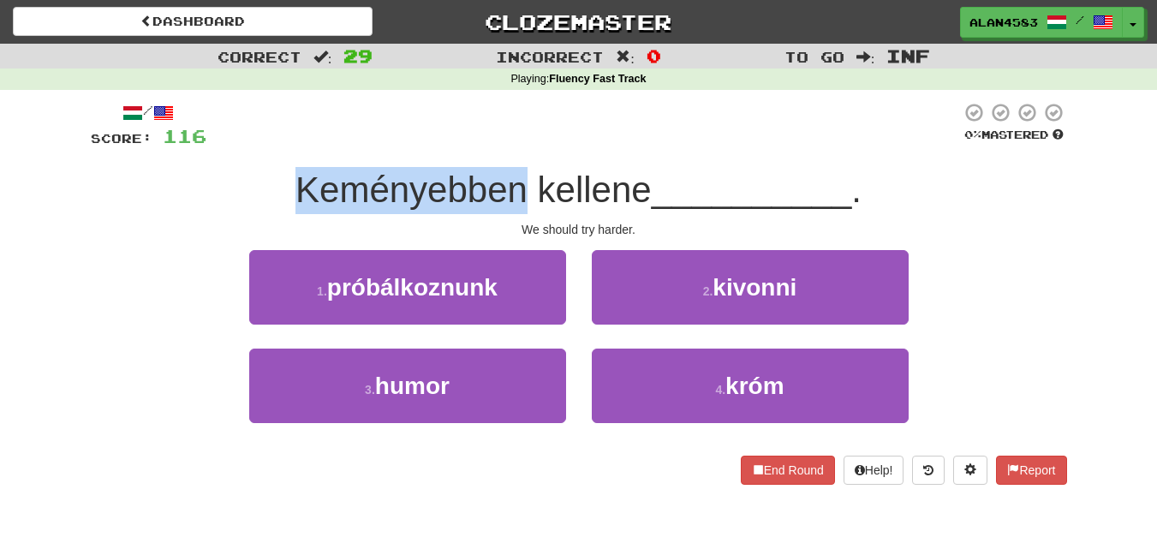
click at [260, 176] on div "Keményebben kellene __________ ." at bounding box center [579, 190] width 977 height 47
click at [248, 146] on div at bounding box center [248, 146] width 0 height 0
click at [165, 209] on div "Keményebben kellene __________ ." at bounding box center [579, 190] width 977 height 47
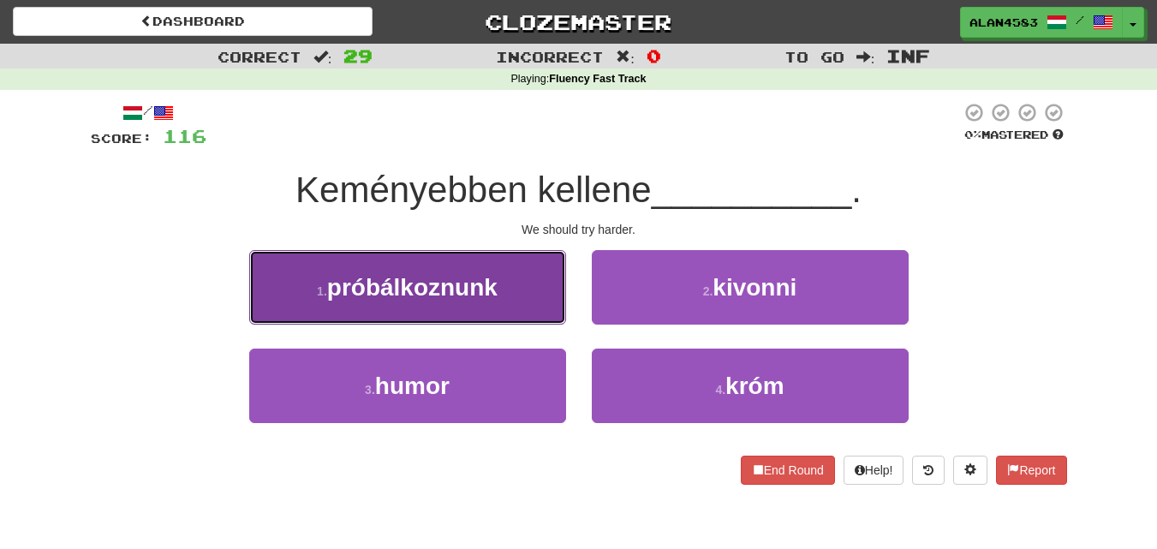
click at [459, 263] on button "1 . próbálkoznunk" at bounding box center [407, 287] width 317 height 75
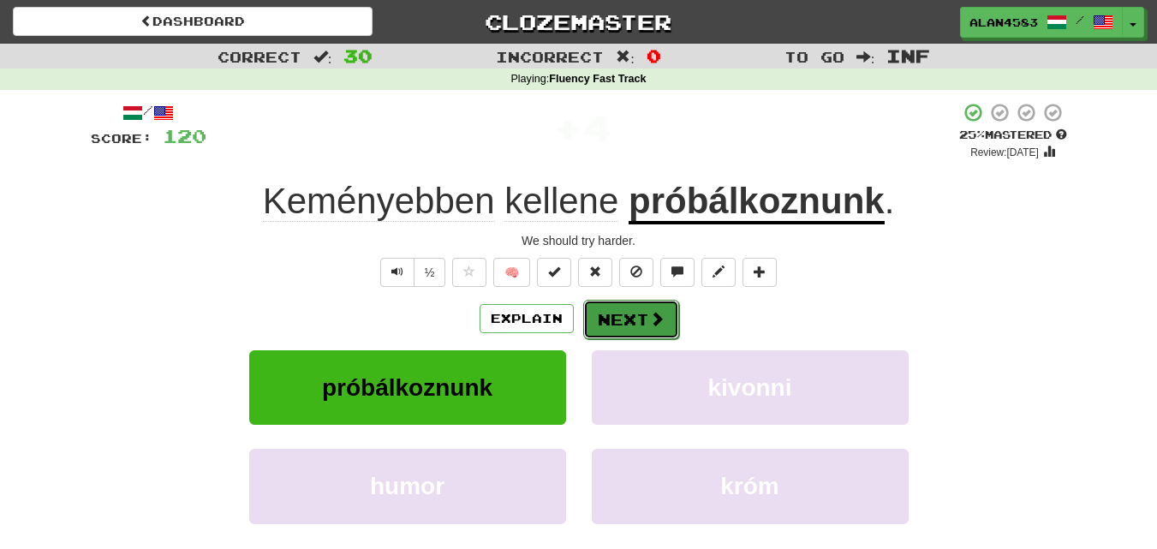
click at [622, 318] on button "Next" at bounding box center [631, 319] width 96 height 39
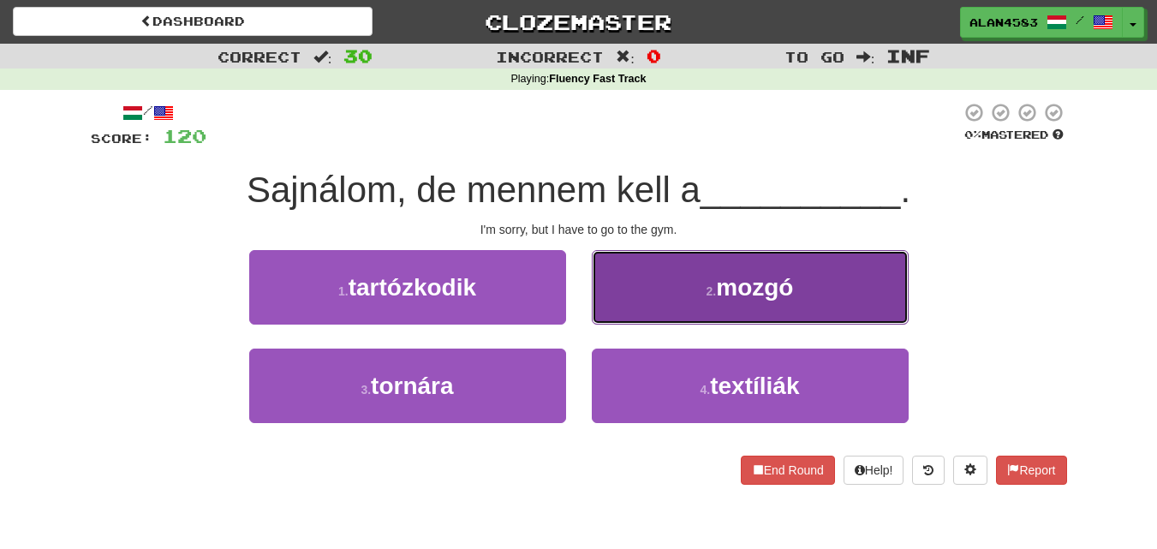
click at [807, 277] on button "2 . mozgó" at bounding box center [750, 287] width 317 height 75
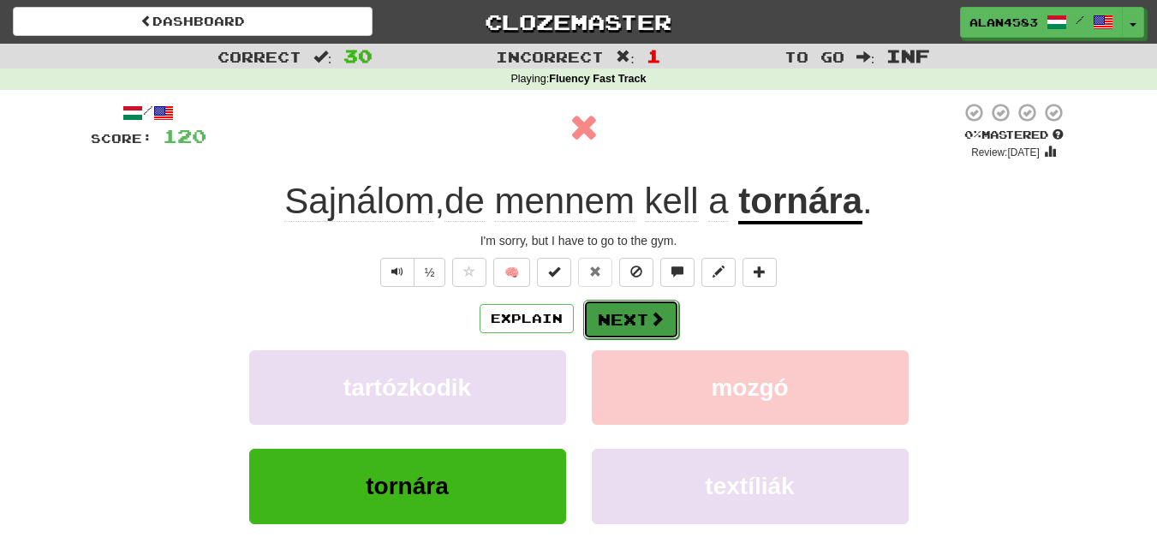
click at [650, 323] on span at bounding box center [656, 318] width 15 height 15
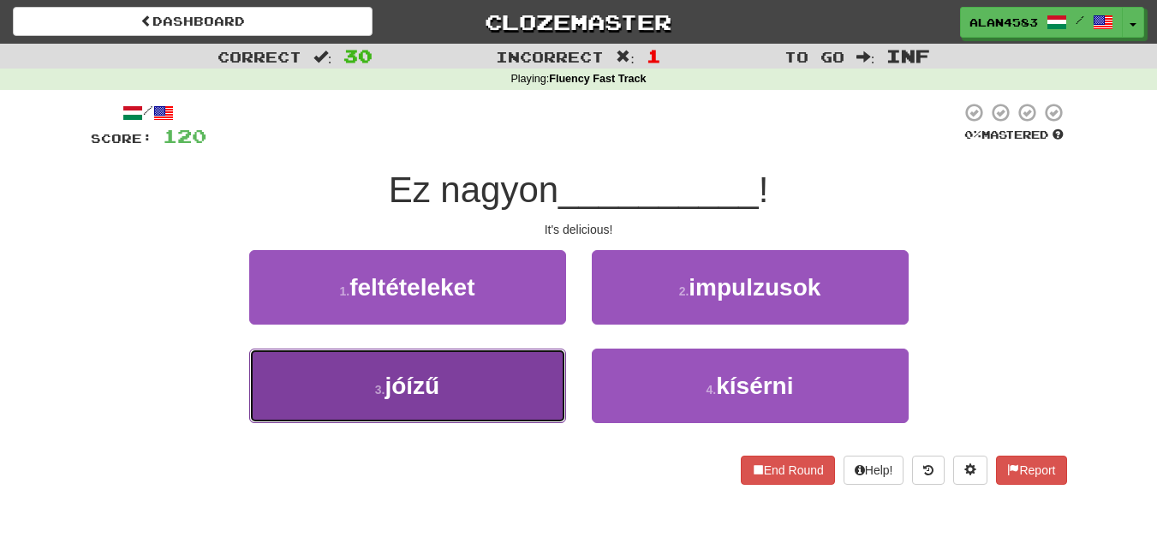
click at [420, 385] on span "jóízű" at bounding box center [412, 386] width 55 height 27
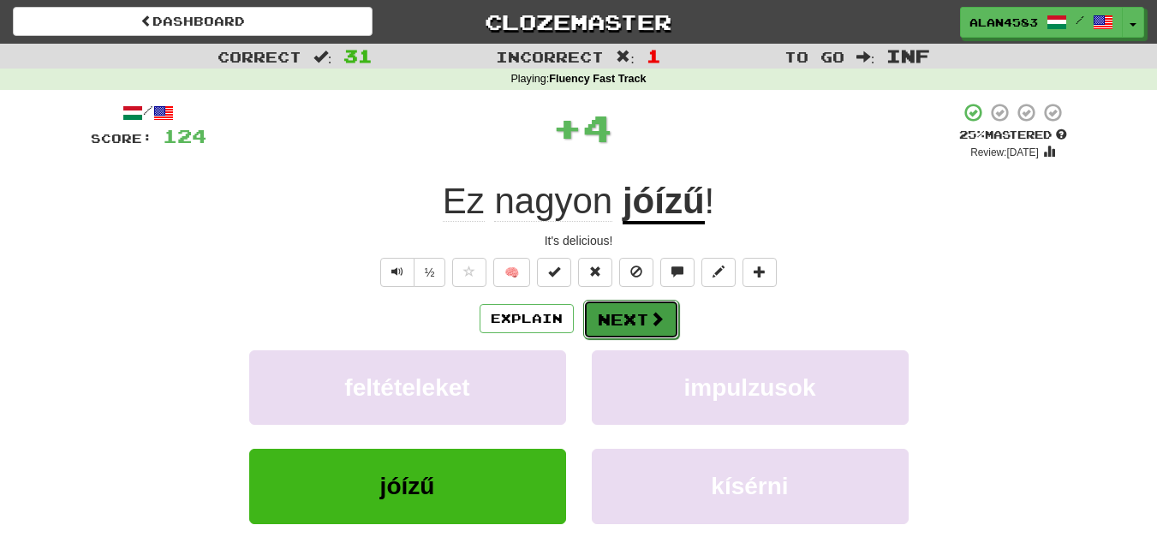
click at [626, 316] on button "Next" at bounding box center [631, 319] width 96 height 39
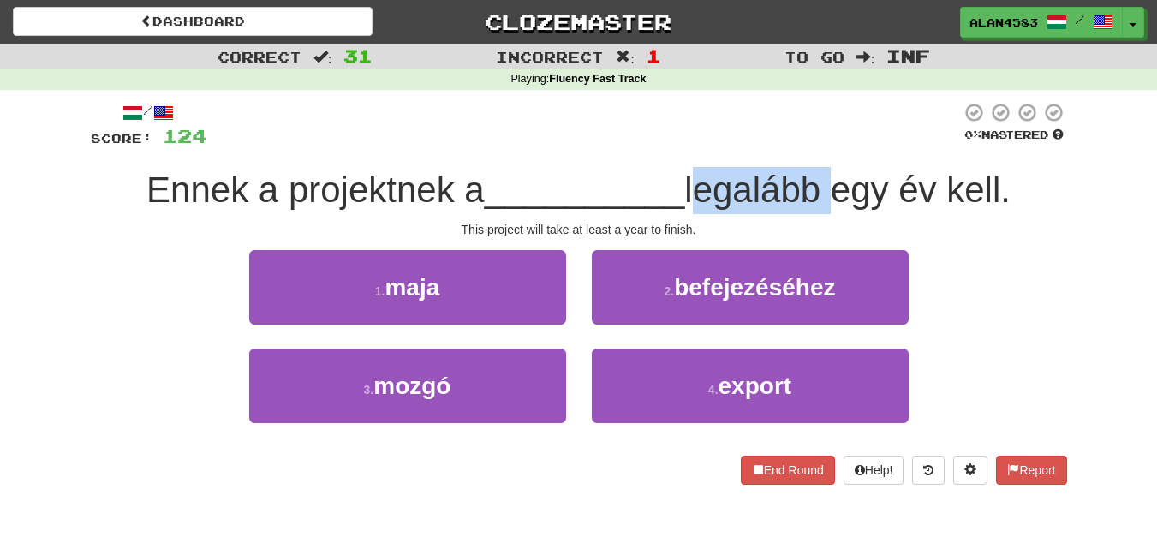
drag, startPoint x: 692, startPoint y: 183, endPoint x: 827, endPoint y: 173, distance: 135.7
click at [827, 173] on span "legalább egy év kell." at bounding box center [847, 190] width 326 height 40
click at [816, 146] on div at bounding box center [816, 146] width 0 height 0
click at [849, 147] on div at bounding box center [583, 125] width 755 height 47
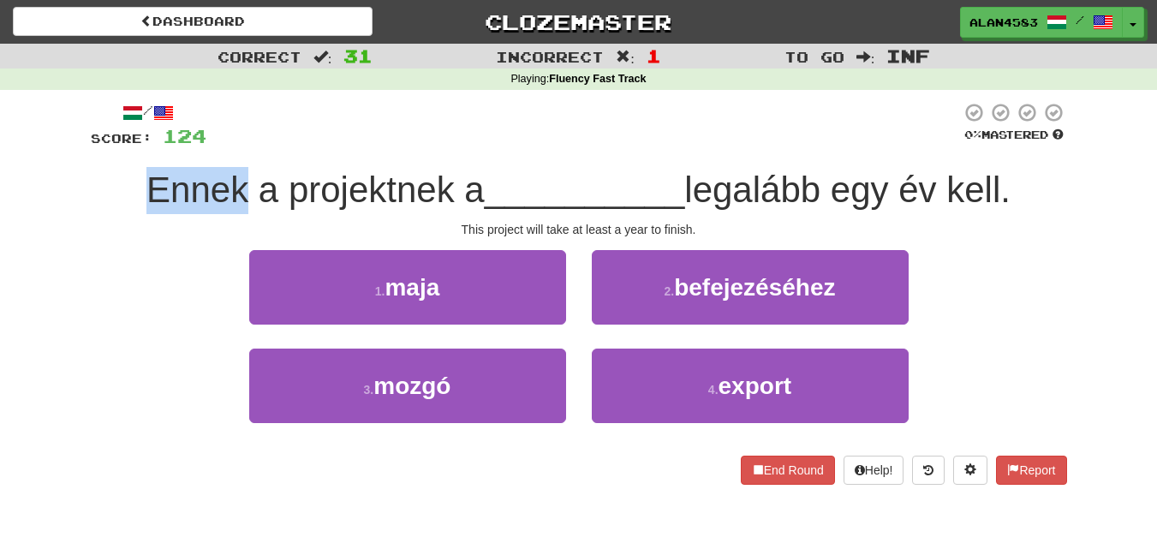
drag, startPoint x: 242, startPoint y: 187, endPoint x: 128, endPoint y: 190, distance: 114.0
click at [128, 190] on div "Ennek a projektnek a __________ legalább egy év kell." at bounding box center [579, 190] width 977 height 47
click at [117, 211] on div at bounding box center [117, 211] width 0 height 0
click at [45, 264] on div "Correct : 31 Incorrect : 1 To go : Inf Playing : Fluency Fast Track / Score: 12…" at bounding box center [578, 276] width 1157 height 465
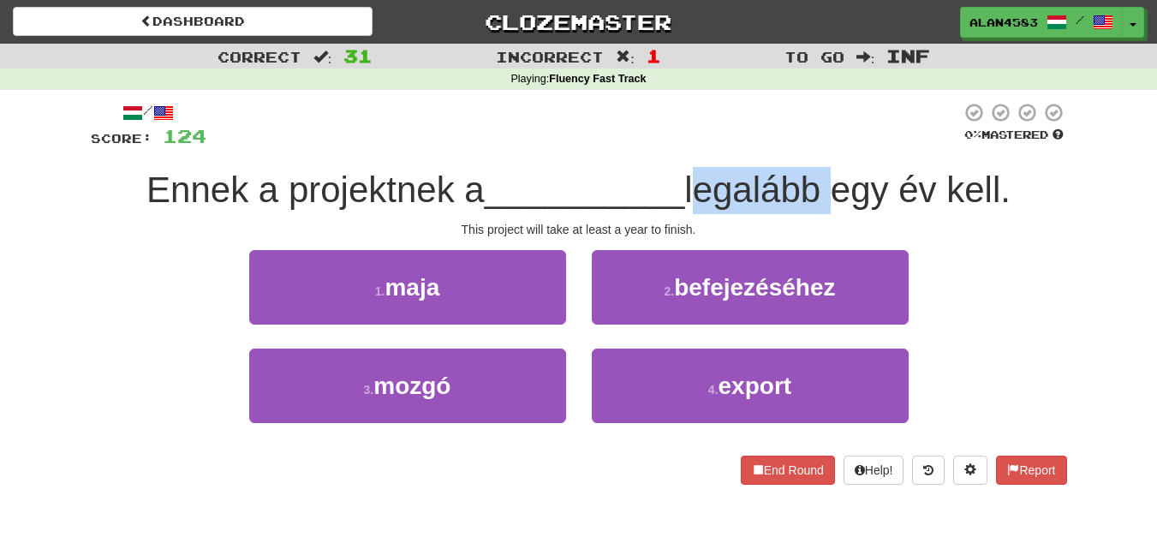
drag, startPoint x: 692, startPoint y: 177, endPoint x: 828, endPoint y: 170, distance: 136.4
click at [828, 170] on span "legalább egy év kell." at bounding box center [847, 190] width 326 height 40
click at [817, 146] on div at bounding box center [817, 146] width 0 height 0
click at [857, 143] on div at bounding box center [583, 125] width 755 height 47
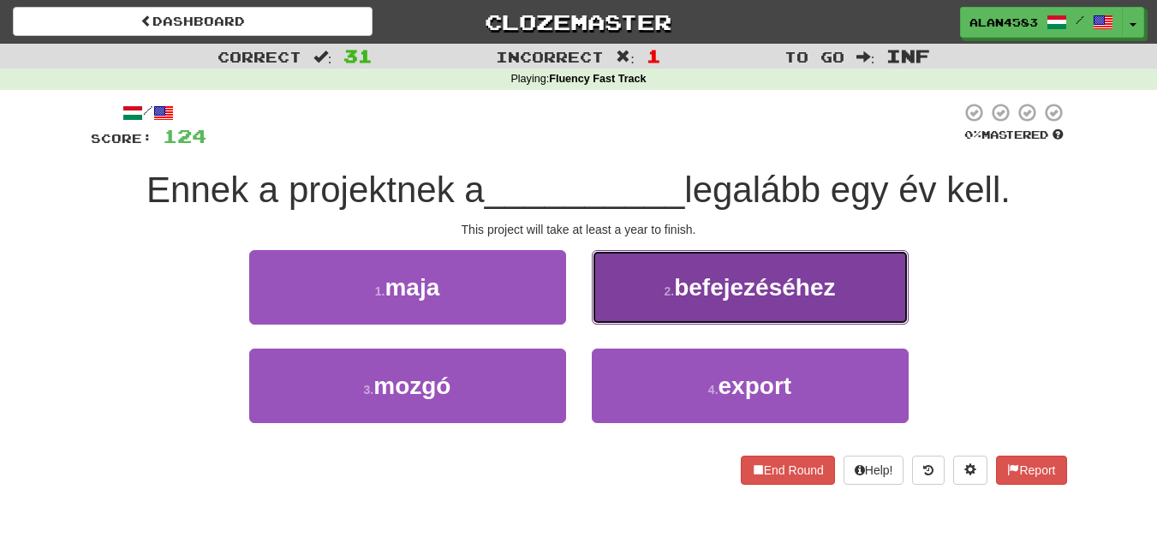
click at [869, 315] on button "2 . befejezéséhez" at bounding box center [750, 287] width 317 height 75
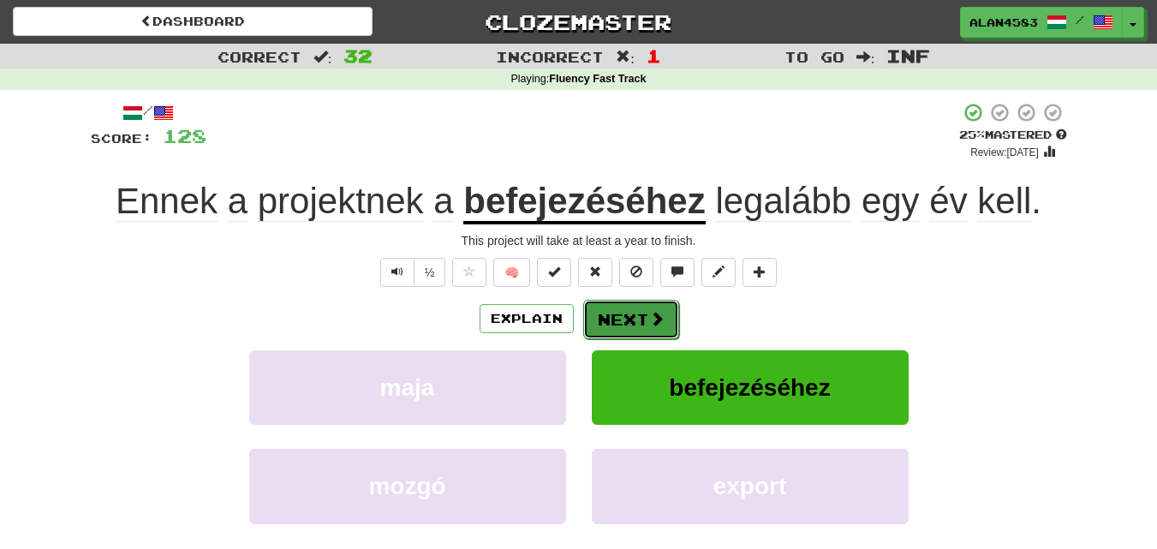
click at [641, 320] on button "Next" at bounding box center [631, 319] width 96 height 39
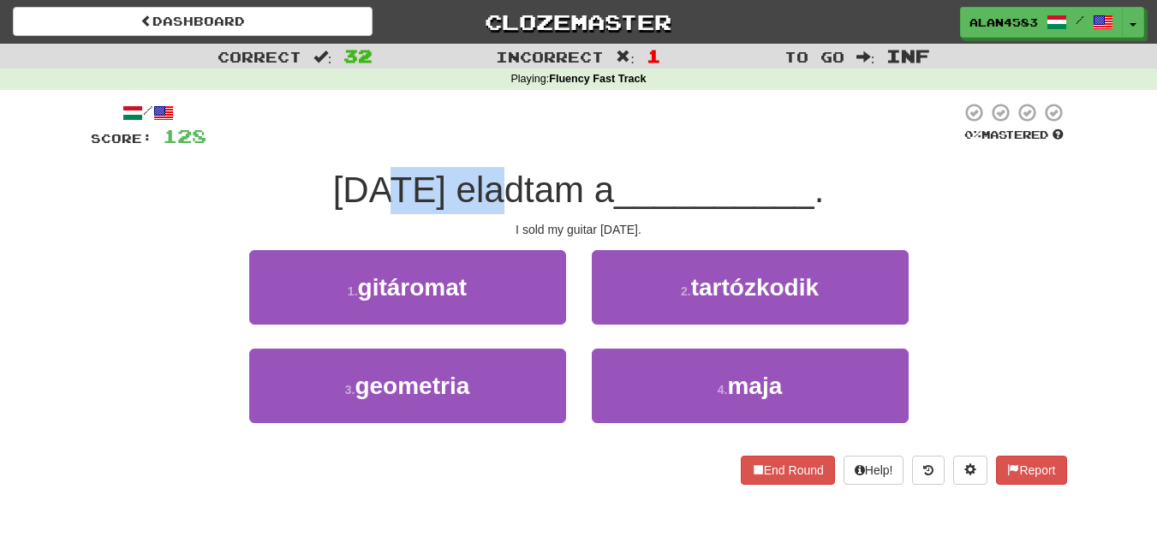
drag, startPoint x: 426, startPoint y: 196, endPoint x: 550, endPoint y: 186, distance: 124.6
click at [550, 186] on span "[DATE] eladtam a" at bounding box center [473, 190] width 281 height 40
click at [539, 146] on div at bounding box center [539, 146] width 0 height 0
click at [571, 152] on div "/ Score: 128 0 % Mastered [DATE] eladtam a __________ . I sold my guitar [DATE]…" at bounding box center [579, 293] width 977 height 383
drag, startPoint x: 547, startPoint y: 176, endPoint x: 418, endPoint y: 174, distance: 128.5
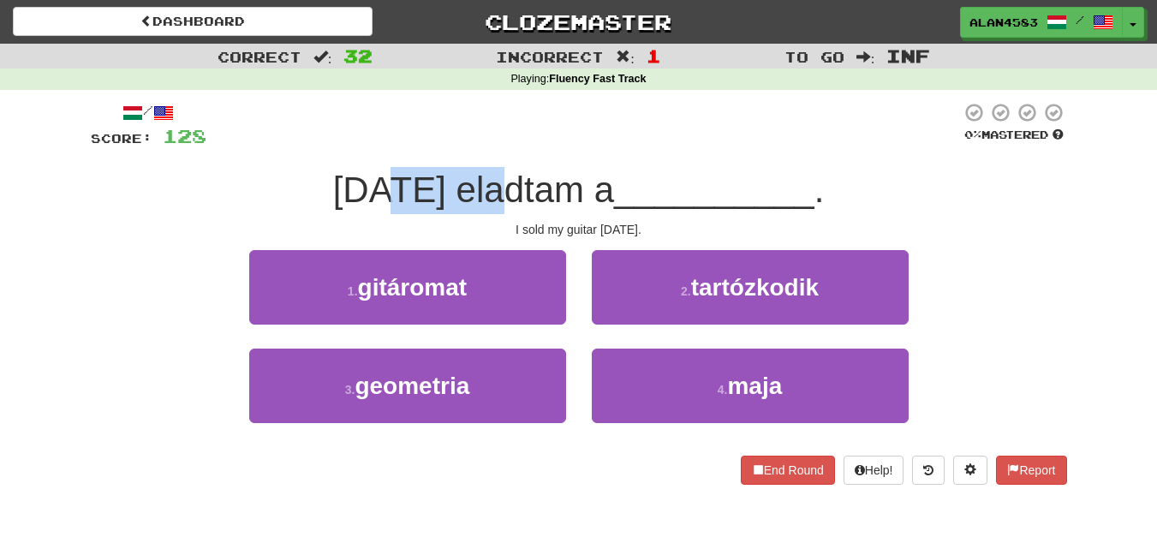
click at [418, 174] on span "[DATE] eladtam a" at bounding box center [473, 190] width 281 height 40
click at [407, 146] on div at bounding box center [407, 146] width 0 height 0
click at [620, 171] on span "__________" at bounding box center [714, 190] width 200 height 40
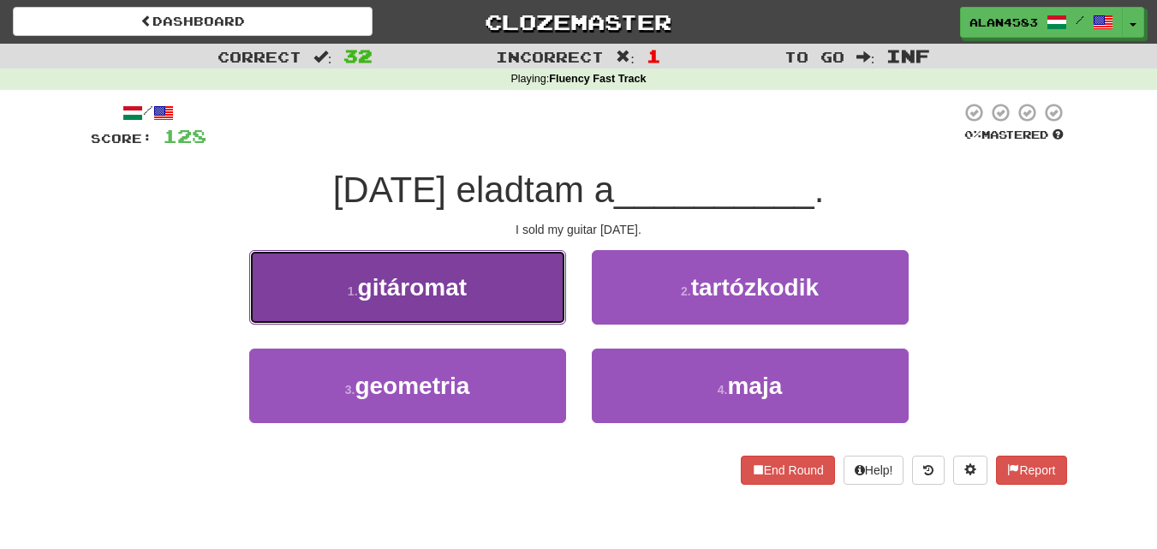
click at [438, 276] on span "gitáromat" at bounding box center [413, 287] width 110 height 27
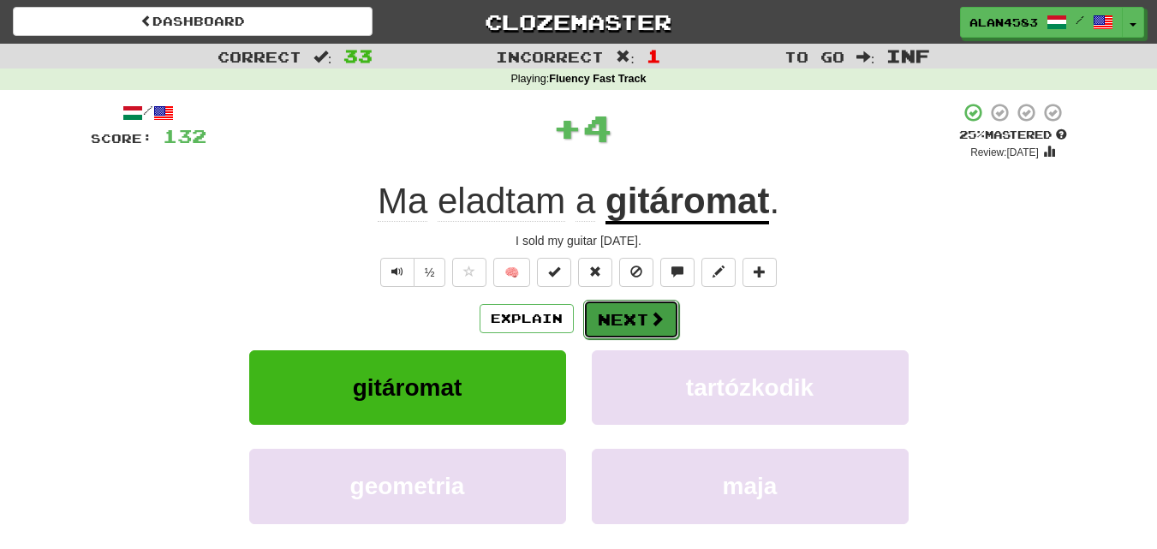
click at [623, 317] on button "Next" at bounding box center [631, 319] width 96 height 39
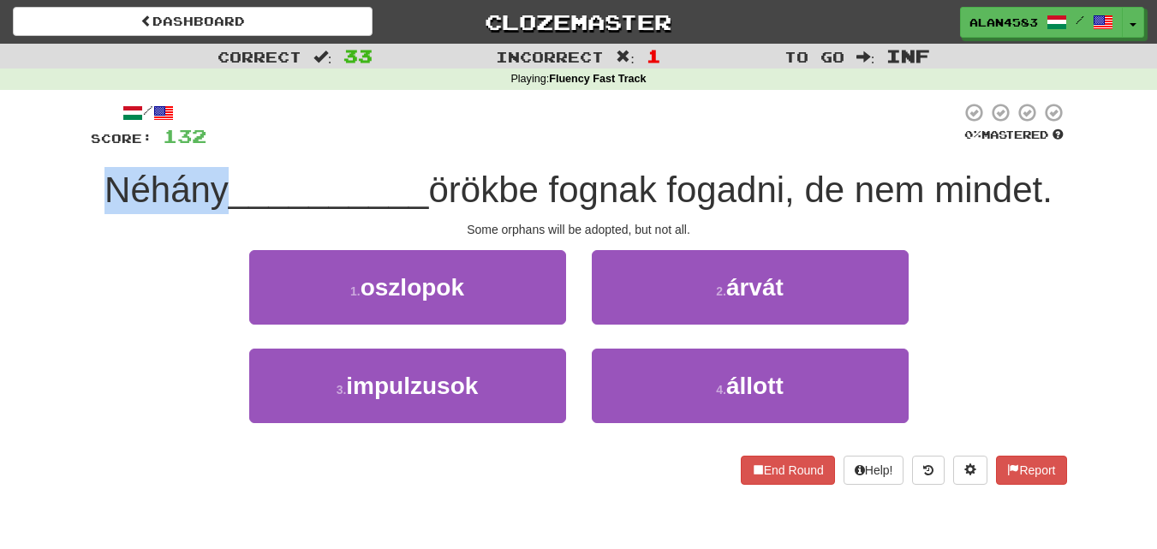
drag, startPoint x: 220, startPoint y: 188, endPoint x: 40, endPoint y: 185, distance: 179.9
click at [40, 185] on div "Correct : 33 Incorrect : 1 To go : Inf Playing : Fluency Fast Track / Score: 13…" at bounding box center [578, 276] width 1157 height 465
click at [29, 146] on div at bounding box center [29, 146] width 0 height 0
click at [290, 122] on div at bounding box center [583, 125] width 755 height 47
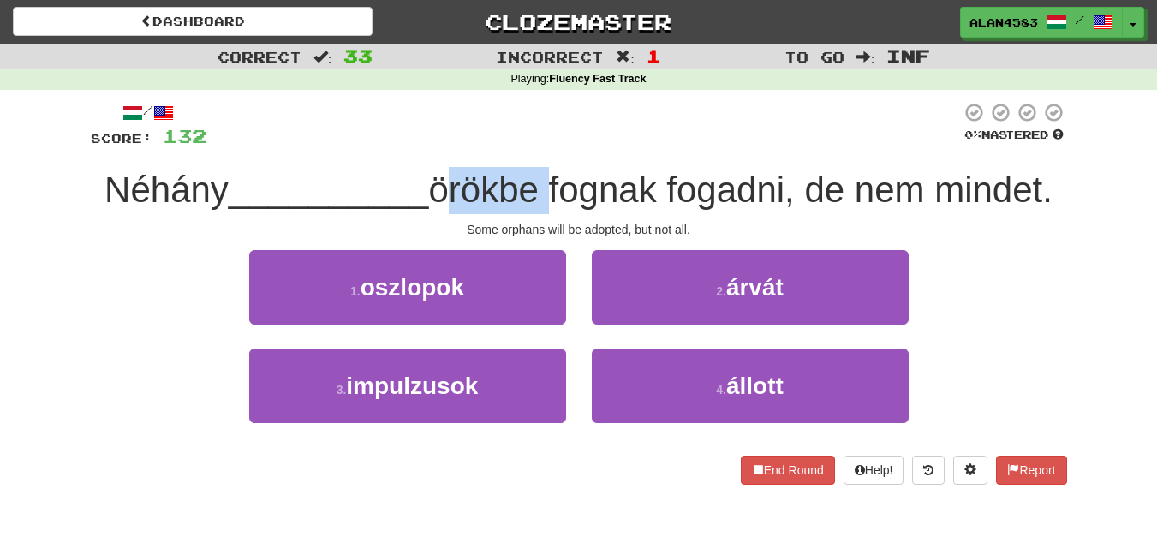
drag, startPoint x: 440, startPoint y: 179, endPoint x: 541, endPoint y: 173, distance: 100.4
click at [541, 173] on span "örökbe fognak fogadni, de nem mindet." at bounding box center [740, 190] width 624 height 40
click at [529, 146] on div at bounding box center [529, 146] width 0 height 0
click at [564, 150] on div "/ Score: 132 0 % Mastered Néhány __________ örökbe fognak fogadni, de nem minde…" at bounding box center [579, 293] width 977 height 383
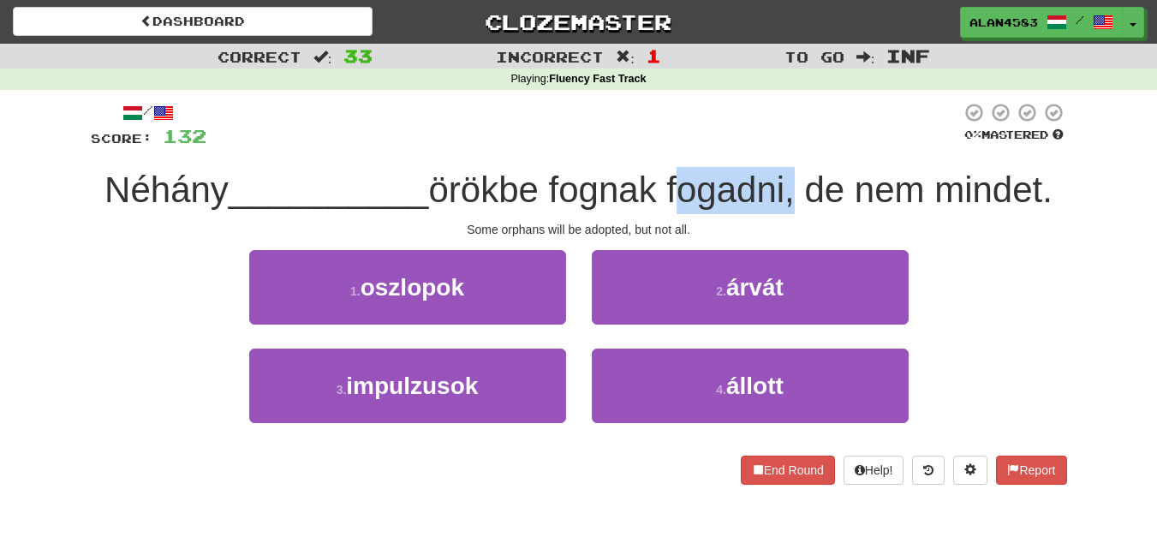
drag, startPoint x: 674, startPoint y: 176, endPoint x: 792, endPoint y: 171, distance: 118.3
click at [792, 171] on span "örökbe fognak fogadni, de nem mindet." at bounding box center [740, 190] width 624 height 40
click at [781, 146] on div at bounding box center [781, 146] width 0 height 0
click at [823, 146] on div at bounding box center [583, 125] width 755 height 47
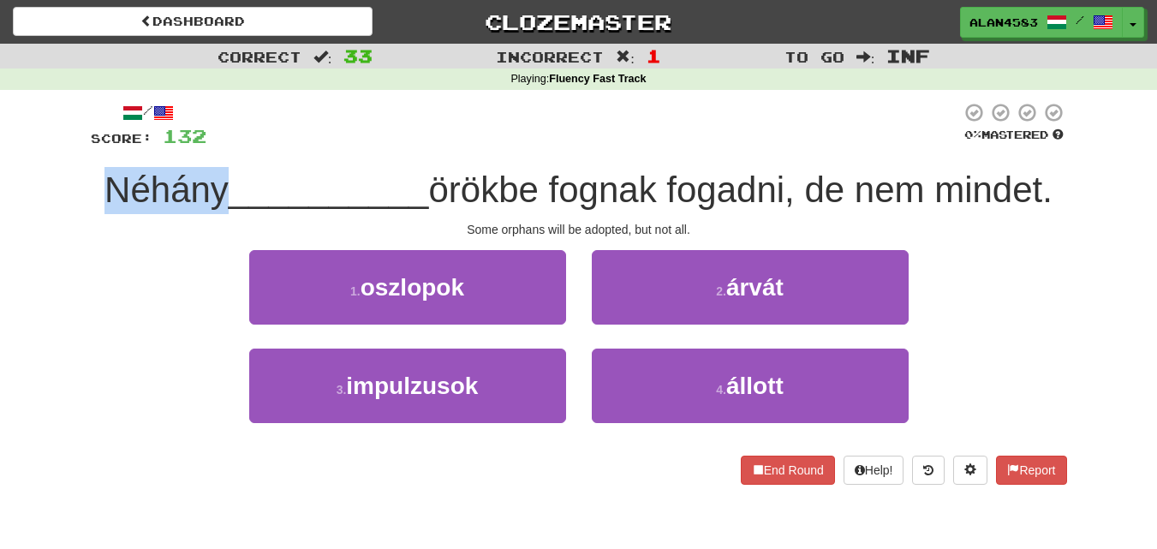
drag, startPoint x: 217, startPoint y: 184, endPoint x: 60, endPoint y: 188, distance: 156.8
click at [60, 188] on div "Correct : 33 Incorrect : 1 To go : Inf Playing : Fluency Fast Track / Score: 13…" at bounding box center [578, 276] width 1157 height 465
click at [49, 146] on div at bounding box center [49, 146] width 0 height 0
click at [309, 111] on div at bounding box center [583, 125] width 755 height 47
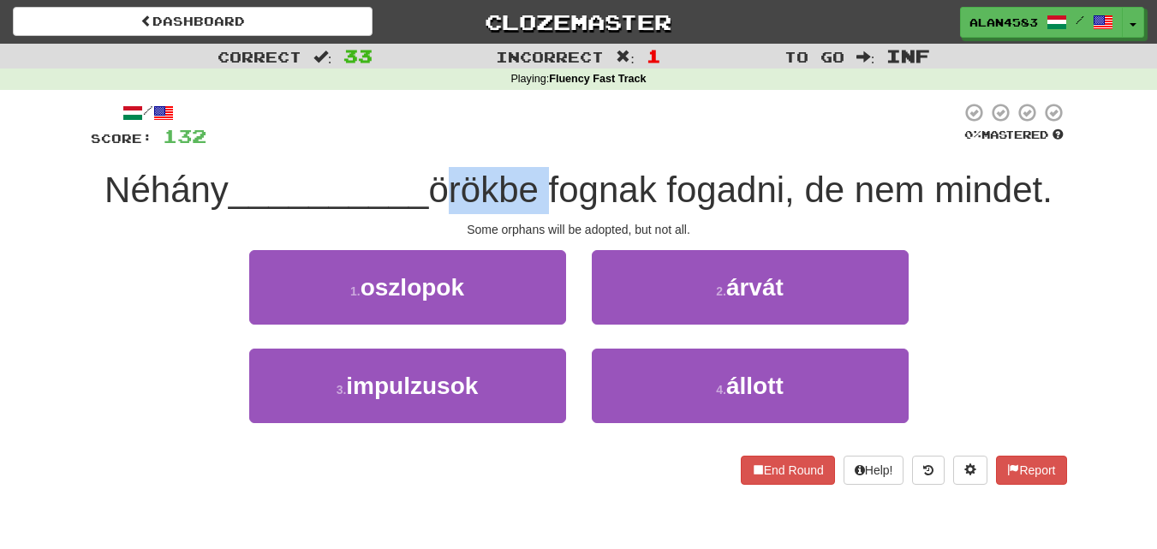
drag, startPoint x: 437, startPoint y: 182, endPoint x: 545, endPoint y: 174, distance: 108.2
click at [545, 174] on span "örökbe fognak fogadni, de nem mindet." at bounding box center [740, 190] width 624 height 40
click at [534, 146] on div at bounding box center [534, 146] width 0 height 0
click at [587, 143] on div at bounding box center [583, 125] width 755 height 47
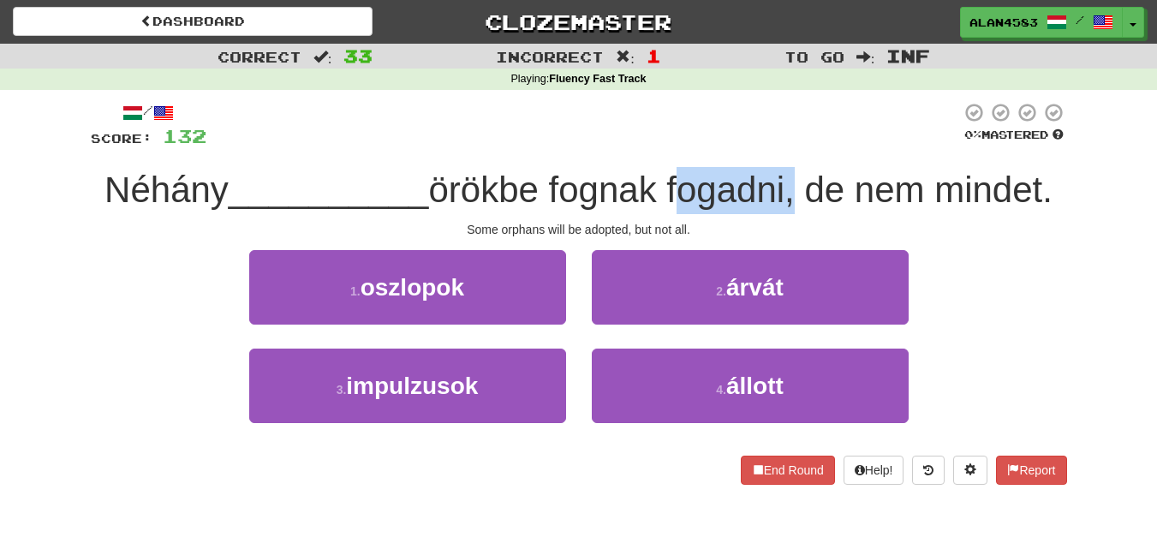
drag, startPoint x: 678, startPoint y: 172, endPoint x: 797, endPoint y: 167, distance: 120.0
click at [797, 167] on div "Néhány __________ örökbe fognak fogadni, de nem mindet." at bounding box center [579, 190] width 977 height 47
click at [786, 146] on div at bounding box center [786, 146] width 0 height 0
click at [819, 151] on div "/ Score: 132 0 % Mastered Néhány __________ örökbe fognak fogadni, de nem minde…" at bounding box center [579, 293] width 977 height 383
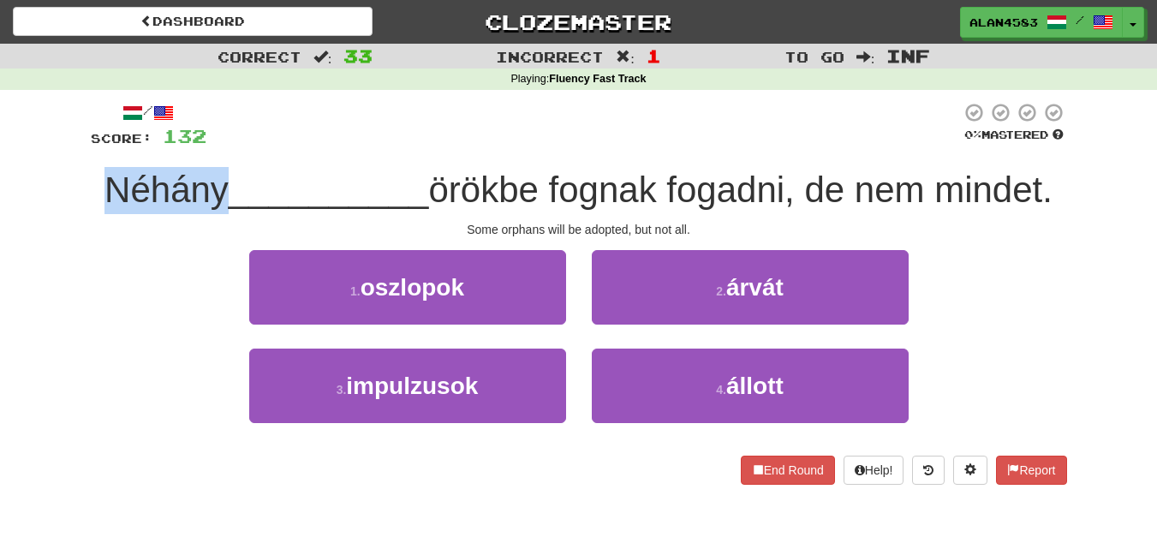
drag, startPoint x: 224, startPoint y: 177, endPoint x: 75, endPoint y: 178, distance: 149.1
click at [75, 178] on div "Correct : 33 Incorrect : 1 To go : Inf Playing : Fluency Fast Track / Score: 13…" at bounding box center [578, 276] width 1157 height 465
click at [63, 146] on div at bounding box center [63, 146] width 0 height 0
click at [297, 140] on div at bounding box center [583, 125] width 755 height 47
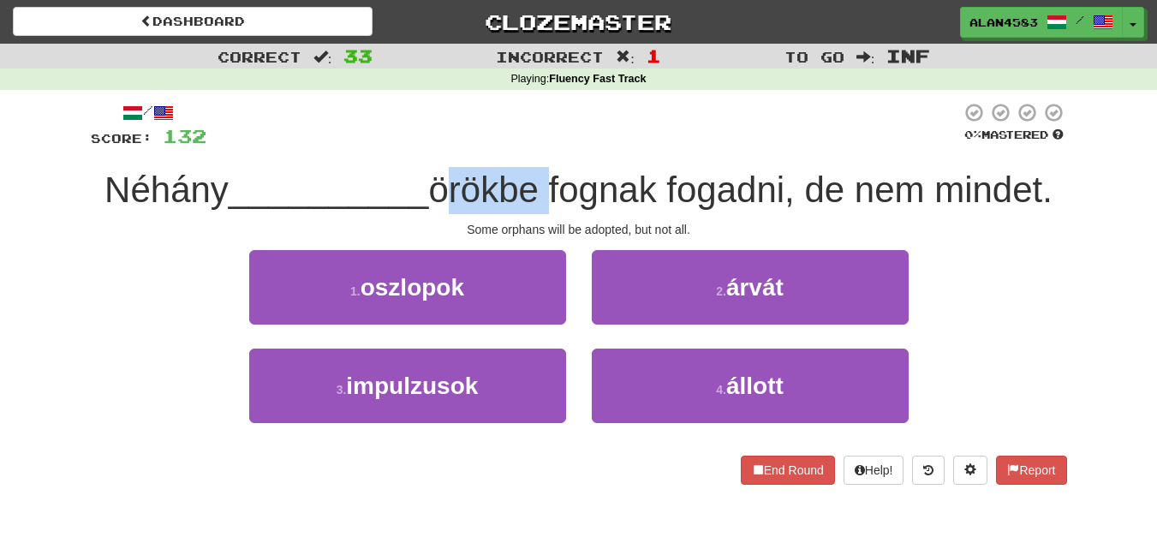
drag, startPoint x: 438, startPoint y: 182, endPoint x: 546, endPoint y: 173, distance: 108.3
click at [546, 173] on span "örökbe fognak fogadni, de nem mindet." at bounding box center [740, 190] width 624 height 40
click at [535, 146] on div at bounding box center [535, 146] width 0 height 0
click at [595, 138] on div at bounding box center [583, 125] width 755 height 47
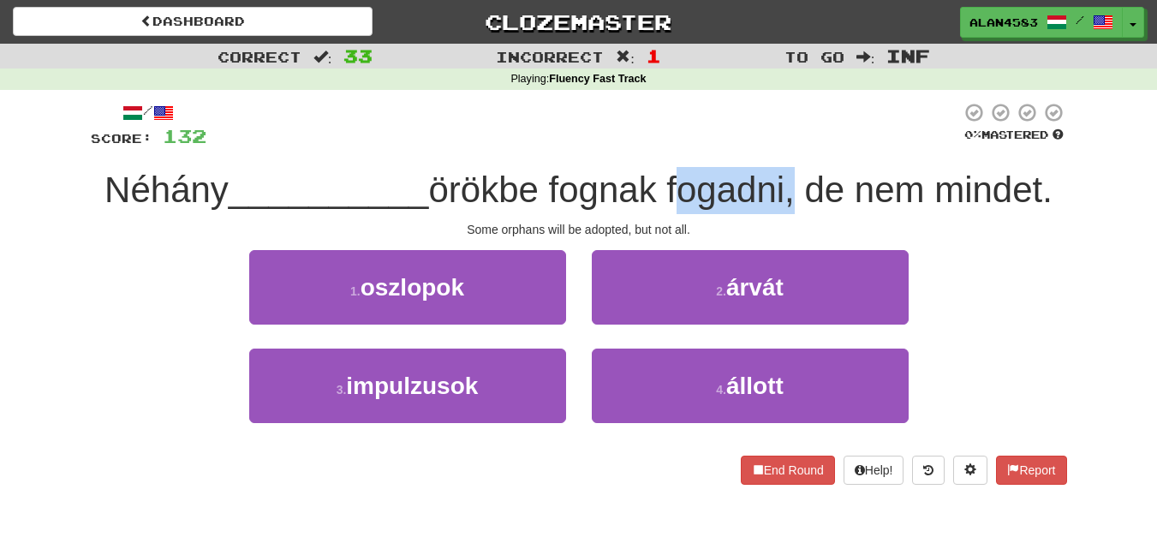
drag, startPoint x: 677, startPoint y: 177, endPoint x: 798, endPoint y: 174, distance: 121.7
click at [798, 174] on span "örökbe fognak fogadni, de nem mindet." at bounding box center [740, 190] width 624 height 40
click at [787, 146] on div at bounding box center [787, 146] width 0 height 0
click at [828, 152] on div "/ Score: 132 0 % Mastered Néhány __________ örökbe fognak fogadni, de nem minde…" at bounding box center [579, 293] width 977 height 383
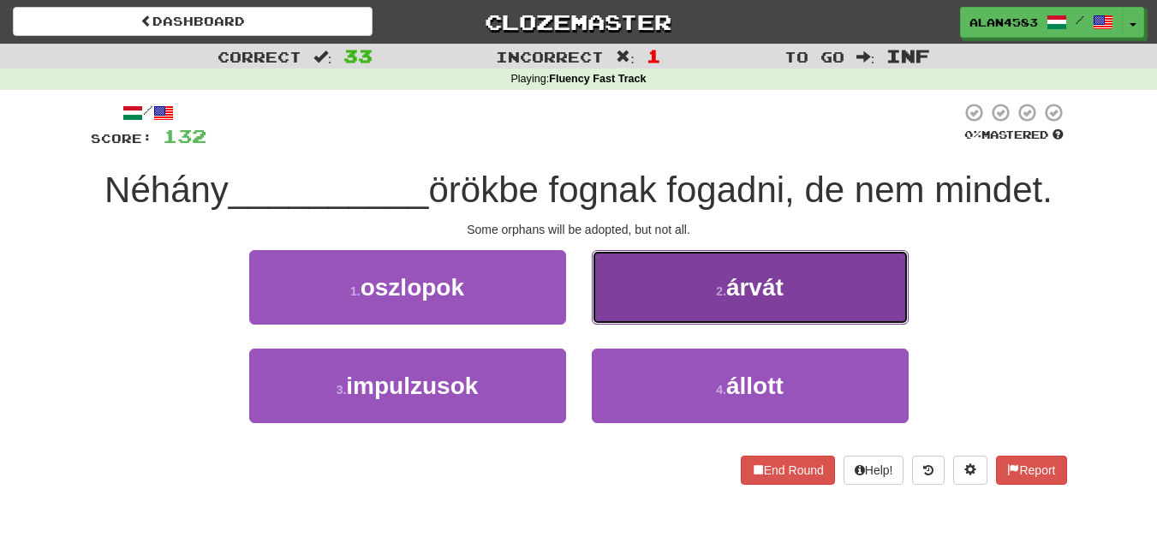
click at [793, 277] on button "2 . árvát" at bounding box center [750, 287] width 317 height 75
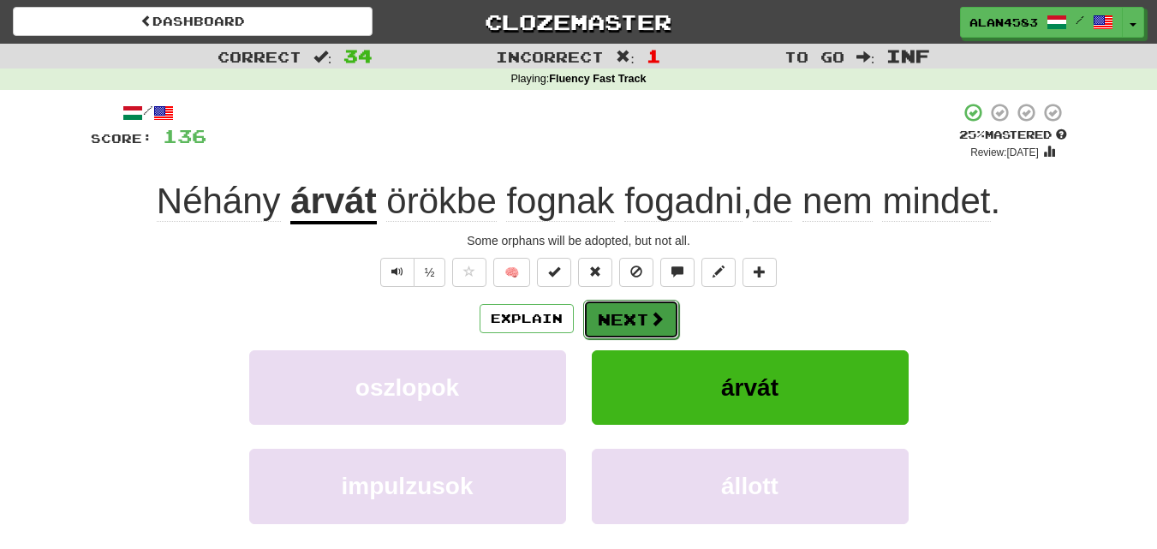
click at [624, 314] on button "Next" at bounding box center [631, 319] width 96 height 39
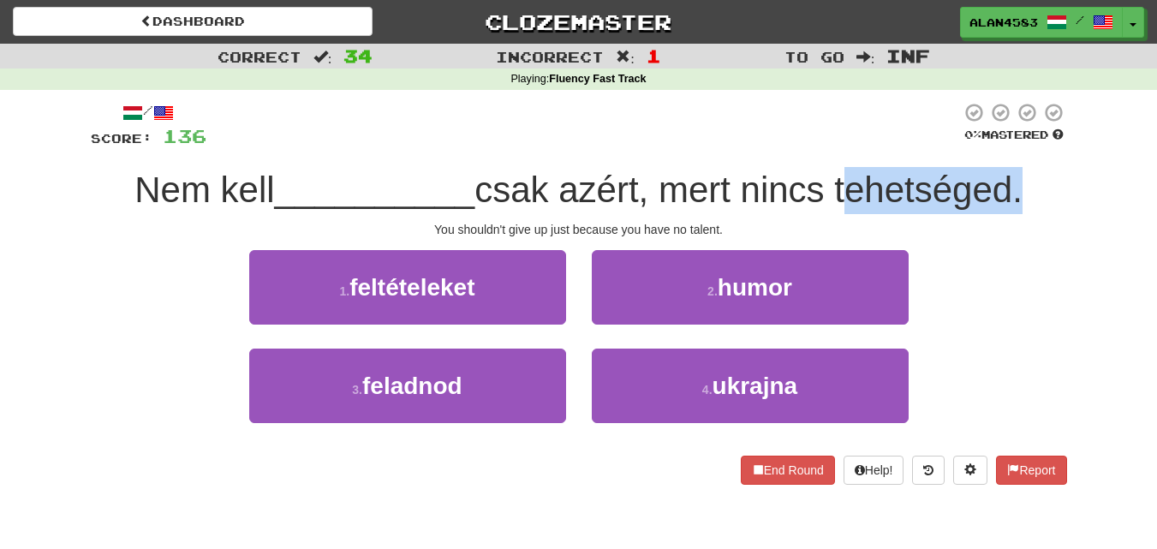
drag, startPoint x: 841, startPoint y: 176, endPoint x: 1017, endPoint y: 175, distance: 175.6
click at [1017, 175] on span "csak azért, mert nincs tehetséged." at bounding box center [749, 190] width 548 height 40
click at [1006, 146] on div at bounding box center [1006, 146] width 0 height 0
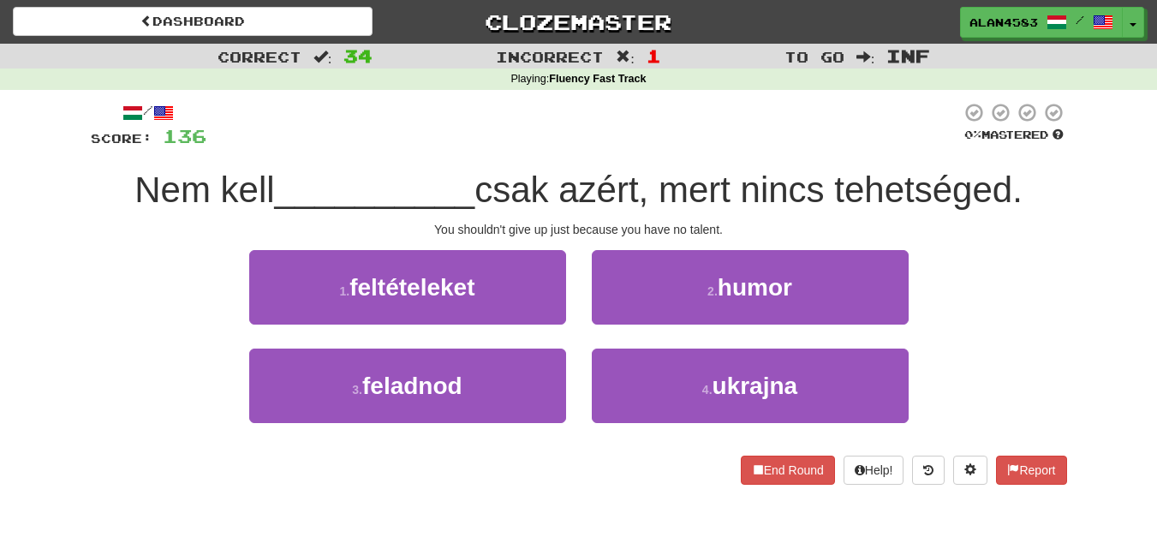
click at [1046, 158] on div "/ Score: 136 0 % Mastered Nem kell __________ csak azért, mert nincs tehetséged…" at bounding box center [579, 293] width 977 height 383
drag, startPoint x: 567, startPoint y: 183, endPoint x: 651, endPoint y: 175, distance: 84.4
click at [651, 175] on span "csak azért, mert nincs tehetséged." at bounding box center [749, 190] width 548 height 40
click at [640, 146] on div at bounding box center [640, 146] width 0 height 0
click at [672, 151] on div "/ Score: 136 0 % Mastered Nem kell __________ csak azért, mert nincs tehetséged…" at bounding box center [579, 293] width 977 height 383
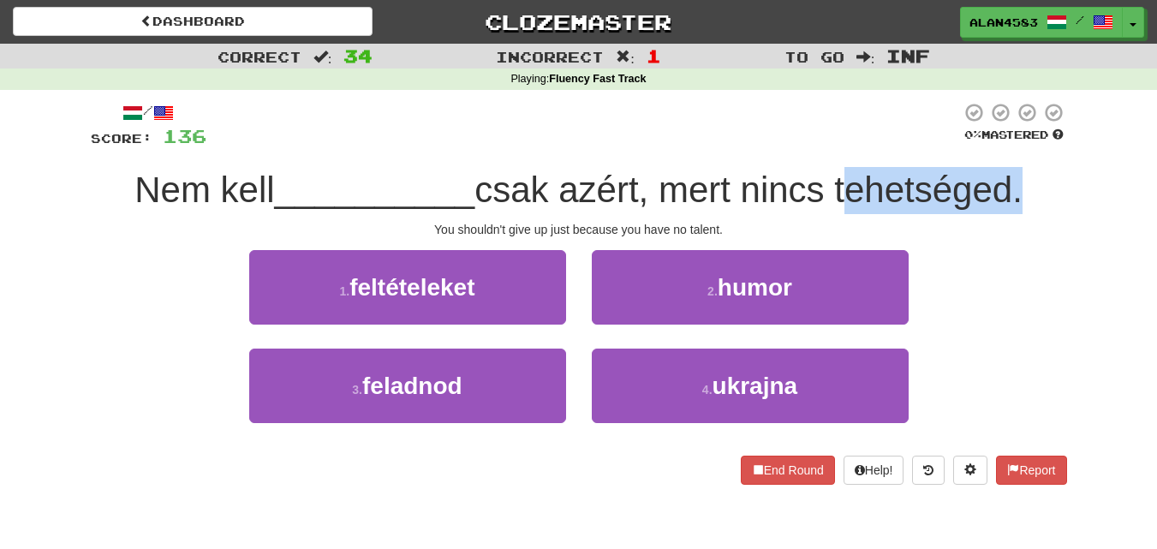
drag, startPoint x: 845, startPoint y: 174, endPoint x: 1016, endPoint y: 176, distance: 170.5
click at [1016, 176] on span "csak azért, mert nincs tehetséged." at bounding box center [749, 190] width 548 height 40
click at [1005, 146] on div at bounding box center [1005, 146] width 0 height 0
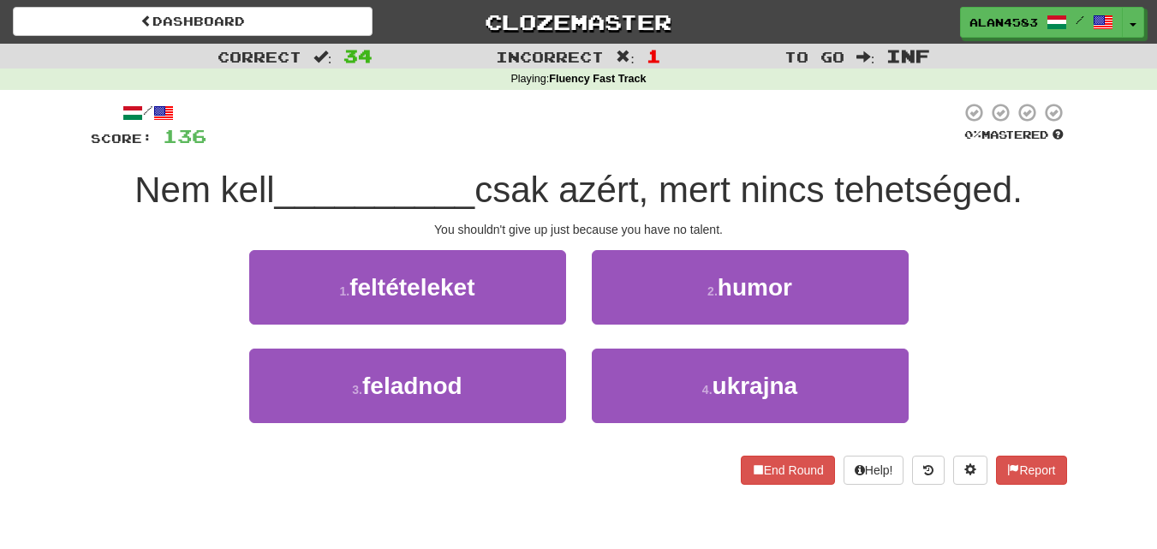
click at [1045, 155] on div "/ Score: 136 0 % Mastered Nem kell __________ csak azért, mert nincs tehetséged…" at bounding box center [579, 293] width 977 height 383
drag, startPoint x: 653, startPoint y: 174, endPoint x: 571, endPoint y: 174, distance: 81.4
click at [571, 174] on span "csak azért, mert nincs tehetséged." at bounding box center [749, 190] width 548 height 40
click at [560, 146] on div at bounding box center [560, 146] width 0 height 0
click at [727, 176] on span "csak azért, mert nincs tehetséged." at bounding box center [749, 190] width 548 height 40
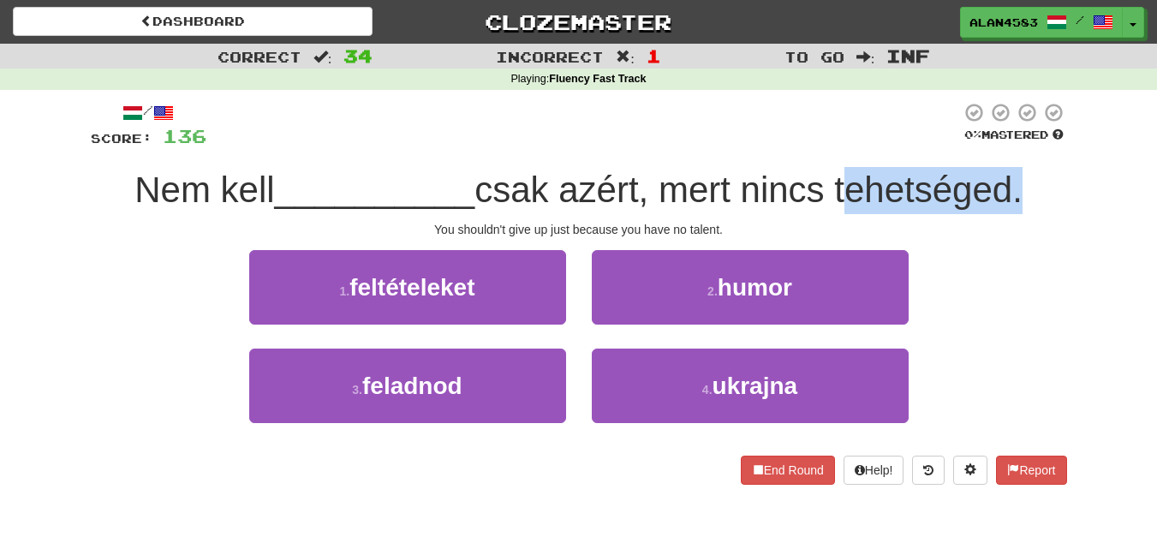
drag, startPoint x: 842, startPoint y: 176, endPoint x: 1018, endPoint y: 170, distance: 175.7
click at [1018, 170] on span "csak azért, mert nincs tehetséged." at bounding box center [749, 190] width 548 height 40
click at [1007, 146] on div at bounding box center [1007, 146] width 0 height 0
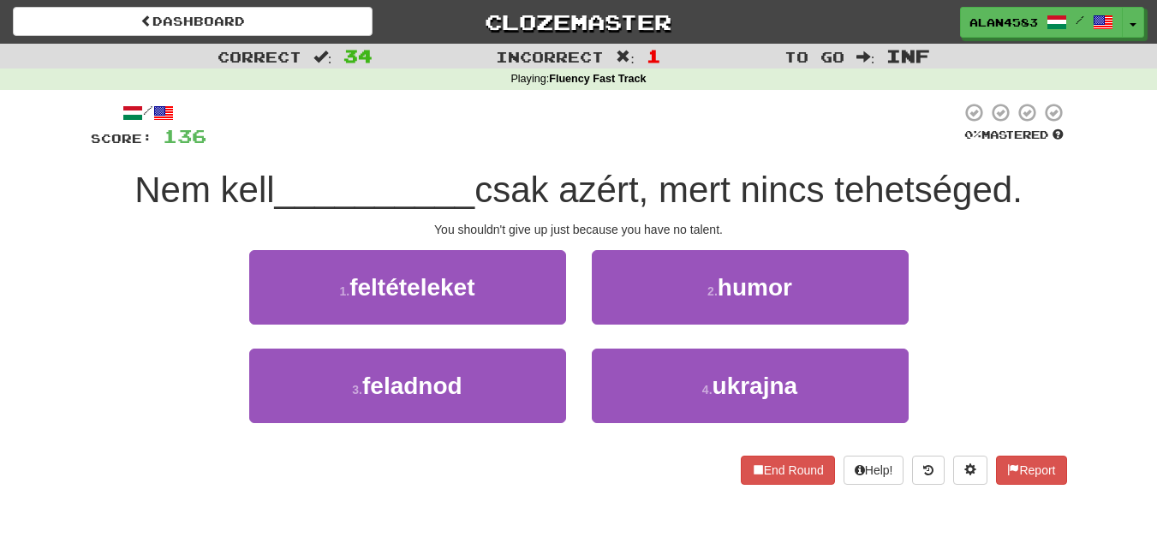
click at [1039, 164] on div "/ Score: 136 0 % Mastered Nem kell __________ csak azért, mert nincs tehetséged…" at bounding box center [579, 293] width 977 height 383
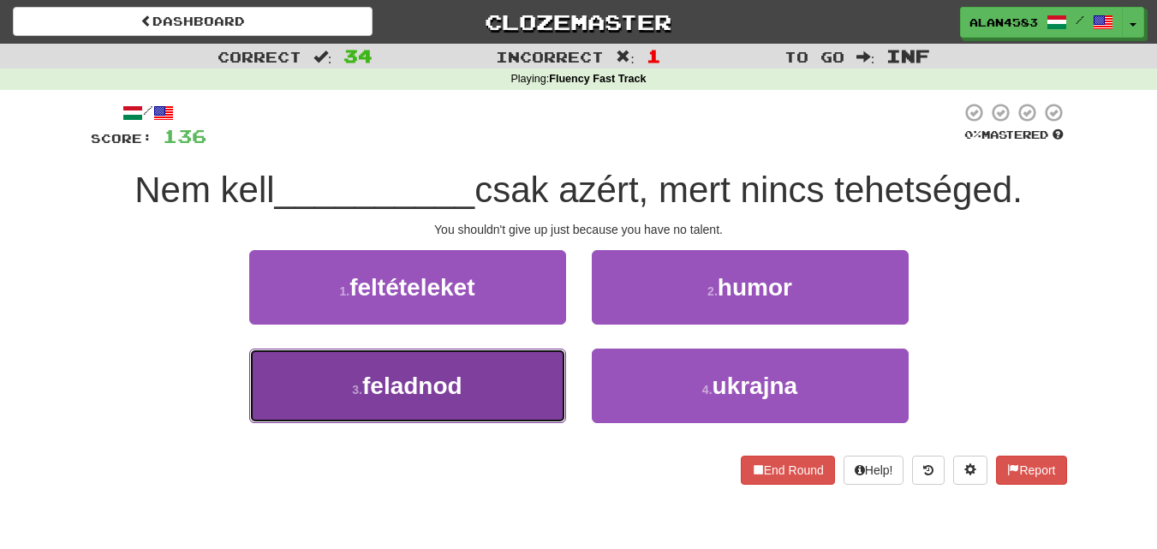
click at [465, 372] on button "3 . feladnod" at bounding box center [407, 386] width 317 height 75
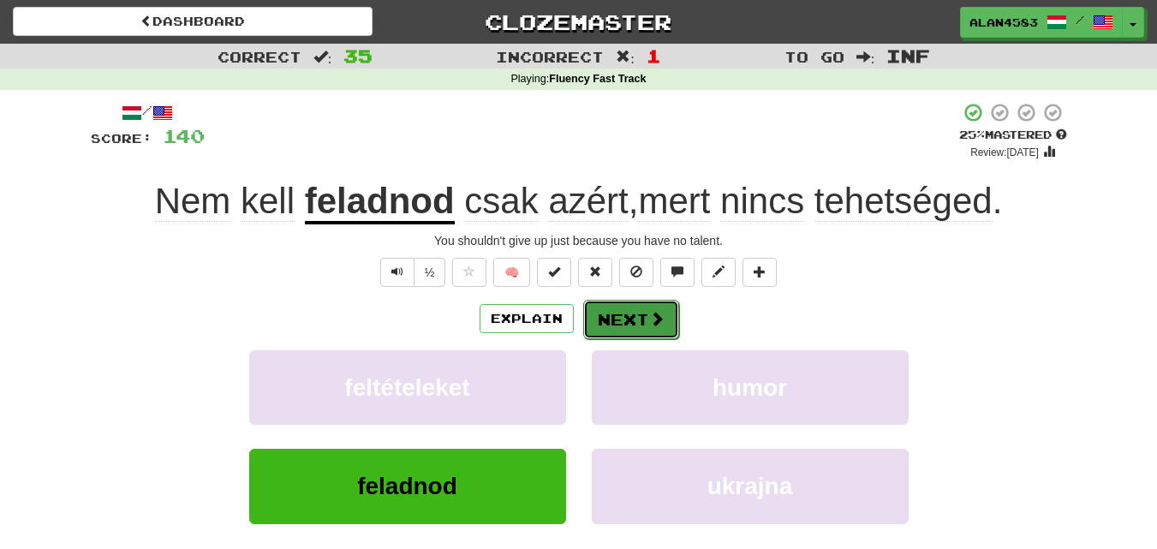
click at [619, 317] on button "Next" at bounding box center [631, 319] width 96 height 39
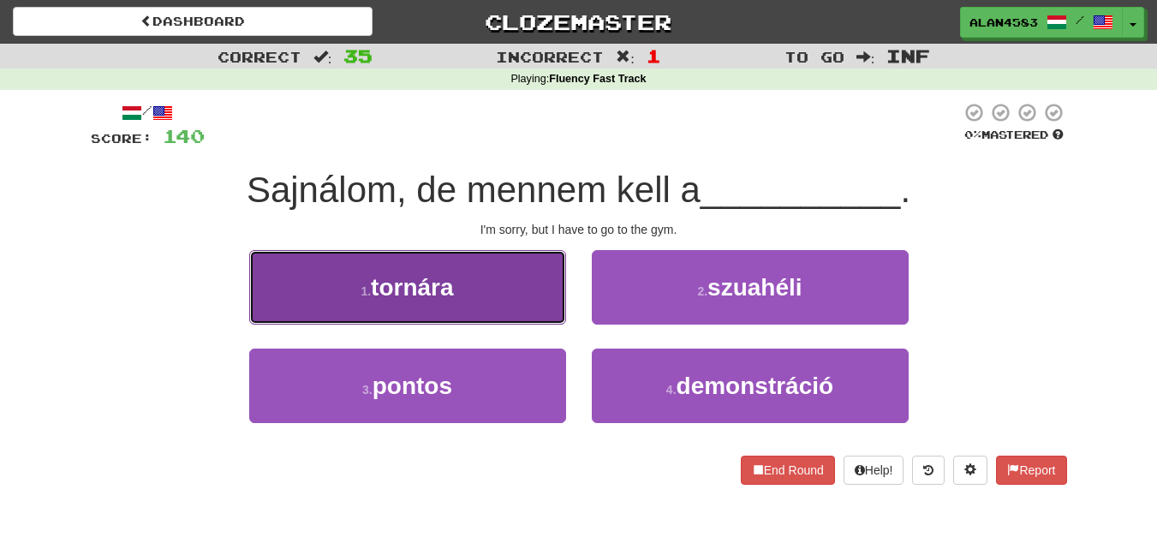
click at [436, 274] on span "tornára" at bounding box center [412, 287] width 82 height 27
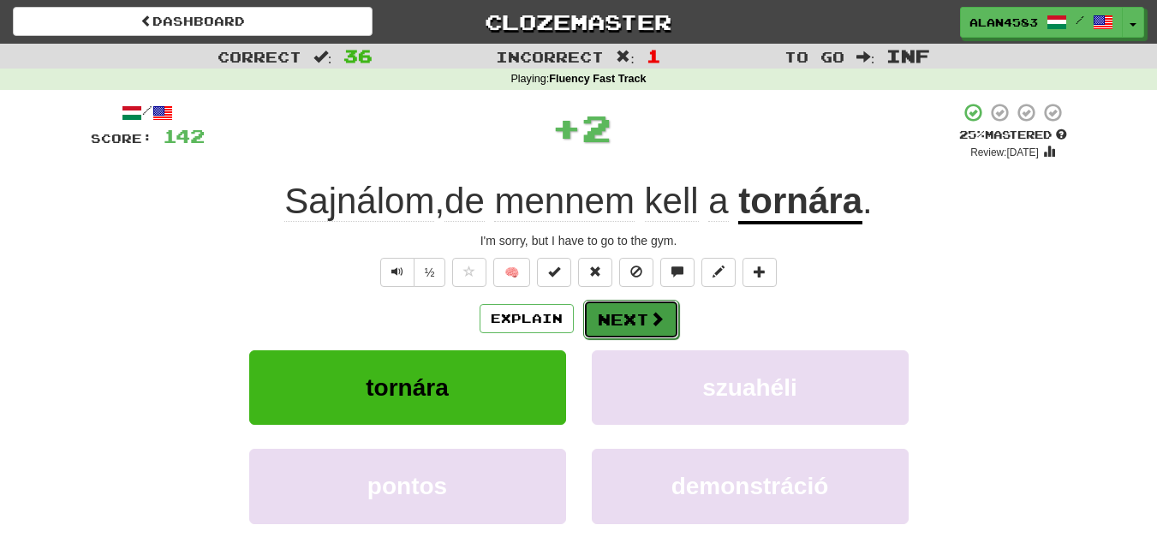
click at [612, 313] on button "Next" at bounding box center [631, 319] width 96 height 39
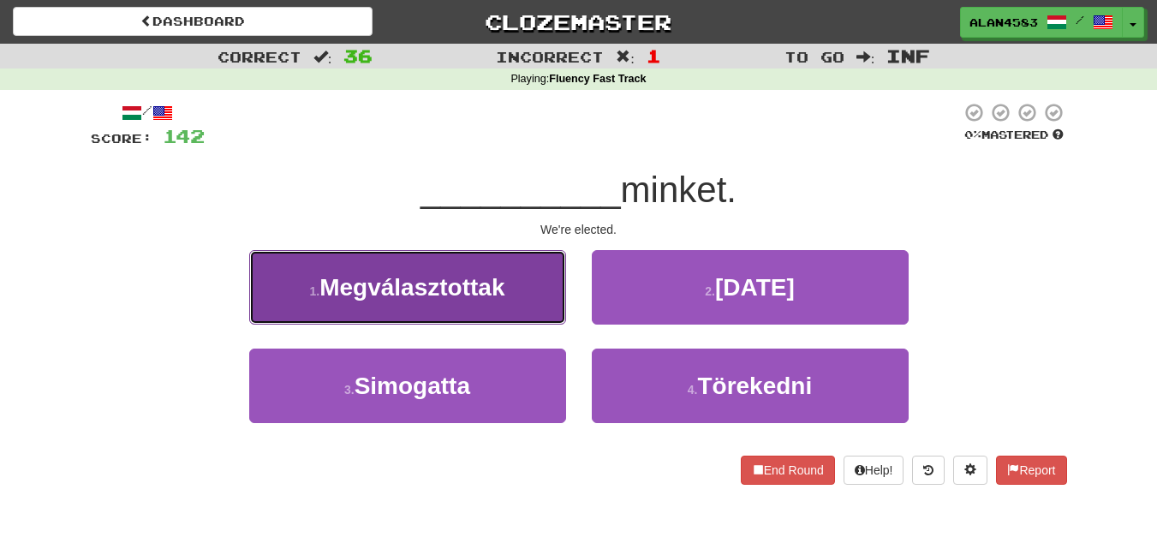
click at [487, 309] on button "1 . Megválasztottak" at bounding box center [407, 287] width 317 height 75
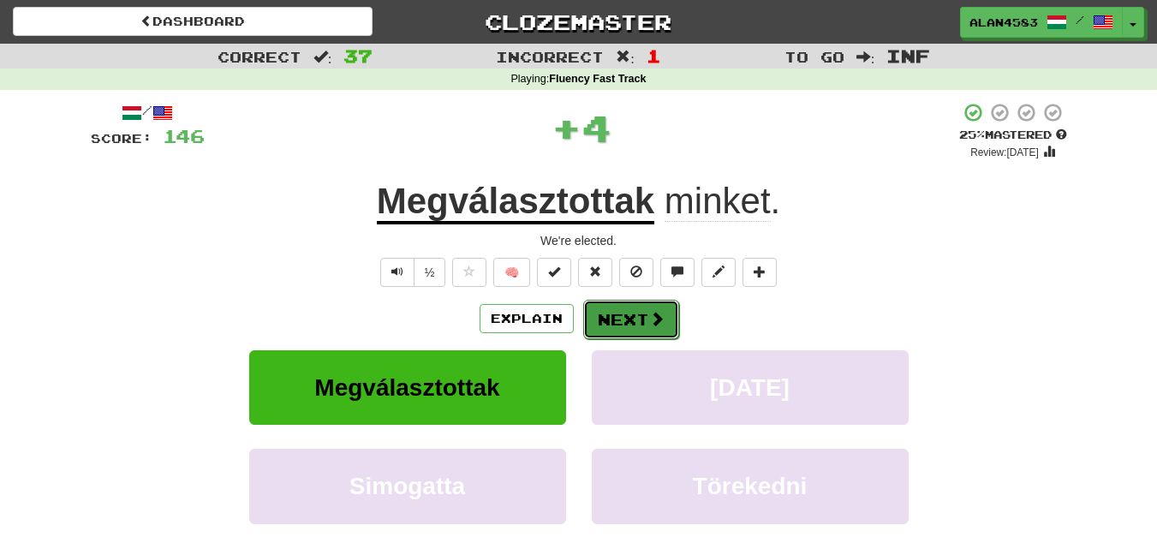
click at [604, 308] on button "Next" at bounding box center [631, 319] width 96 height 39
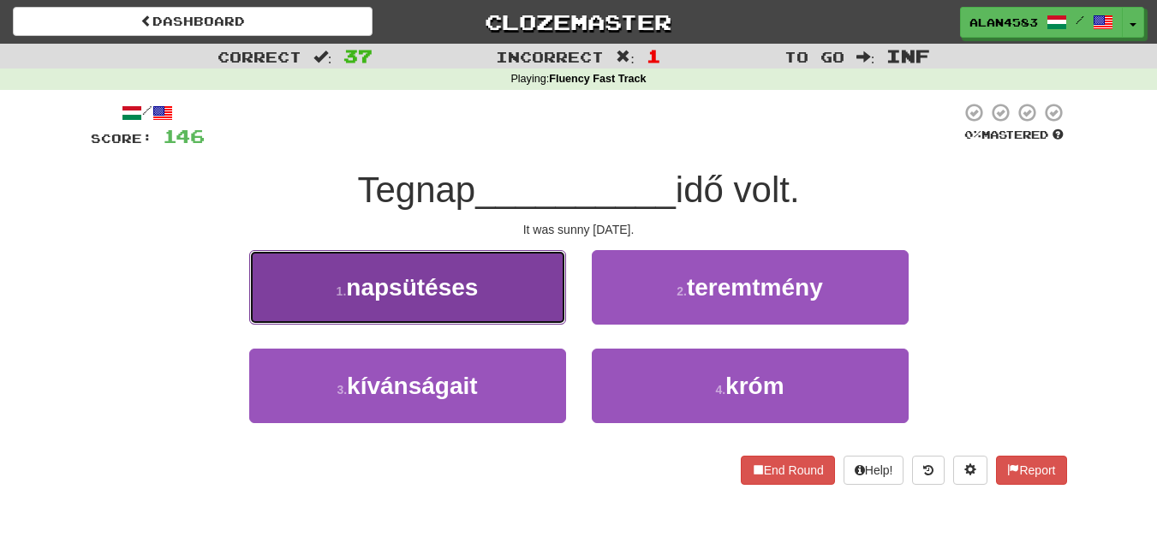
click at [521, 277] on button "1 . napsütéses" at bounding box center [407, 287] width 317 height 75
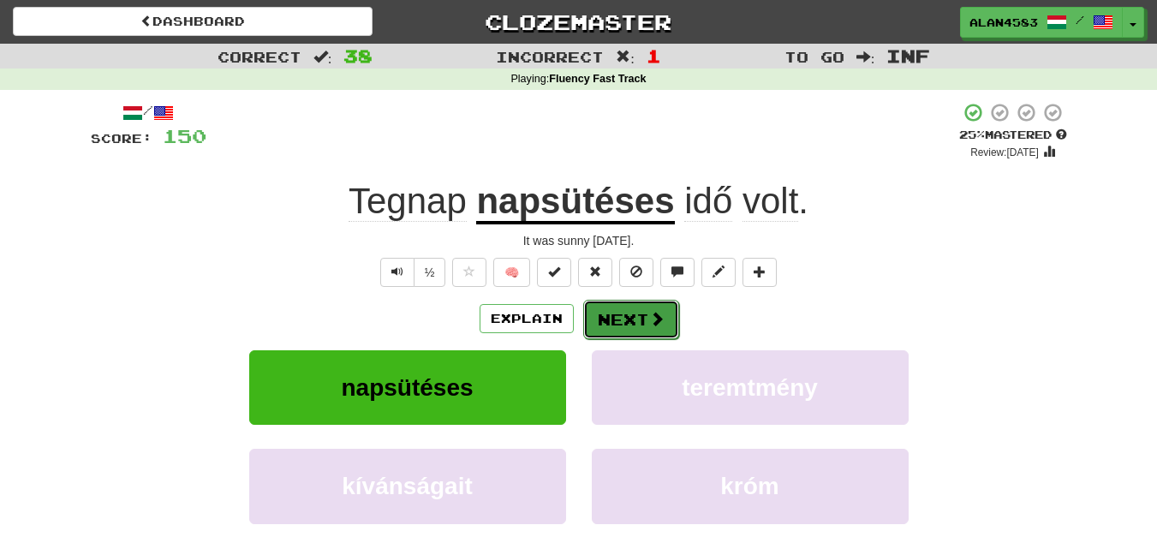
click at [619, 315] on button "Next" at bounding box center [631, 319] width 96 height 39
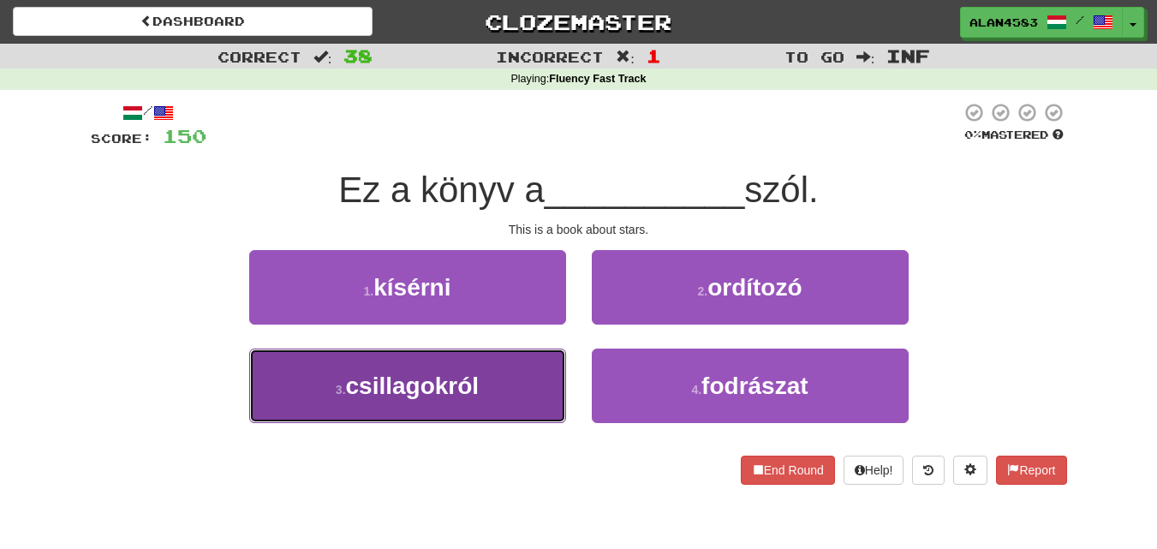
click at [364, 400] on button "3 . csillagokról" at bounding box center [407, 386] width 317 height 75
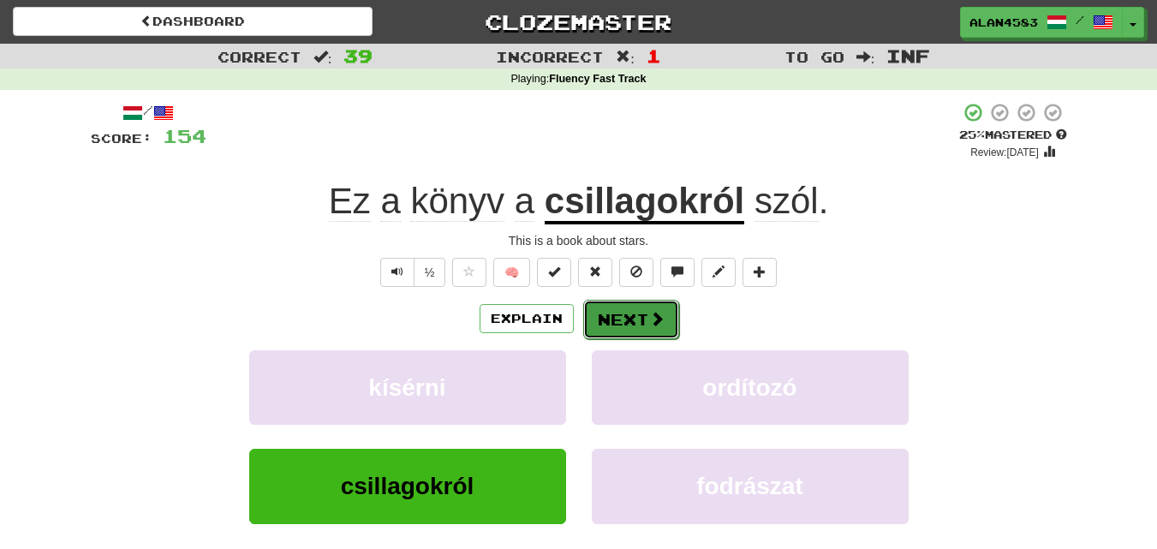
click at [618, 327] on button "Next" at bounding box center [631, 319] width 96 height 39
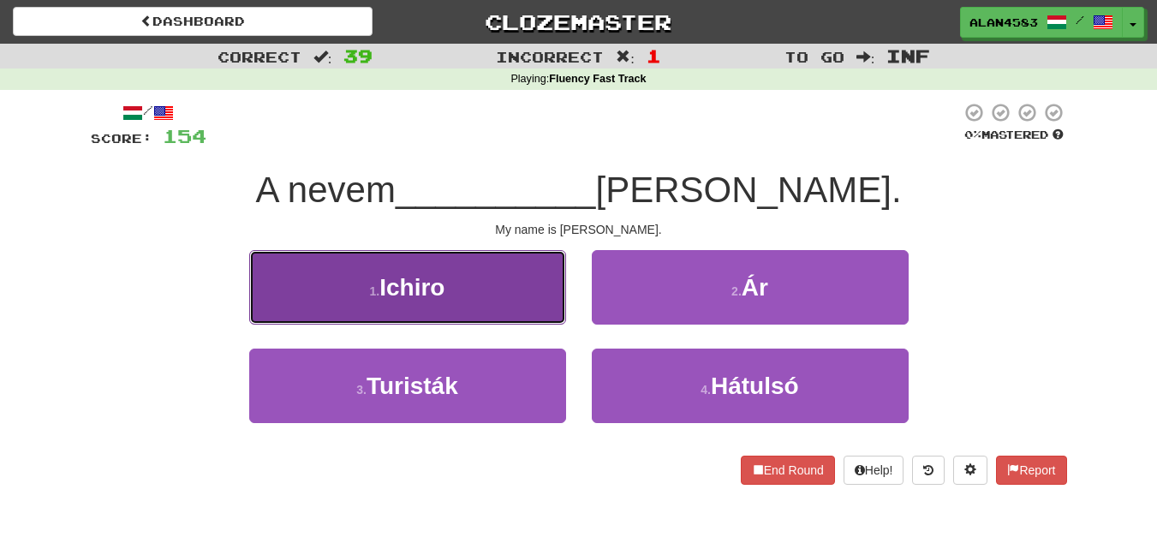
click at [511, 284] on button "1 . [GEOGRAPHIC_DATA]" at bounding box center [407, 287] width 317 height 75
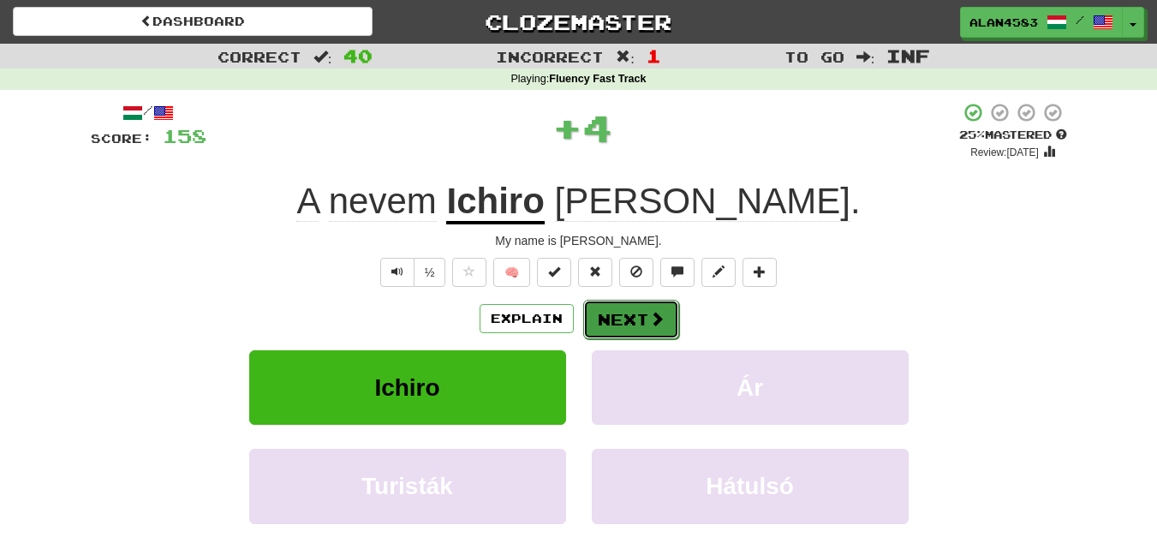
click at [623, 309] on button "Next" at bounding box center [631, 319] width 96 height 39
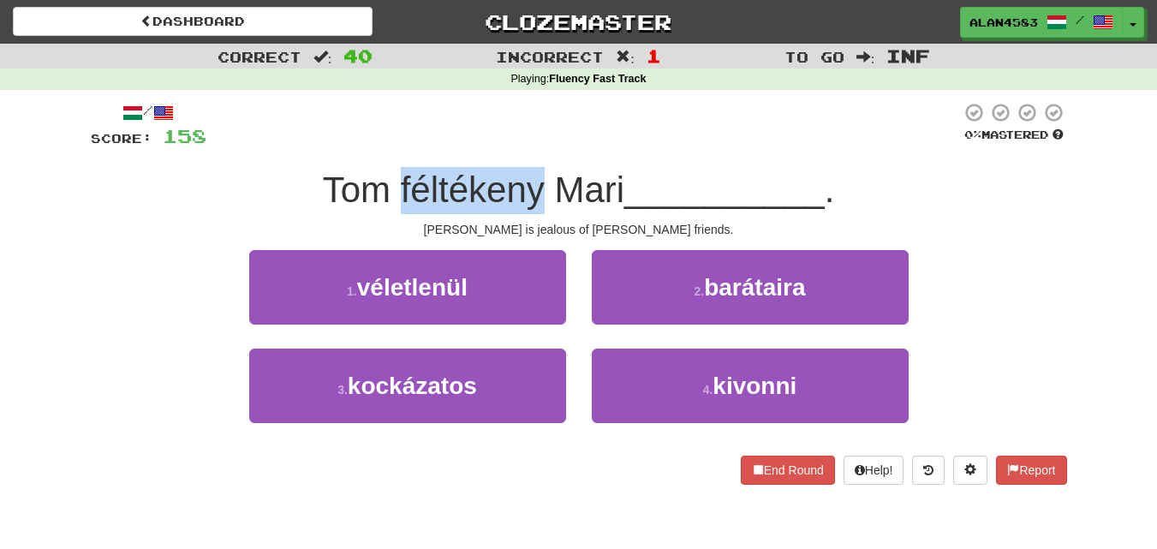
drag, startPoint x: 543, startPoint y: 176, endPoint x: 391, endPoint y: 178, distance: 151.6
click at [391, 178] on span "Tom féltékeny Mari" at bounding box center [474, 190] width 302 height 40
click at [380, 146] on div at bounding box center [380, 146] width 0 height 0
click at [503, 142] on div at bounding box center [583, 125] width 755 height 47
drag, startPoint x: 541, startPoint y: 182, endPoint x: 393, endPoint y: 182, distance: 147.3
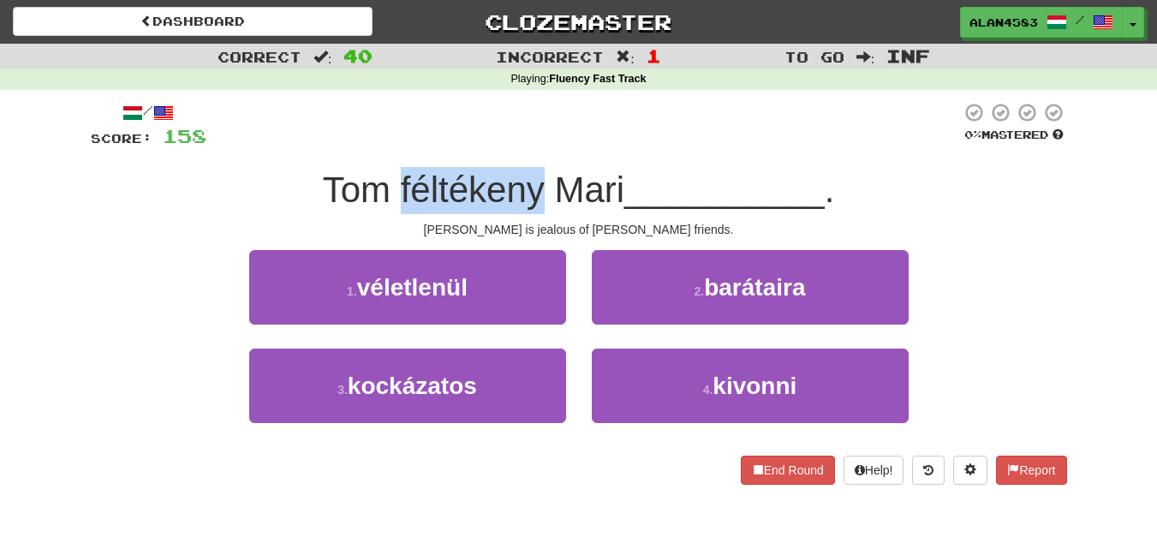
click at [393, 182] on span "Tom féltékeny Mari" at bounding box center [474, 190] width 302 height 40
click at [382, 146] on div at bounding box center [382, 146] width 0 height 0
click at [467, 142] on div at bounding box center [583, 125] width 755 height 47
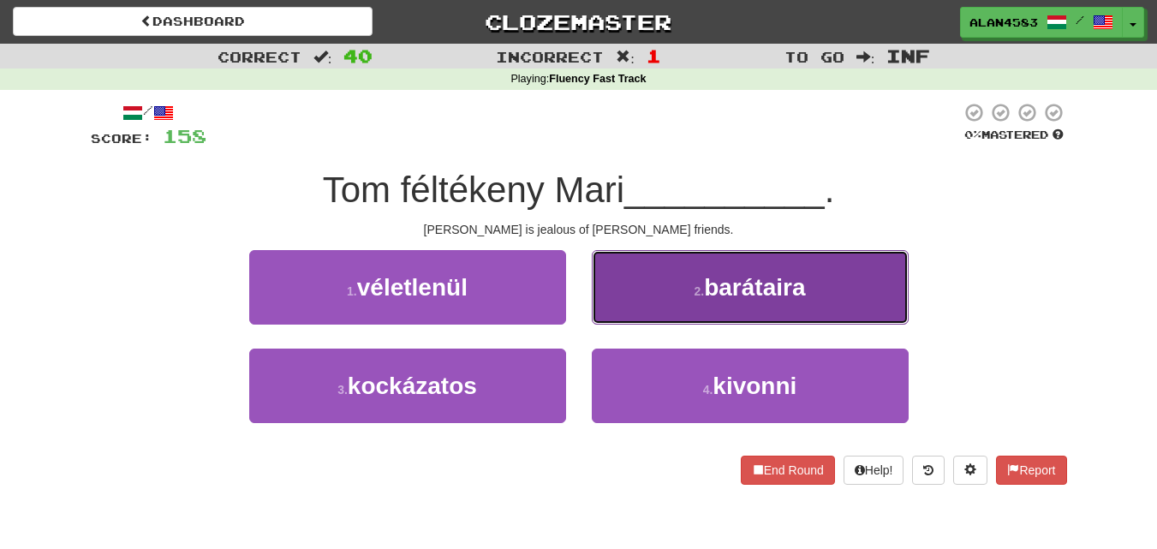
click at [787, 269] on button "2 . barátaira" at bounding box center [750, 287] width 317 height 75
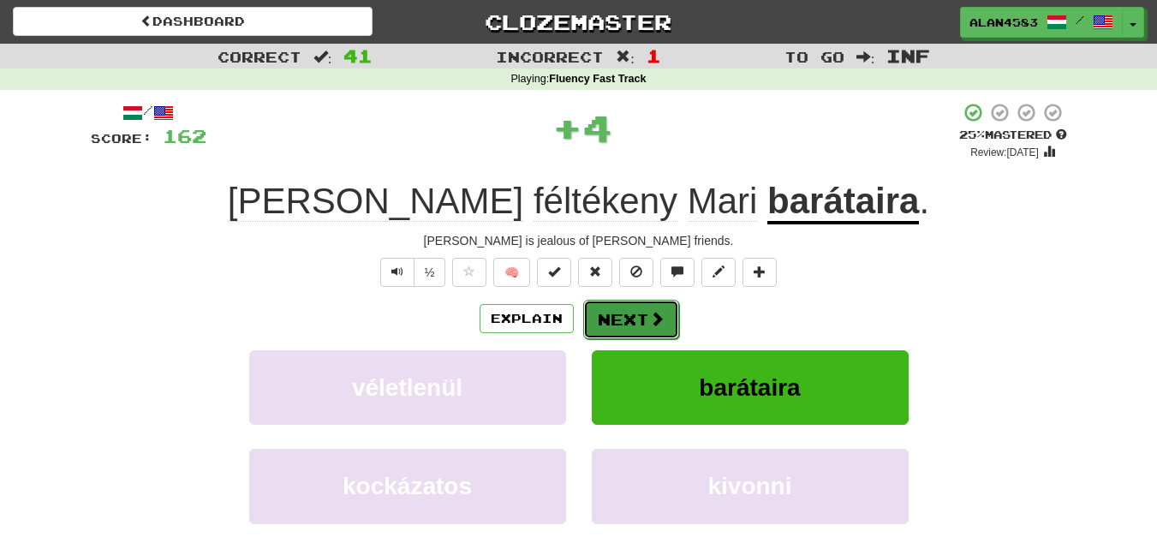
click at [618, 314] on button "Next" at bounding box center [631, 319] width 96 height 39
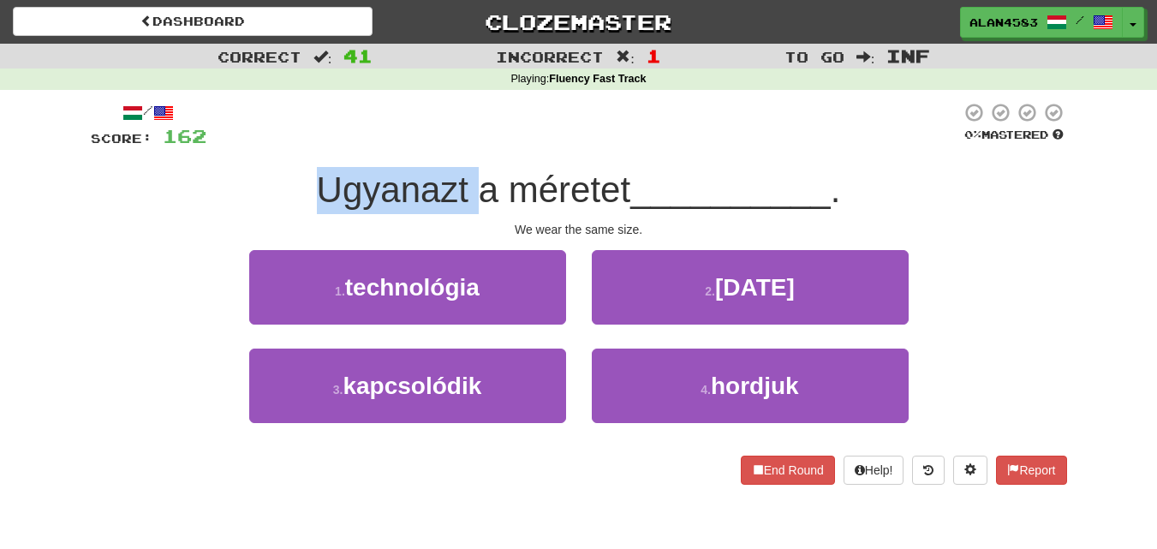
drag, startPoint x: 470, startPoint y: 181, endPoint x: 276, endPoint y: 185, distance: 194.5
click at [276, 185] on div "Ugyanazt a méretet __________ ." at bounding box center [579, 190] width 977 height 47
click at [265, 146] on div at bounding box center [265, 146] width 0 height 0
click at [199, 200] on div "Ugyanazt a méretet __________ ." at bounding box center [579, 190] width 977 height 47
drag, startPoint x: 505, startPoint y: 183, endPoint x: 631, endPoint y: 177, distance: 126.9
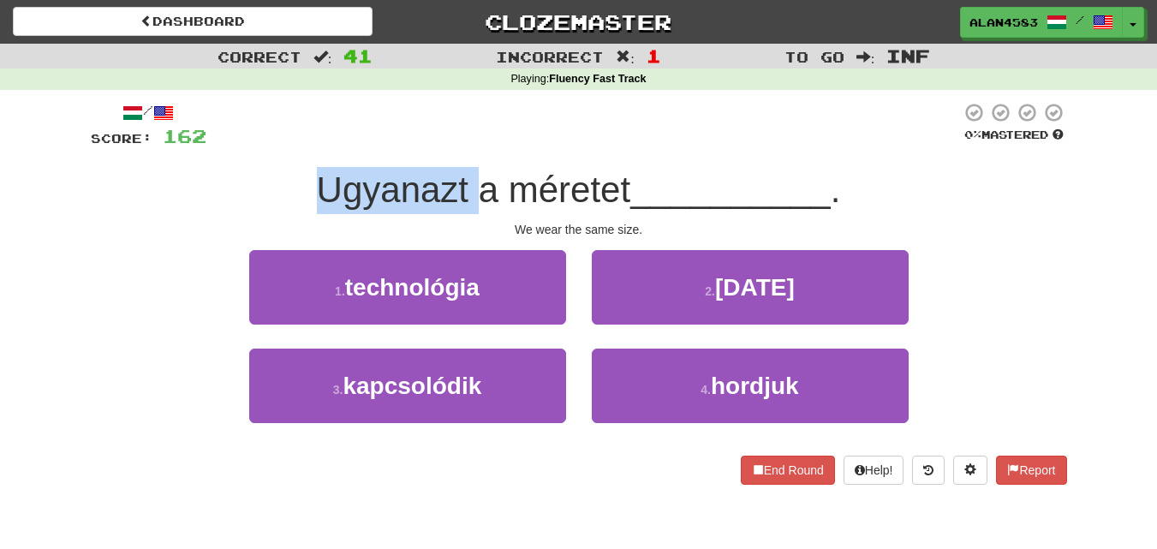
click at [631, 177] on span "Ugyanazt a méretet" at bounding box center [474, 190] width 314 height 40
click at [620, 146] on div at bounding box center [620, 146] width 0 height 0
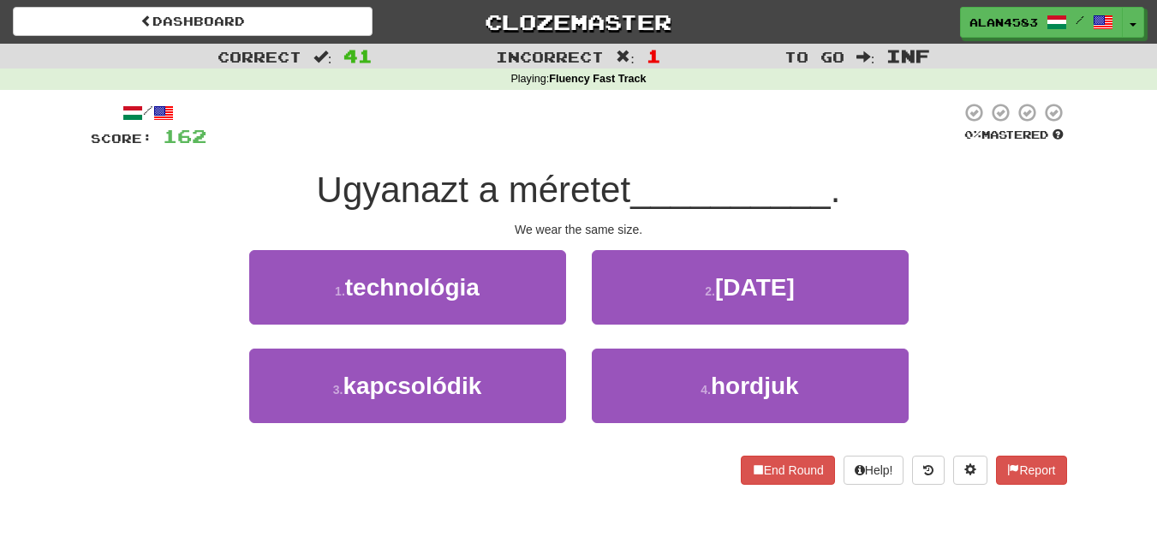
click at [666, 152] on div "/ Score: 162 0 % Mastered Ugyanazt a méretet __________ . We wear the same size…" at bounding box center [579, 293] width 977 height 383
drag, startPoint x: 465, startPoint y: 178, endPoint x: 280, endPoint y: 173, distance: 185.1
click at [280, 173] on div "Ugyanazt a méretet __________ ." at bounding box center [579, 190] width 977 height 47
click at [269, 146] on div at bounding box center [269, 146] width 0 height 0
click at [390, 126] on div at bounding box center [583, 125] width 755 height 47
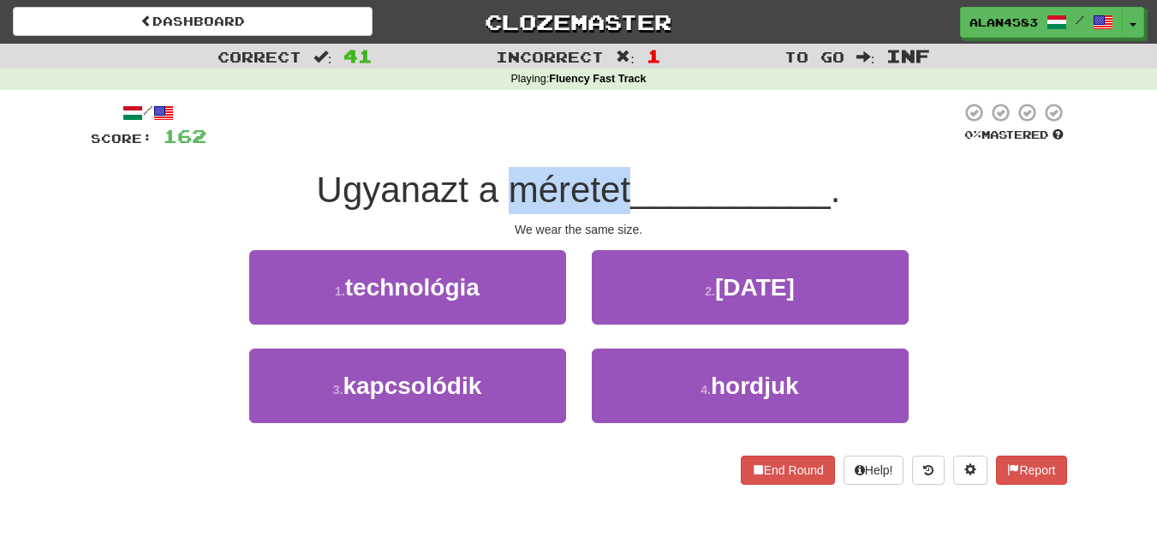
drag, startPoint x: 504, startPoint y: 182, endPoint x: 622, endPoint y: 173, distance: 118.5
click at [622, 173] on span "Ugyanazt a méretet" at bounding box center [474, 190] width 314 height 40
click at [611, 146] on div at bounding box center [611, 146] width 0 height 0
click at [652, 146] on div at bounding box center [583, 125] width 755 height 47
drag, startPoint x: 629, startPoint y: 174, endPoint x: 511, endPoint y: 175, distance: 118.2
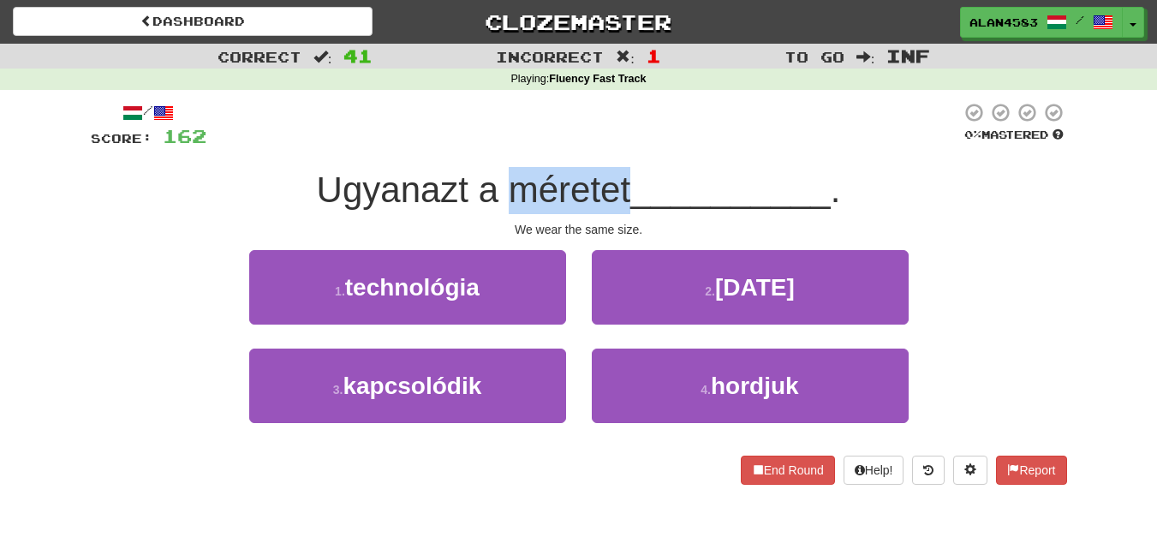
click at [511, 175] on span "Ugyanazt a méretet" at bounding box center [474, 190] width 314 height 40
click at [499, 146] on div at bounding box center [499, 146] width 0 height 0
click at [699, 129] on div at bounding box center [583, 125] width 755 height 47
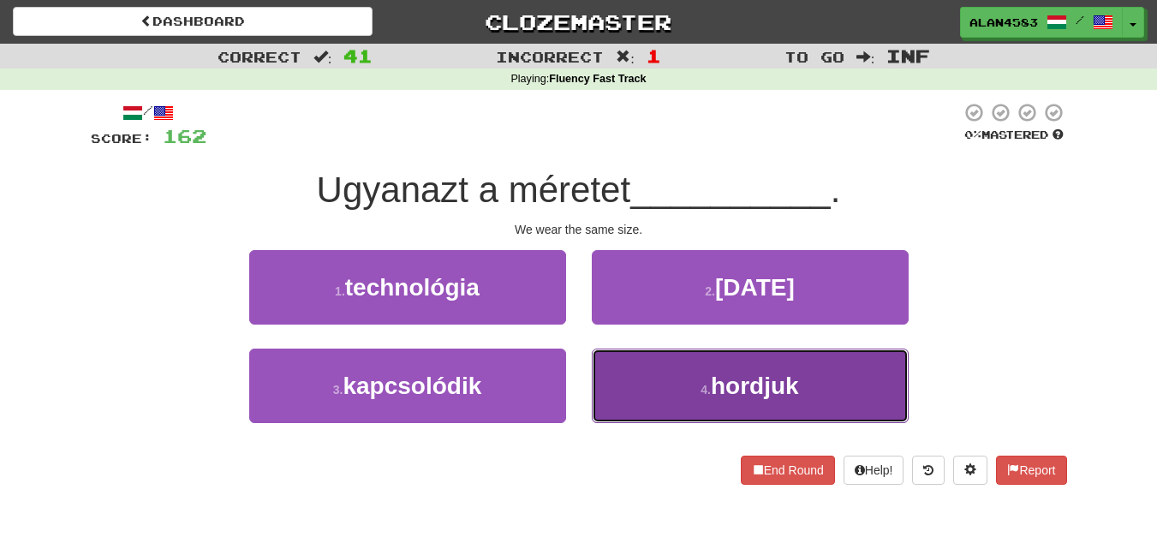
click at [863, 364] on button "4 . hordjuk" at bounding box center [750, 386] width 317 height 75
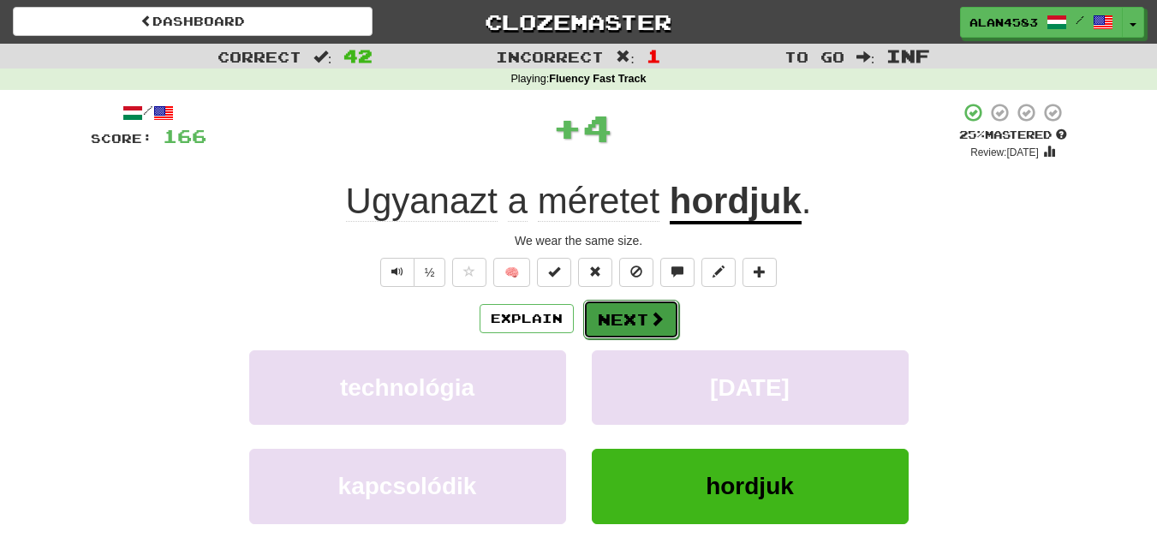
click at [635, 309] on button "Next" at bounding box center [631, 319] width 96 height 39
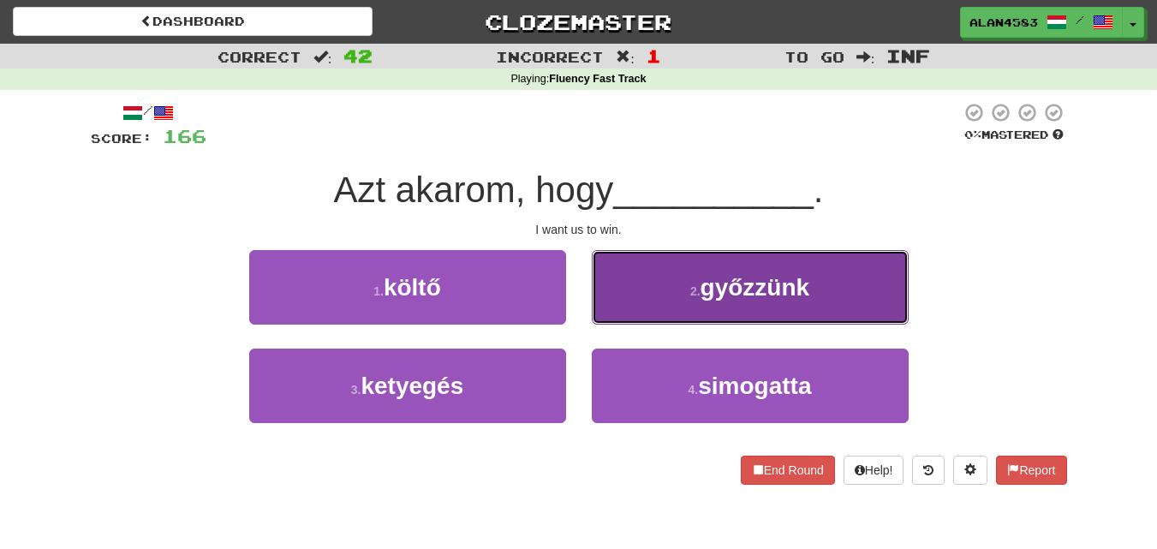
click at [745, 300] on span "győzzünk" at bounding box center [756, 287] width 110 height 27
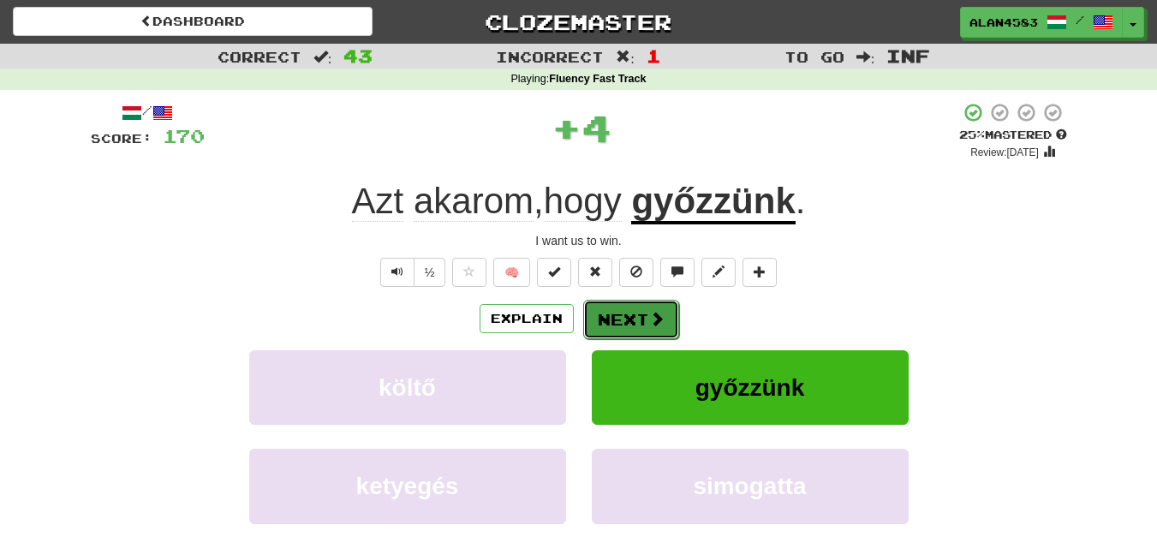
click at [608, 317] on button "Next" at bounding box center [631, 319] width 96 height 39
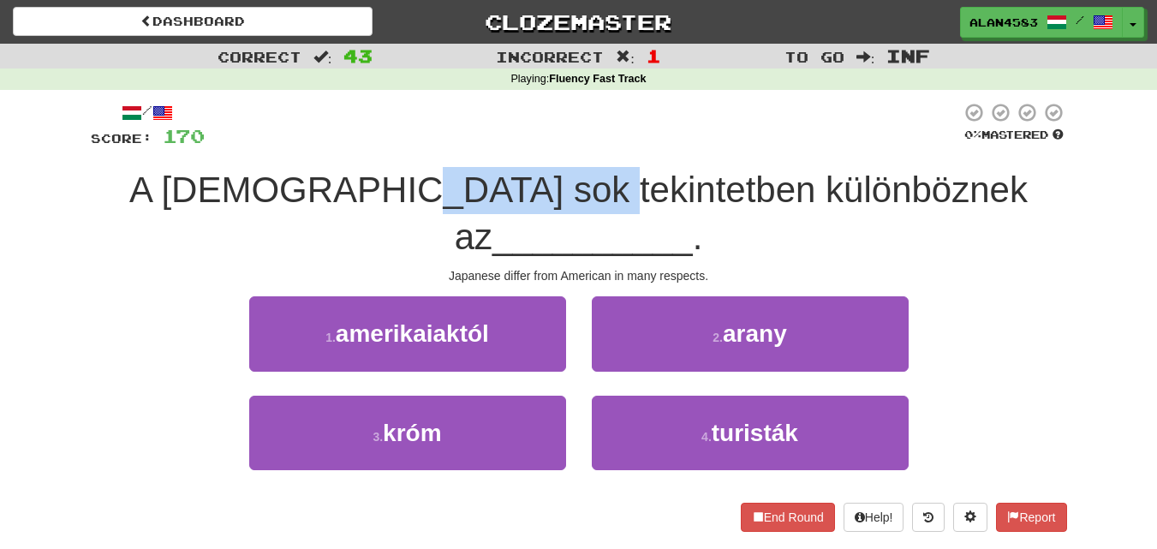
drag, startPoint x: 367, startPoint y: 182, endPoint x: 535, endPoint y: 179, distance: 167.1
click at [535, 179] on span "A [DEMOGRAPHIC_DATA] sok tekintetben különböznek az" at bounding box center [578, 213] width 899 height 87
click at [523, 146] on div at bounding box center [523, 146] width 0 height 0
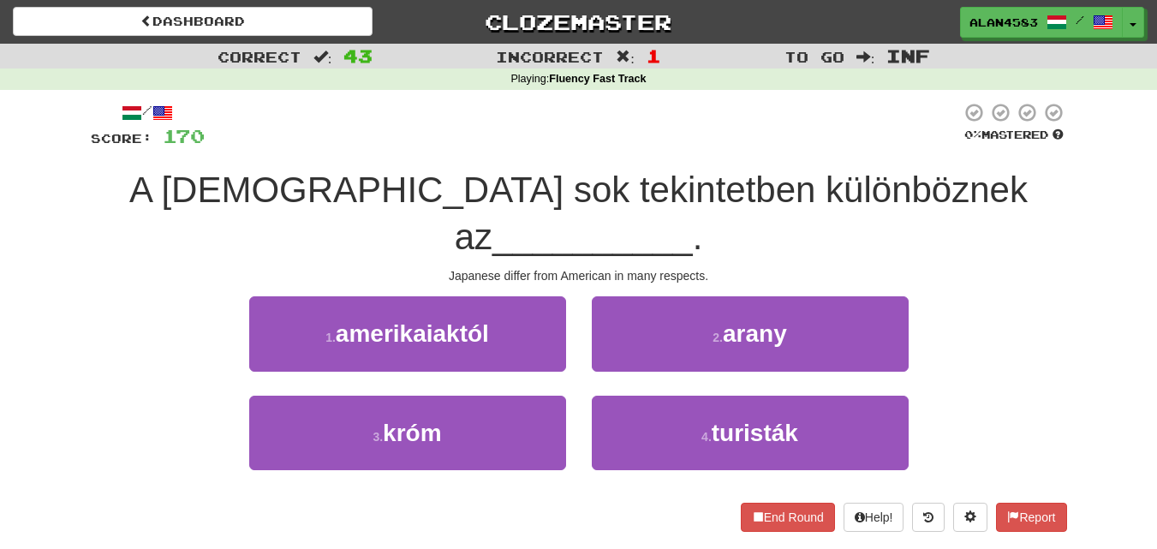
click at [560, 151] on div "/ Score: 170 0 % Mastered A [DEMOGRAPHIC_DATA] sok tekintetben különböznek az _…" at bounding box center [579, 316] width 977 height 429
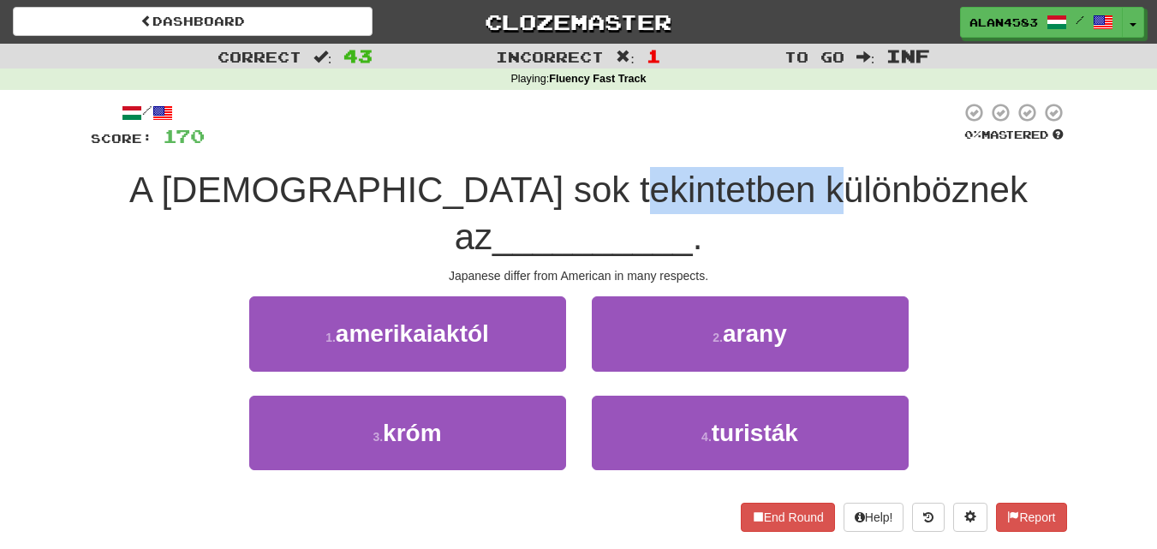
drag, startPoint x: 550, startPoint y: 176, endPoint x: 761, endPoint y: 163, distance: 211.2
click at [761, 163] on div "/ Score: 170 0 % Mastered A [DEMOGRAPHIC_DATA] sok tekintetben különböznek az _…" at bounding box center [579, 316] width 977 height 429
click at [750, 146] on div at bounding box center [750, 146] width 0 height 0
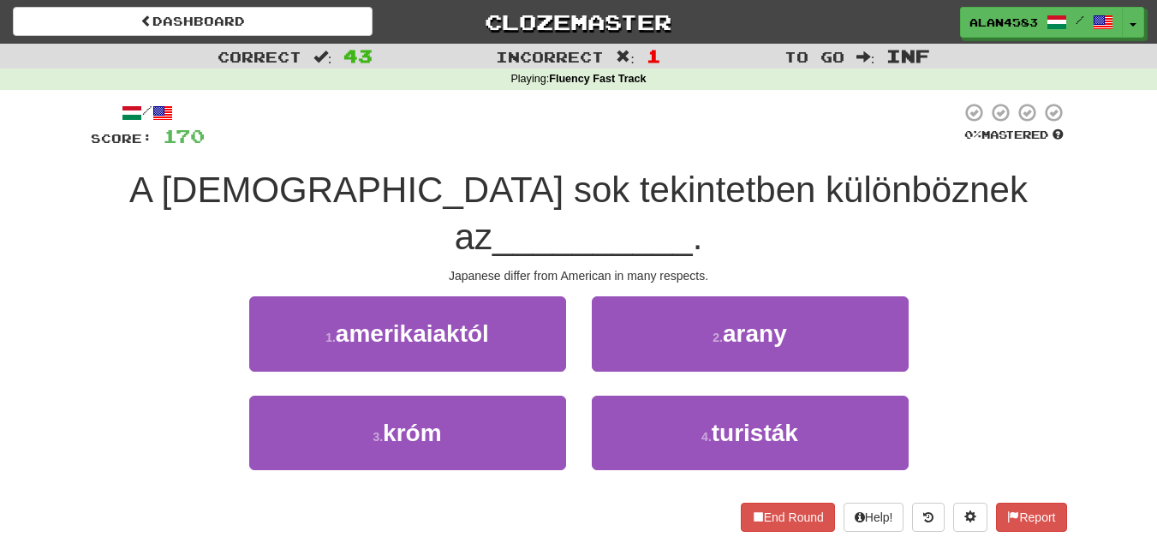
click at [782, 146] on div at bounding box center [583, 125] width 756 height 47
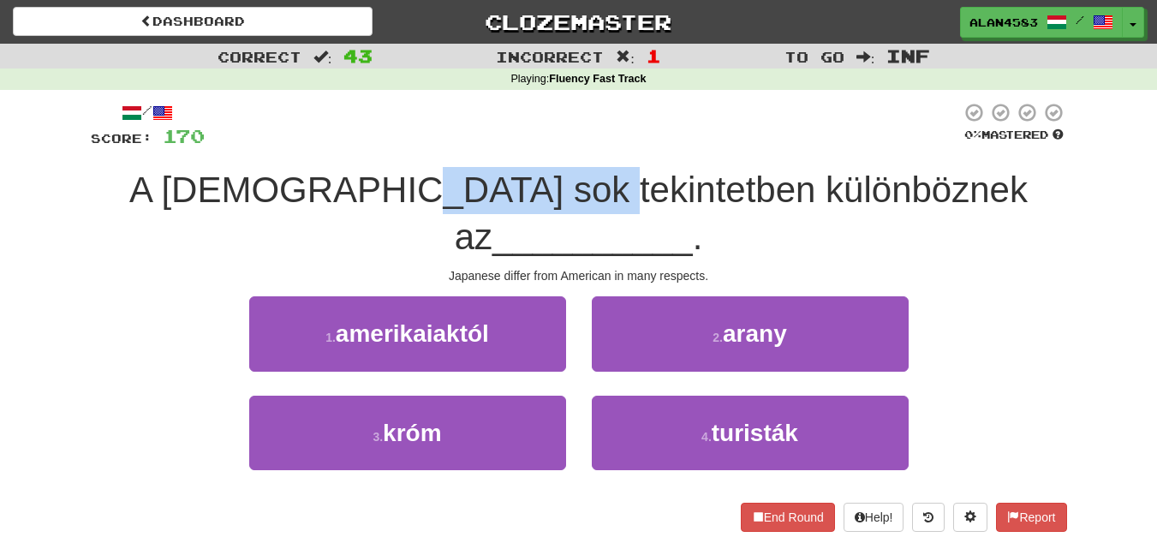
drag, startPoint x: 544, startPoint y: 186, endPoint x: 367, endPoint y: 180, distance: 176.6
click at [367, 180] on span "A [DEMOGRAPHIC_DATA] sok tekintetben különböznek az" at bounding box center [578, 213] width 899 height 87
click at [356, 146] on div at bounding box center [356, 146] width 0 height 0
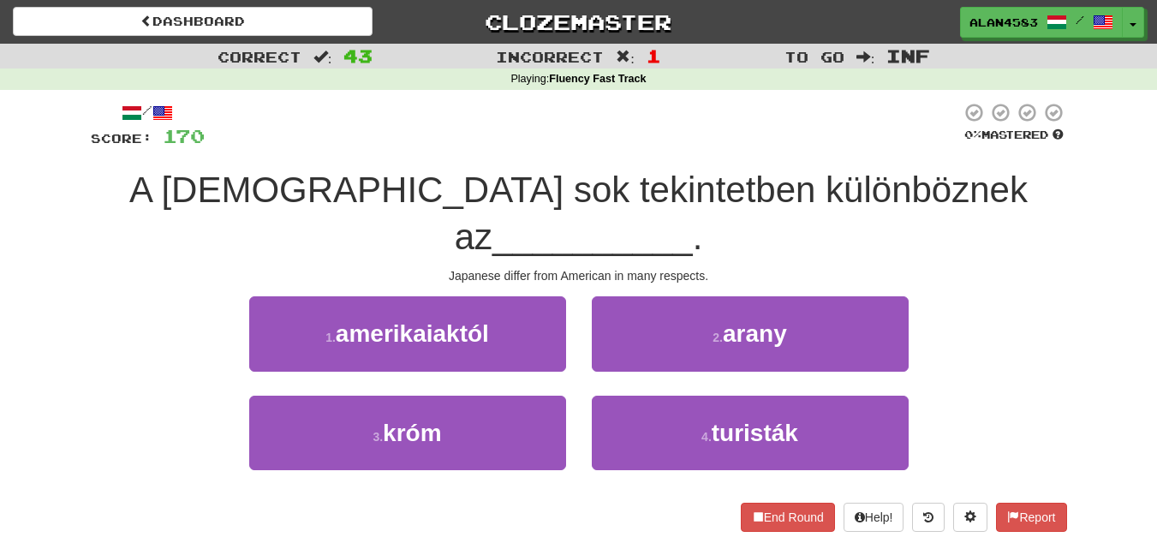
click at [407, 145] on div at bounding box center [583, 125] width 756 height 47
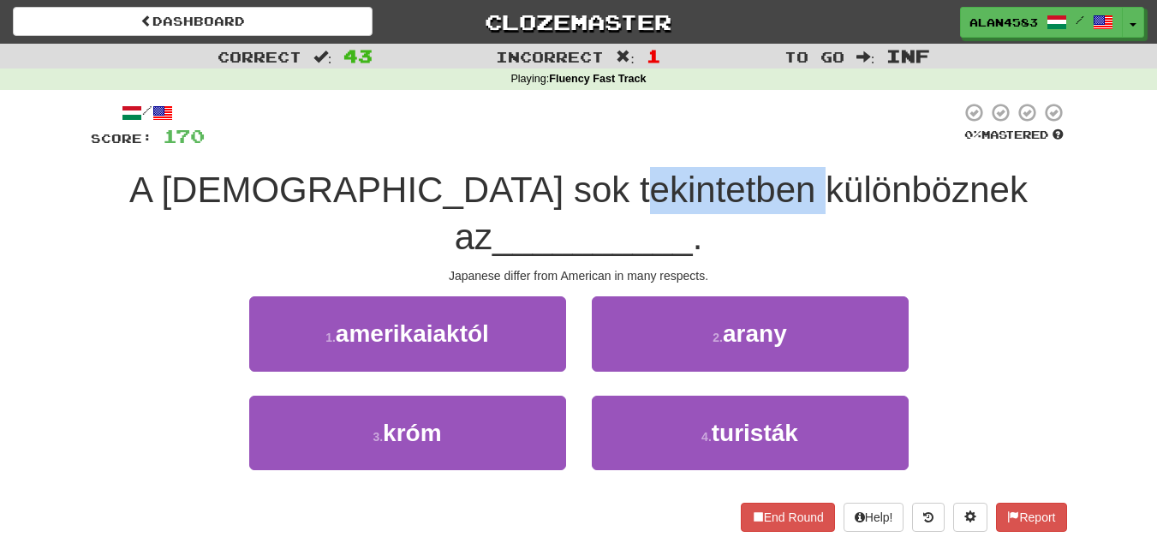
drag, startPoint x: 554, startPoint y: 186, endPoint x: 755, endPoint y: 170, distance: 201.1
click at [755, 170] on span "A [DEMOGRAPHIC_DATA] sok tekintetben különböznek az" at bounding box center [578, 213] width 899 height 87
click at [744, 146] on div at bounding box center [744, 146] width 0 height 0
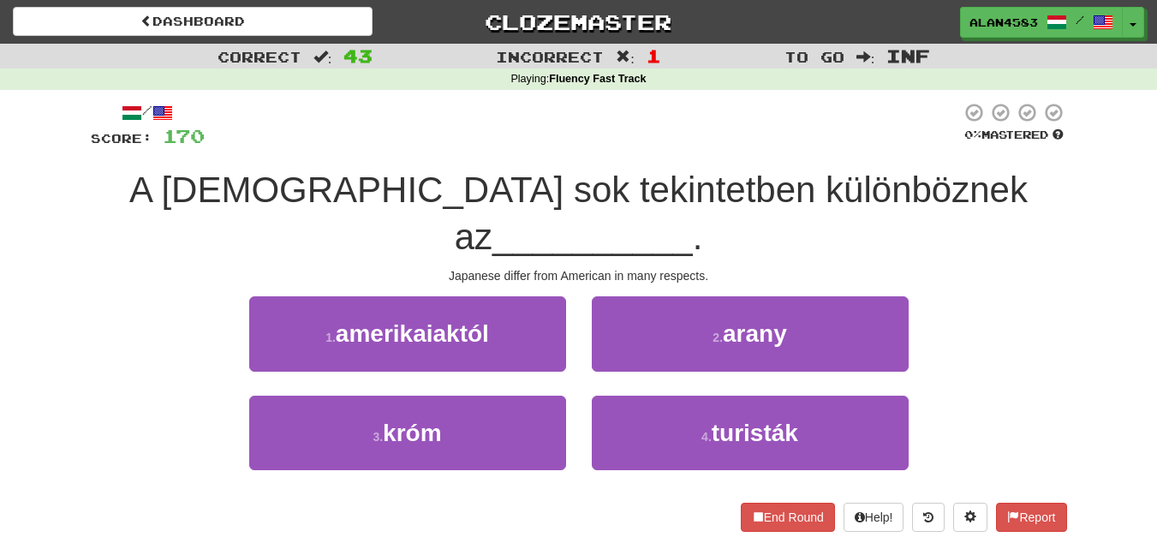
click at [786, 154] on div "/ Score: 170 0 % Mastered A [DEMOGRAPHIC_DATA] sok tekintetben különböznek az _…" at bounding box center [579, 316] width 977 height 429
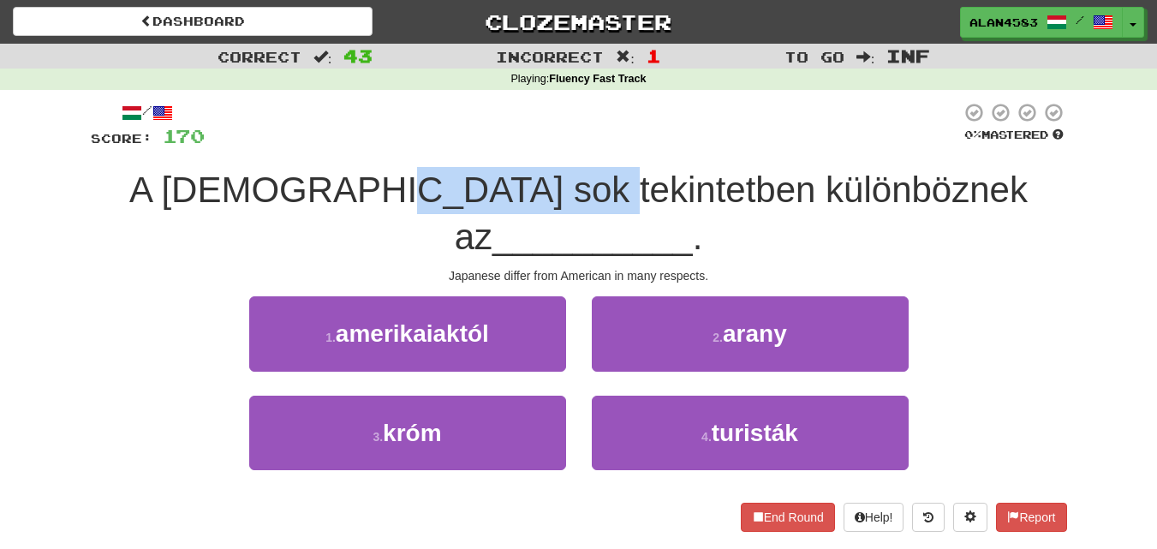
drag, startPoint x: 541, startPoint y: 185, endPoint x: 356, endPoint y: 185, distance: 184.2
click at [356, 185] on span "A [DEMOGRAPHIC_DATA] sok tekintetben különböznek az" at bounding box center [578, 213] width 899 height 87
click at [345, 146] on div at bounding box center [345, 146] width 0 height 0
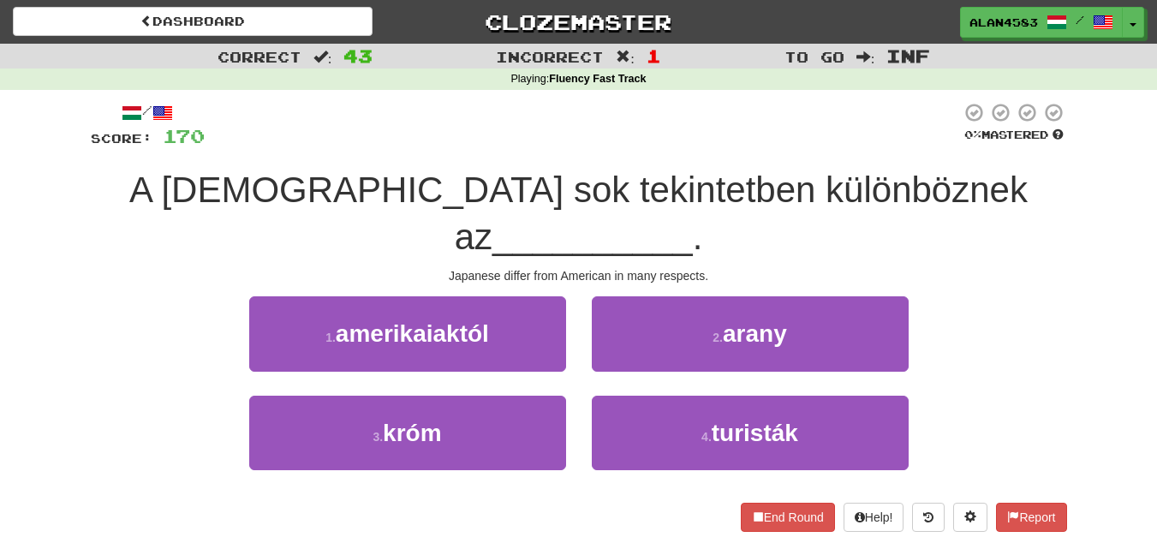
click at [396, 149] on div at bounding box center [583, 125] width 756 height 47
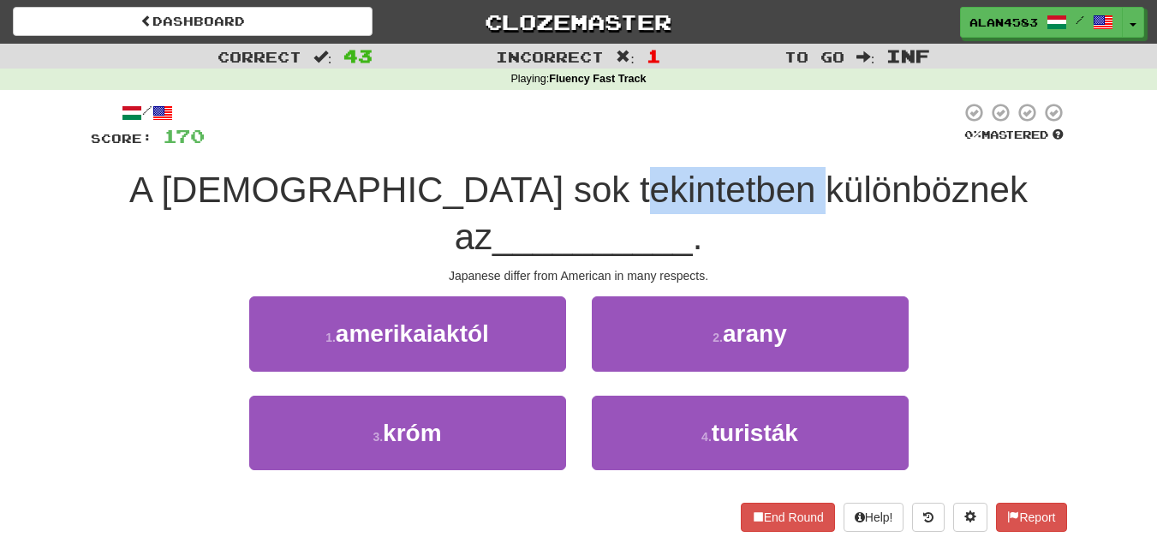
drag, startPoint x: 550, startPoint y: 176, endPoint x: 756, endPoint y: 163, distance: 206.8
click at [756, 163] on div "/ Score: 170 0 % Mastered A [DEMOGRAPHIC_DATA] sok tekintetben különböznek az _…" at bounding box center [579, 316] width 977 height 429
click at [745, 146] on div at bounding box center [745, 146] width 0 height 0
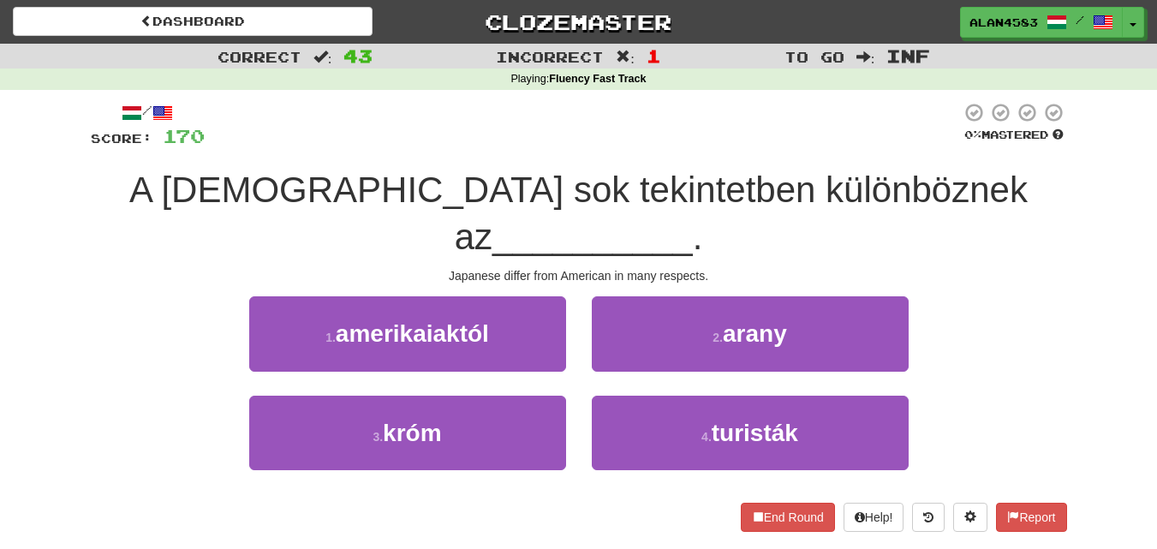
click at [780, 142] on div at bounding box center [583, 125] width 756 height 47
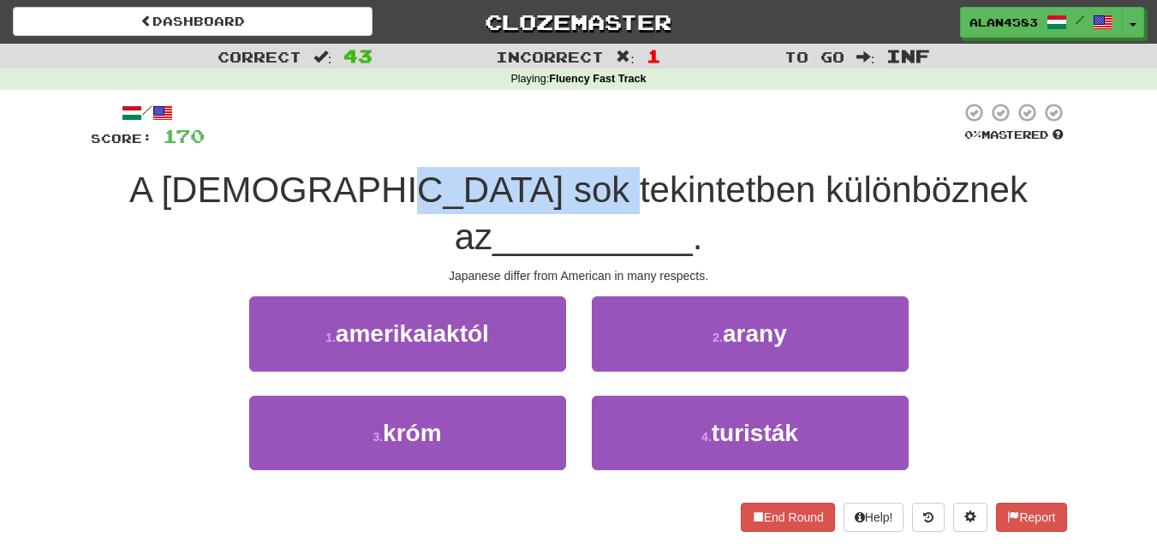
drag, startPoint x: 542, startPoint y: 177, endPoint x: 361, endPoint y: 175, distance: 181.6
click at [361, 175] on span "A [DEMOGRAPHIC_DATA] sok tekintetben különböznek az" at bounding box center [578, 213] width 899 height 87
click at [349, 146] on div at bounding box center [349, 146] width 0 height 0
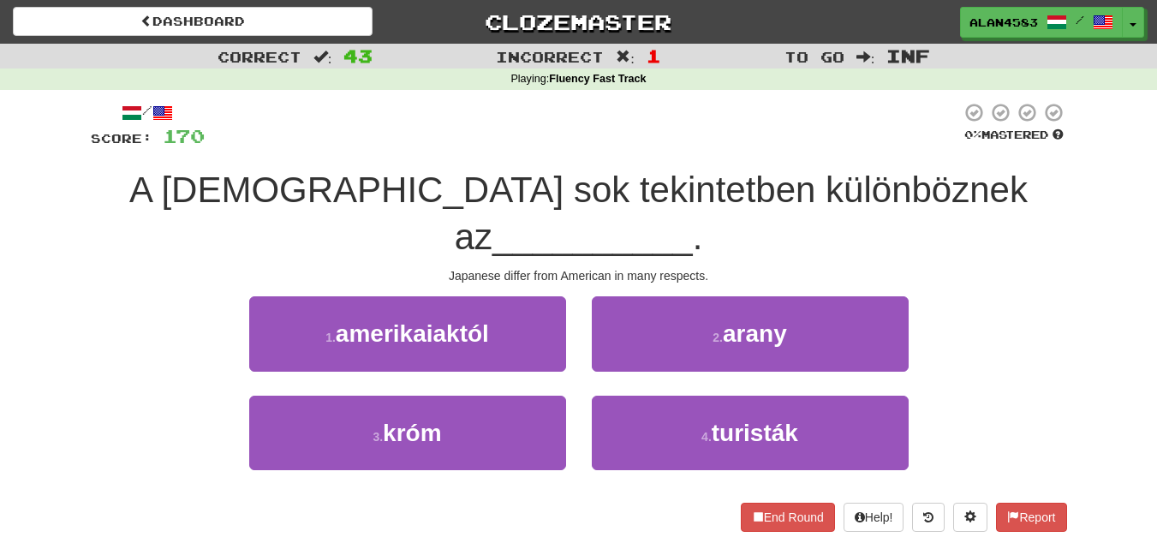
click at [433, 136] on div at bounding box center [583, 125] width 756 height 47
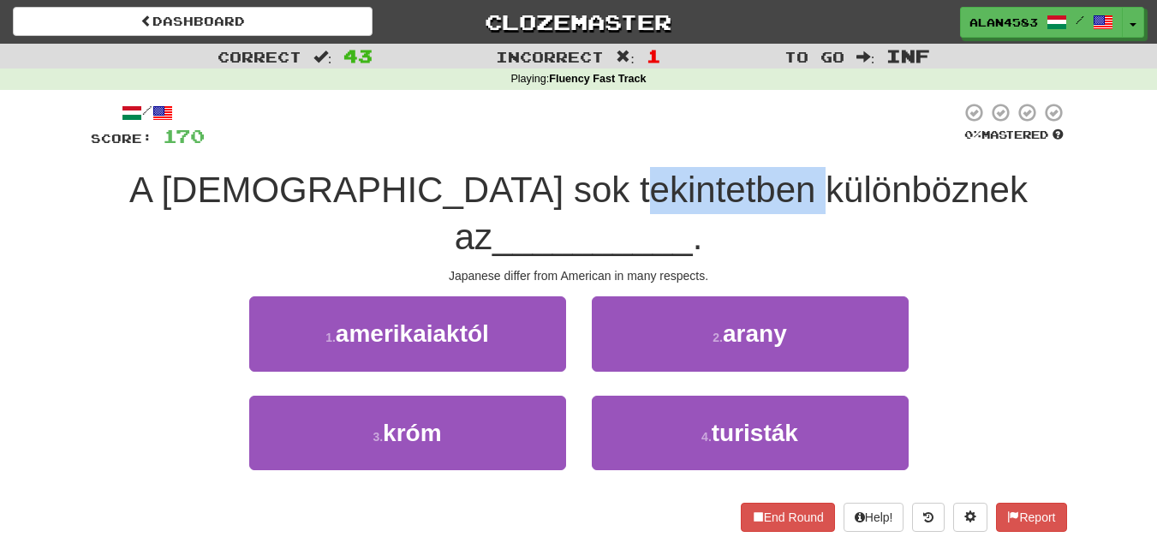
drag, startPoint x: 555, startPoint y: 179, endPoint x: 750, endPoint y: 177, distance: 194.5
click at [750, 177] on span "A [DEMOGRAPHIC_DATA] sok tekintetben különböznek az" at bounding box center [578, 213] width 899 height 87
click at [738, 146] on div at bounding box center [738, 146] width 0 height 0
click at [754, 170] on span "A [DEMOGRAPHIC_DATA] sok tekintetben különböznek az" at bounding box center [578, 213] width 899 height 87
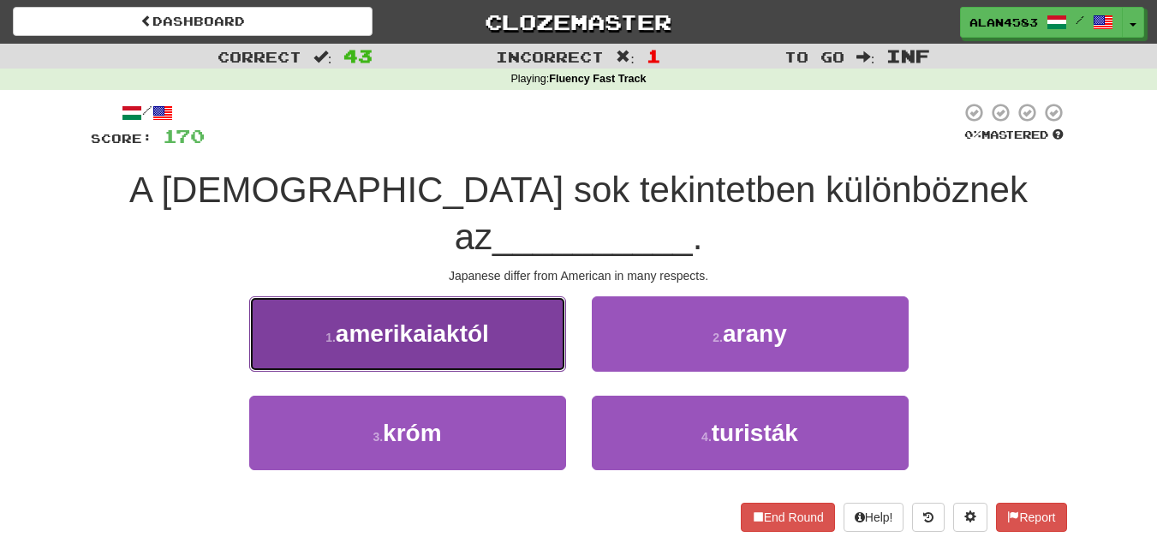
click at [489, 320] on span "amerikaiaktól" at bounding box center [412, 333] width 153 height 27
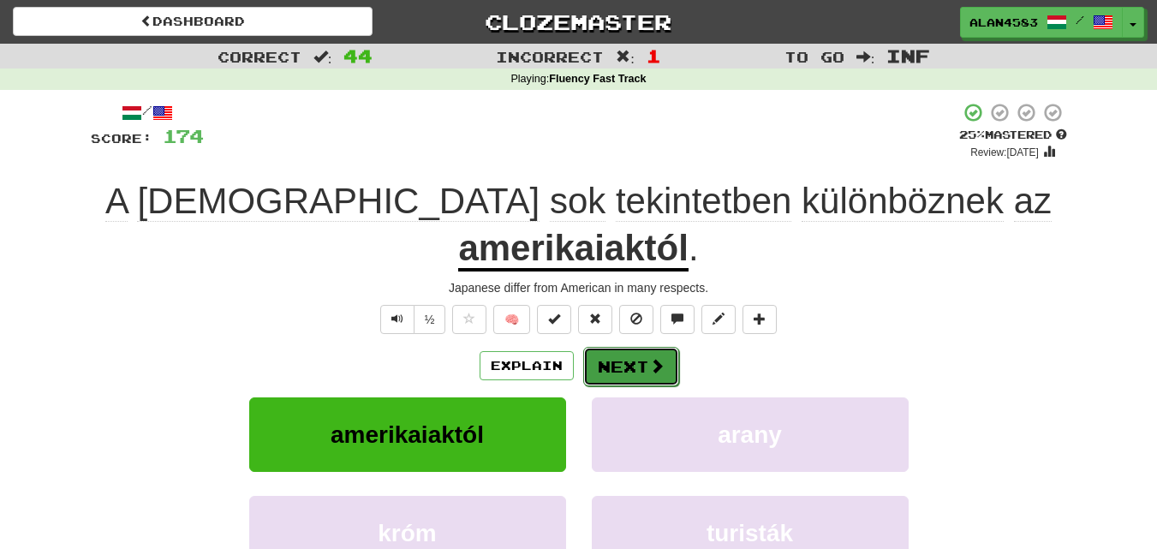
click at [608, 347] on button "Next" at bounding box center [631, 366] width 96 height 39
